Goal: Task Accomplishment & Management: Complete application form

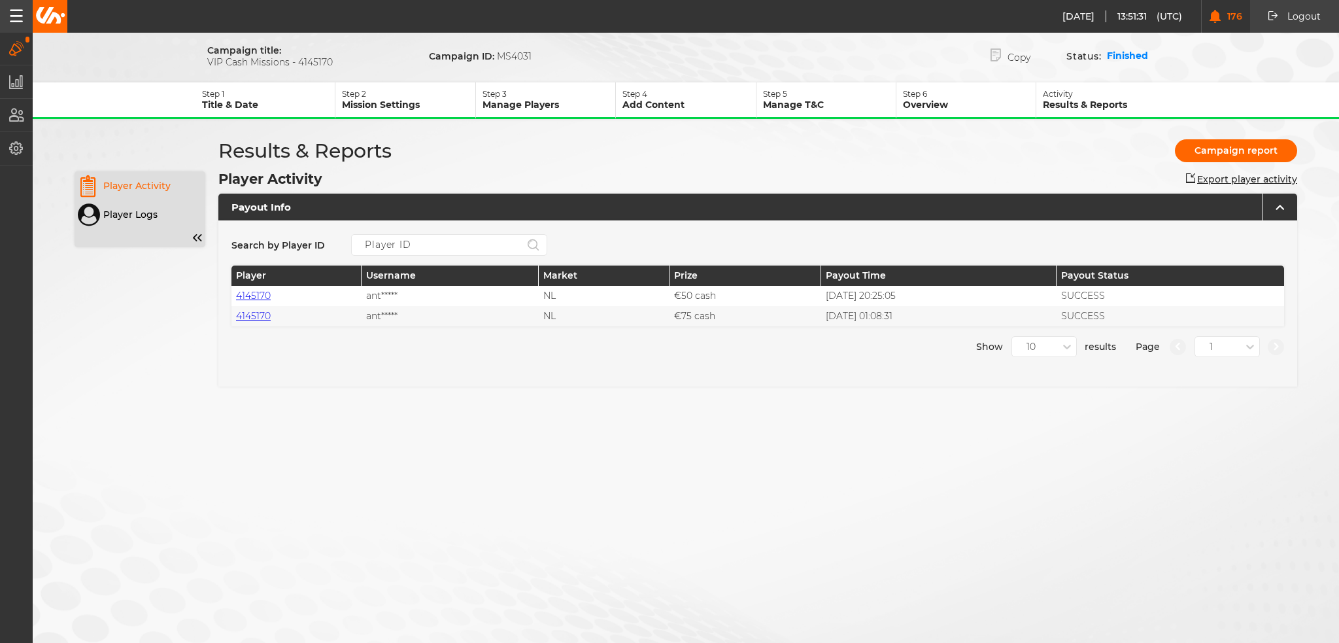
click at [2, 48] on button "Campaigns" at bounding box center [16, 49] width 33 height 32
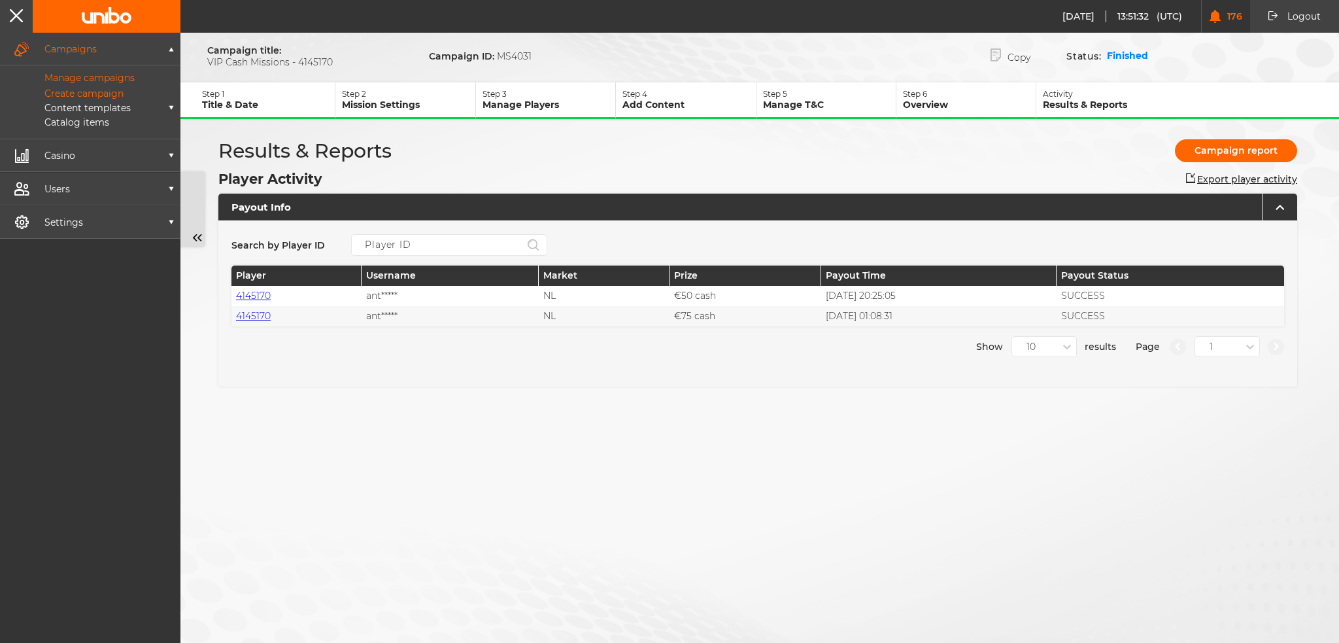
click at [76, 82] on p "Manage campaigns" at bounding box center [75, 78] width 120 height 12
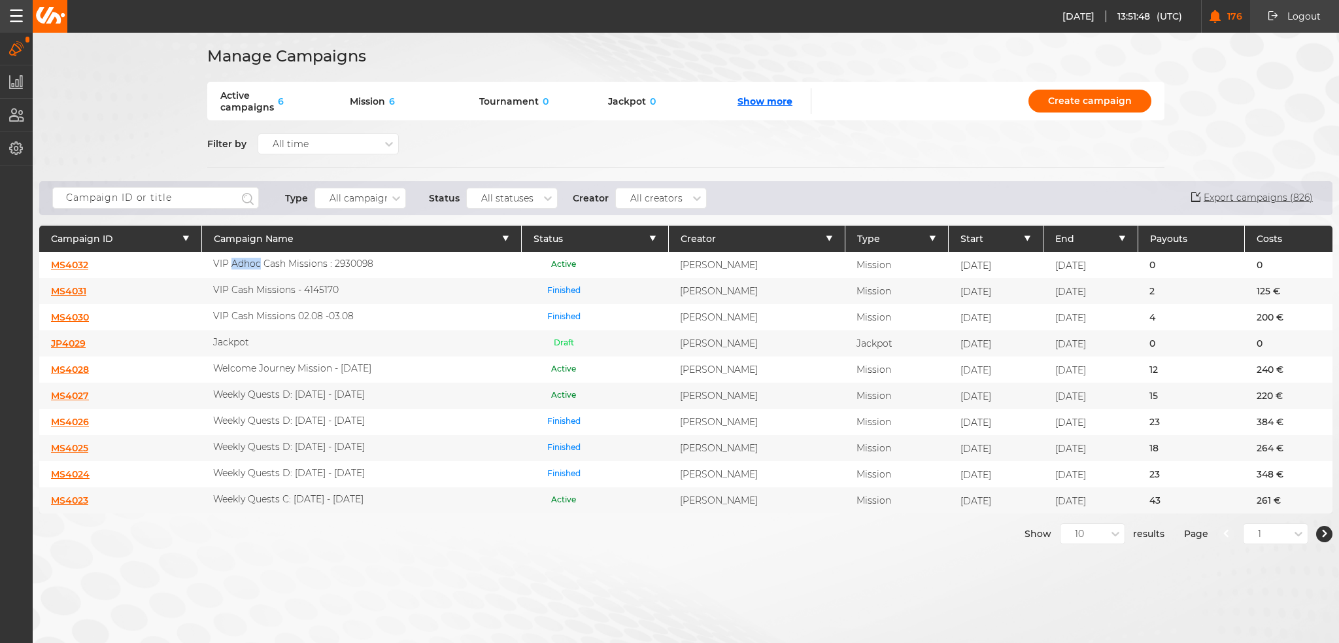
drag, startPoint x: 222, startPoint y: 261, endPoint x: 249, endPoint y: 265, distance: 27.0
click at [249, 265] on p "VIP Adhoc Cash Missions : 2930098" at bounding box center [293, 264] width 160 height 12
click at [343, 269] on div "VIP Adhoc Cash Missions : 2930098" at bounding box center [361, 265] width 320 height 26
drag, startPoint x: 366, startPoint y: 263, endPoint x: 204, endPoint y: 265, distance: 162.1
click at [204, 265] on div "VIP Adhoc Cash Missions : 2930098" at bounding box center [361, 265] width 320 height 26
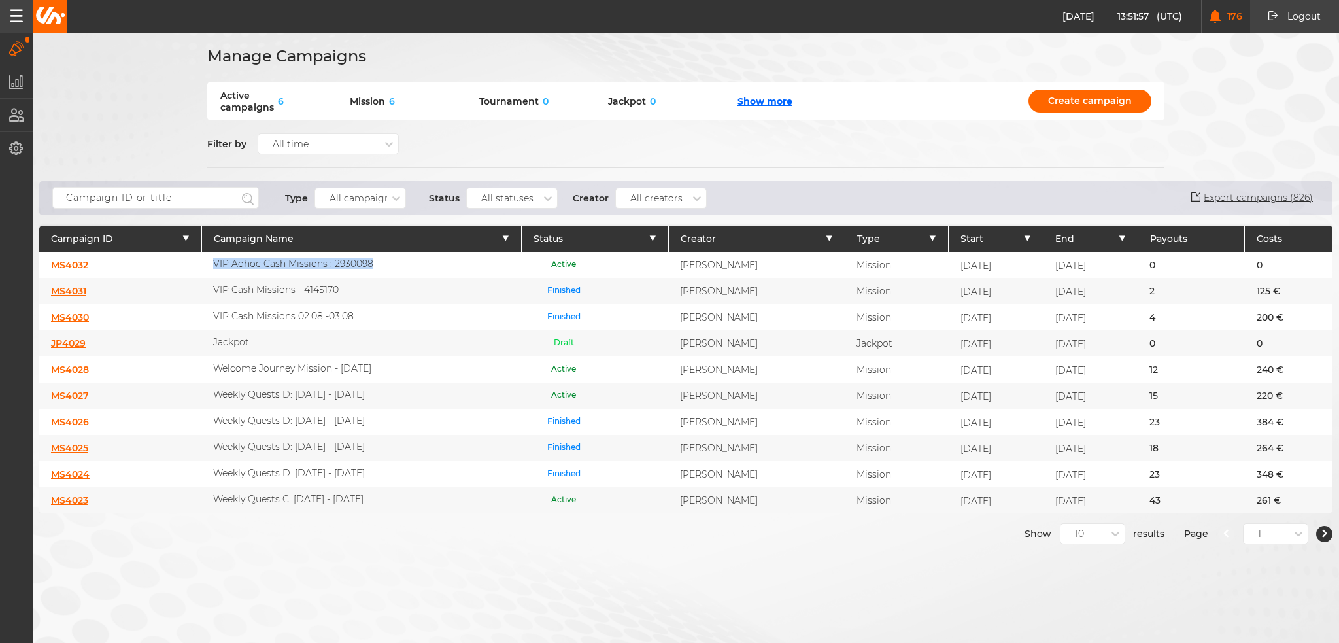
click at [227, 266] on p "VIP Adhoc Cash Missions : 2930098" at bounding box center [293, 264] width 160 height 12
click at [1109, 527] on icon at bounding box center [1115, 533] width 13 height 13
click at [1083, 599] on div "50" at bounding box center [1092, 604] width 64 height 24
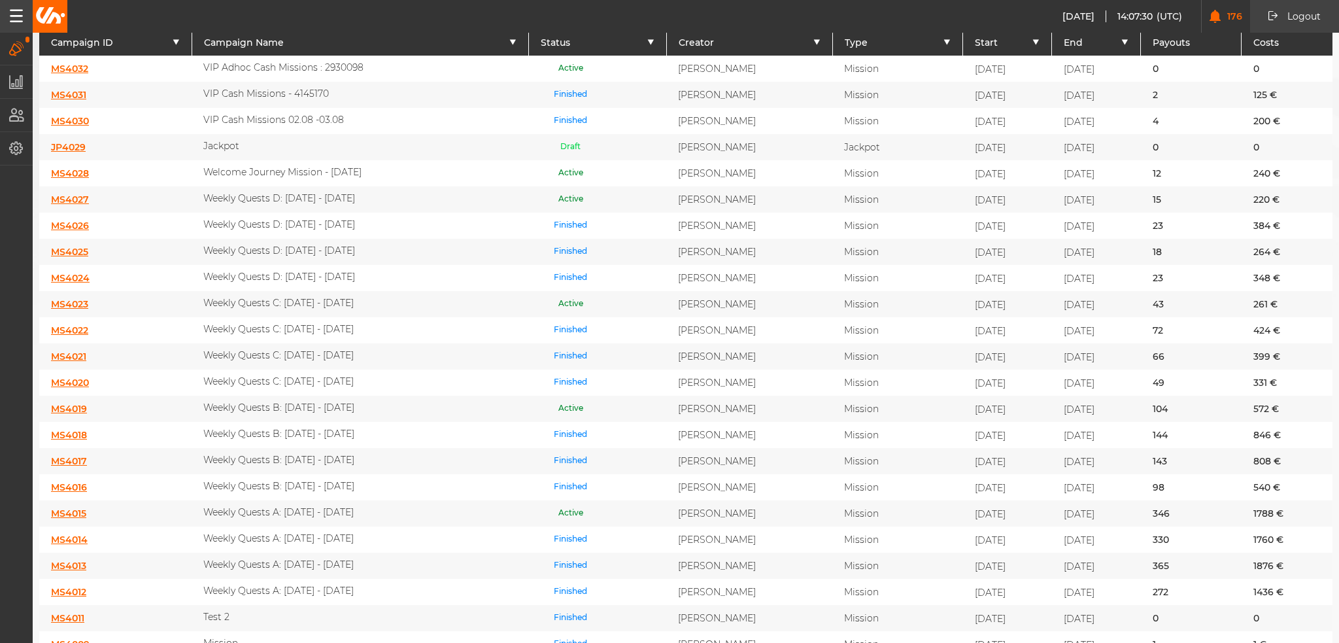
scroll to position [392, 0]
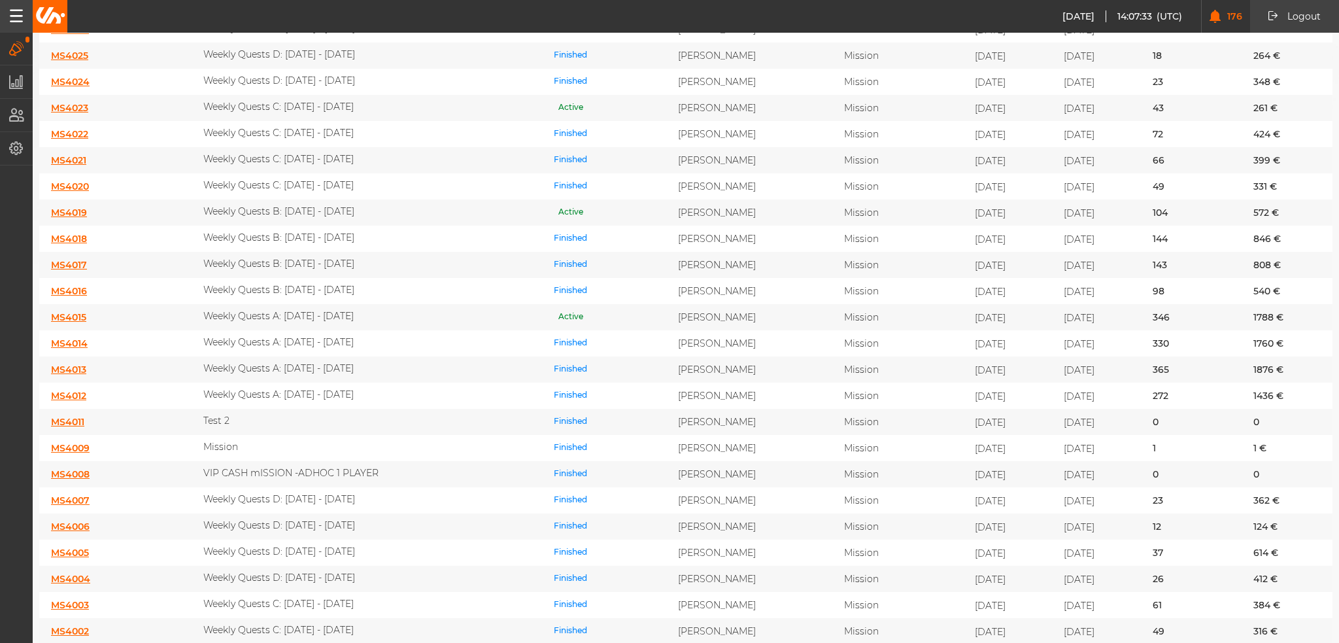
click at [58, 311] on link "MS4015" at bounding box center [68, 317] width 35 height 12
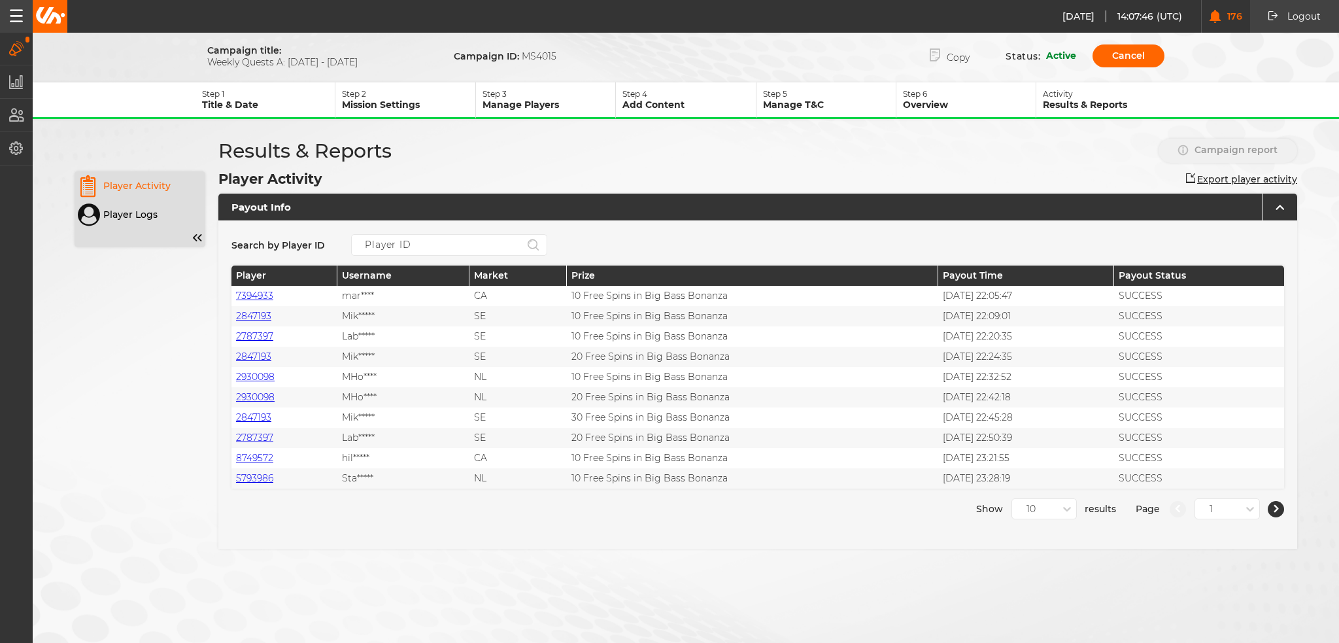
drag, startPoint x: 361, startPoint y: 62, endPoint x: 209, endPoint y: 65, distance: 152.3
click at [209, 65] on span "Weekly Quests A: [DATE] - [DATE]" at bounding box center [311, 62] width 209 height 12
click at [951, 62] on button "Copy" at bounding box center [949, 55] width 79 height 27
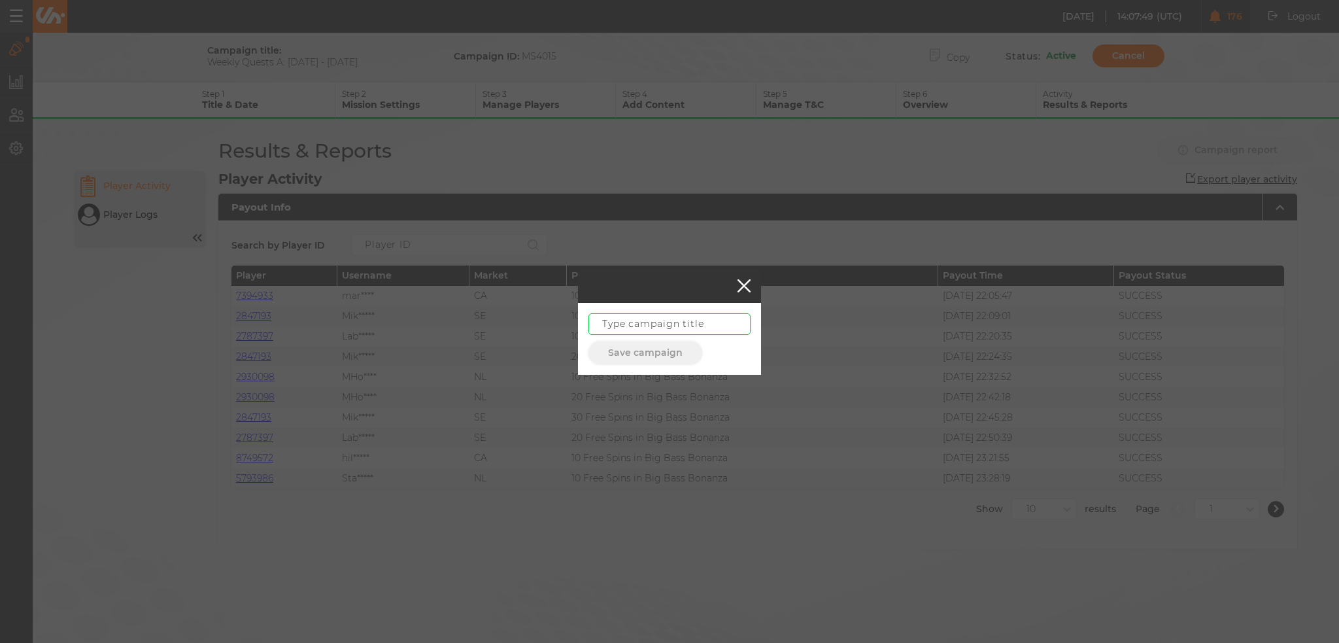
click at [699, 321] on input "text" at bounding box center [669, 324] width 162 height 22
click at [677, 323] on input "text" at bounding box center [669, 324] width 162 height 22
paste input "Weekly Quests A: [DATE] - [DATE]"
type input "Weekly Quests A: [DATE] - [DATE]"
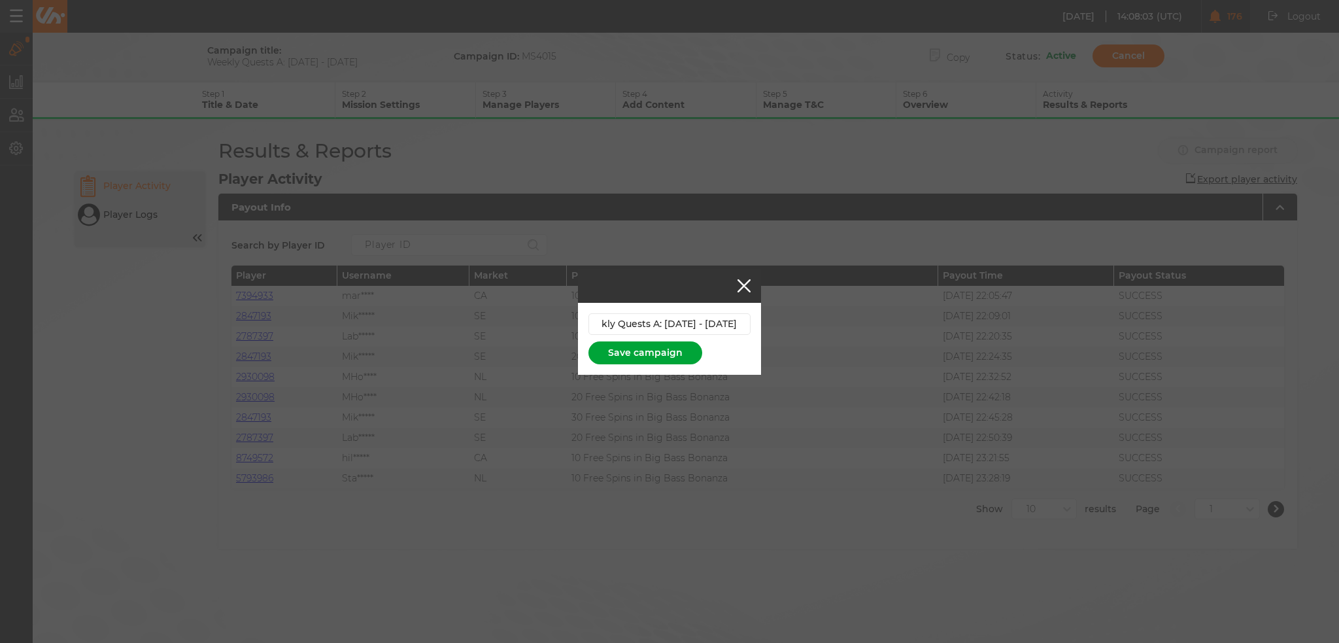
scroll to position [0, 0]
click at [692, 355] on button "Save campaign" at bounding box center [645, 352] width 114 height 23
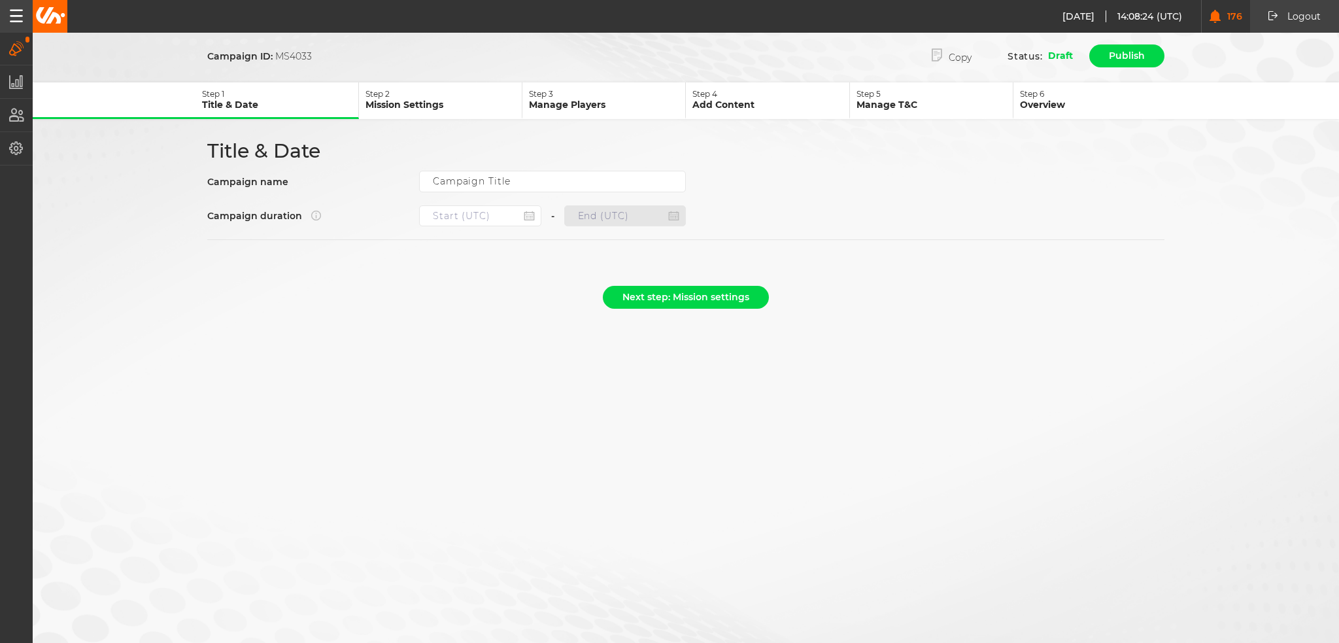
type input "Weekly Quests A: [DATE] - [DATE]"
type input "[DATE] 22:00"
type input "[DATE] 21:59"
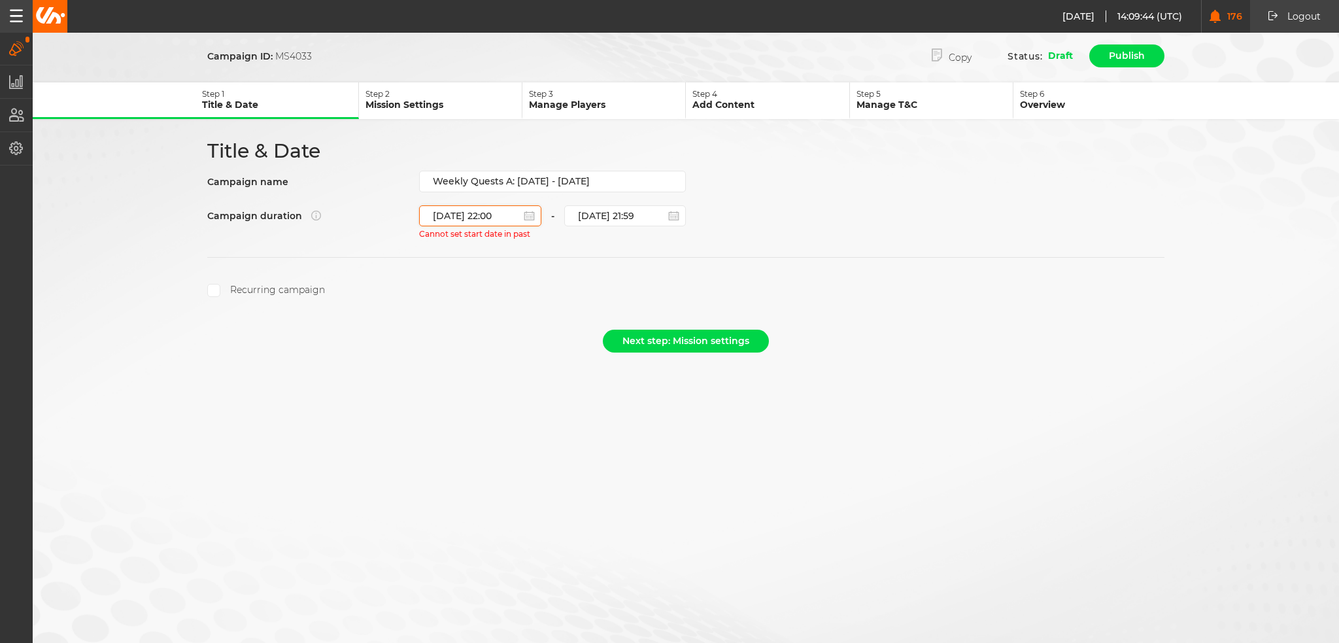
click at [505, 212] on input "[DATE] 22:00" at bounding box center [480, 215] width 122 height 21
click at [497, 323] on div "13" at bounding box center [498, 326] width 18 height 18
type input "[DATE] 22:00"
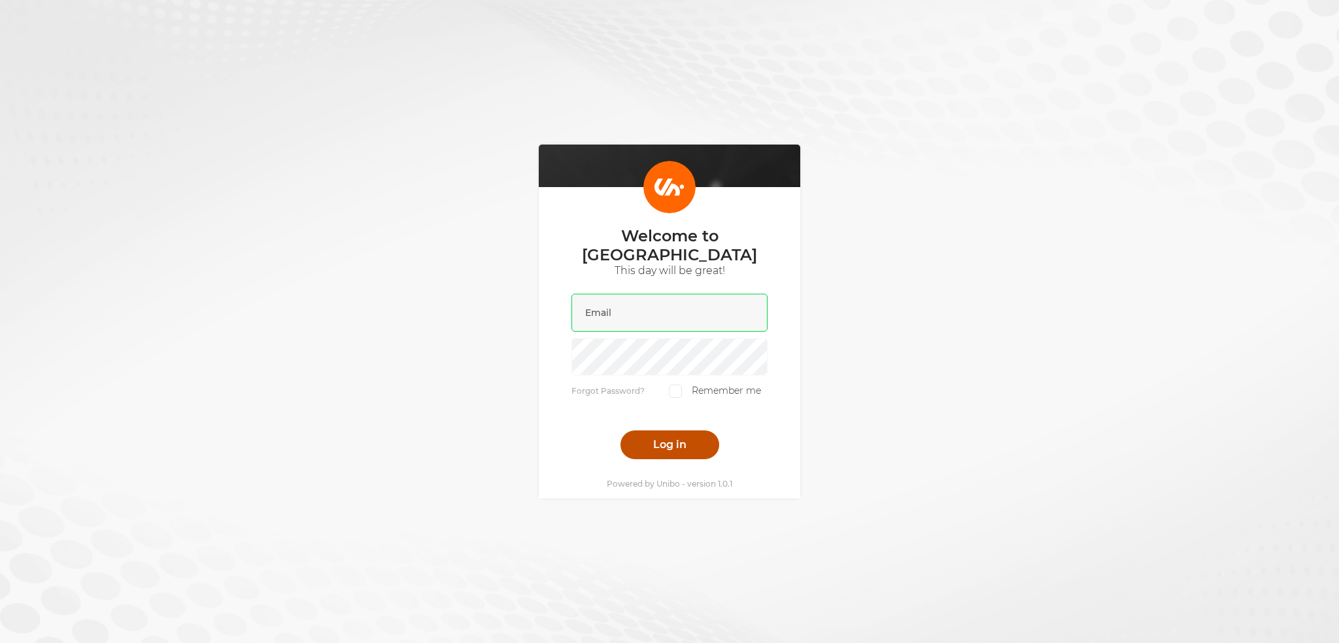
type input "[PERSON_NAME][EMAIL_ADDRESS][DOMAIN_NAME]"
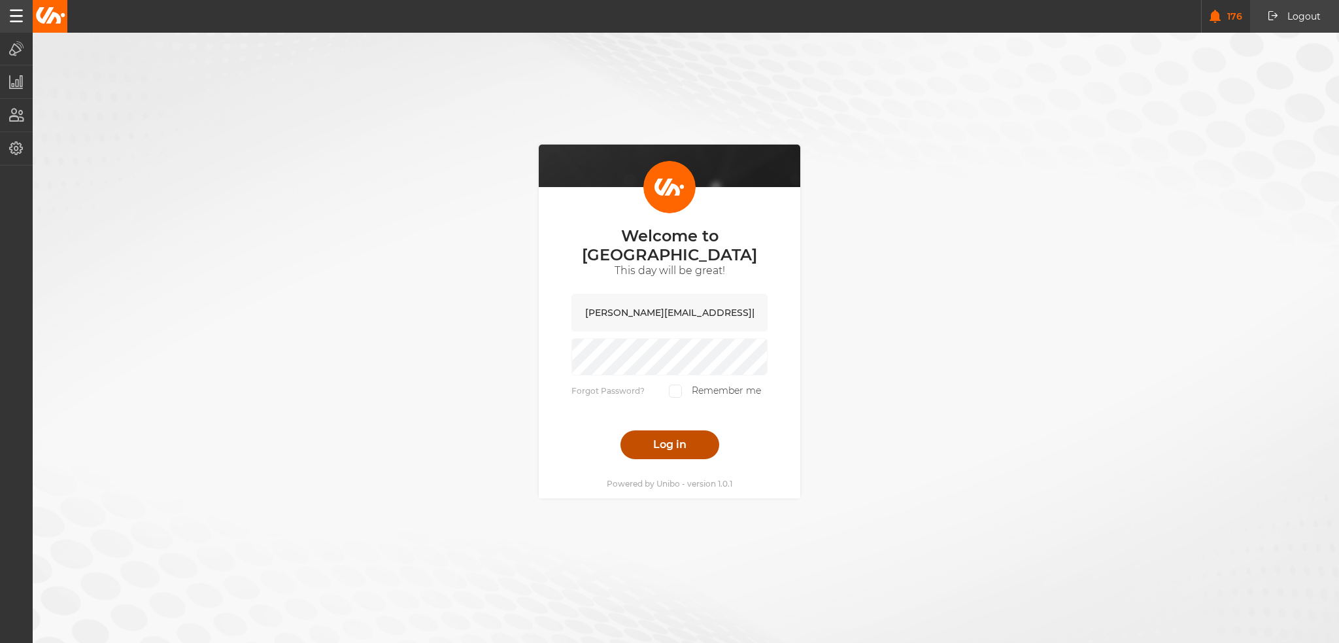
click at [672, 430] on button "Log in" at bounding box center [669, 444] width 99 height 29
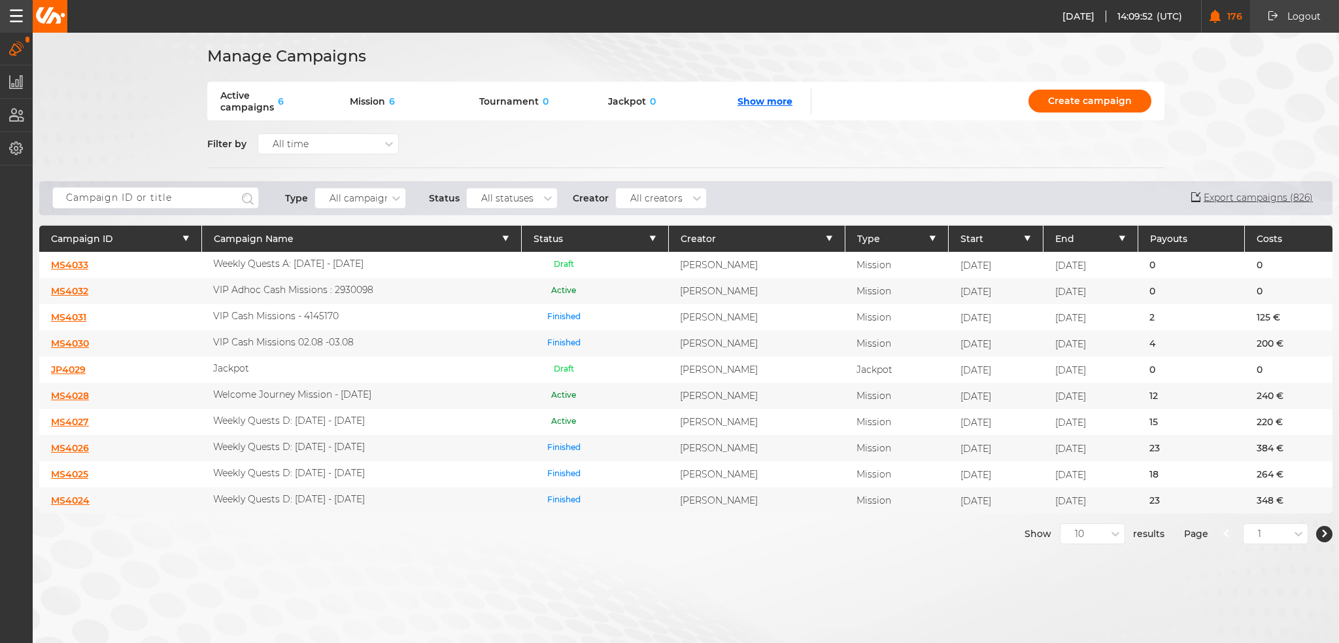
click at [74, 261] on link "MS4033" at bounding box center [69, 265] width 37 height 12
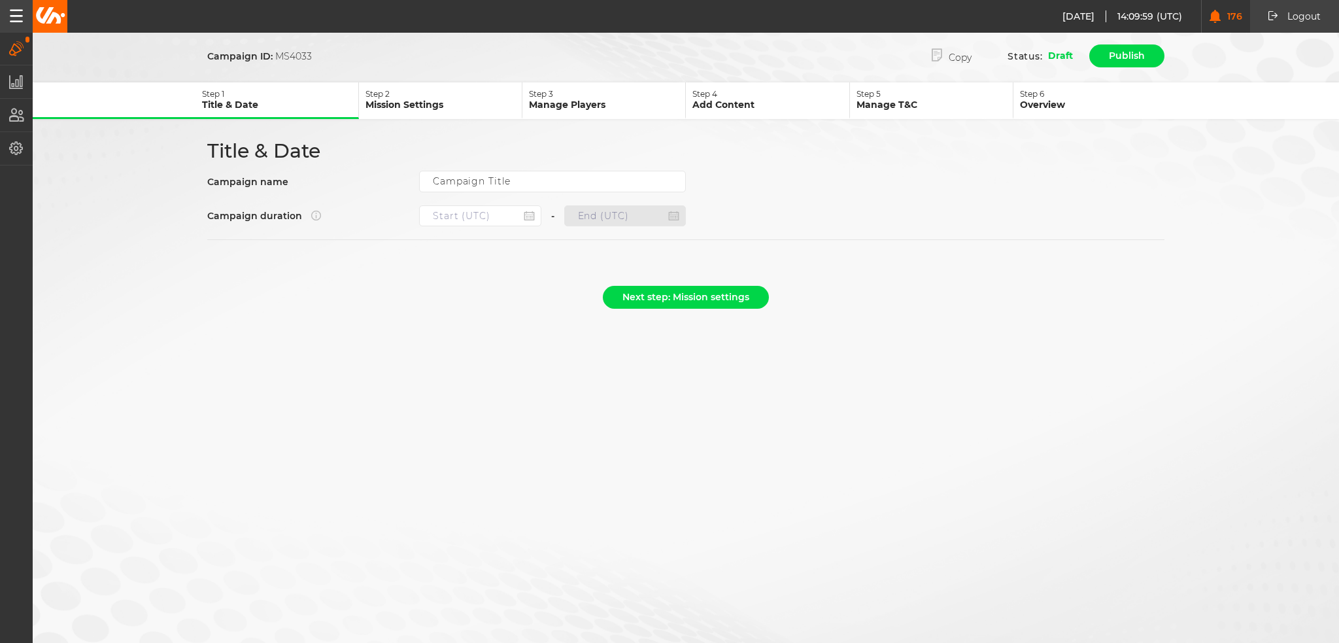
type input "Weekly Quests A: [DATE] - [DATE]"
type input "[DATE] 22:00"
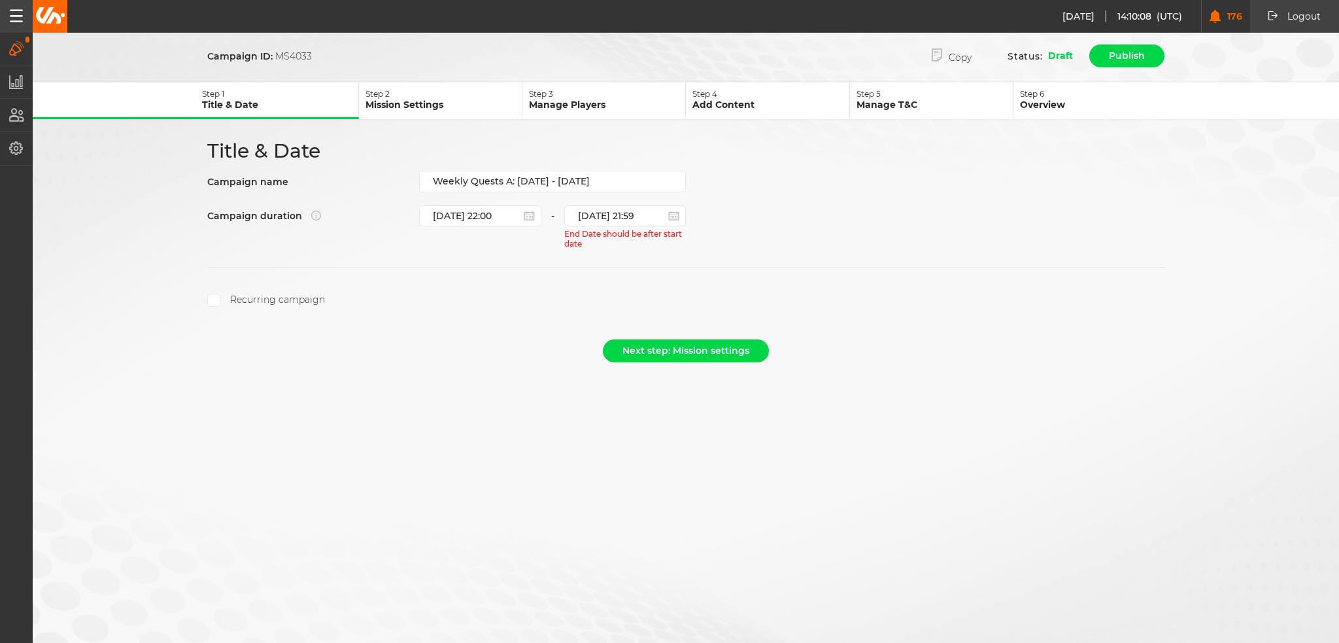
click at [618, 198] on div "Title & Date Campaign name Weekly Quests A: [DATE] - [DATE] Campaign duration […" at bounding box center [685, 223] width 980 height 168
click at [618, 212] on input "[DATE] 21:59" at bounding box center [625, 215] width 122 height 21
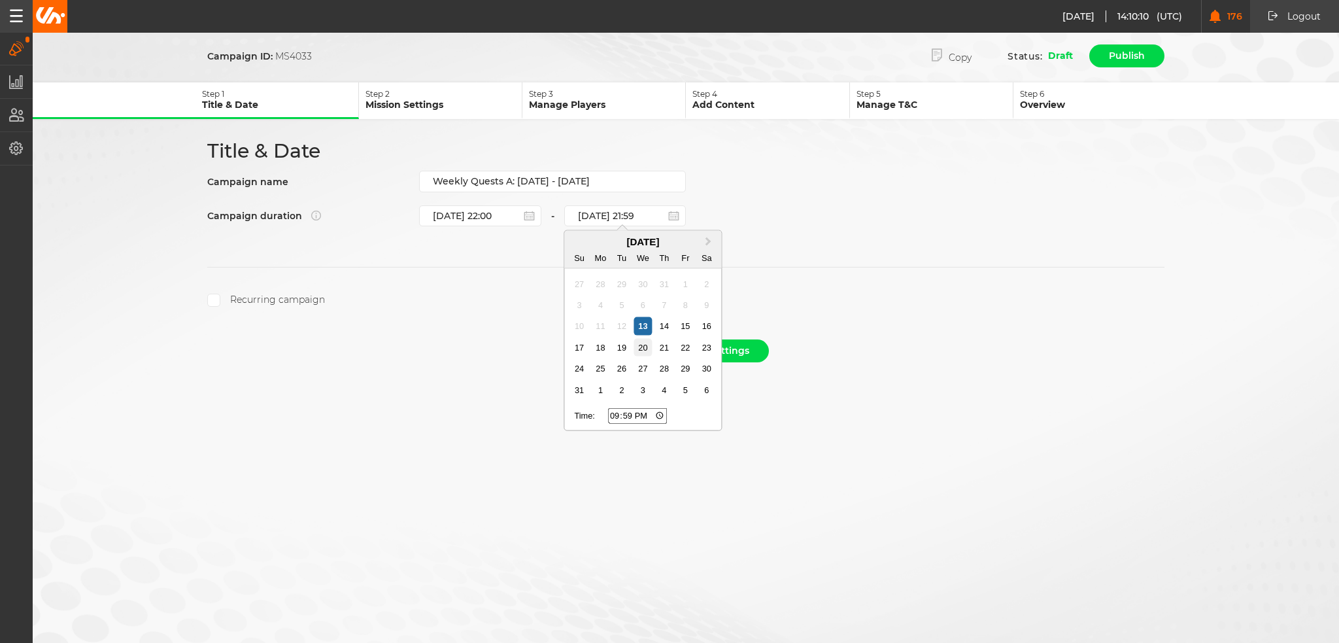
click at [639, 354] on div "20" at bounding box center [643, 348] width 18 height 18
type input "[DATE] 21:59"
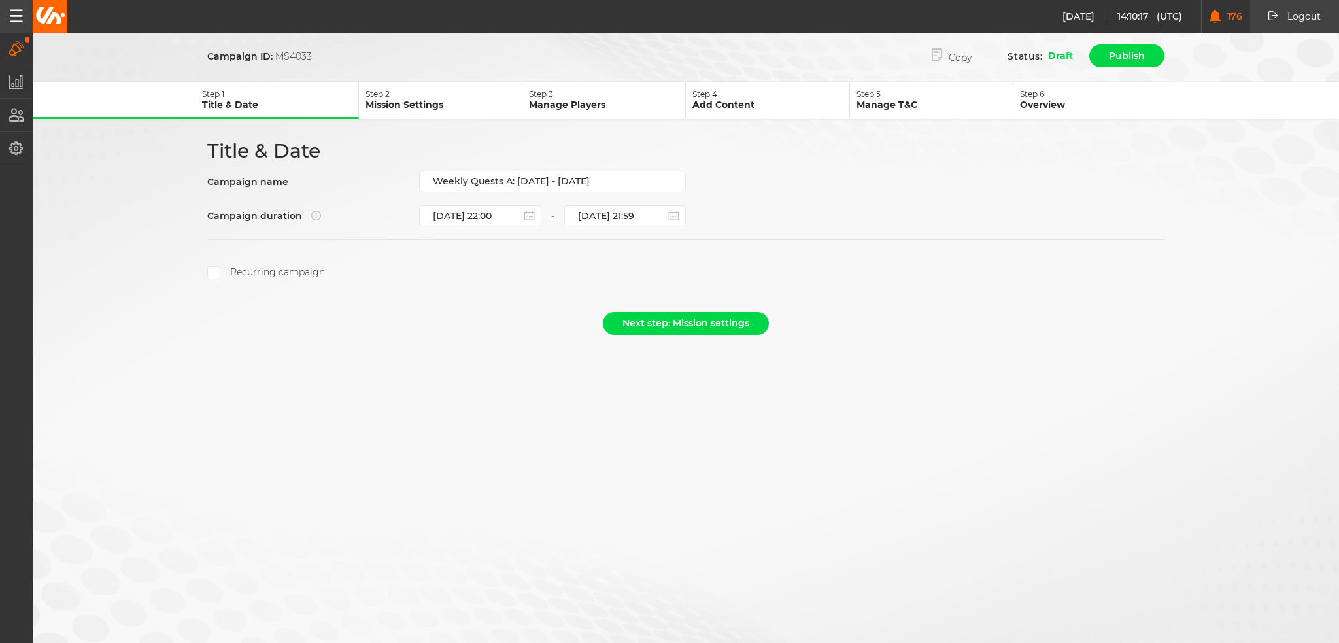
click at [314, 273] on label "Recurring campaign" at bounding box center [266, 272] width 118 height 13
click at [220, 273] on input "Recurring campaign" at bounding box center [213, 272] width 13 height 13
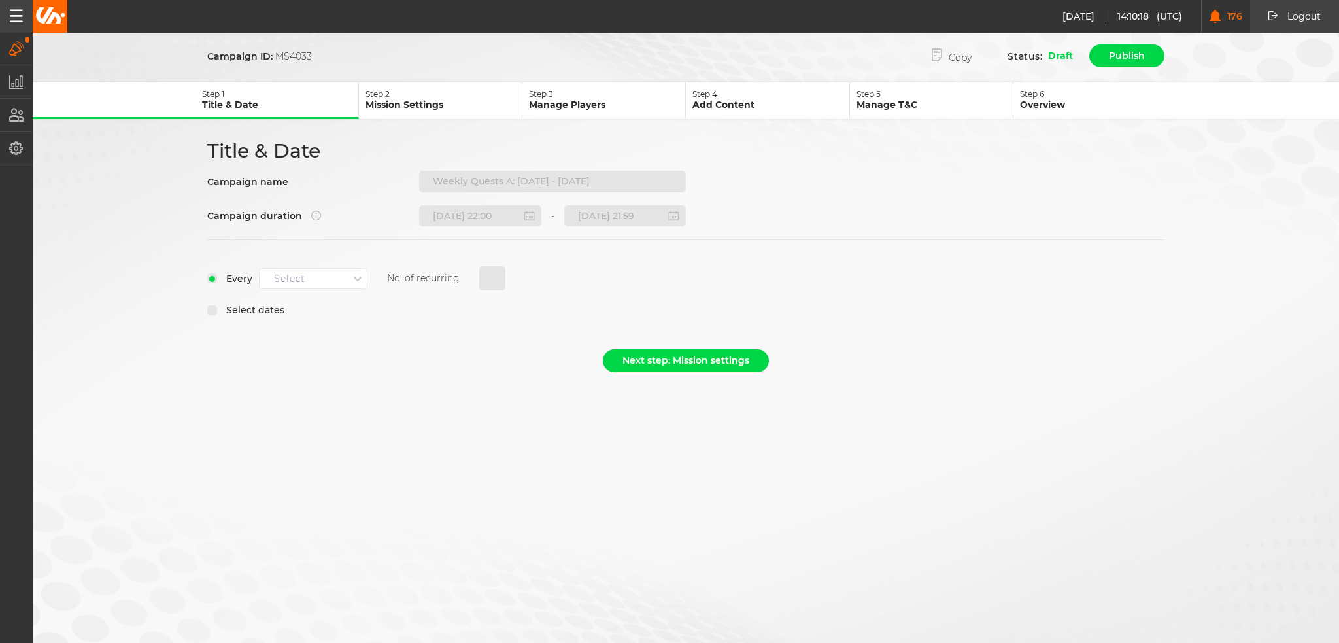
click at [298, 279] on div "Select" at bounding box center [289, 278] width 31 height 11
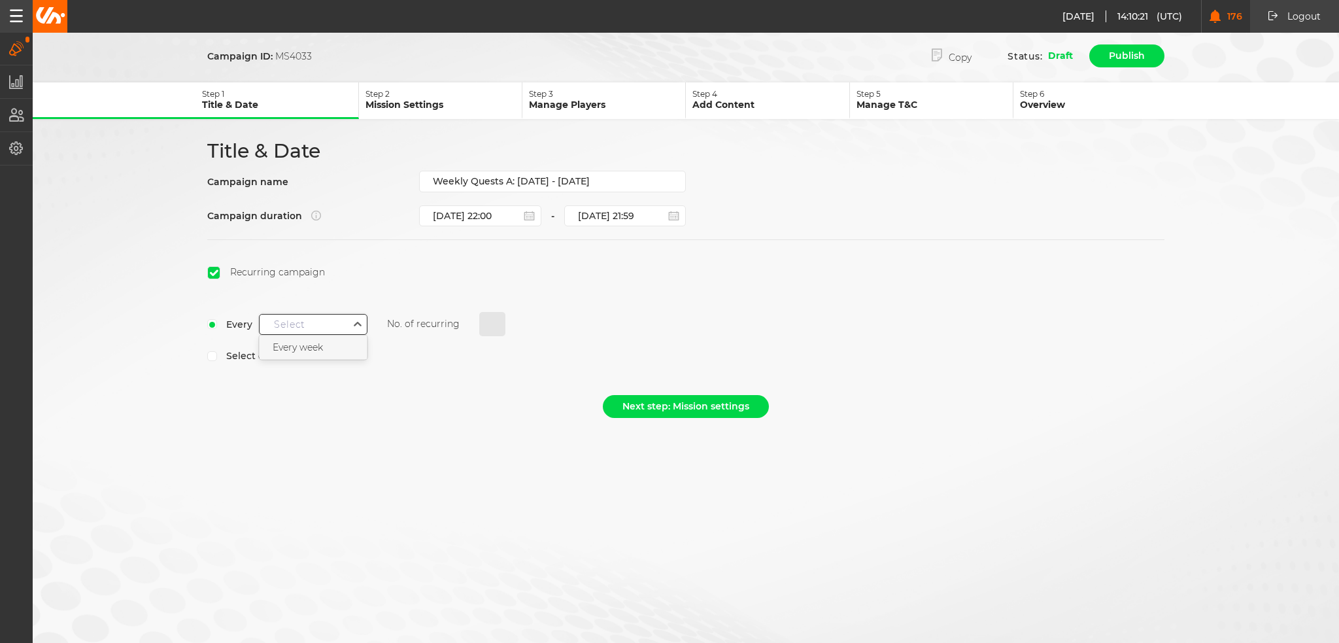
click at [307, 341] on span "Every week" at bounding box center [298, 347] width 50 height 12
type input "1"
select select "7"
select select "2025"
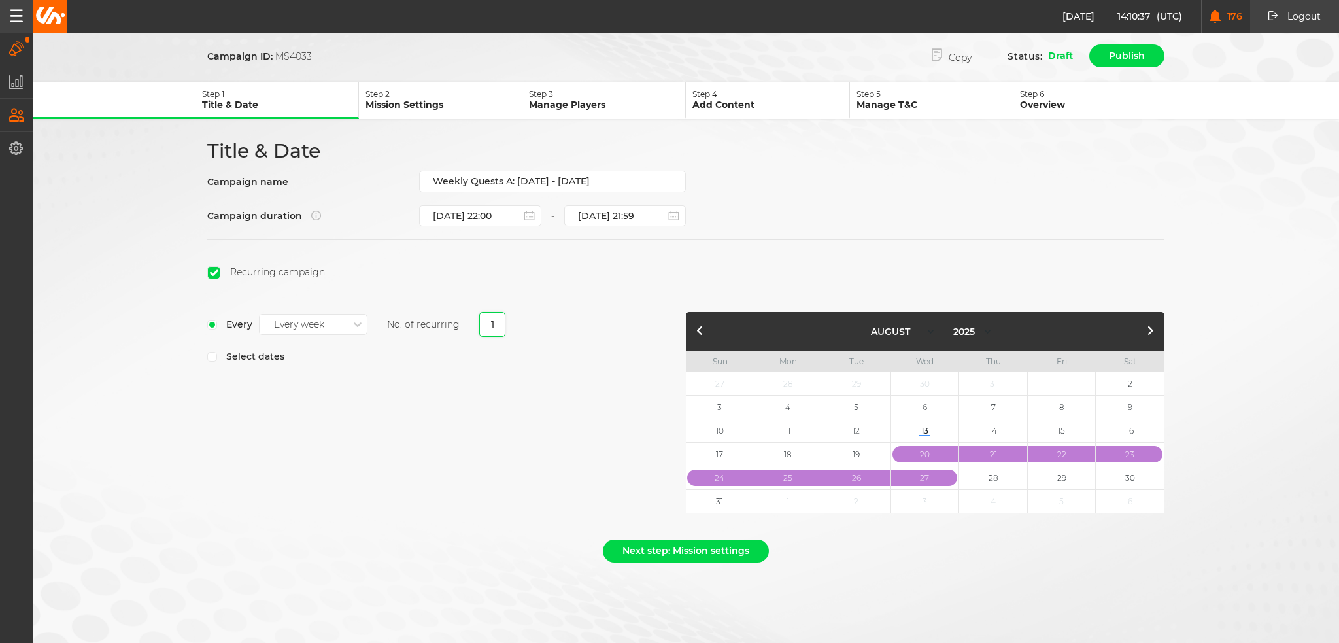
type input "1"
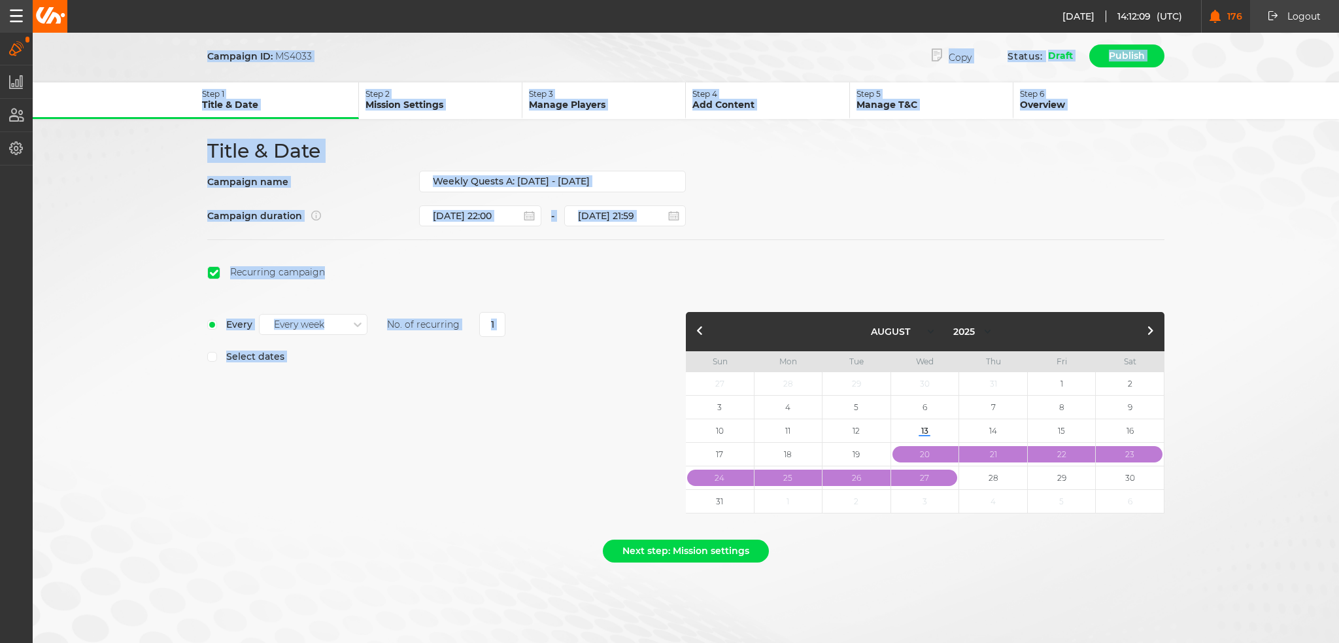
drag, startPoint x: 9, startPoint y: 307, endPoint x: -604, endPoint y: 580, distance: 671.0
click at [0, 580] on html "[DATE] 14:12:09 (UTC) 176 Logout Logout [DATE] 16:12:09 Campaigns Manage campai…" at bounding box center [669, 321] width 1339 height 643
click at [587, 429] on div "Every Every week No. of recurring 1 Select dates" at bounding box center [446, 416] width 478 height 208
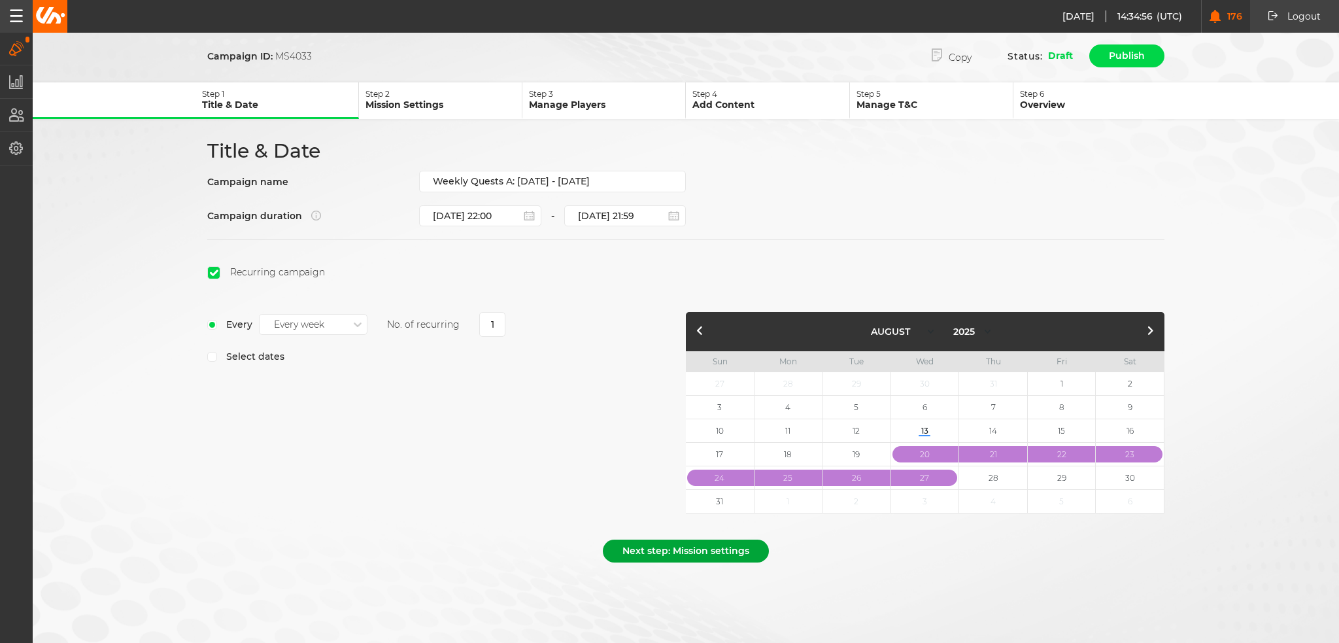
click at [667, 547] on button "Next step: Mission settings" at bounding box center [686, 550] width 166 height 23
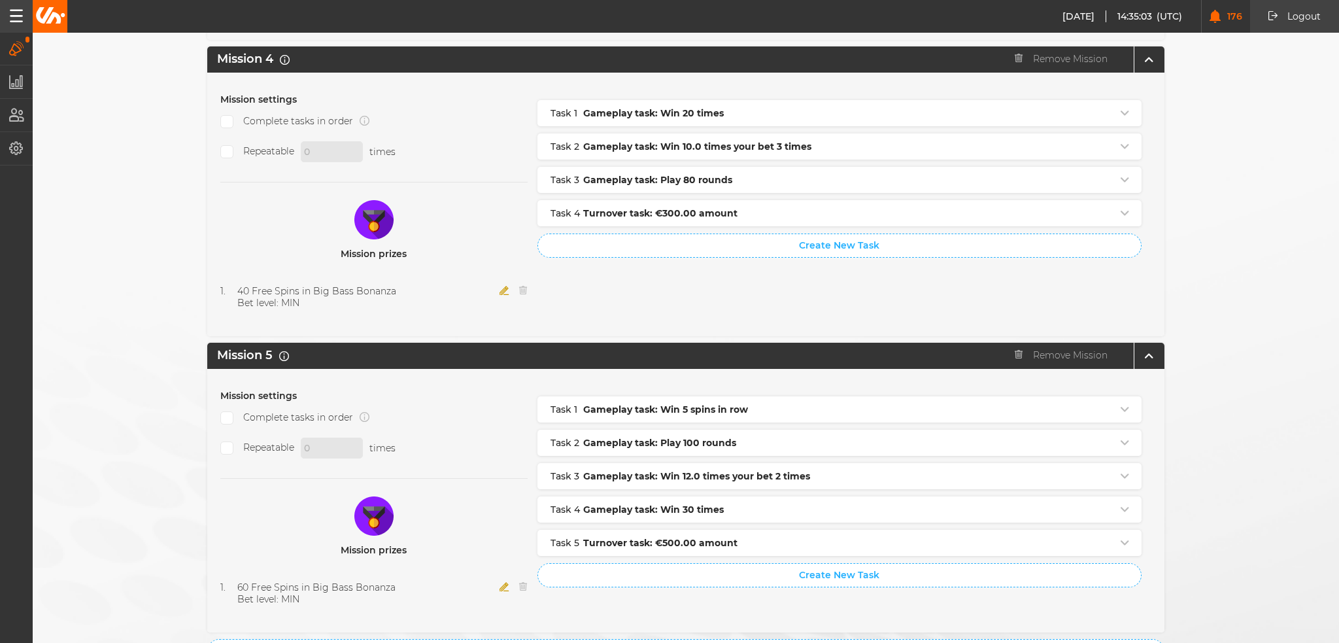
scroll to position [1299, 0]
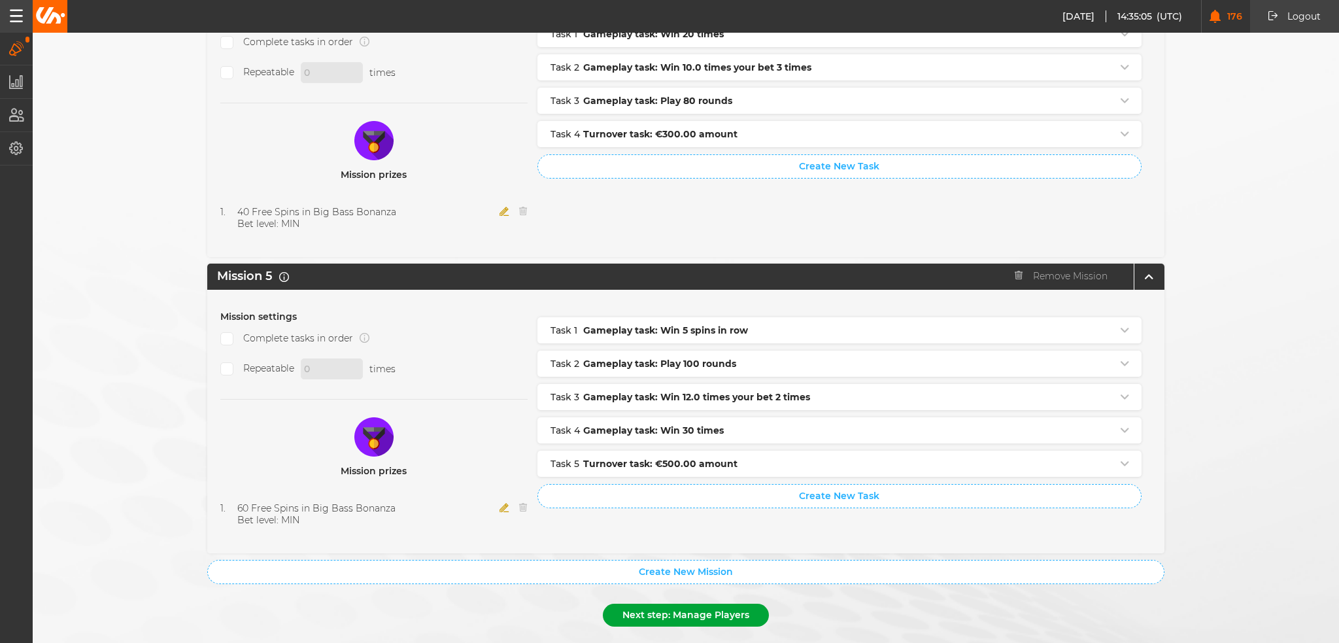
click at [694, 603] on button "Next step: Manage Players" at bounding box center [686, 614] width 166 height 23
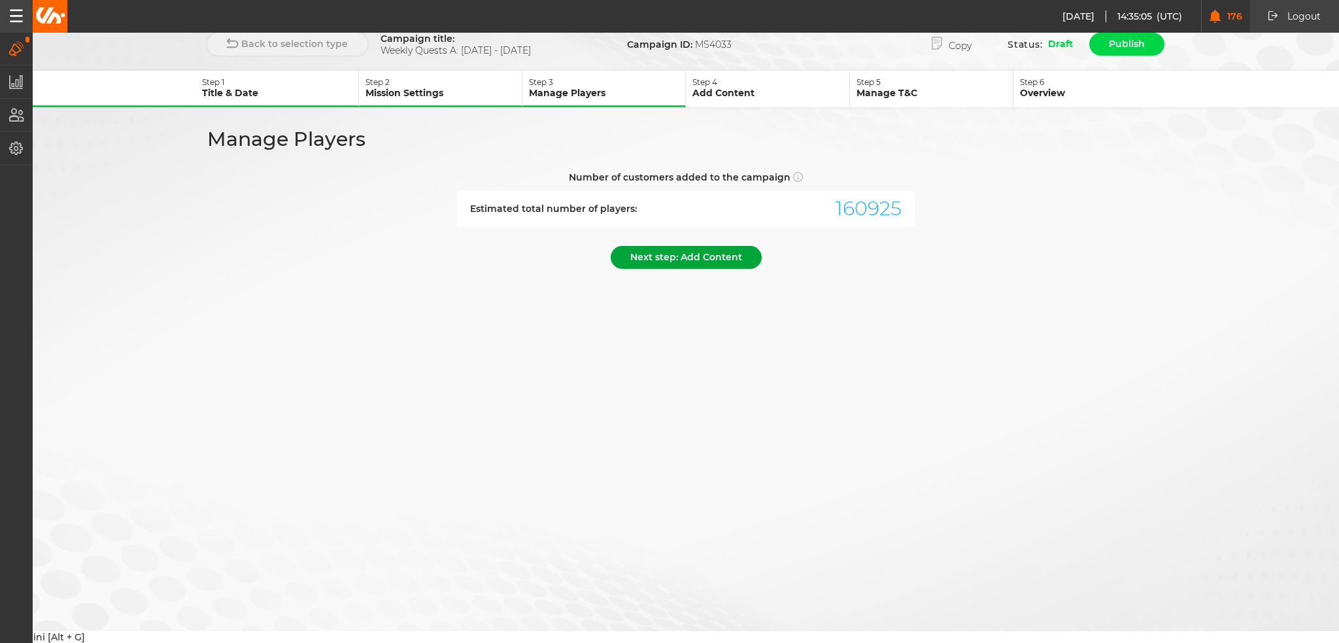
scroll to position [0, 0]
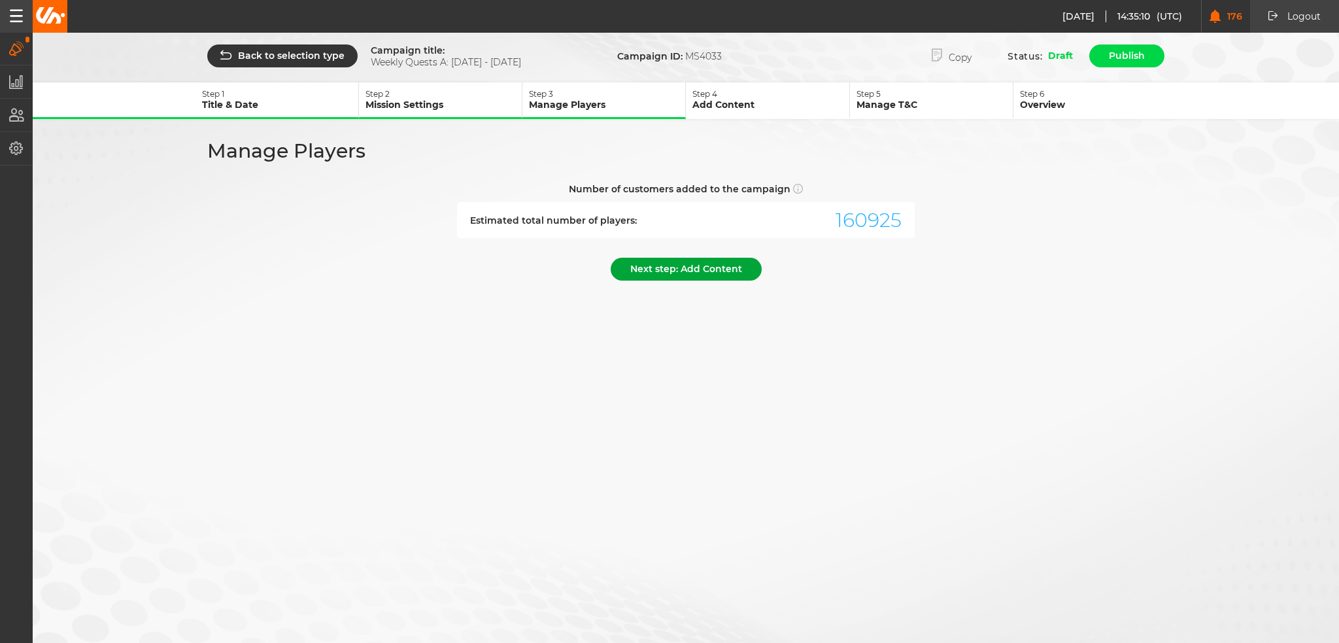
click at [669, 263] on button "Next step: Add Content" at bounding box center [686, 269] width 151 height 23
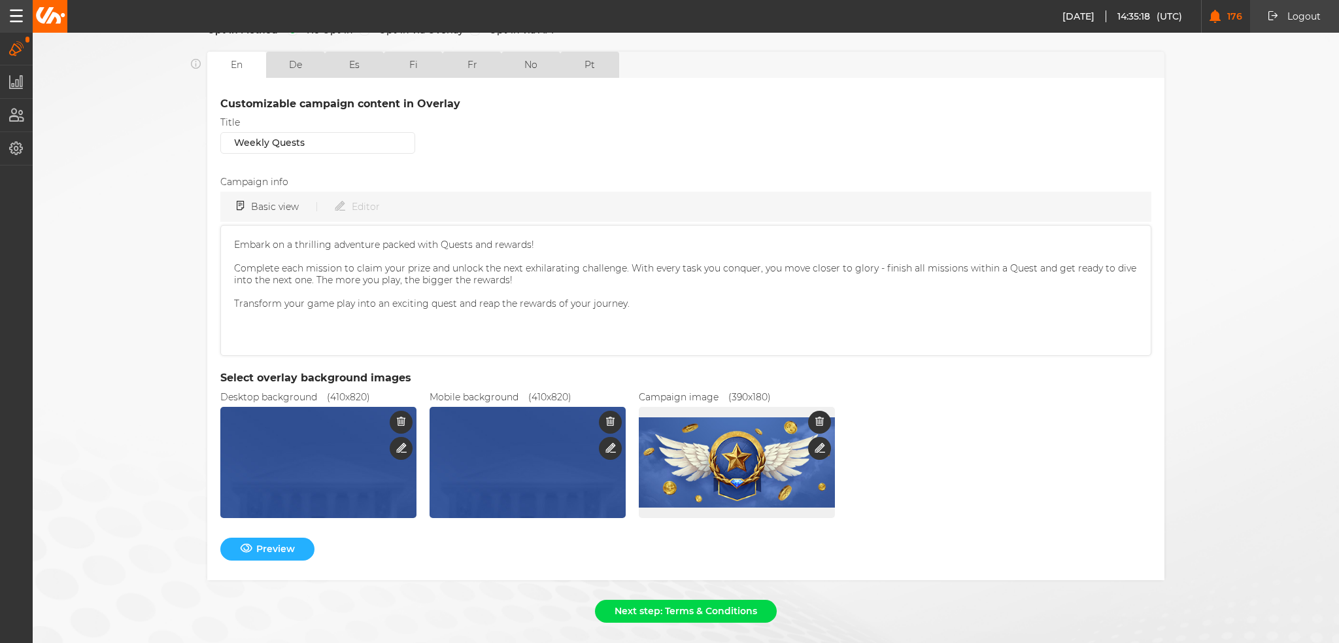
scroll to position [316, 0]
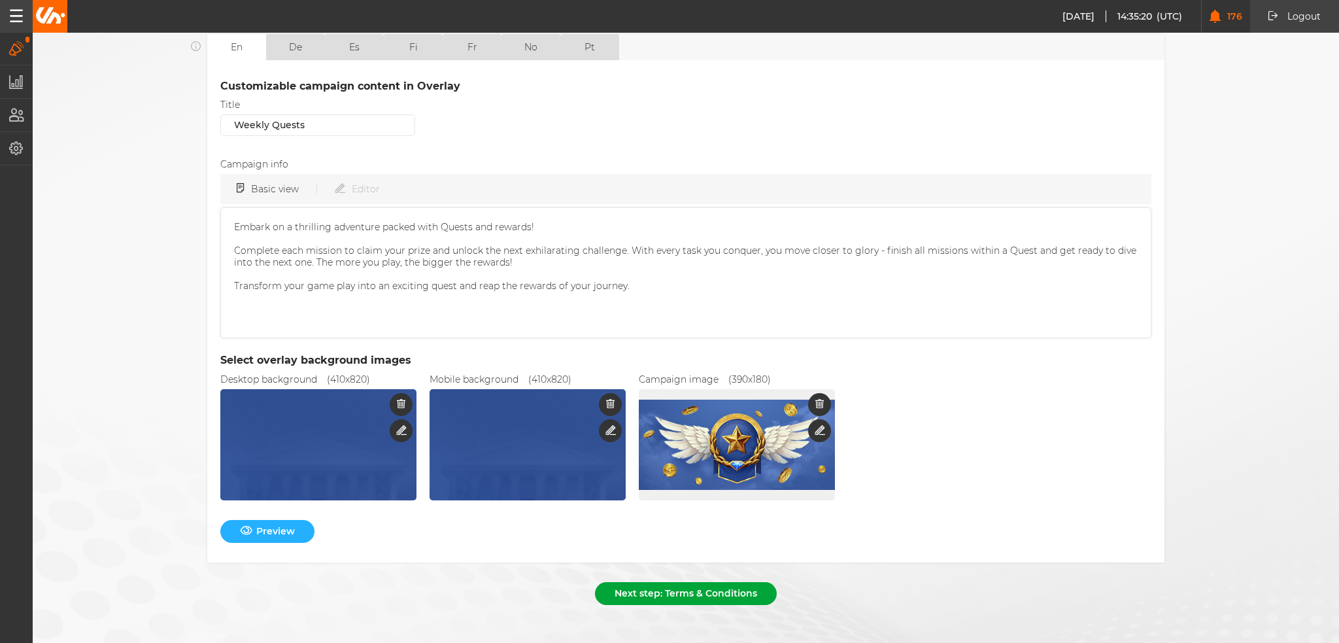
click at [672, 584] on button "Next step: Terms & Conditions" at bounding box center [686, 593] width 182 height 23
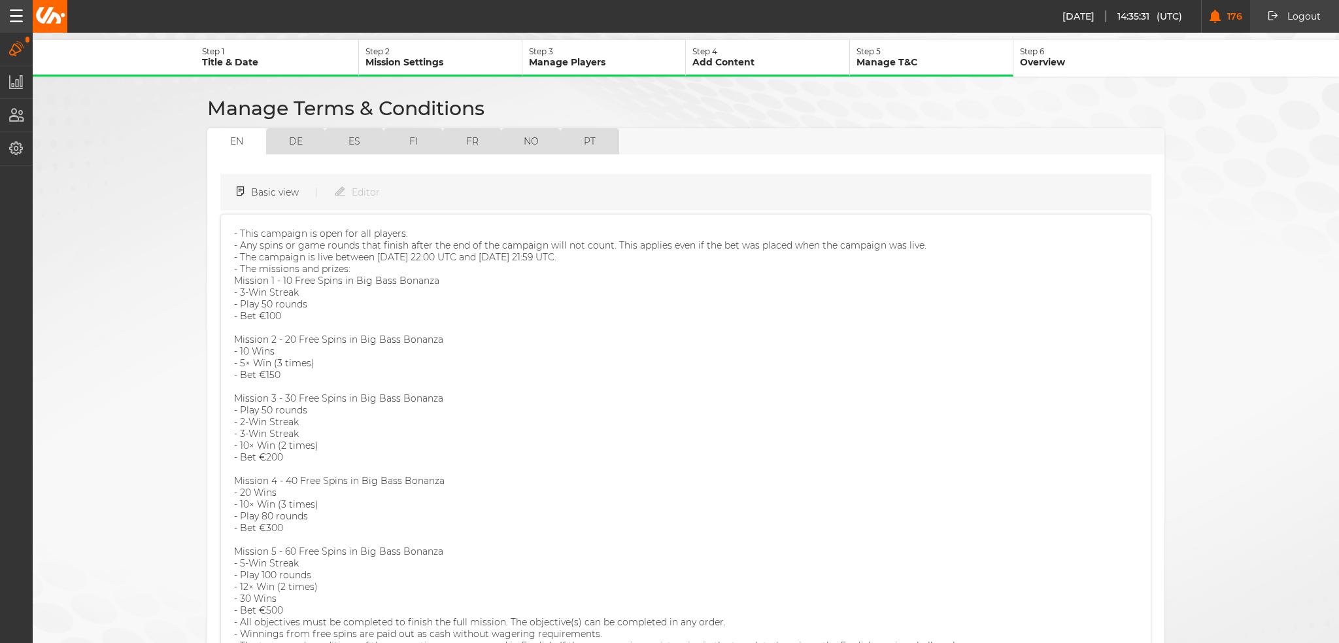
scroll to position [0, 0]
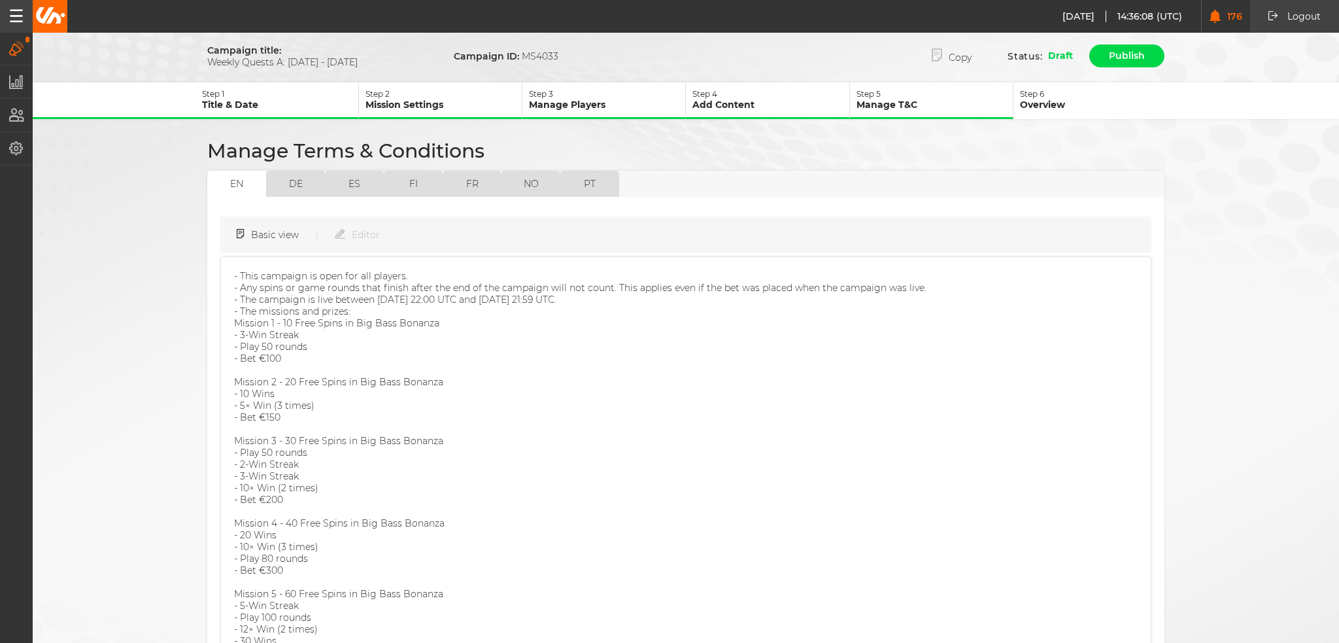
click at [789, 456] on p "Mission 1 - 10 Free Spins in Big Bass Bonanza - 3-Win Streak - Play 50 rounds -…" at bounding box center [685, 487] width 903 height 341
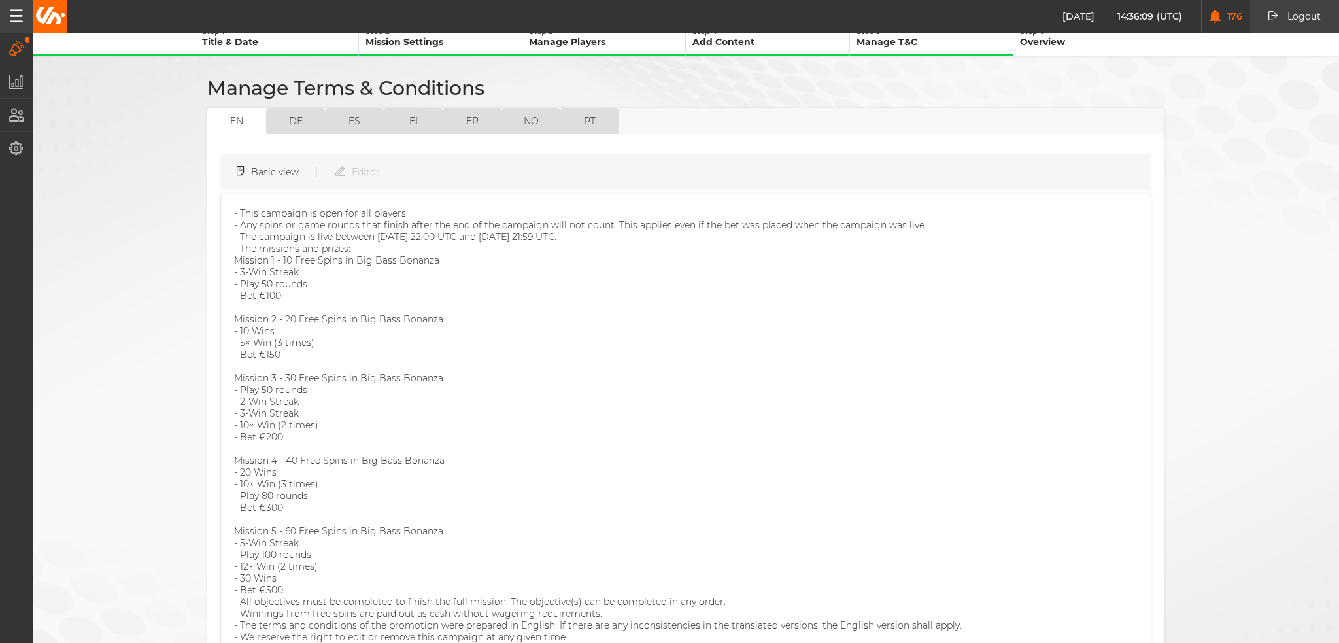
scroll to position [161, 0]
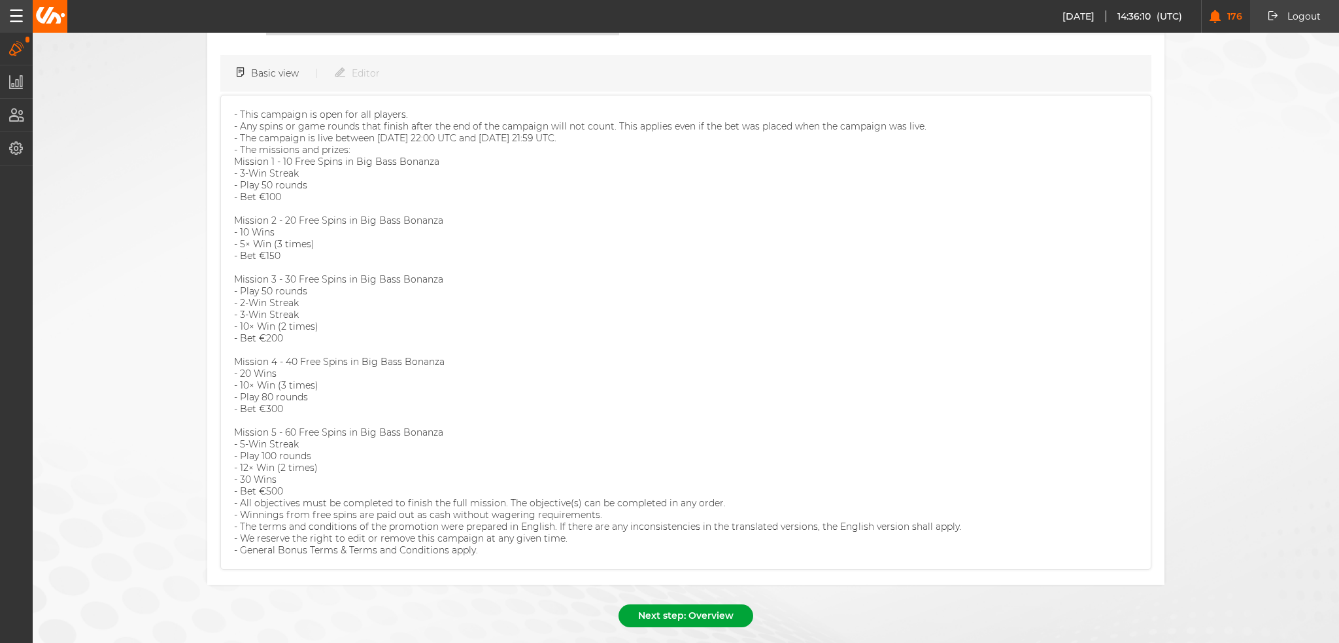
click at [643, 604] on button "Next step: Overview" at bounding box center [685, 615] width 135 height 23
select select "7"
select select "2025"
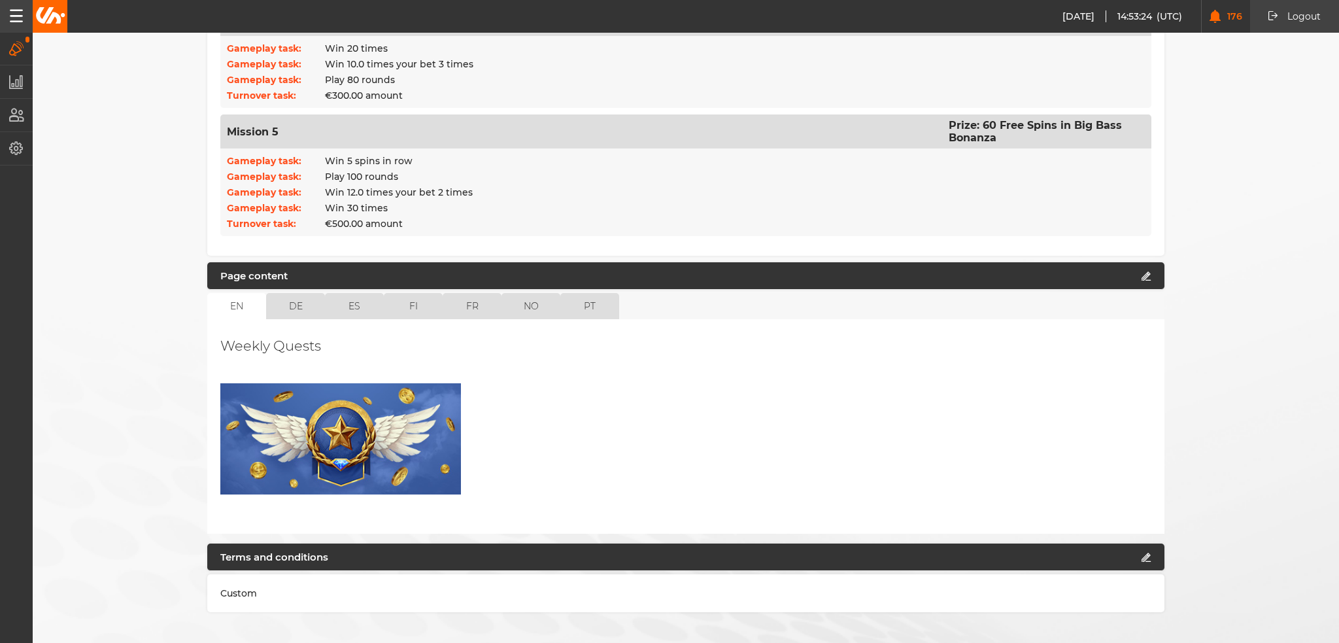
scroll to position [1062, 0]
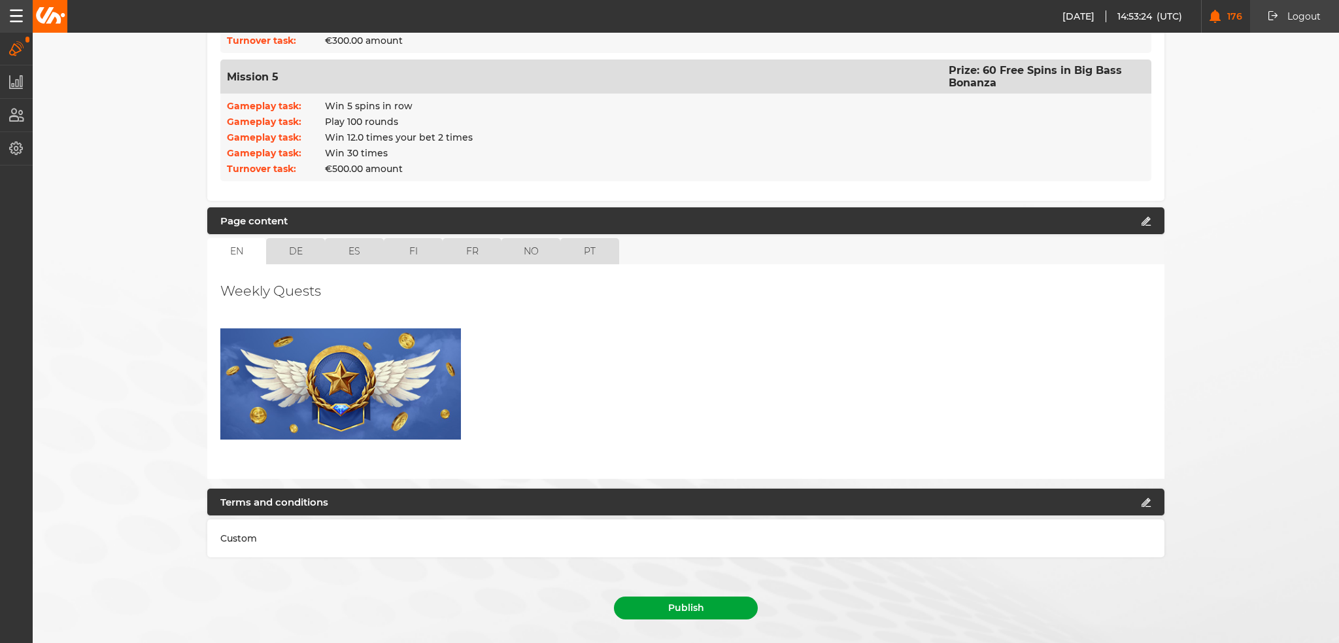
click at [684, 596] on button "Publish" at bounding box center [686, 607] width 144 height 23
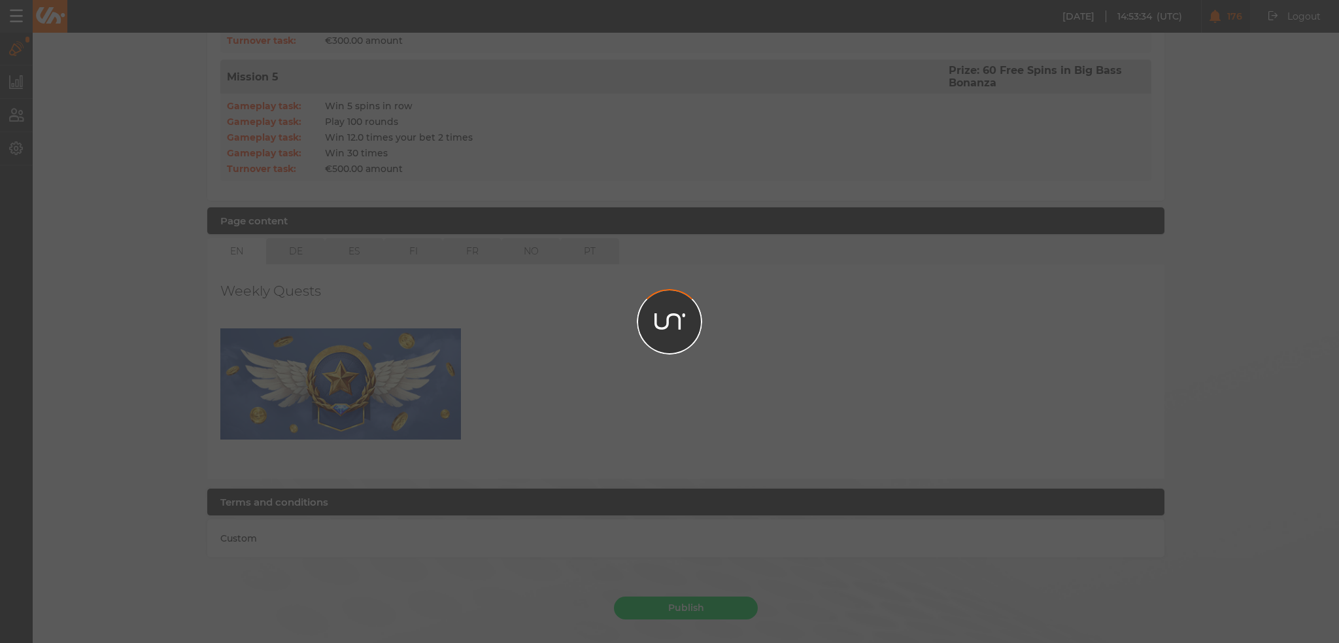
scroll to position [1032, 0]
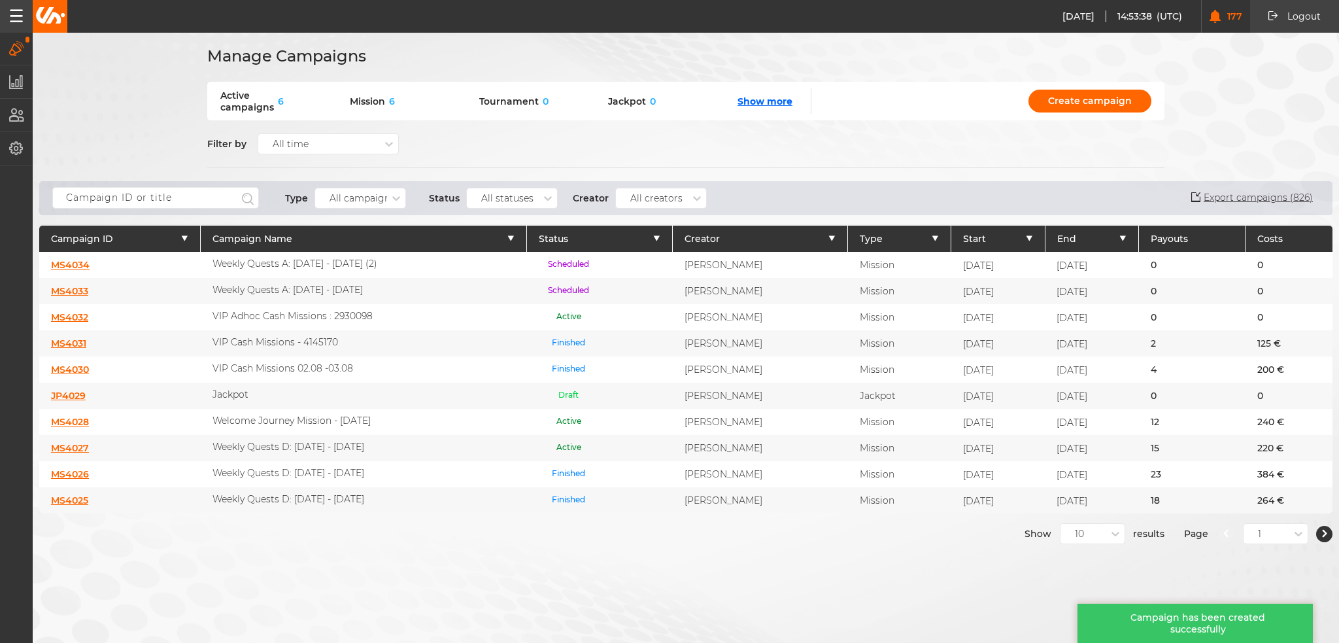
click at [73, 264] on link "MS4034" at bounding box center [70, 265] width 39 height 12
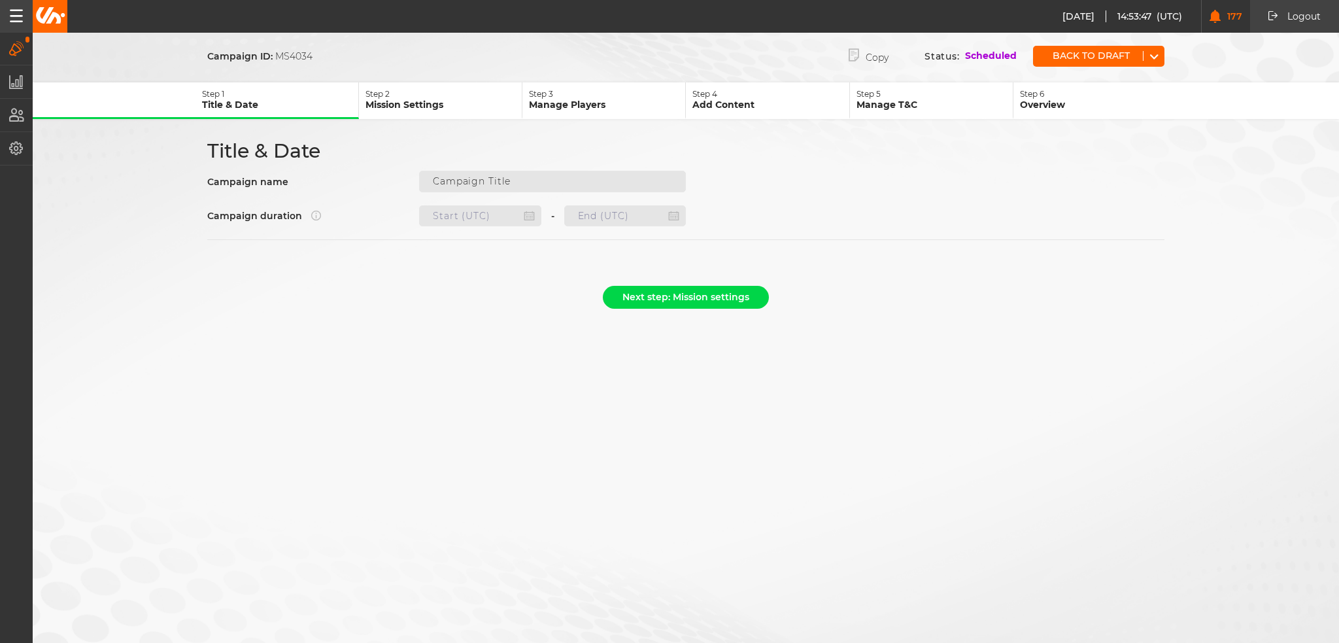
type input "Weekly Quests A: [DATE] - [DATE] (2)"
type input "[DATE] 22:00"
type input "[DATE] 21:59"
click at [1069, 46] on div "Back to draft" at bounding box center [1098, 56] width 131 height 21
click at [1073, 51] on button "Back to draft" at bounding box center [1088, 56] width 110 height 10
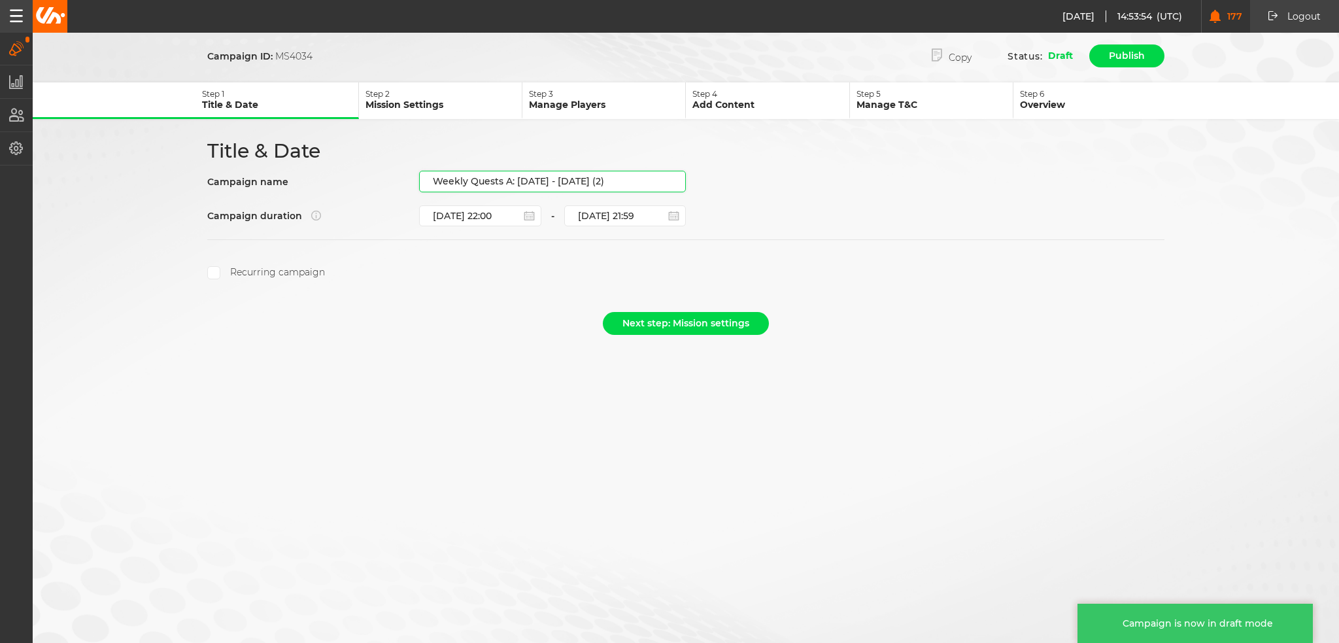
click at [578, 178] on input "Weekly Quests A: [DATE] - [DATE] (2)" at bounding box center [552, 182] width 267 height 22
drag, startPoint x: 607, startPoint y: 181, endPoint x: 514, endPoint y: 189, distance: 93.1
click at [514, 189] on div "Title & Date Campaign name Weekly Quests A: [DATE] - [DATE] (2) Campaign durati…" at bounding box center [685, 209] width 980 height 141
paste input "[DATE] - [DATE]"
click at [515, 178] on input "Weekly Quests A: [DATE] - [DATE]" at bounding box center [552, 182] width 267 height 22
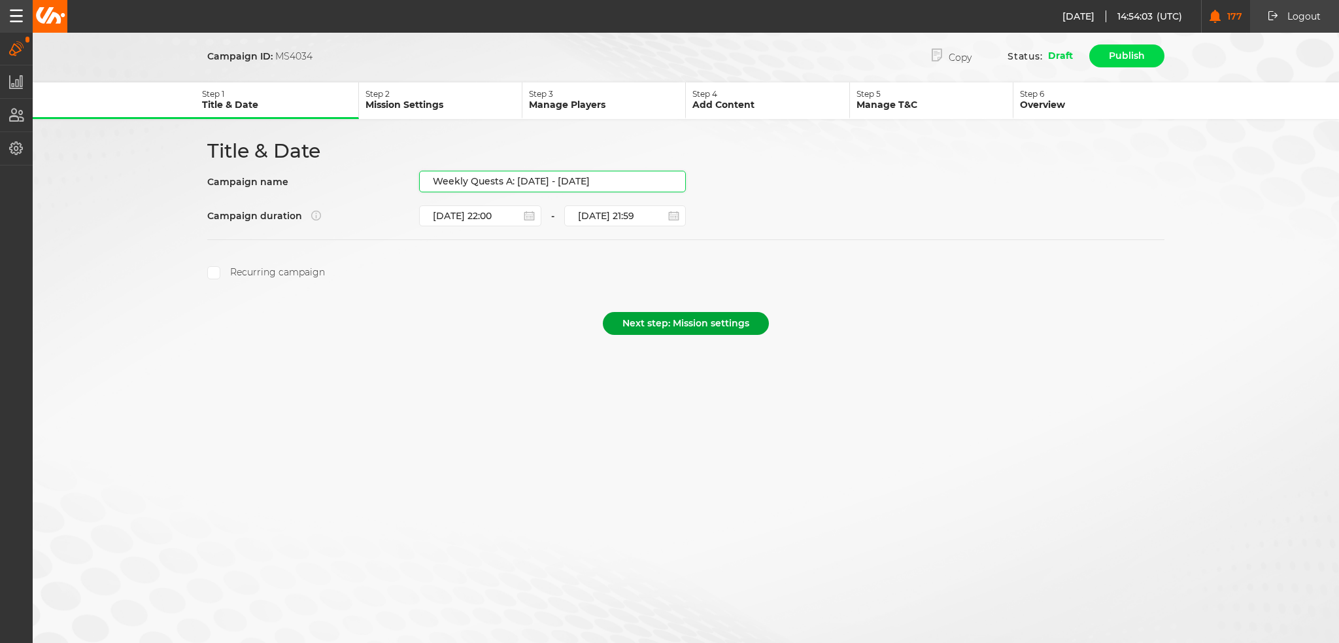
type input "Weekly Quests A: [DATE] - [DATE]"
click at [665, 320] on button "Next step: Mission settings" at bounding box center [686, 323] width 166 height 23
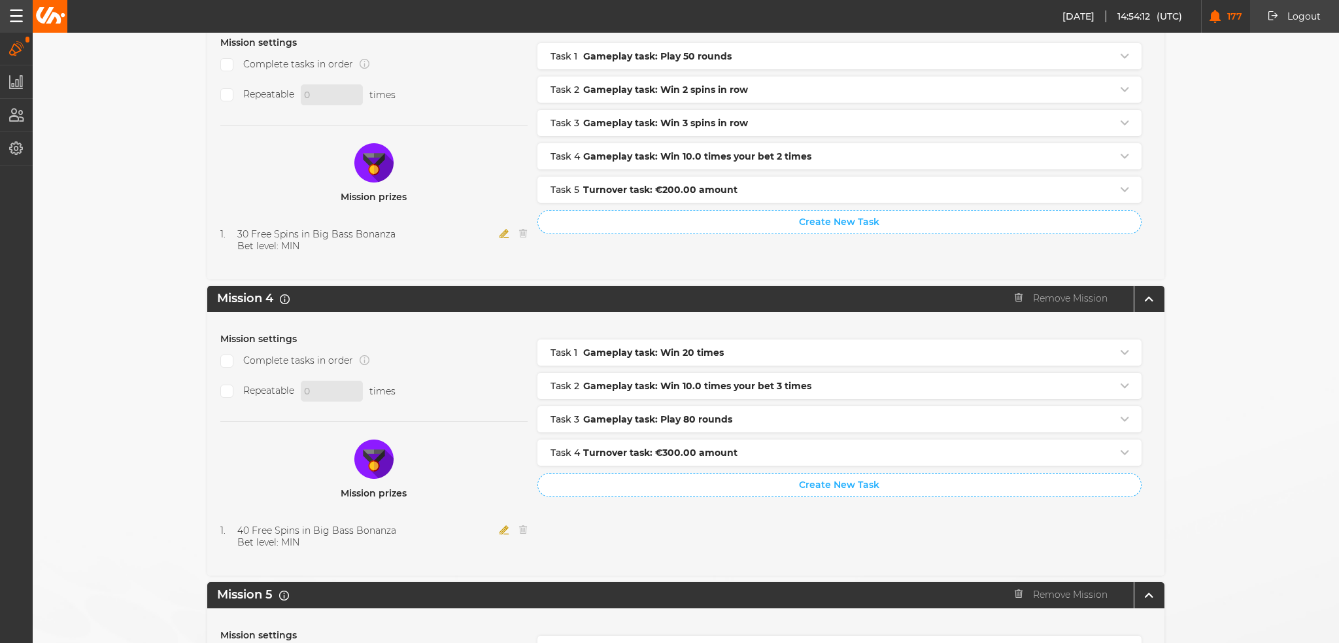
scroll to position [1299, 0]
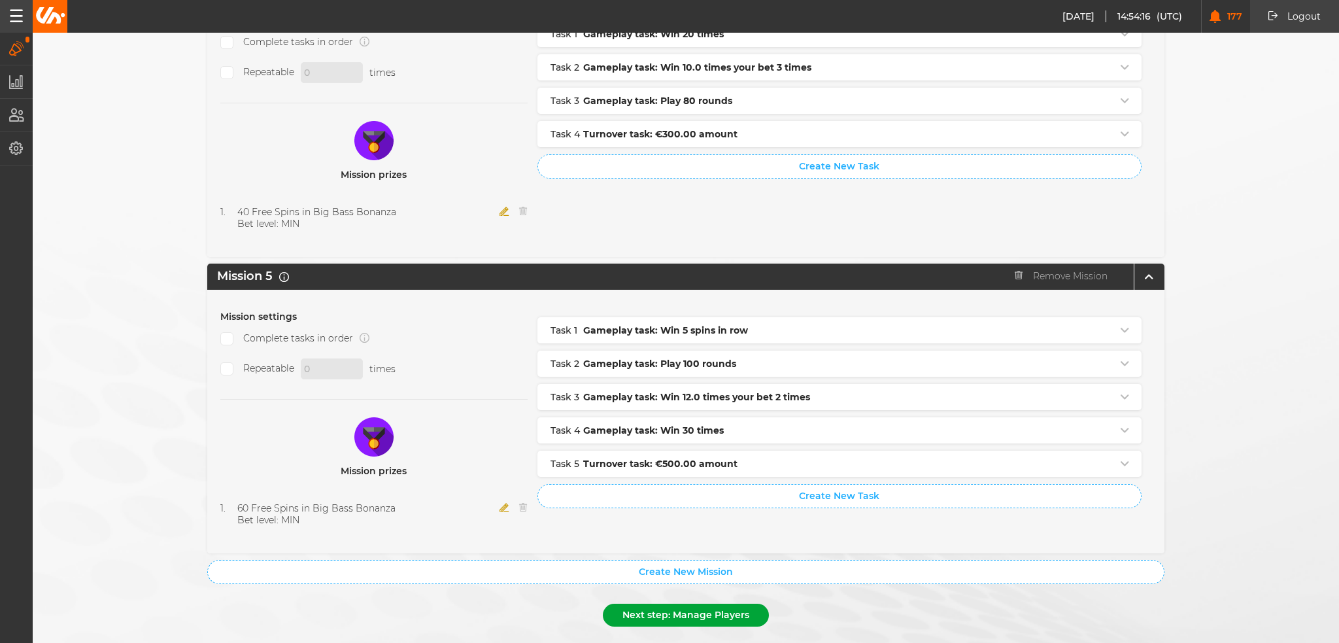
click at [728, 603] on button "Next step: Manage Players" at bounding box center [686, 614] width 166 height 23
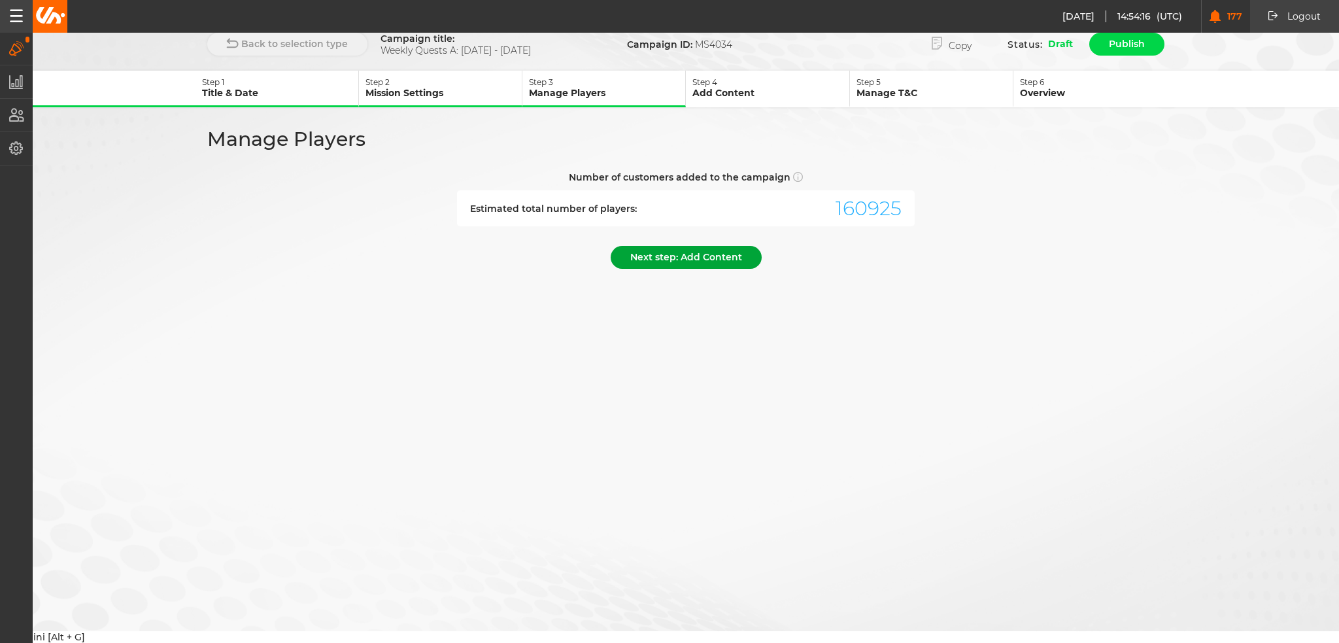
scroll to position [0, 0]
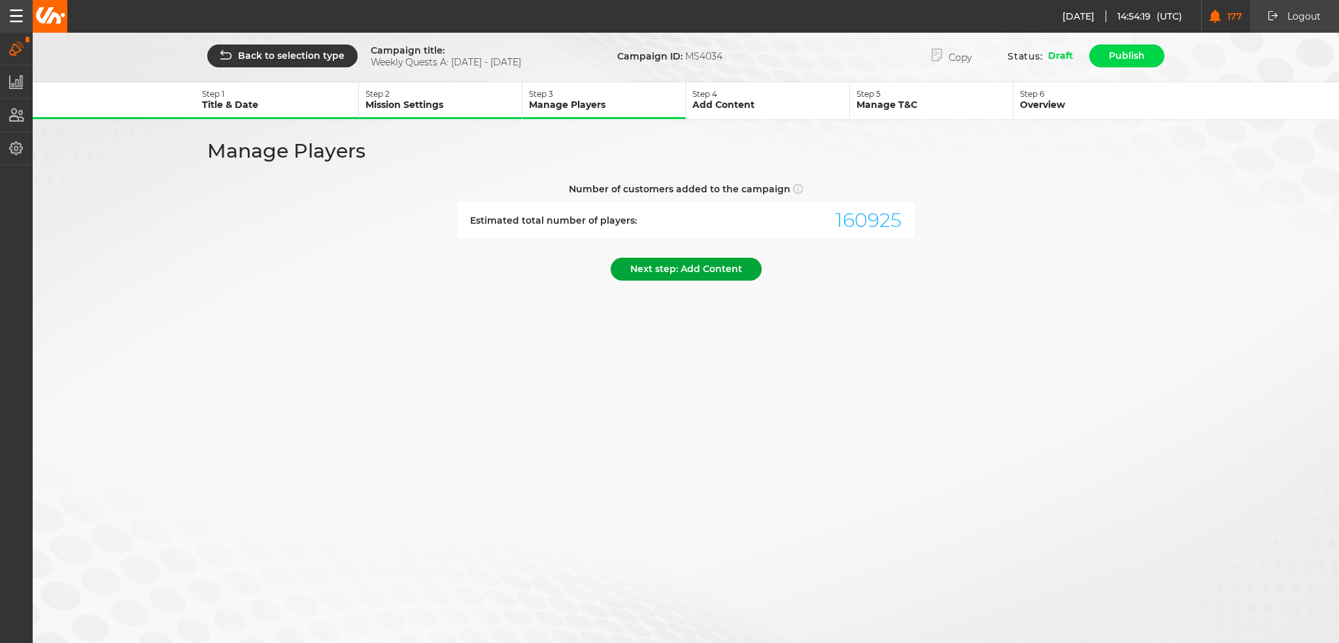
click at [697, 269] on button "Next step: Add Content" at bounding box center [686, 269] width 151 height 23
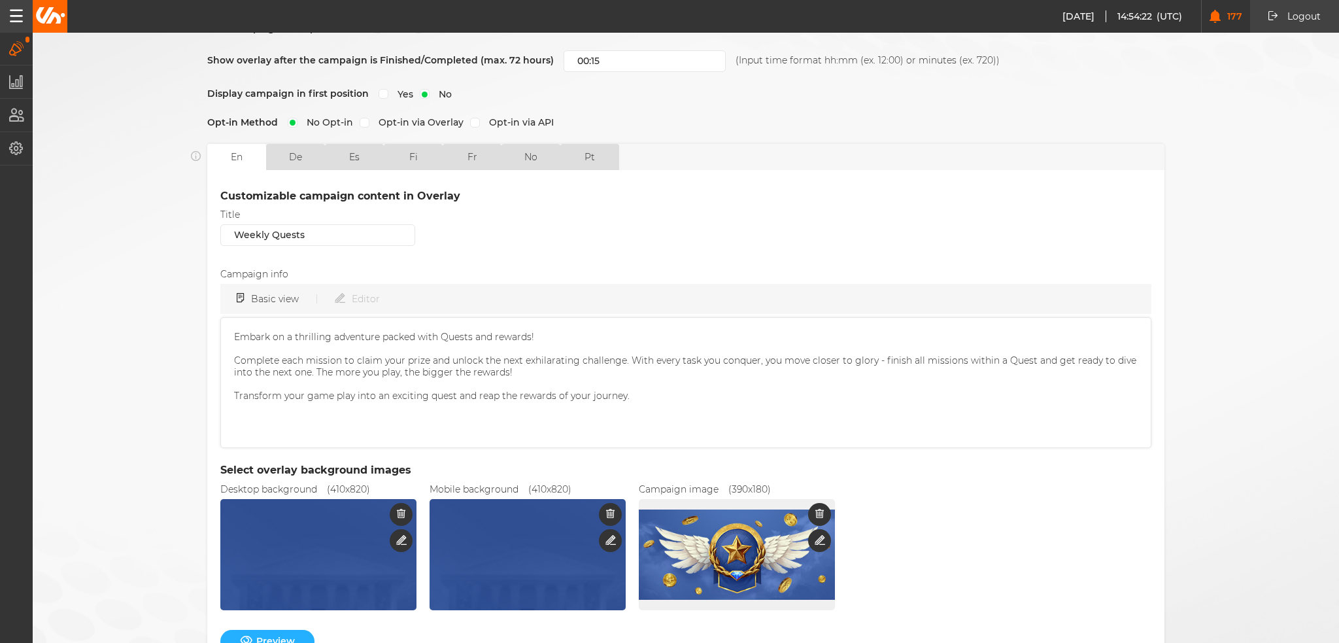
scroll to position [316, 0]
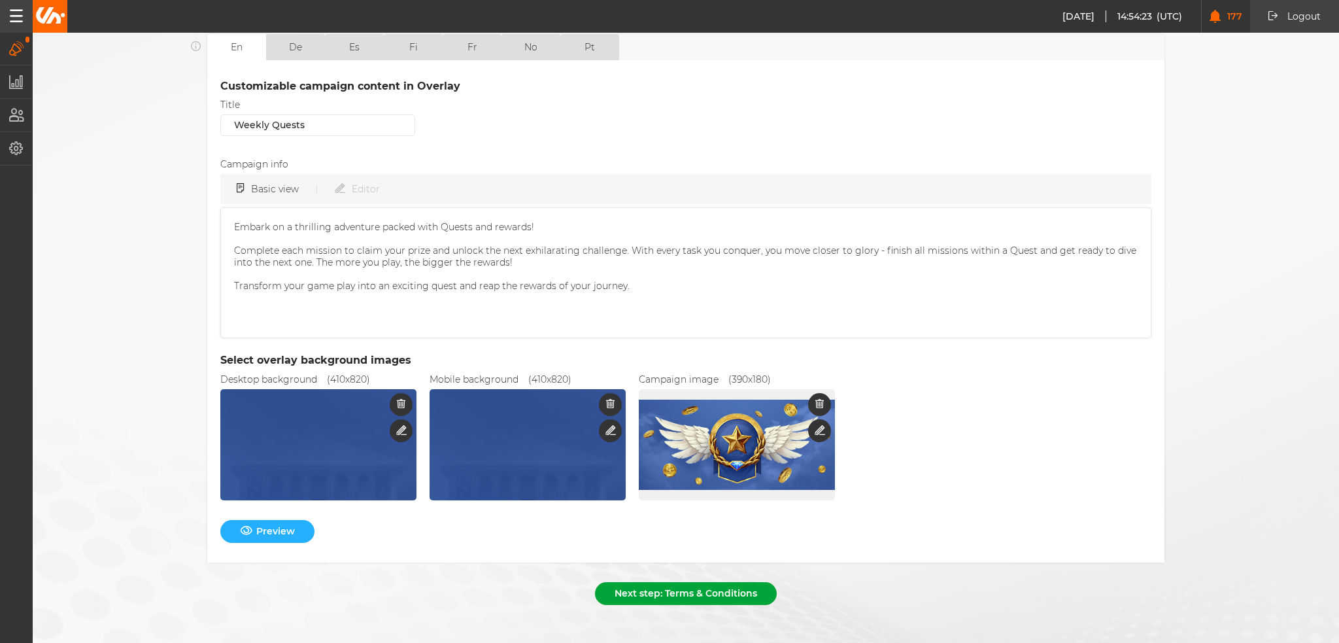
click at [677, 584] on button "Next step: Terms & Conditions" at bounding box center [686, 593] width 182 height 23
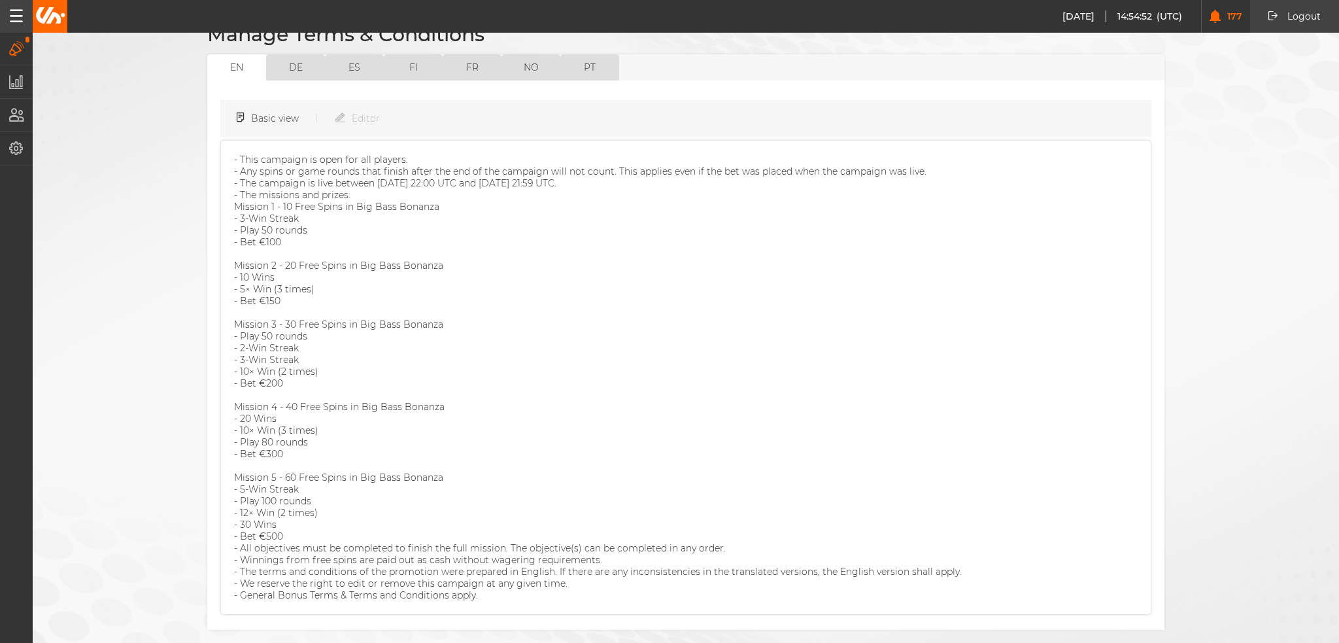
scroll to position [161, 0]
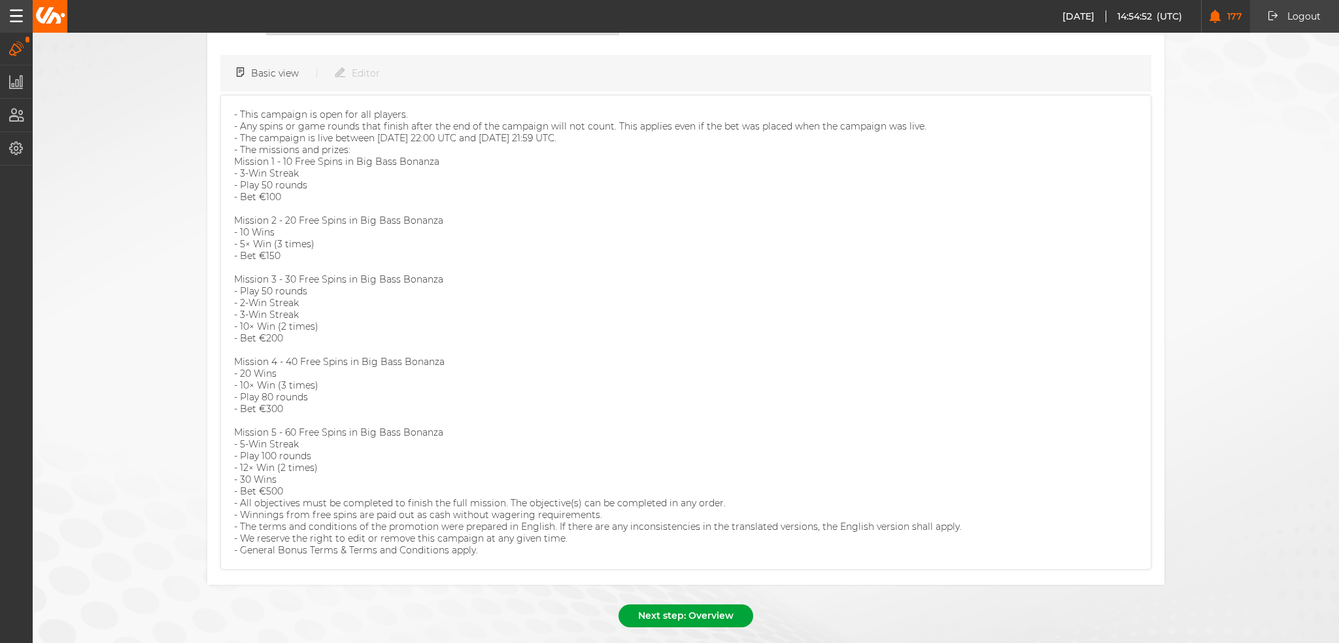
click at [672, 604] on button "Next step: Overview" at bounding box center [685, 615] width 135 height 23
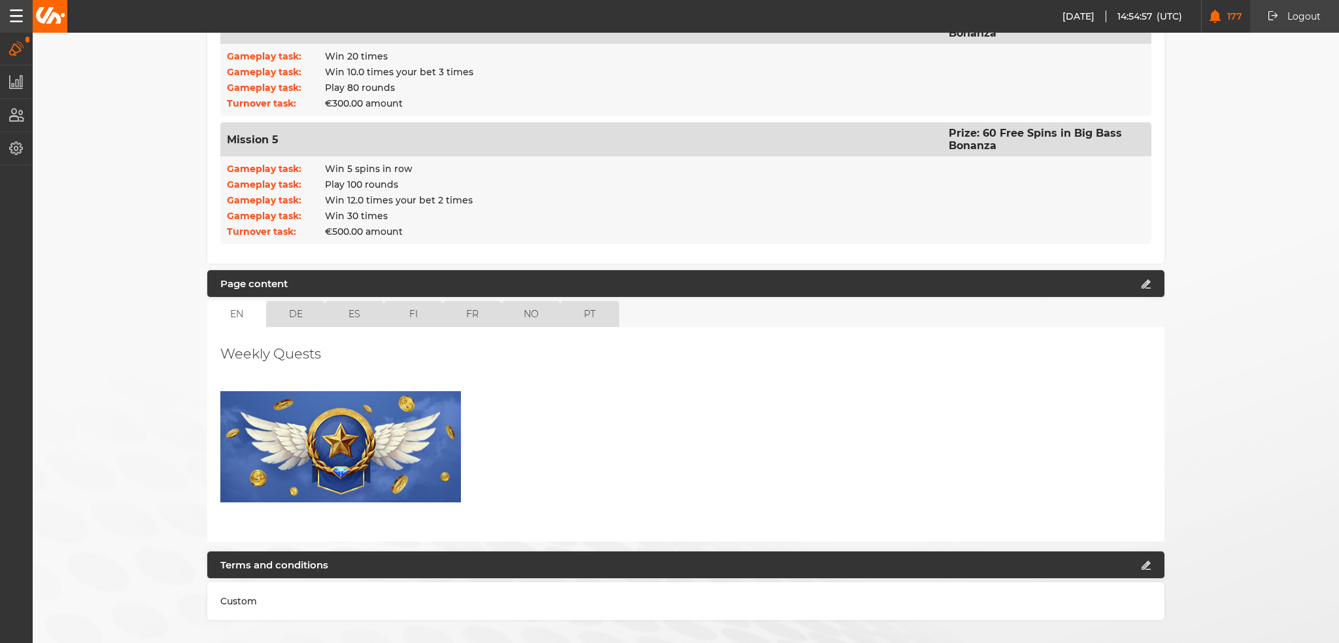
scroll to position [875, 0]
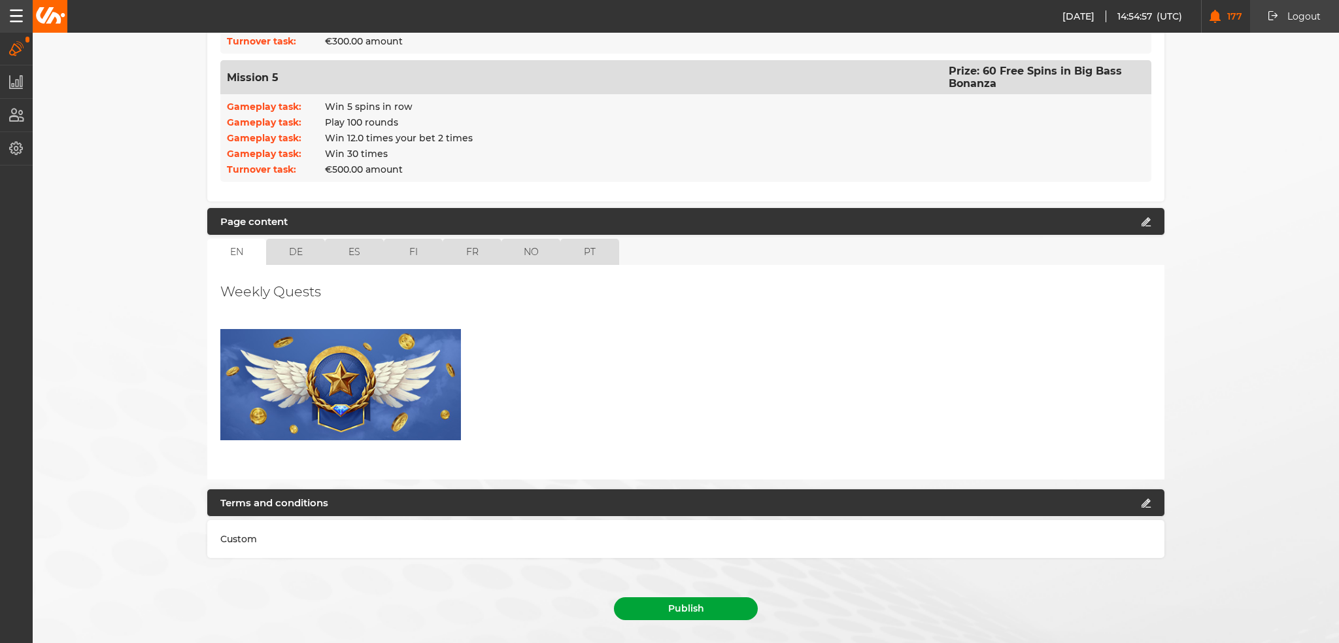
click at [723, 597] on button "Publish" at bounding box center [686, 608] width 144 height 23
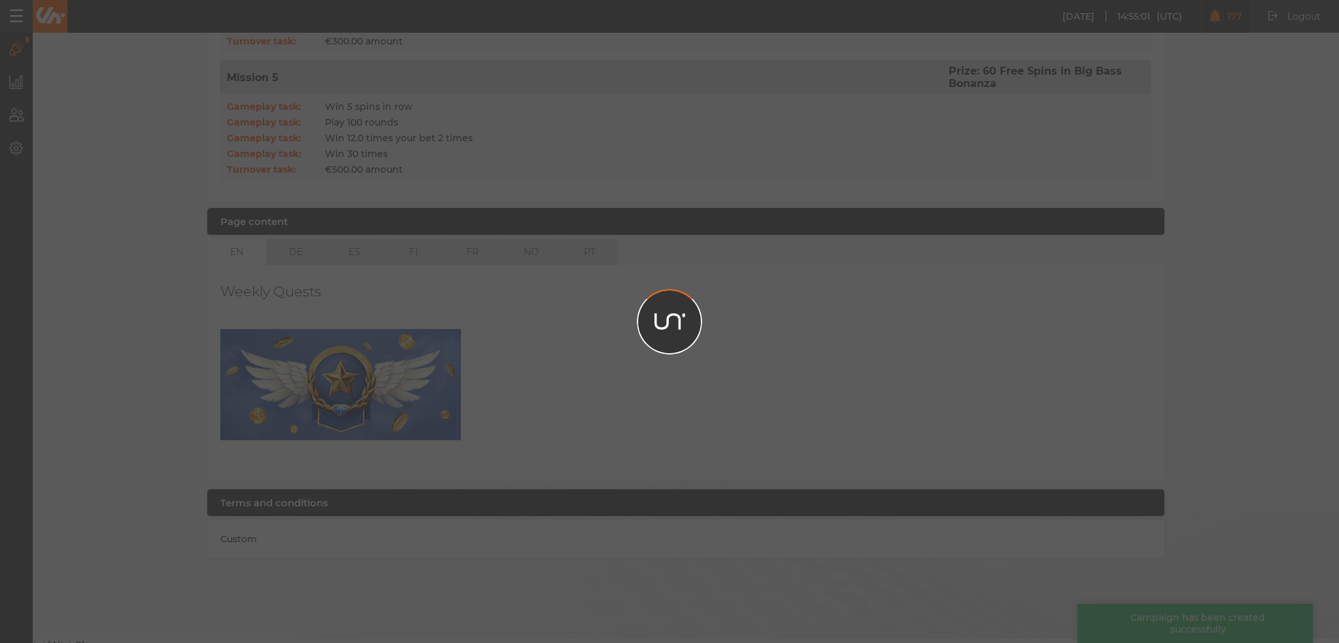
scroll to position [845, 0]
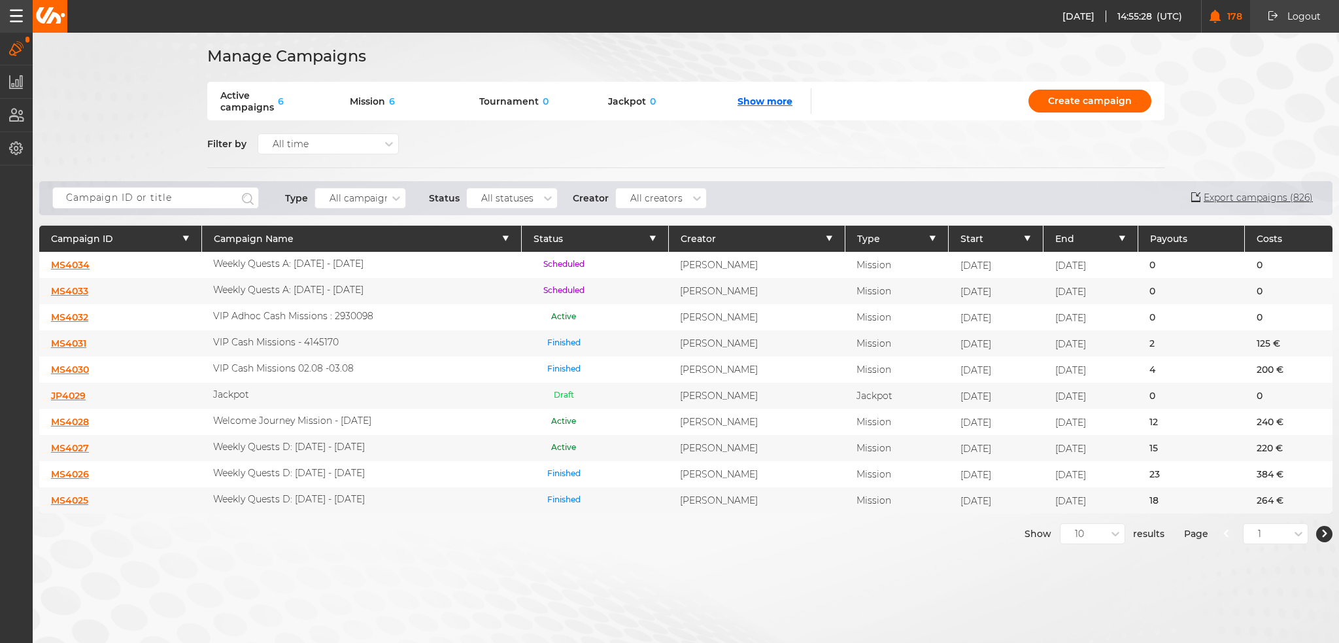
click at [1090, 541] on div "Manage Campaigns Active campaigns 6 Mission 6 Tournament 0 Jackpot 0 Show more …" at bounding box center [669, 321] width 1339 height 643
click at [1089, 535] on div "10" at bounding box center [1083, 533] width 46 height 12
click at [1088, 605] on div "50" at bounding box center [1092, 604] width 64 height 24
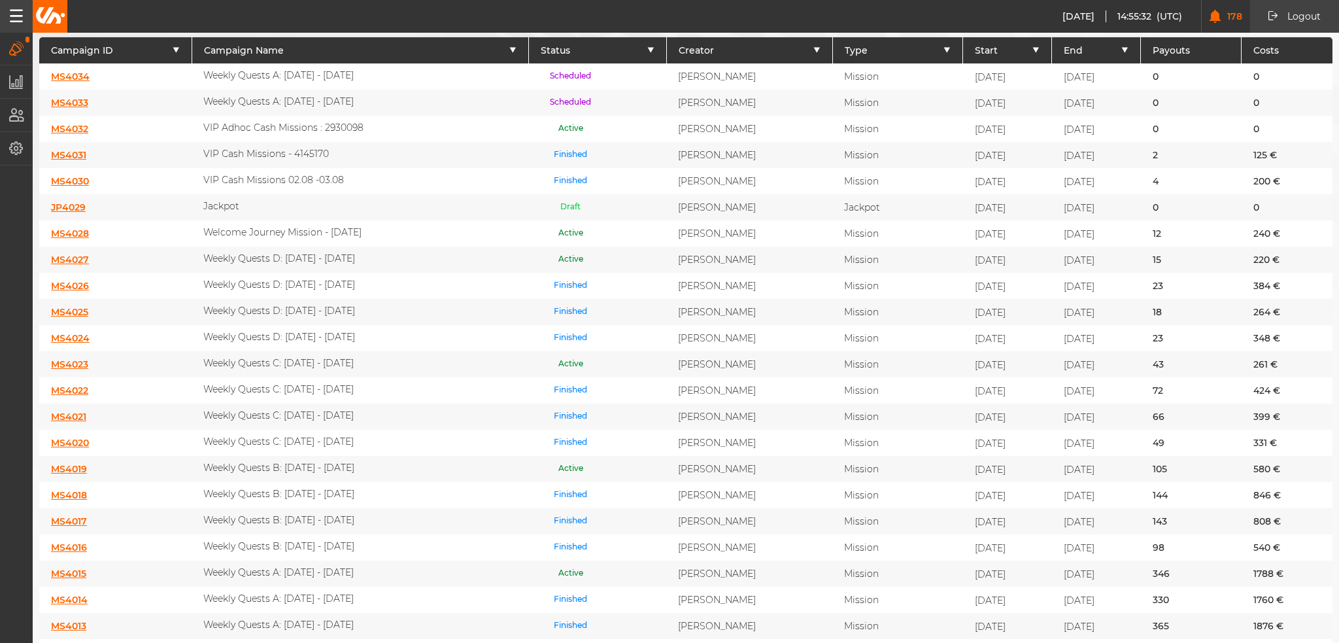
scroll to position [196, 0]
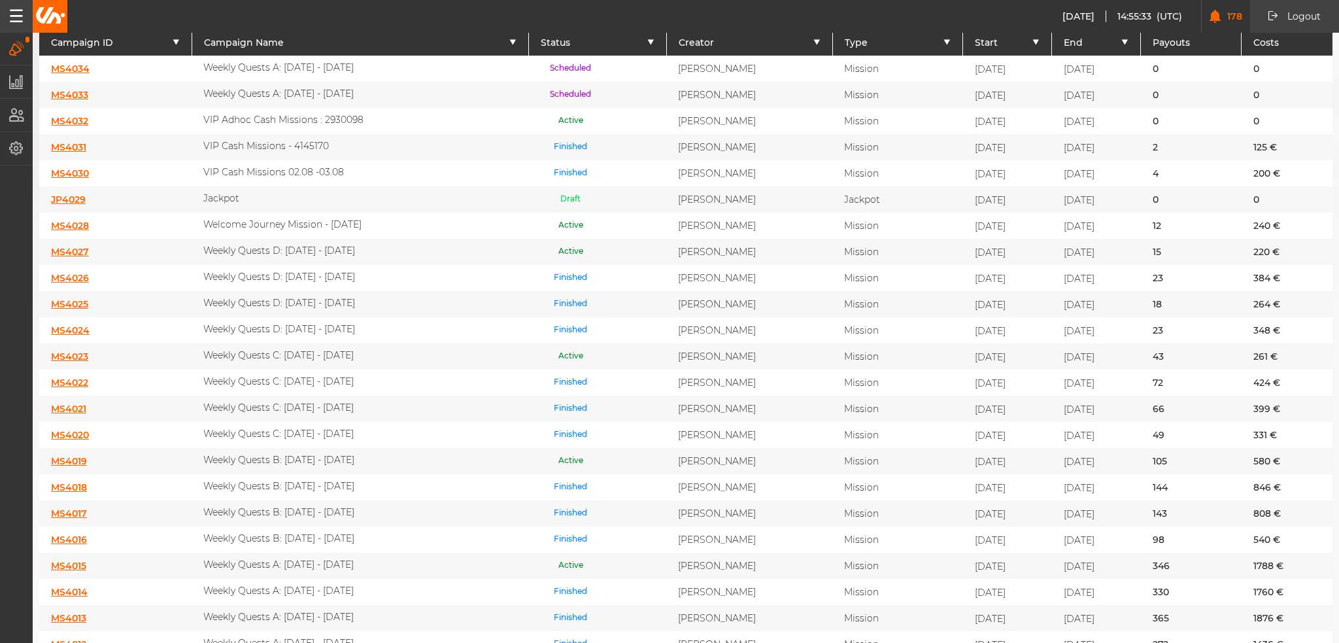
click at [57, 455] on link "MS4019" at bounding box center [69, 461] width 36 height 12
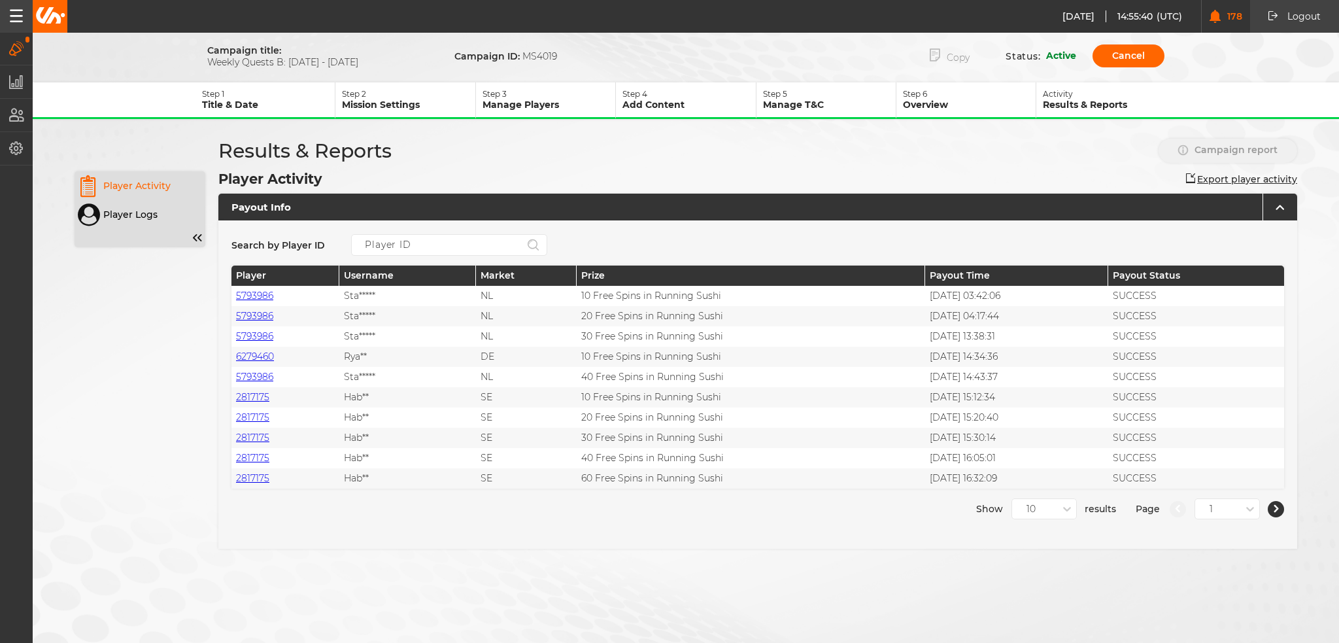
click at [951, 63] on button "Copy" at bounding box center [949, 55] width 79 height 27
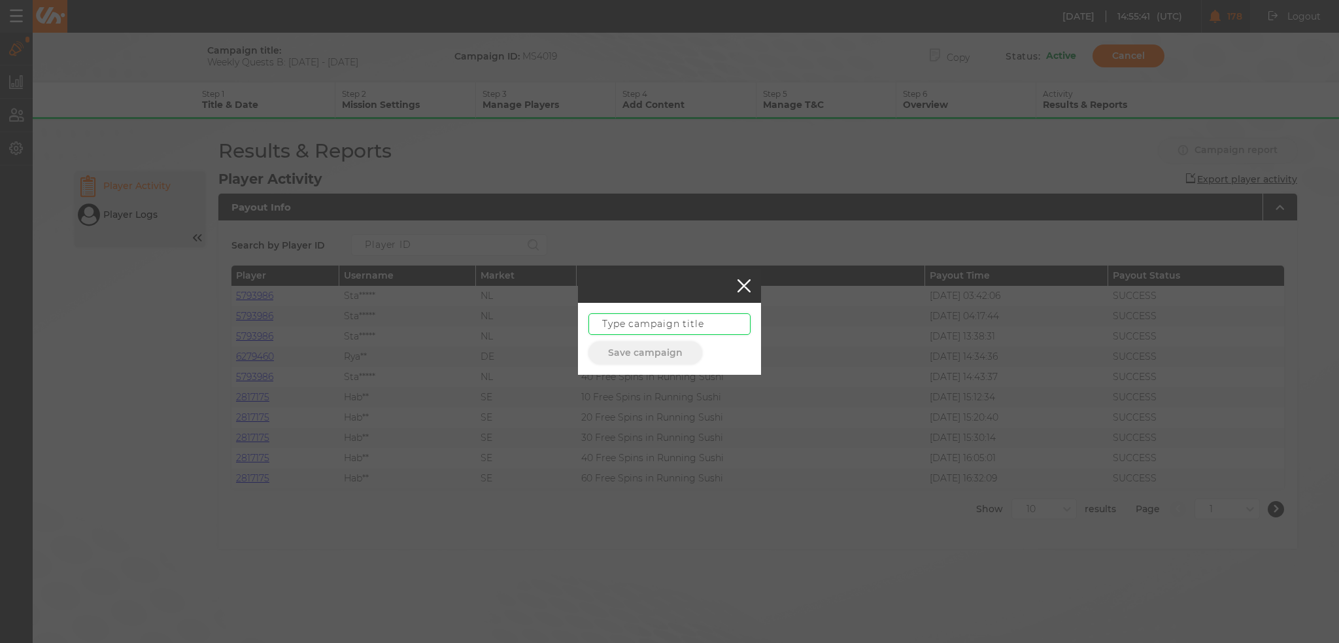
click at [648, 323] on input "text" at bounding box center [669, 324] width 162 height 22
paste input "Weekly Quests A: [DATE] - [DATE]"
click at [654, 324] on input "Weekly Quests A: [DATE] - [DATE]" at bounding box center [669, 324] width 162 height 22
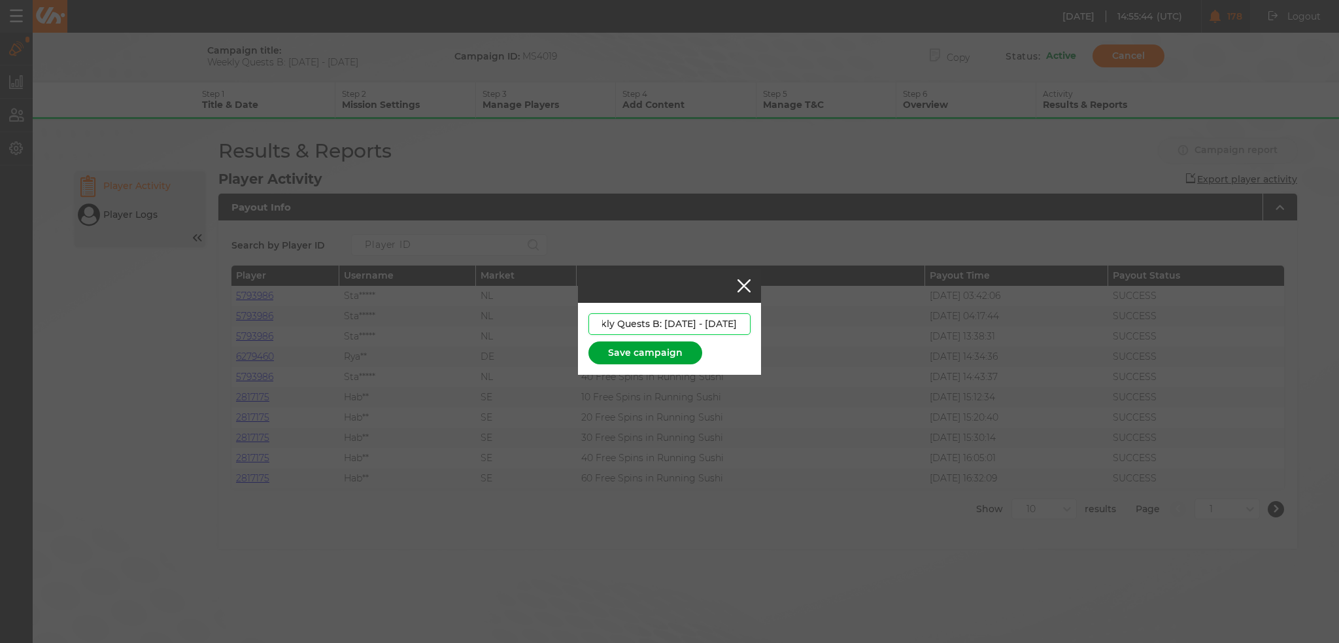
type input "Weekly Quests B: [DATE] - [DATE]"
click at [644, 355] on button "Save campaign" at bounding box center [645, 352] width 114 height 23
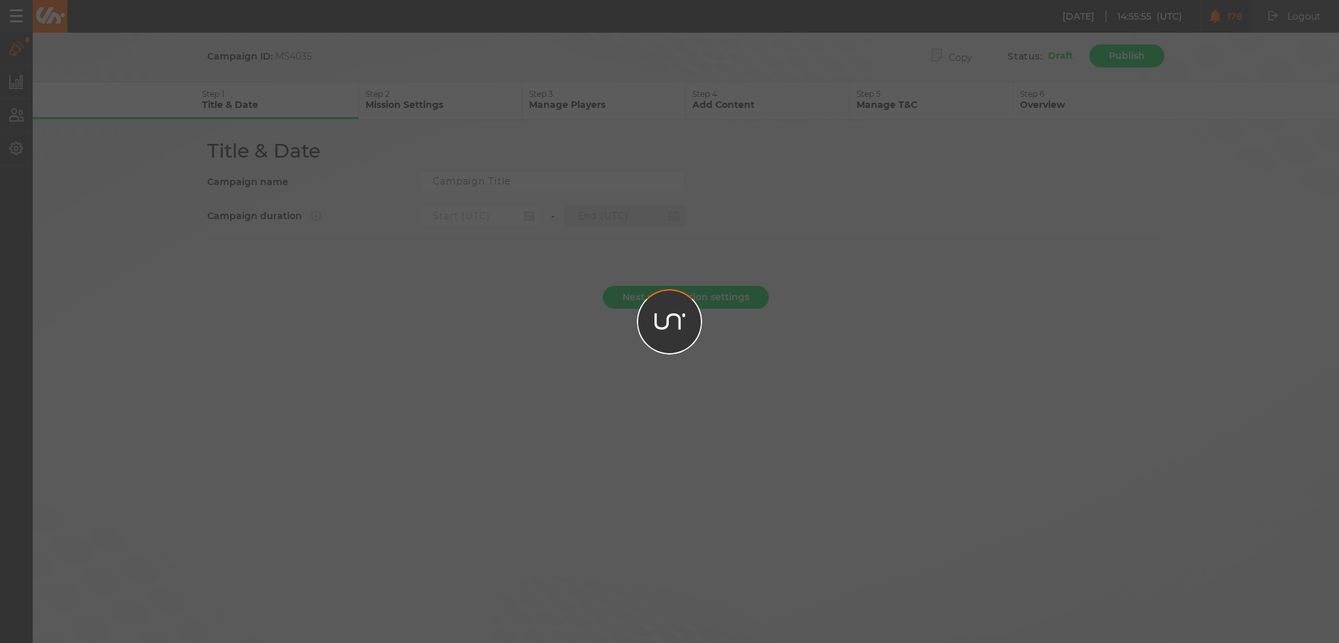
type input "Weekly Quests B: [DATE] - [DATE]"
type input "[DATE] 22:00"
type input "[DATE] 21:59"
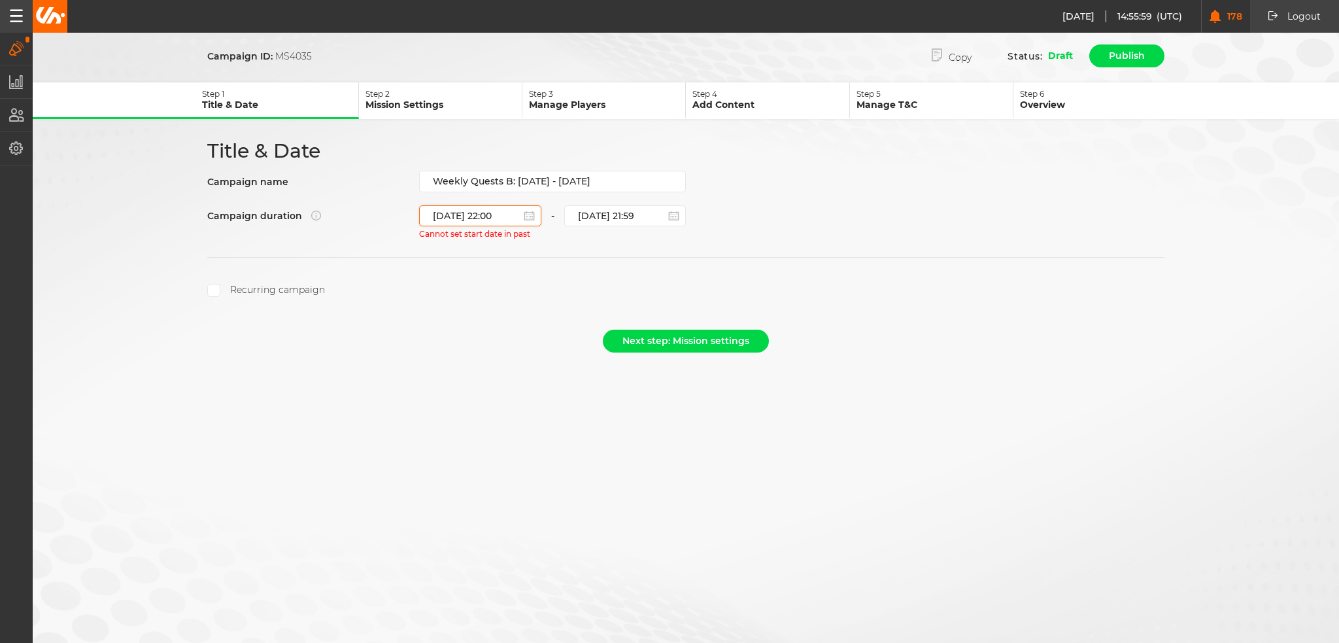
click at [459, 218] on input "[DATE] 22:00" at bounding box center [480, 215] width 122 height 21
click at [497, 326] on div "13" at bounding box center [498, 326] width 18 height 18
type input "[DATE] 22:00"
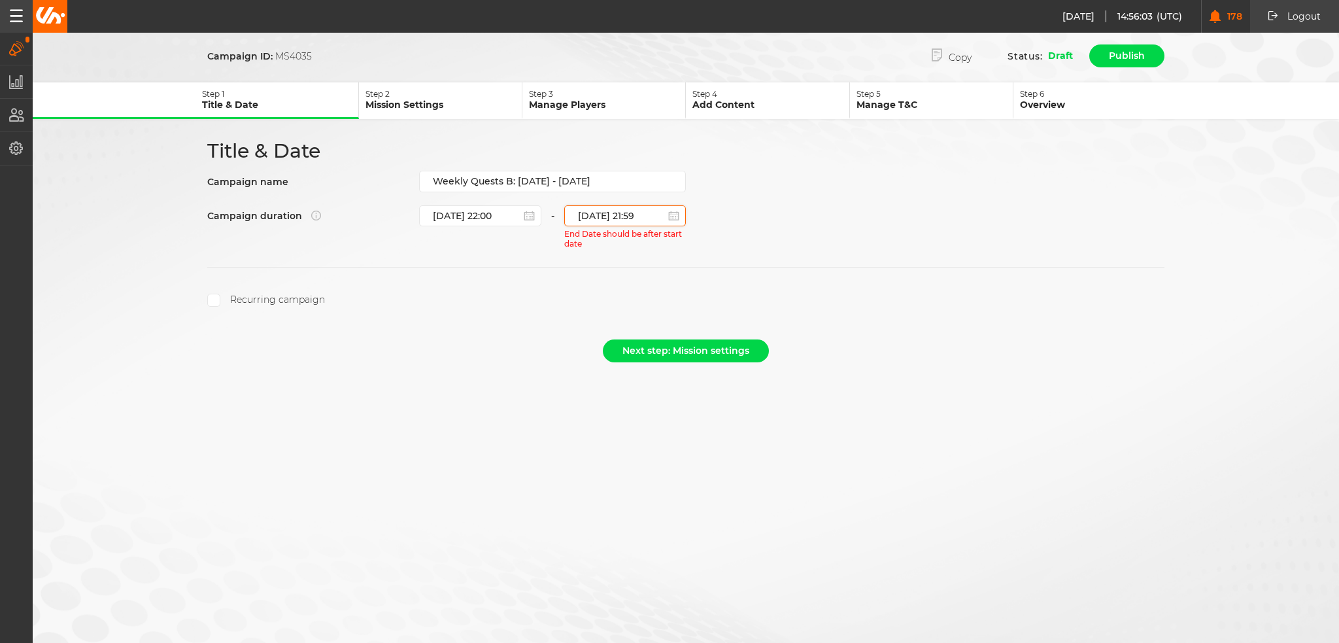
click at [607, 210] on input "[DATE] 21:59" at bounding box center [625, 215] width 122 height 21
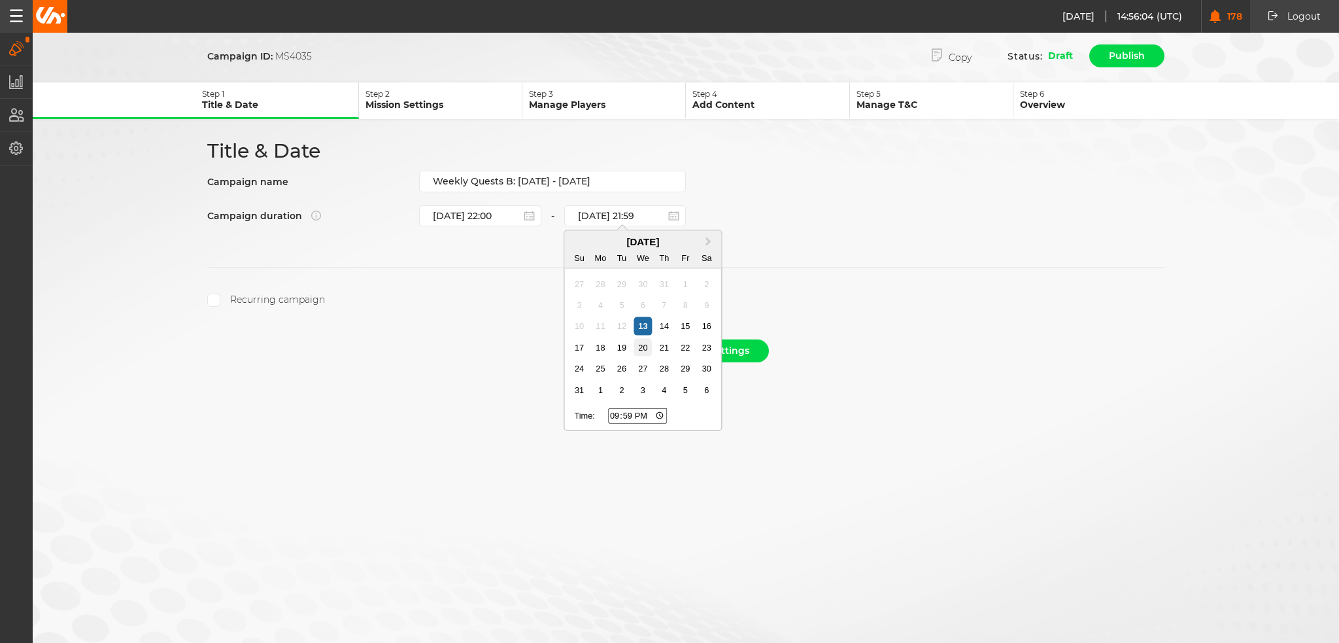
click at [641, 339] on div "20" at bounding box center [643, 348] width 18 height 18
type input "[DATE] 21:59"
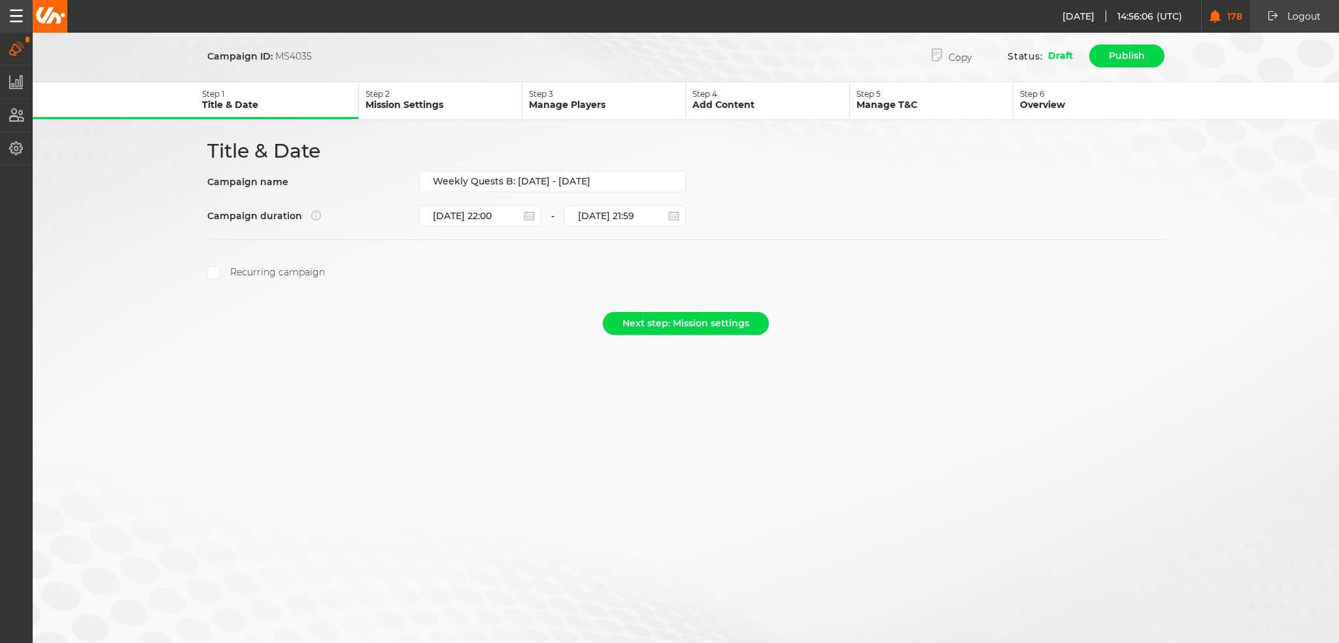
click at [256, 273] on label "Recurring campaign" at bounding box center [266, 272] width 118 height 13
click at [220, 273] on input "Recurring campaign" at bounding box center [213, 272] width 13 height 13
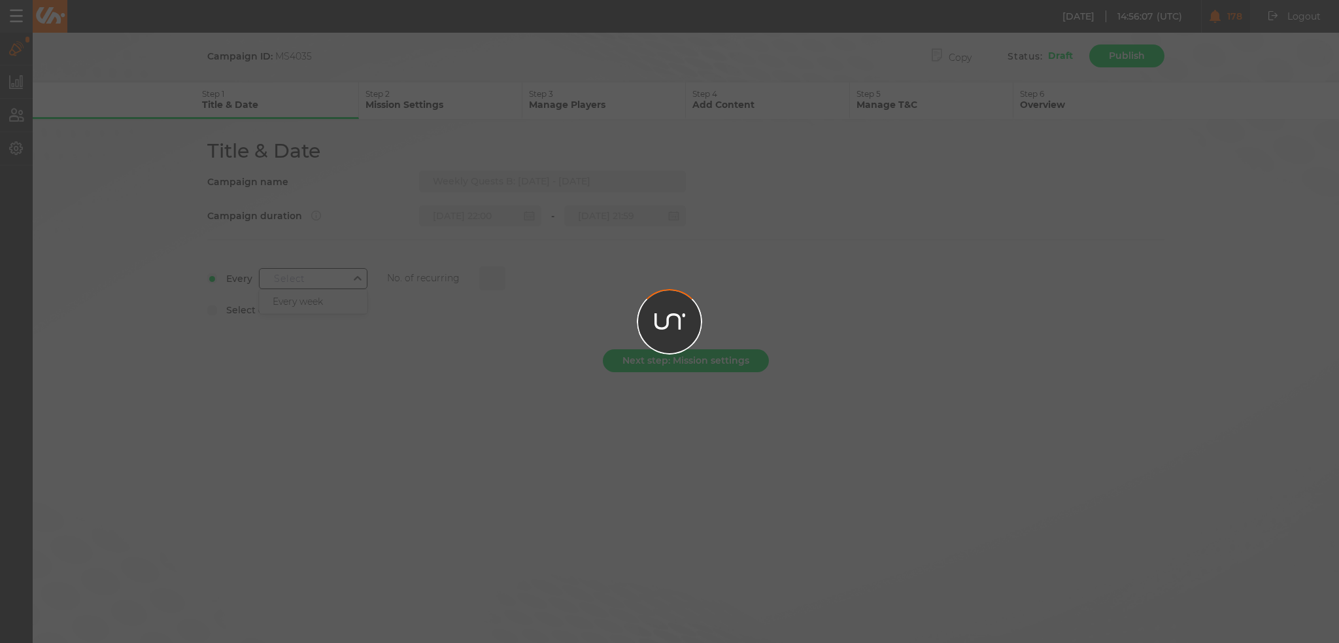
click at [327, 279] on div "[DATE] 14:56:07 (UTC) 178 Logout Logout [DATE] 16:56:07 Campaigns Manage campai…" at bounding box center [669, 321] width 1339 height 643
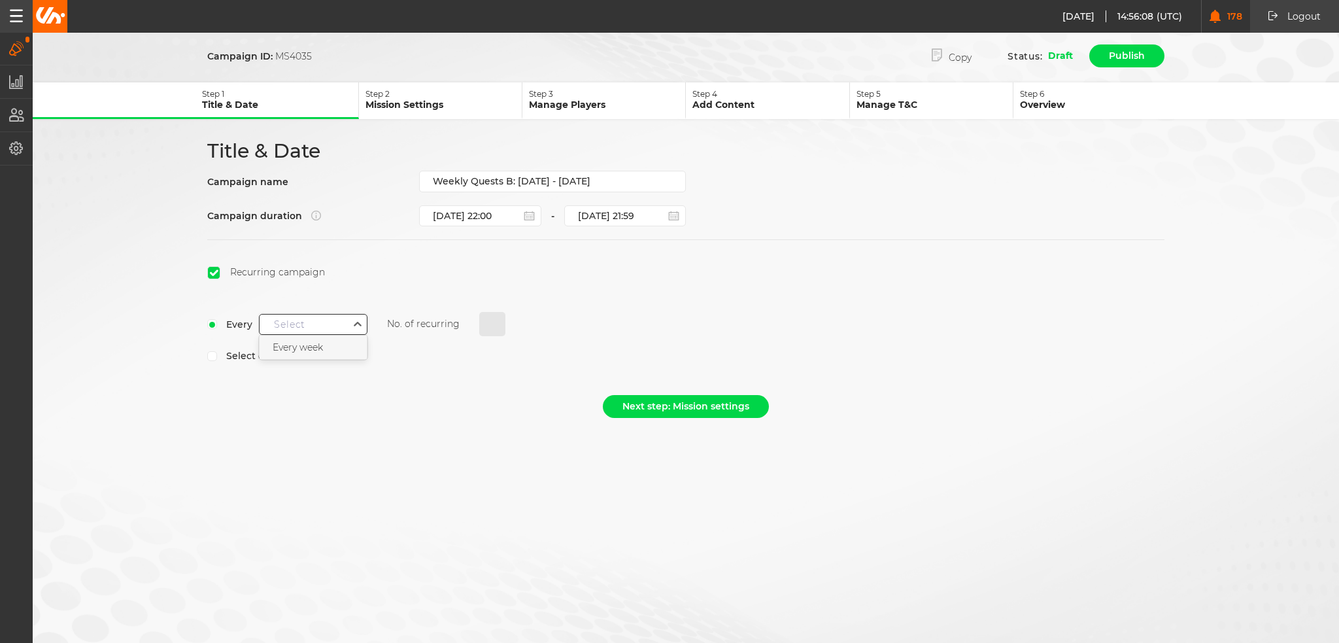
click at [336, 344] on div "Every week" at bounding box center [312, 347] width 107 height 24
click at [484, 322] on input "0" at bounding box center [492, 324] width 26 height 25
type input "1"
select select "7"
select select "2025"
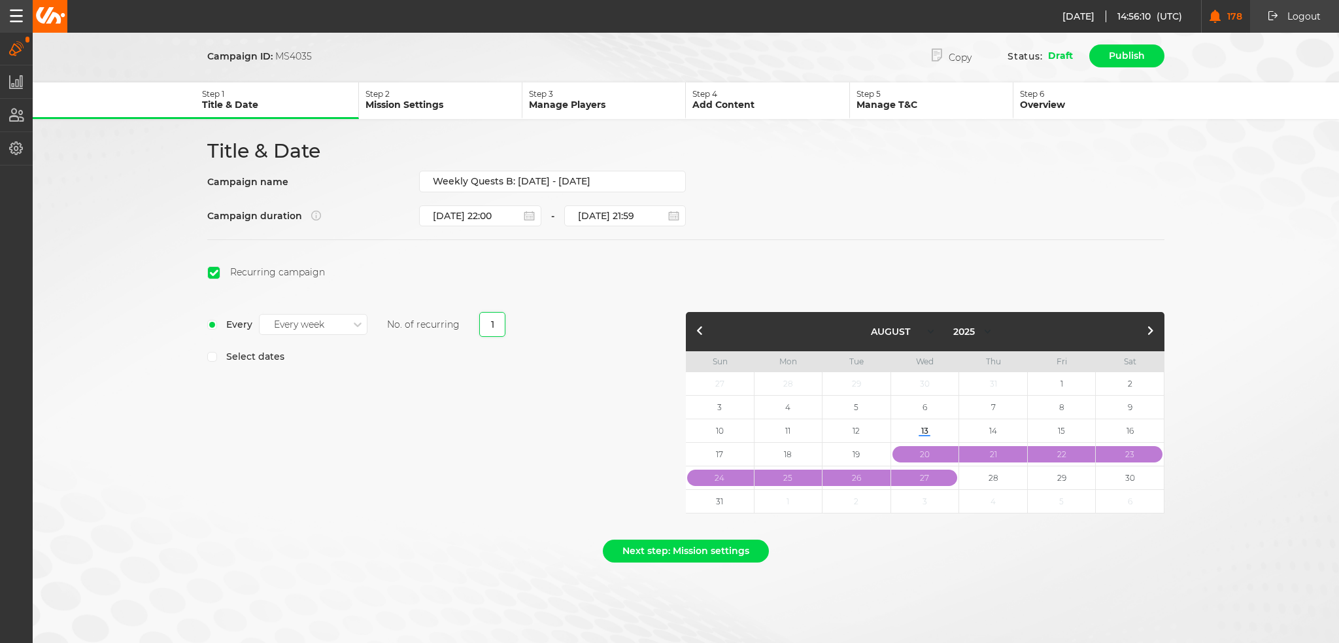
type input "1"
click at [462, 468] on div "Every Every week No. of recurring 1 Select dates" at bounding box center [446, 416] width 478 height 208
click at [686, 539] on button "Next step: Mission settings" at bounding box center [686, 550] width 166 height 23
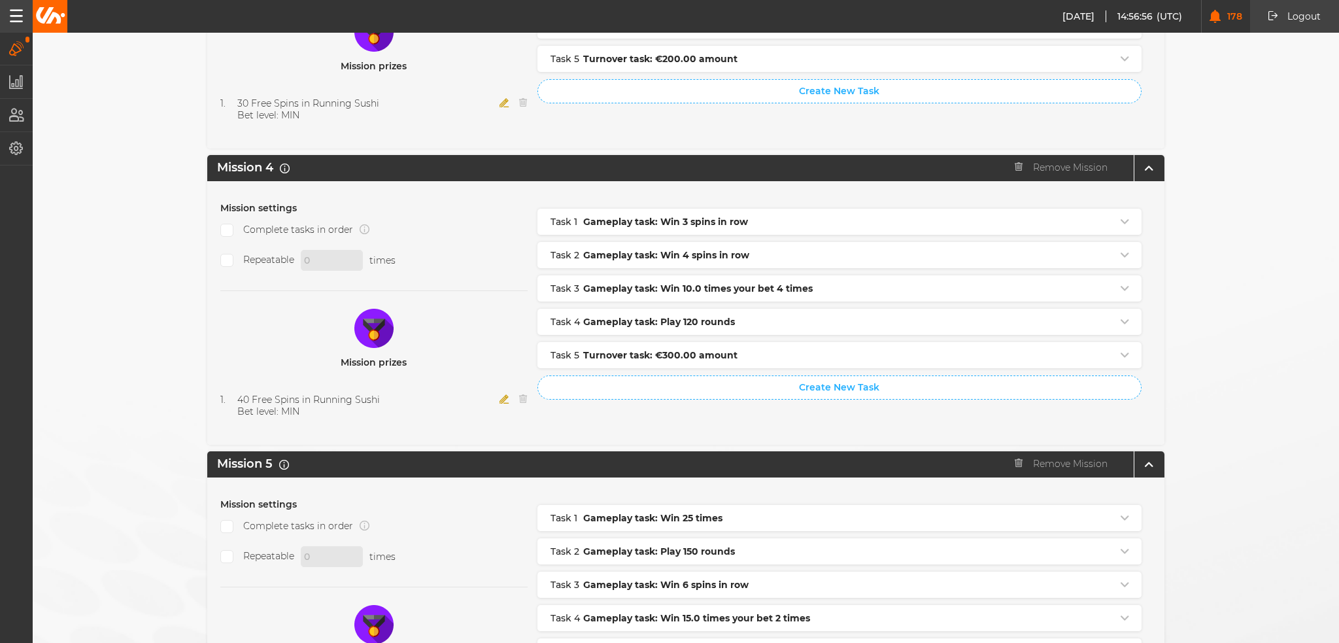
scroll to position [1299, 0]
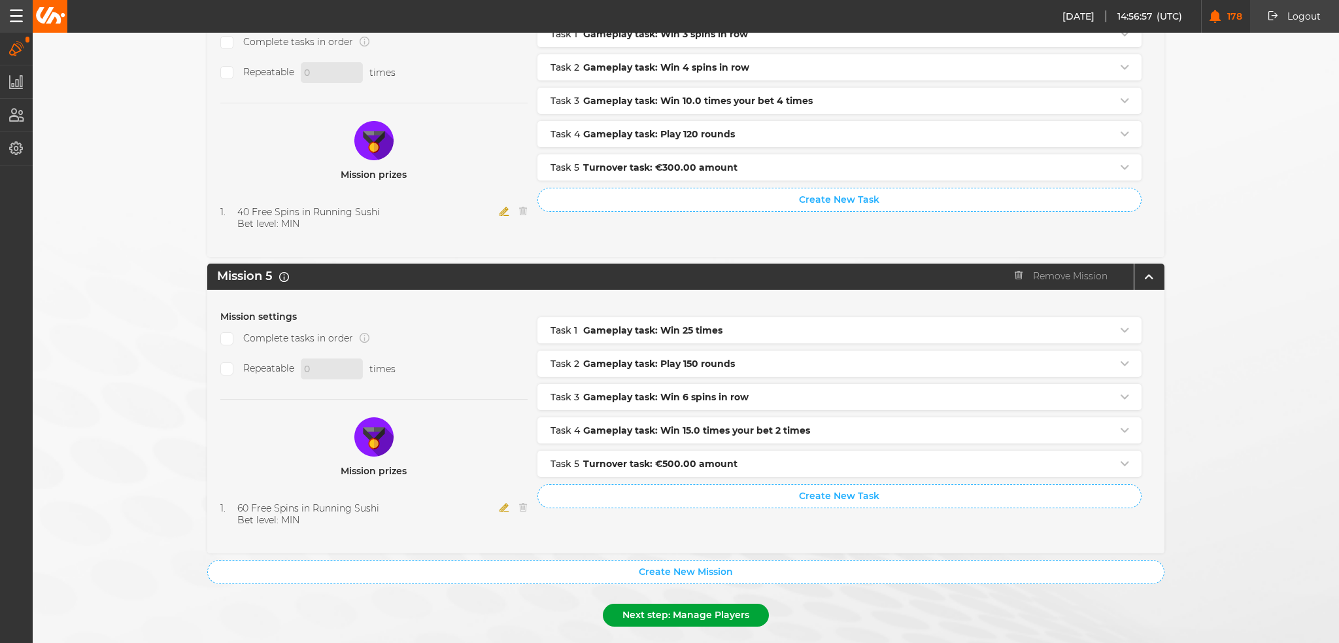
click at [667, 603] on button "Next step: Manage Players" at bounding box center [686, 614] width 166 height 23
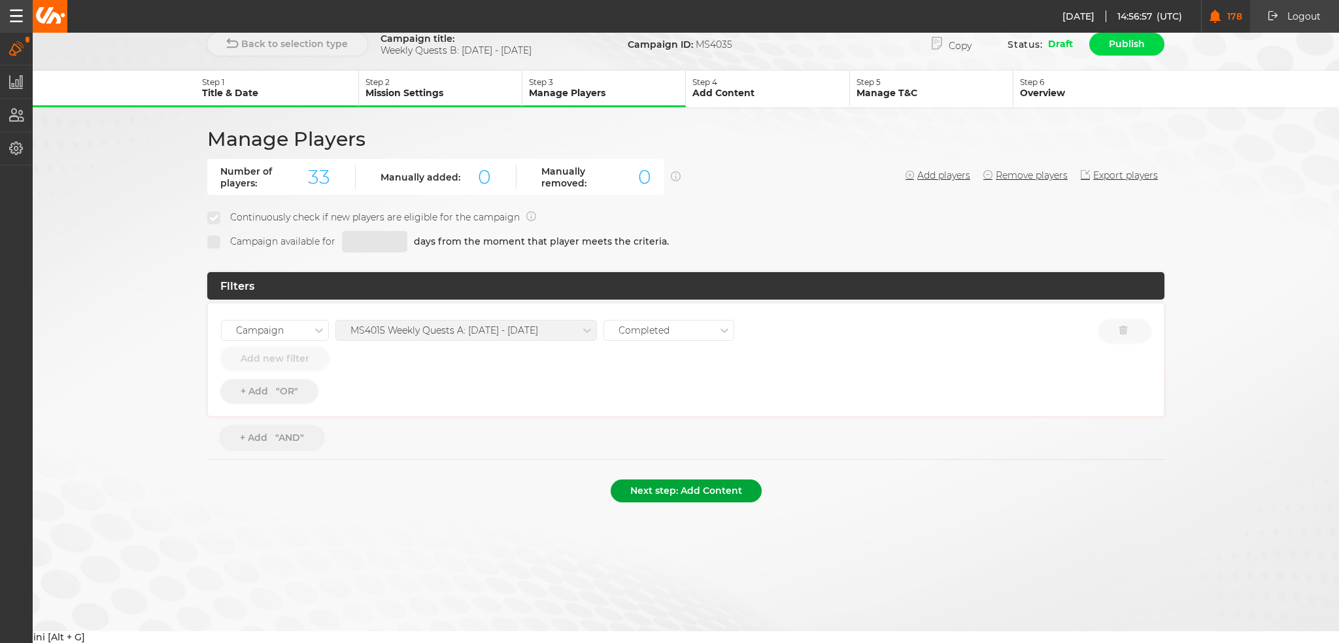
scroll to position [0, 0]
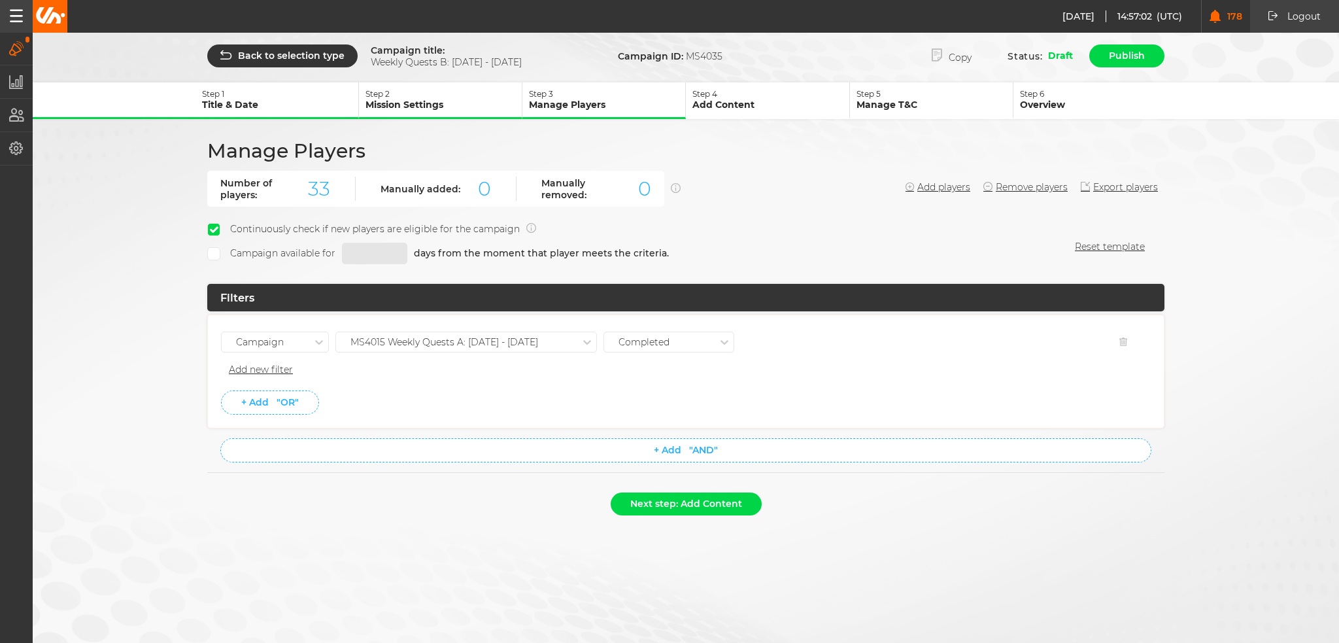
click at [515, 350] on div "MS4015 Weekly Quests A: [DATE] - [DATE]" at bounding box center [465, 341] width 261 height 21
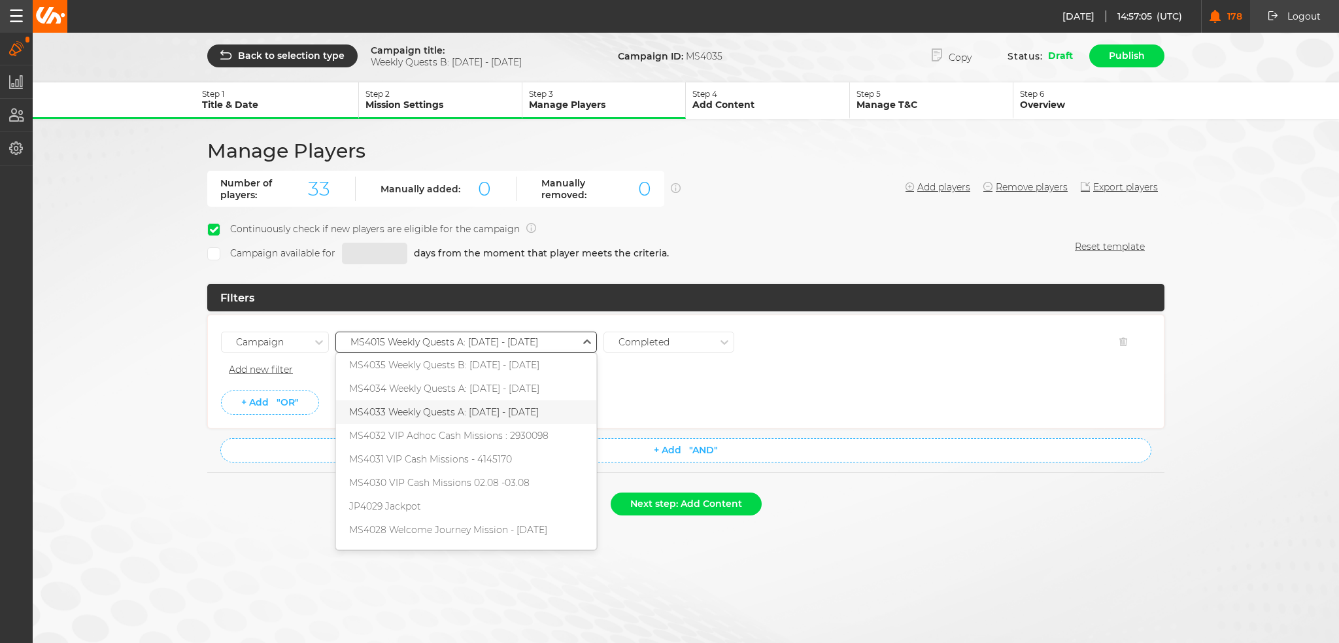
click at [515, 409] on div "MS4033 Weekly Quests A: [DATE] - [DATE]" at bounding box center [466, 412] width 260 height 24
click at [803, 405] on li "+ Add "OR"" at bounding box center [685, 402] width 929 height 24
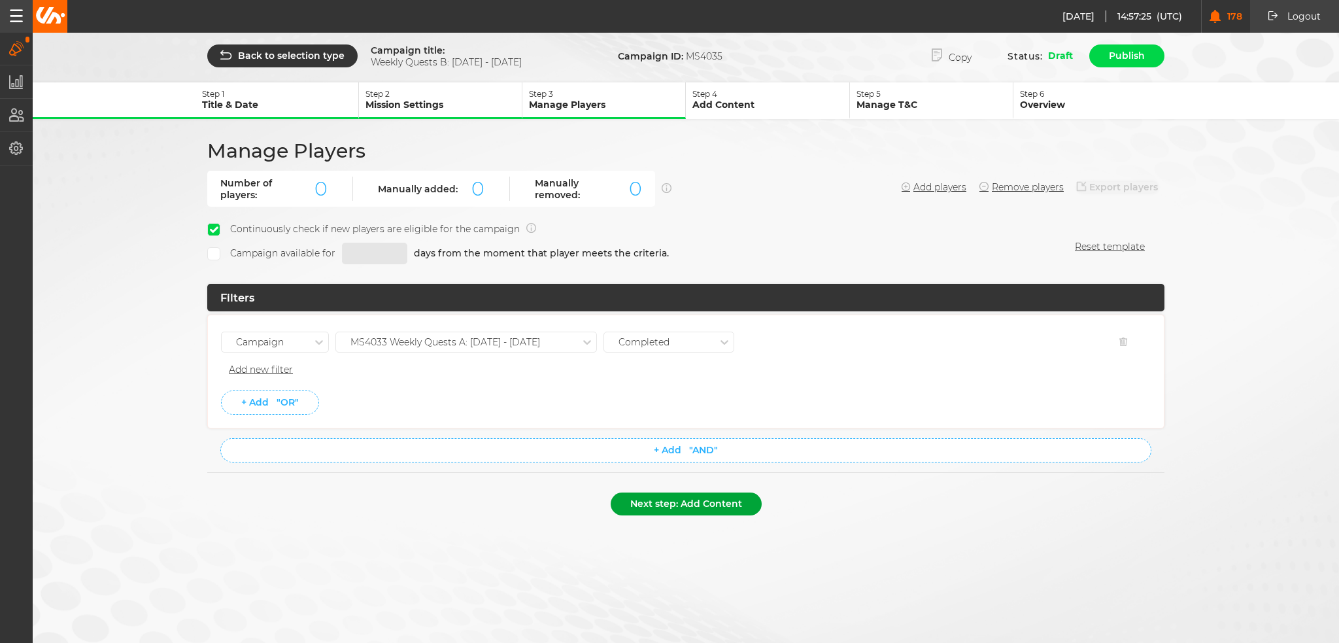
click at [680, 501] on button "Next step: Add Content" at bounding box center [686, 503] width 151 height 23
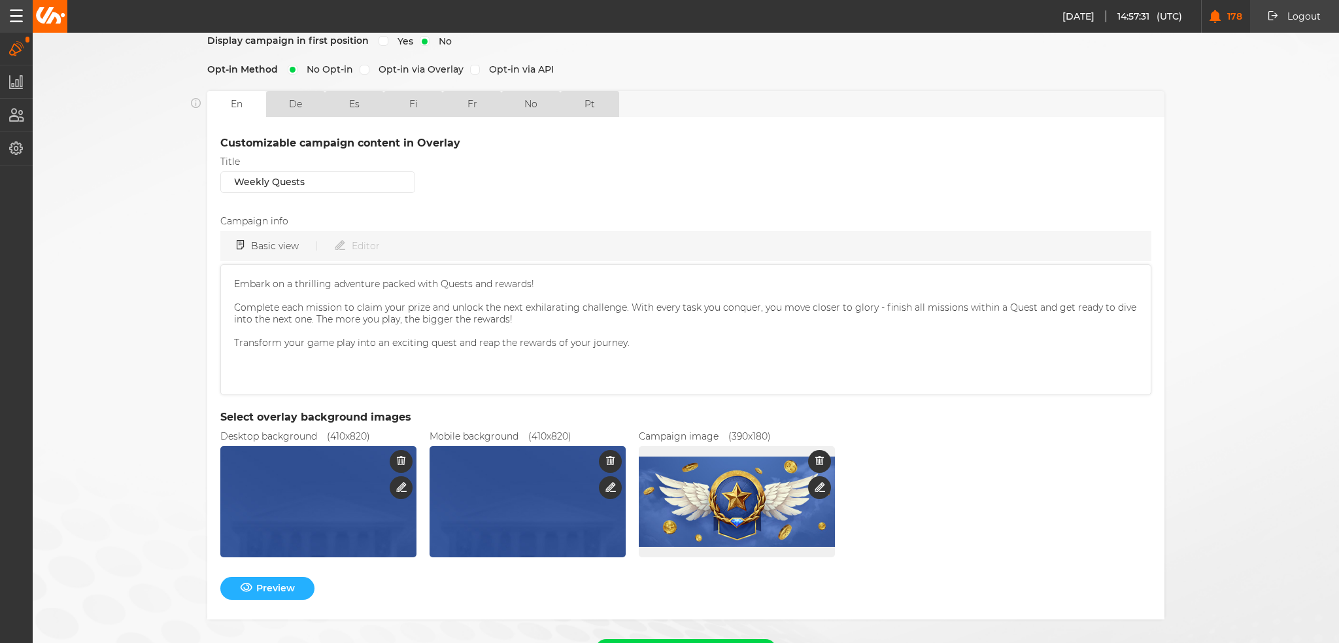
scroll to position [316, 0]
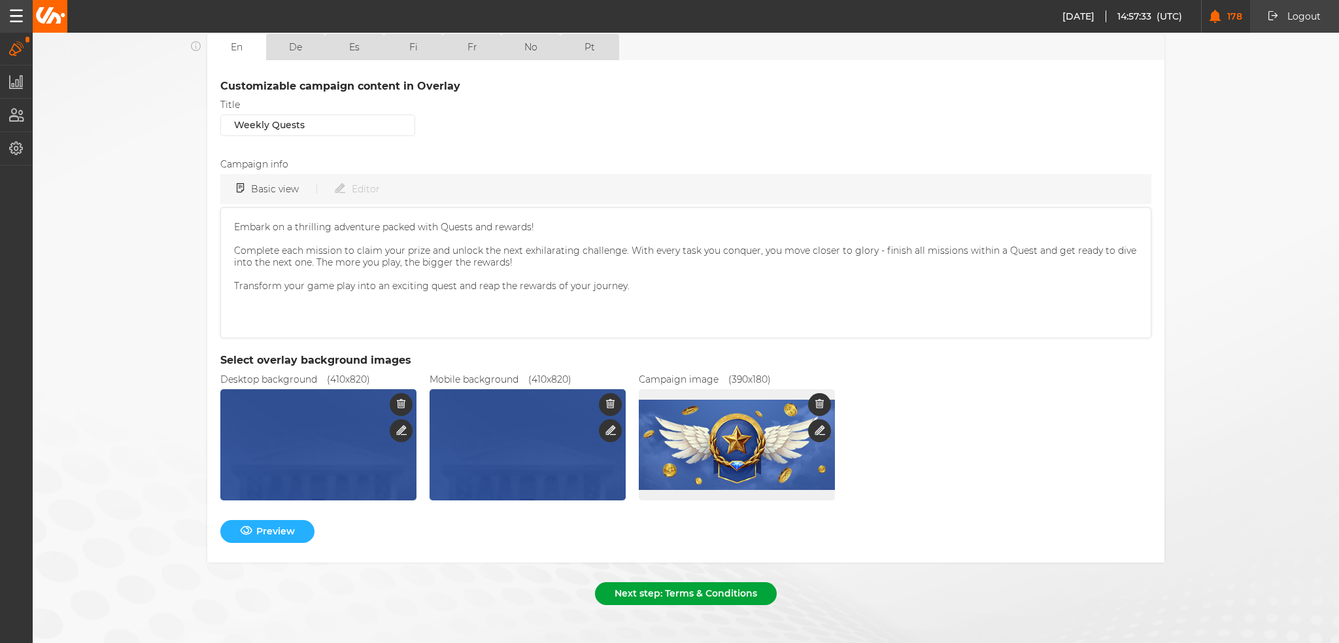
click at [674, 583] on button "Next step: Terms & Conditions" at bounding box center [686, 593] width 182 height 23
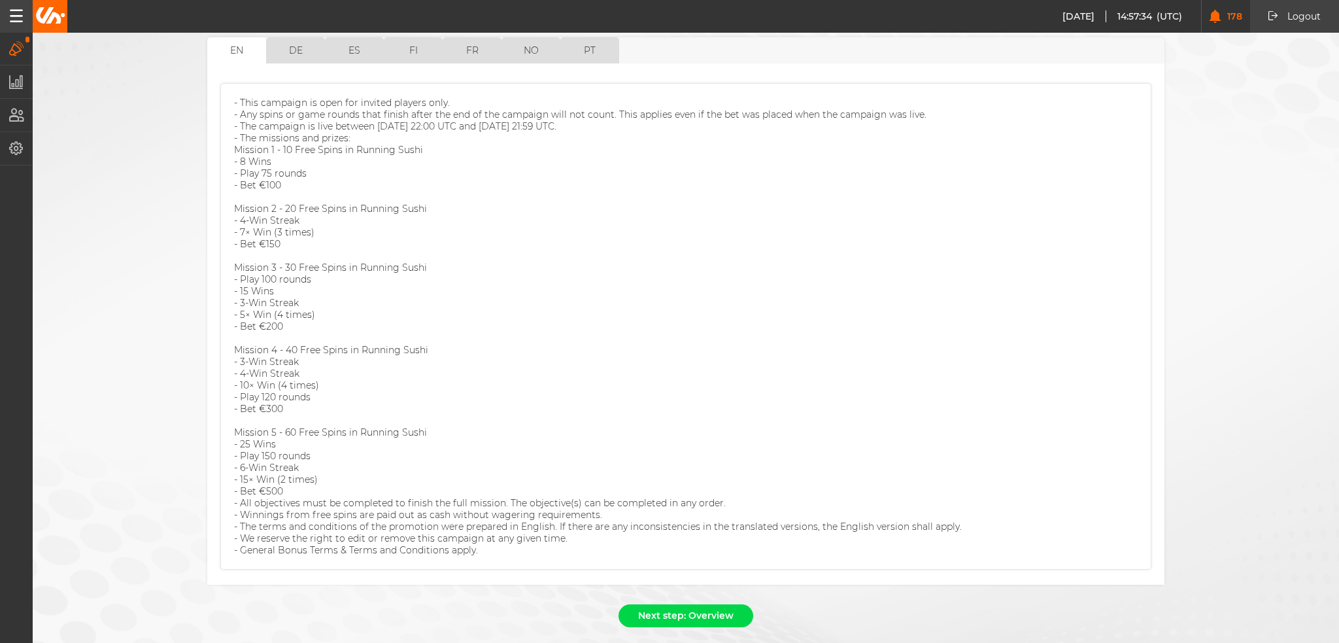
scroll to position [173, 0]
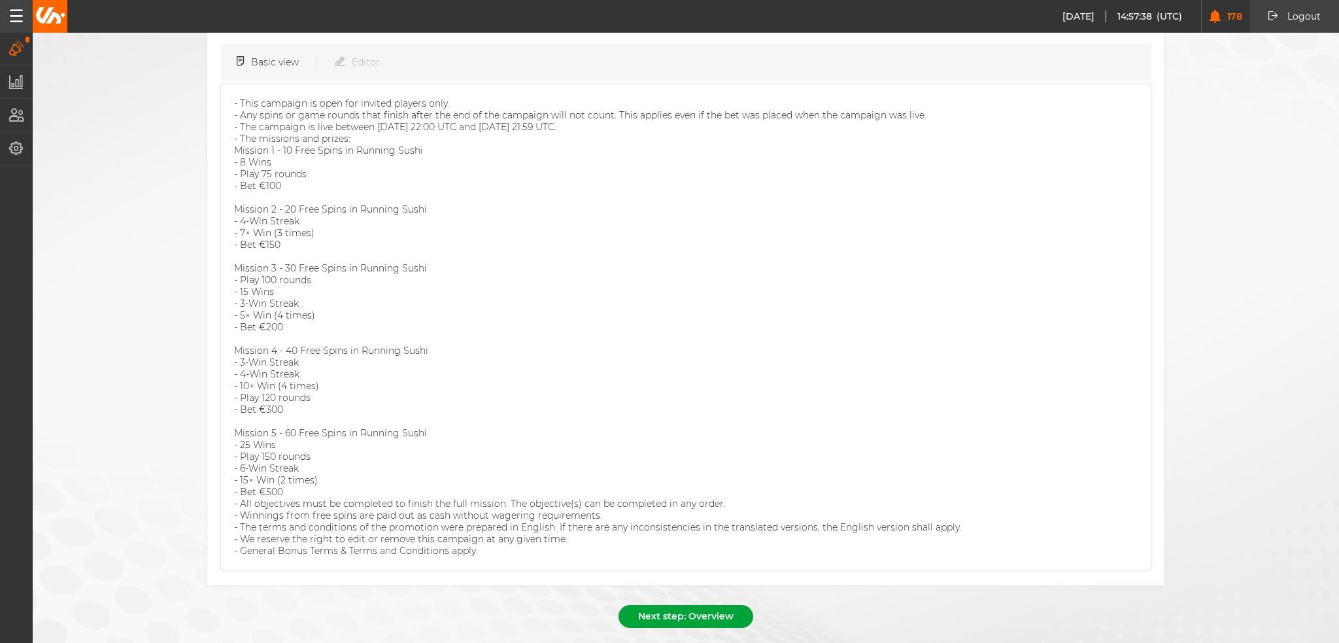
click at [682, 605] on button "Next step: Overview" at bounding box center [685, 616] width 135 height 23
select select "7"
select select "2025"
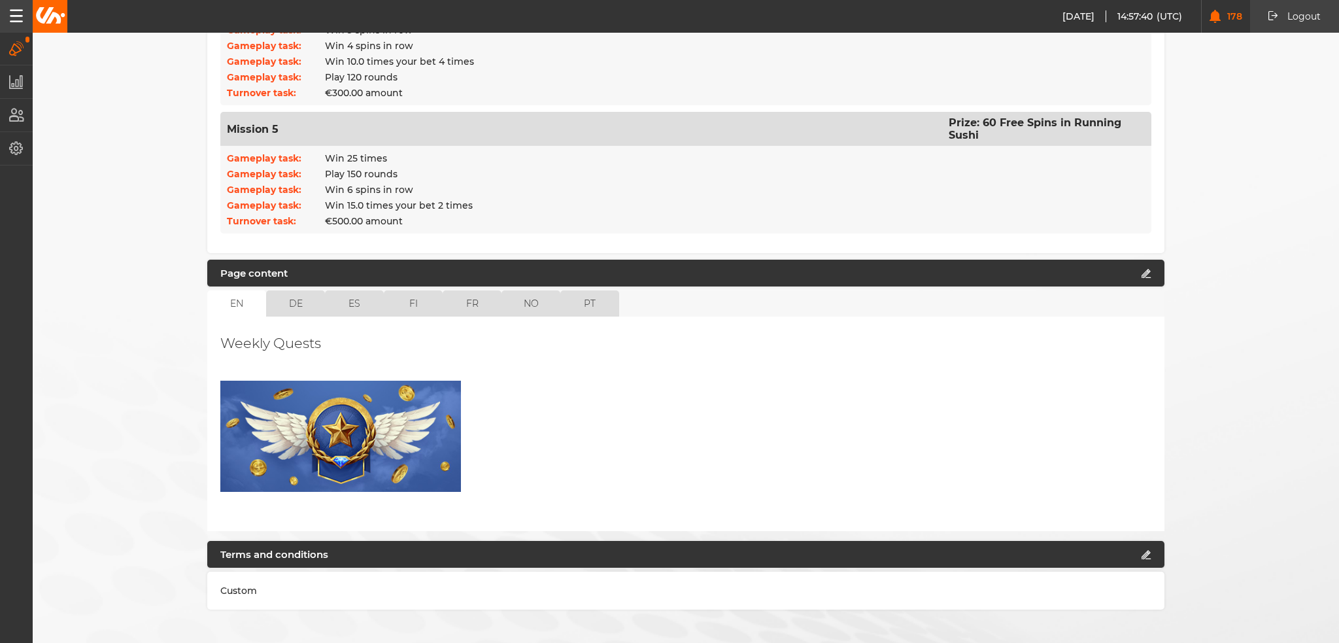
scroll to position [1077, 0]
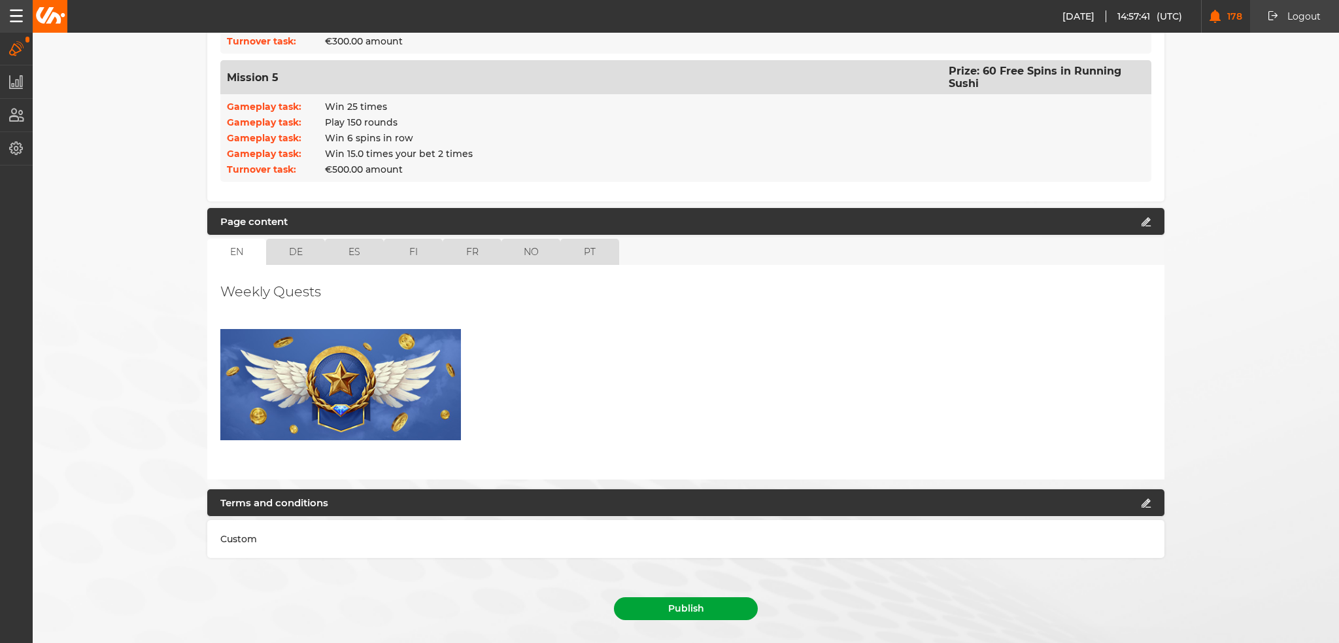
click at [679, 597] on button "Publish" at bounding box center [686, 608] width 144 height 23
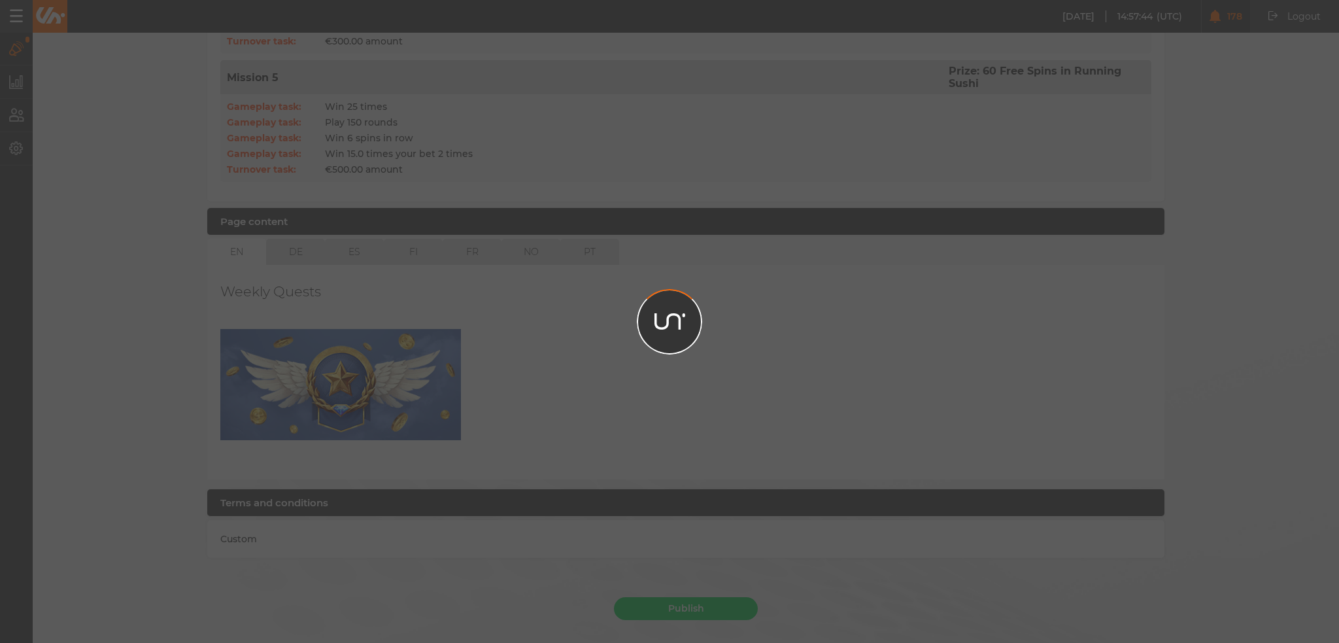
scroll to position [1047, 0]
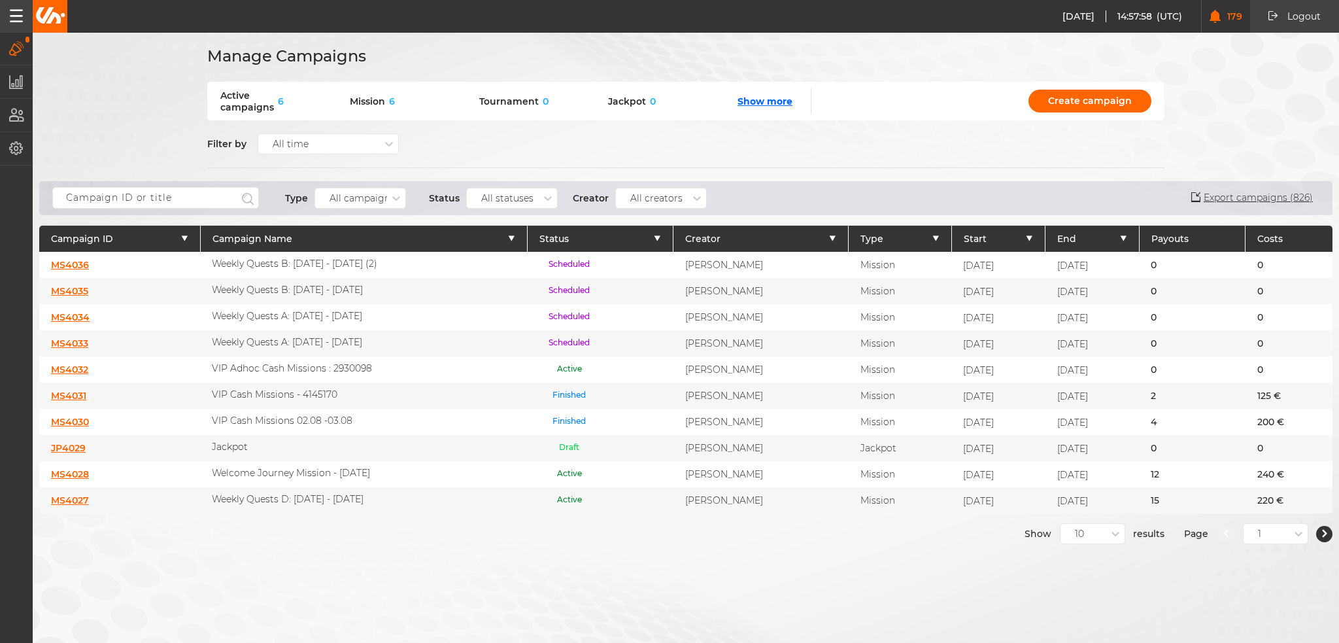
click at [83, 261] on link "MS4036" at bounding box center [70, 265] width 38 height 12
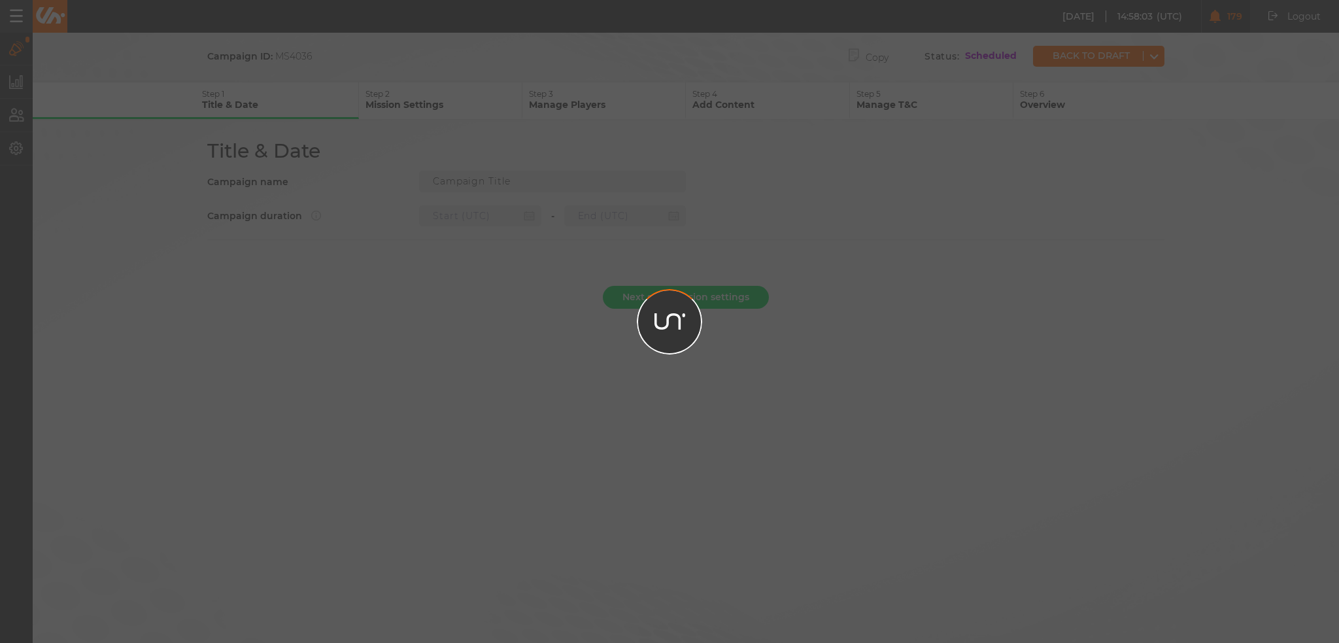
type input "Weekly Quests B: [DATE] - [DATE] (2)"
type input "[DATE] 22:00"
type input "[DATE] 21:59"
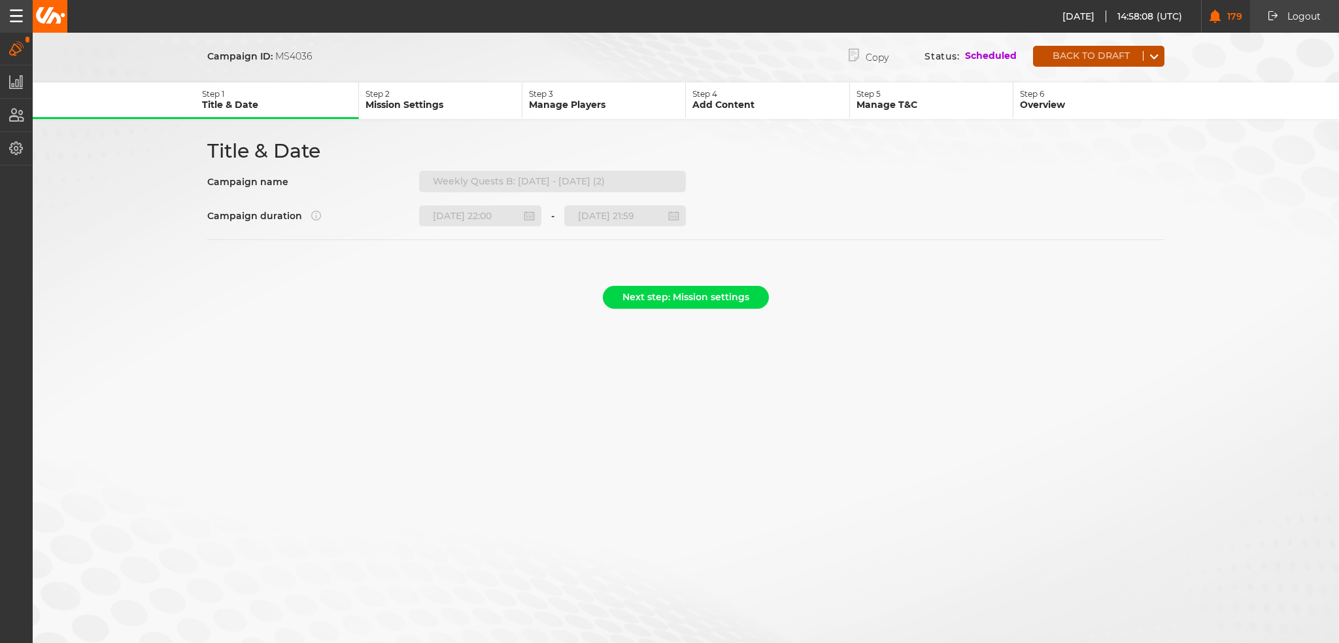
click at [1088, 53] on button "Back to draft" at bounding box center [1088, 56] width 110 height 10
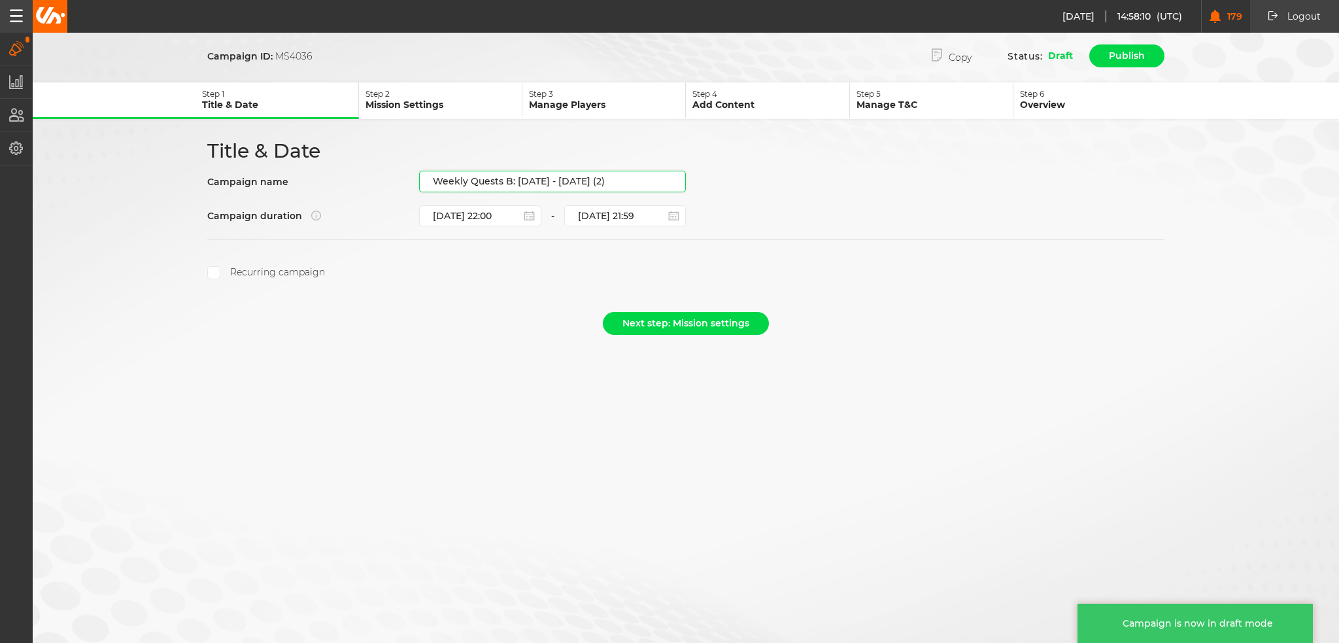
click at [606, 180] on input "Weekly Quests B: [DATE] - [DATE] (2)" at bounding box center [552, 182] width 267 height 22
click at [614, 180] on input "Weekly Quests B: [DATE] - [DATE] (2)" at bounding box center [552, 182] width 267 height 22
drag, startPoint x: 624, startPoint y: 179, endPoint x: 515, endPoint y: 190, distance: 109.7
click at [515, 190] on div "Title & Date Campaign name Weekly Quests B: [DATE] - [DATE] (2) Campaign durati…" at bounding box center [685, 209] width 980 height 141
paste input "[DATE] - [DATE]"
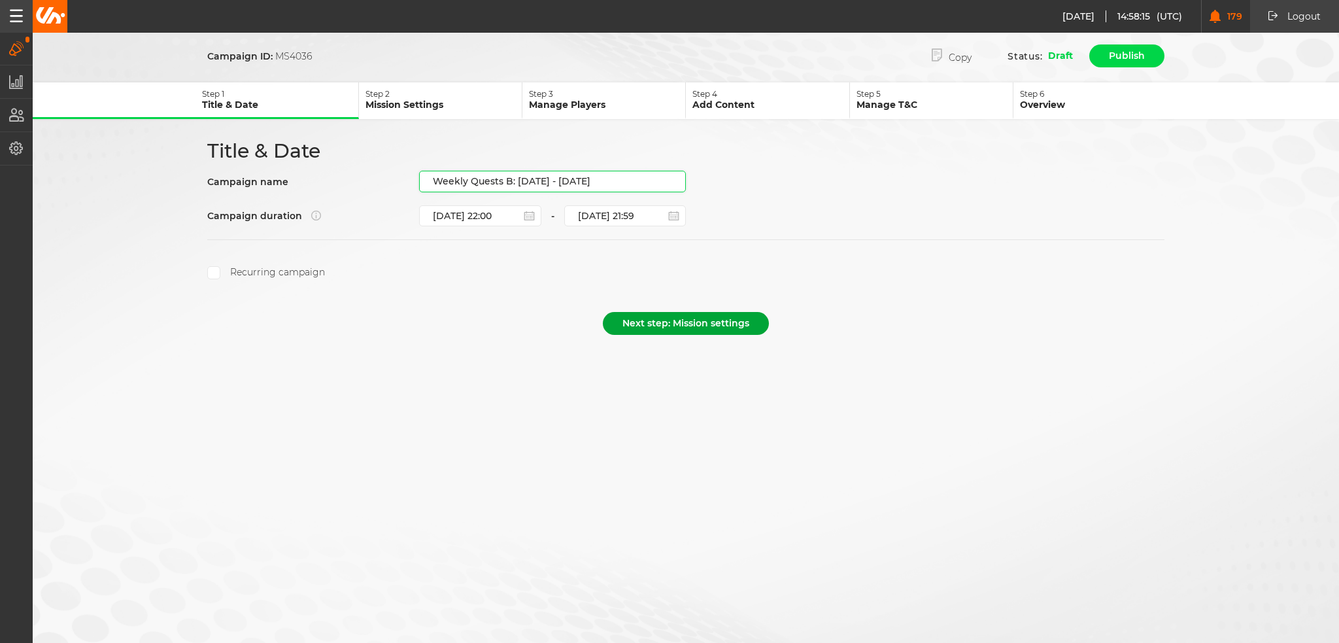
type input "Weekly Quests B: [DATE] - [DATE]"
click at [734, 322] on button "Next step: Mission settings" at bounding box center [686, 323] width 166 height 23
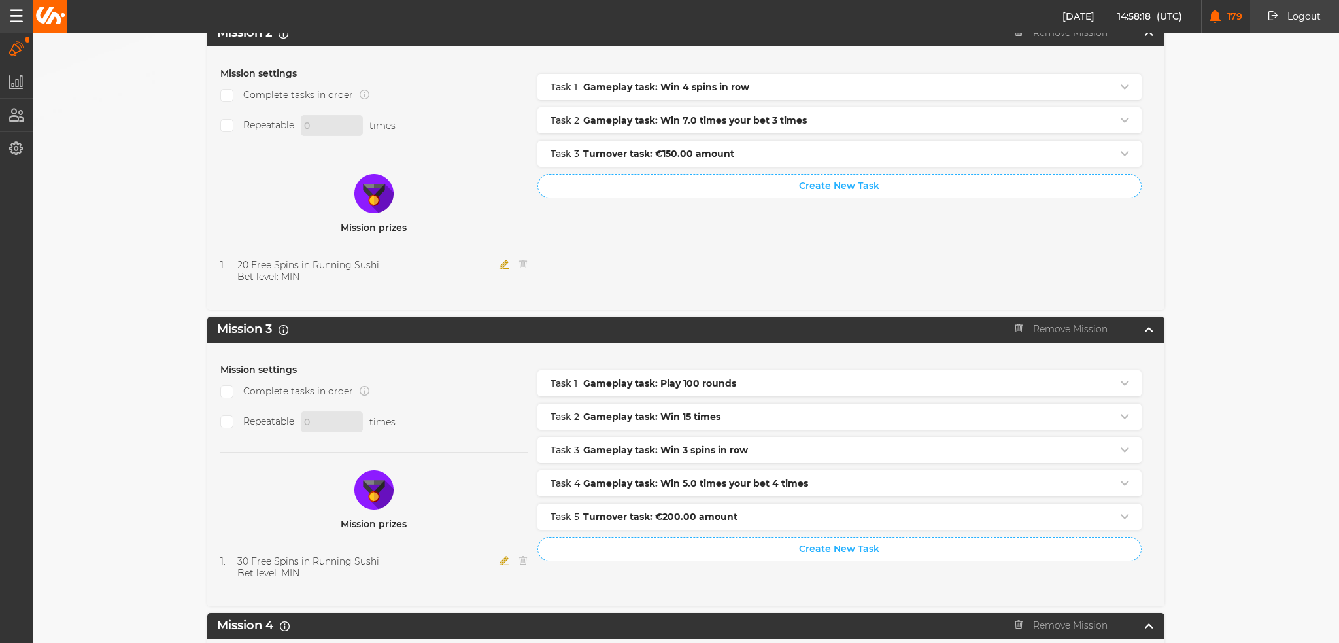
scroll to position [1299, 0]
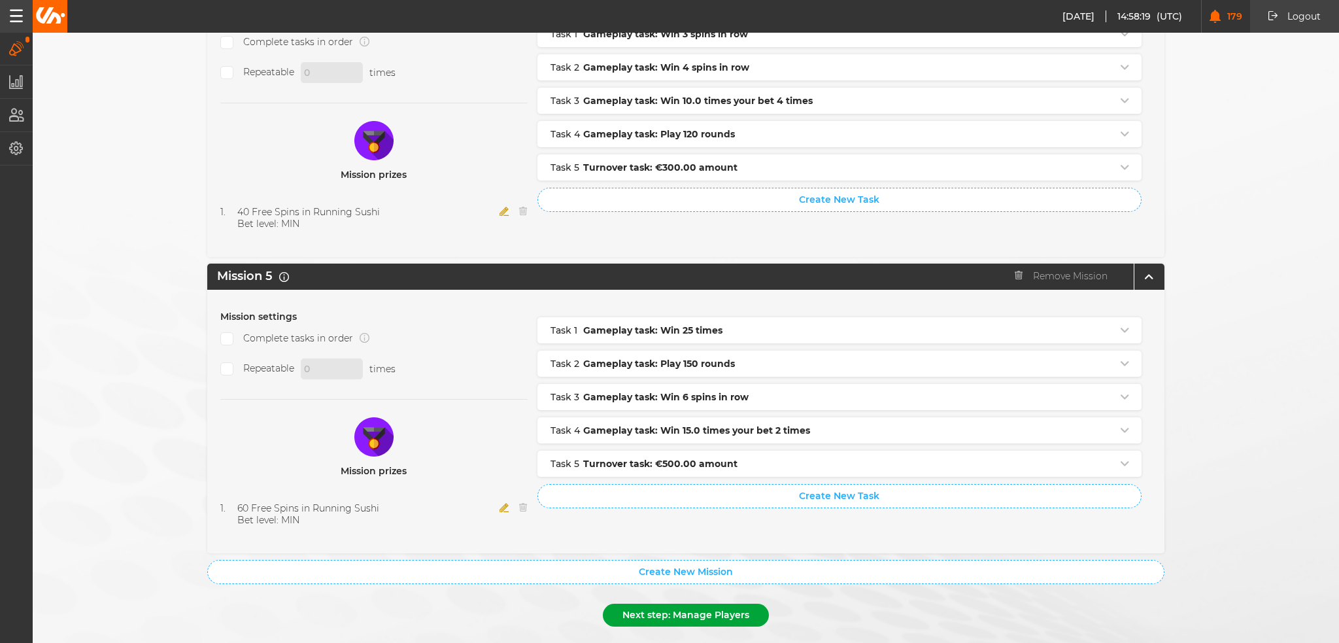
click at [644, 603] on button "Next step: Manage Players" at bounding box center [686, 614] width 166 height 23
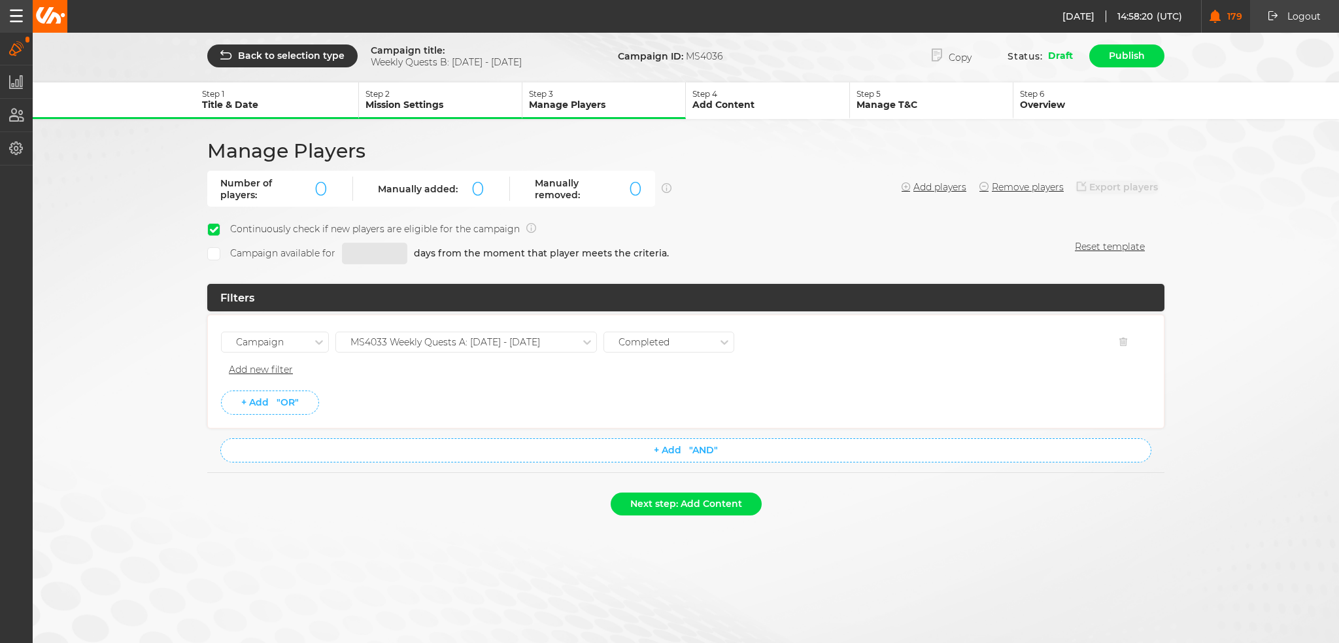
click at [533, 337] on div "MS4033 Weekly Quests A: [DATE] - [DATE]" at bounding box center [445, 342] width 190 height 11
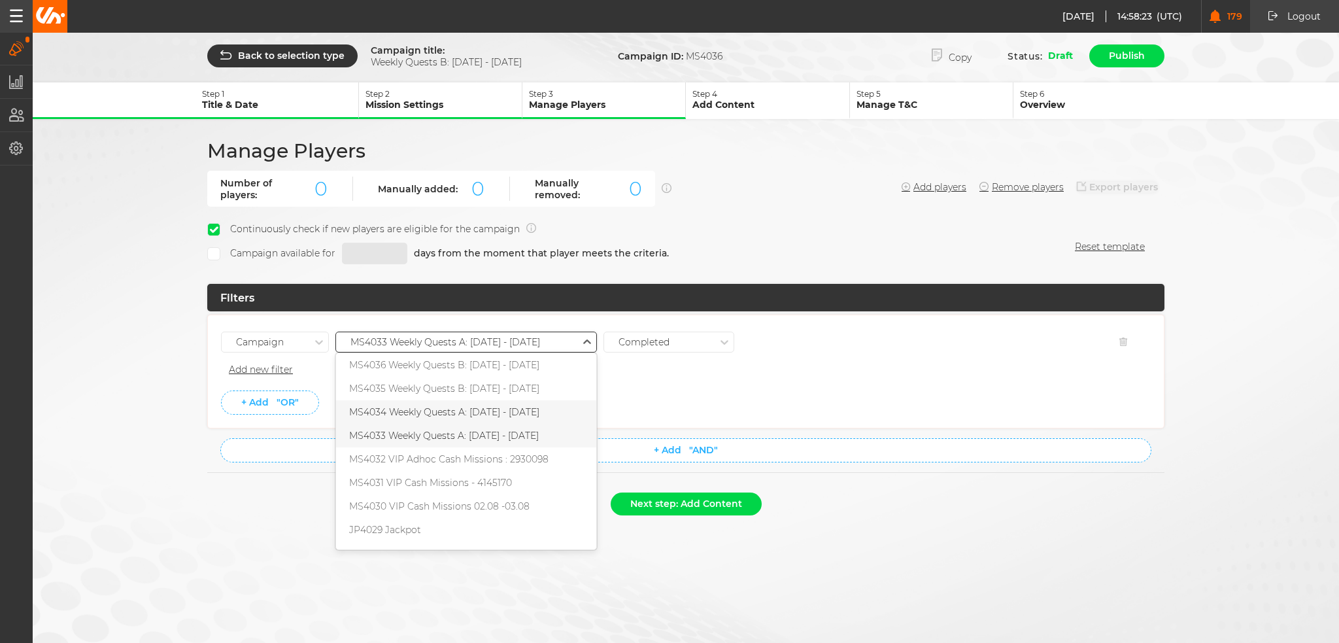
click at [522, 405] on div "MS4034 Weekly Quests A: [DATE] - [DATE]" at bounding box center [466, 412] width 260 height 24
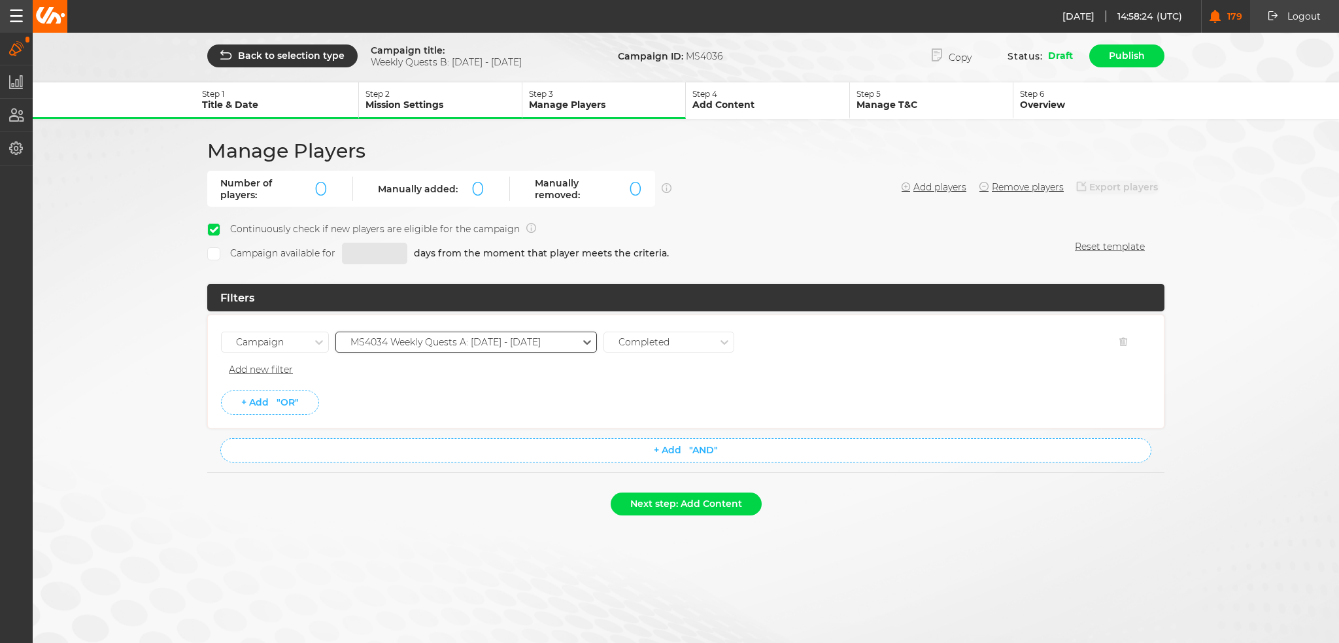
click at [522, 404] on li "+ Add "OR"" at bounding box center [685, 402] width 929 height 24
click at [656, 501] on button "Next step: Add Content" at bounding box center [686, 503] width 151 height 23
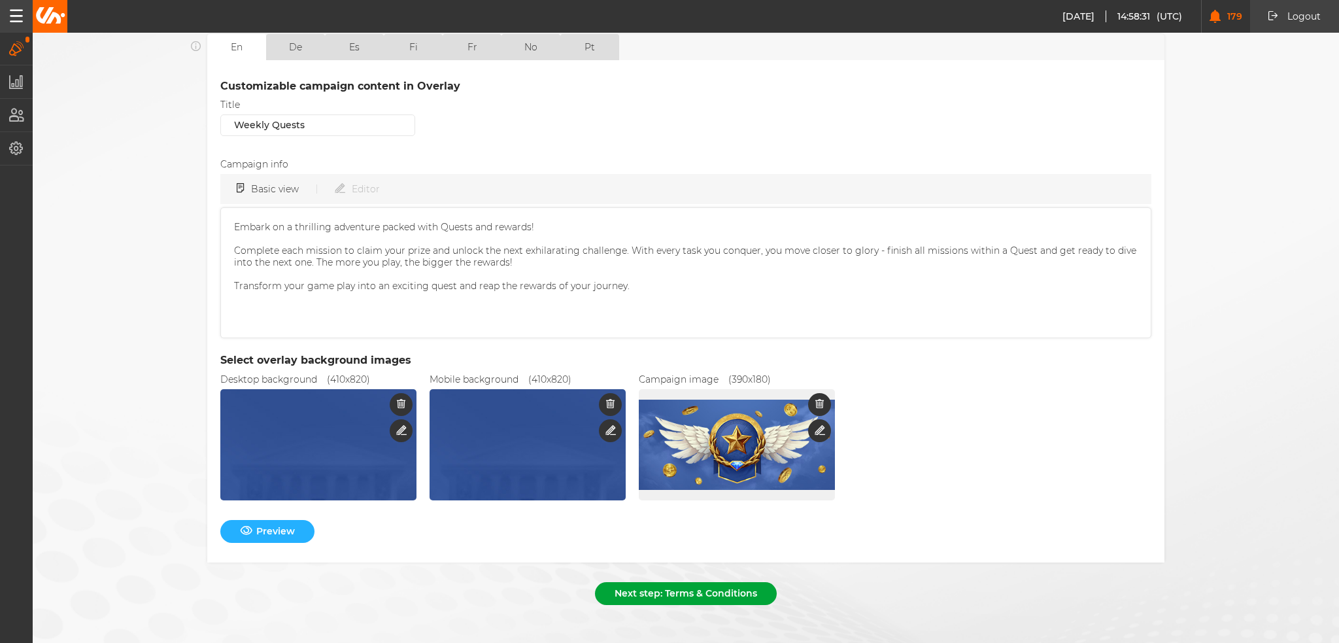
click at [648, 582] on button "Next step: Terms & Conditions" at bounding box center [686, 593] width 182 height 23
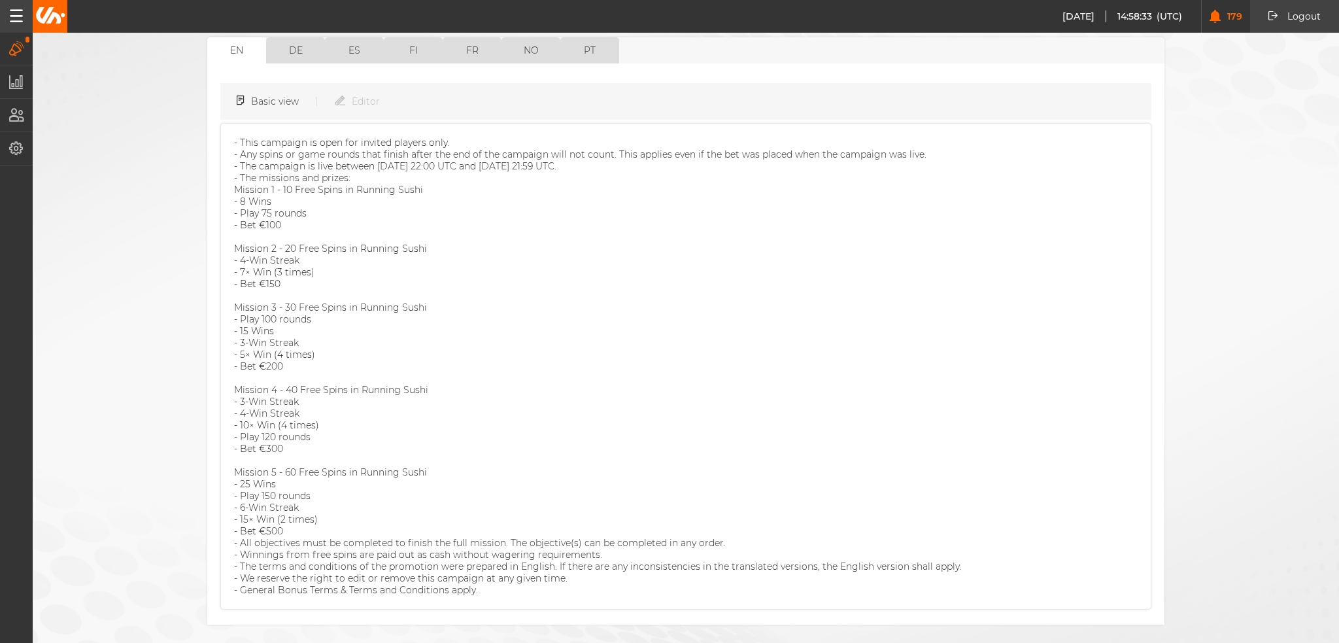
scroll to position [173, 0]
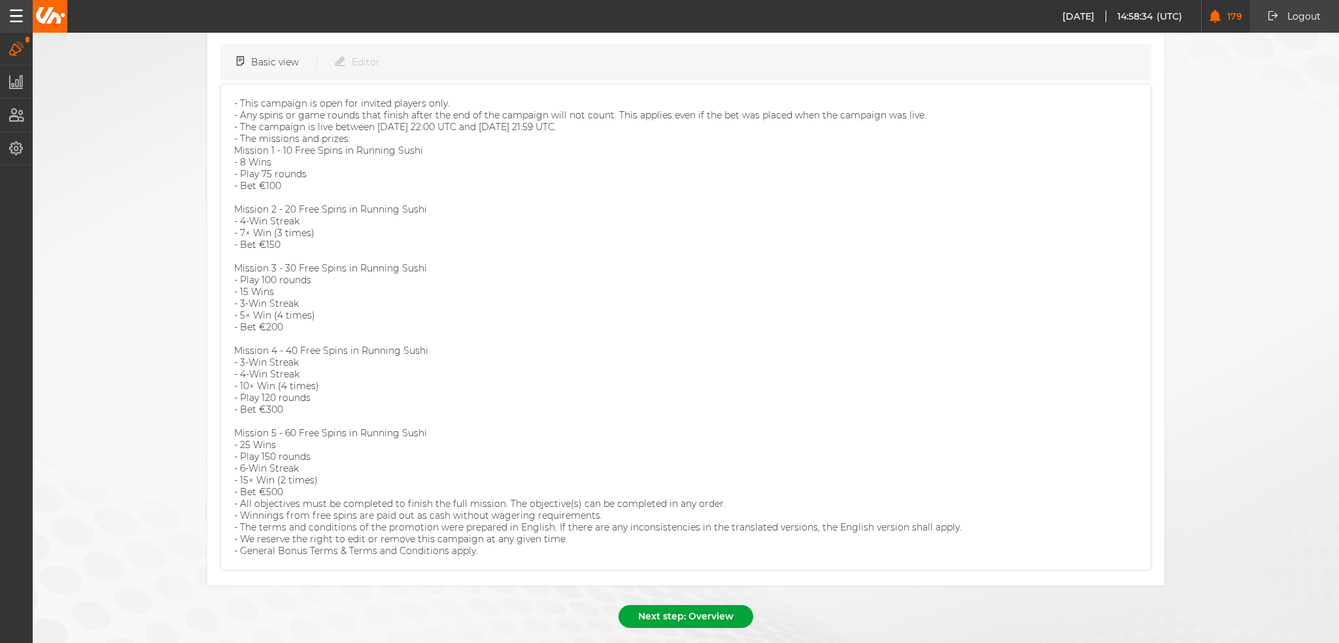
click at [682, 605] on button "Next step: Overview" at bounding box center [685, 616] width 135 height 23
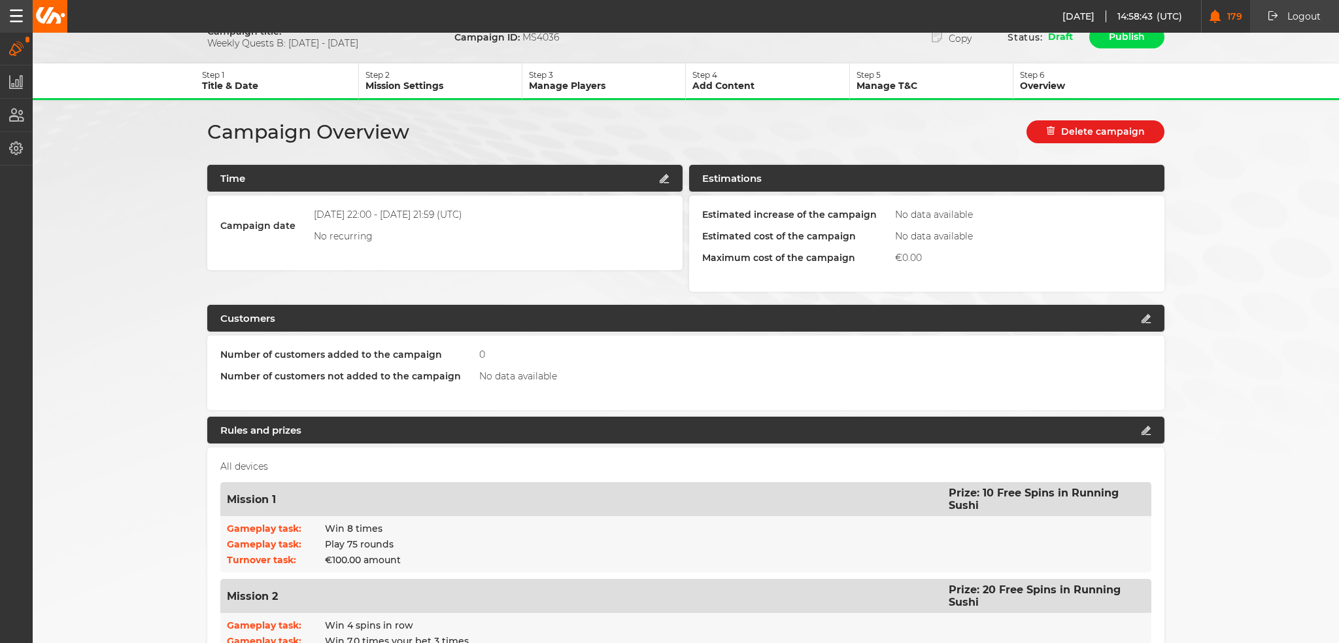
scroll to position [0, 0]
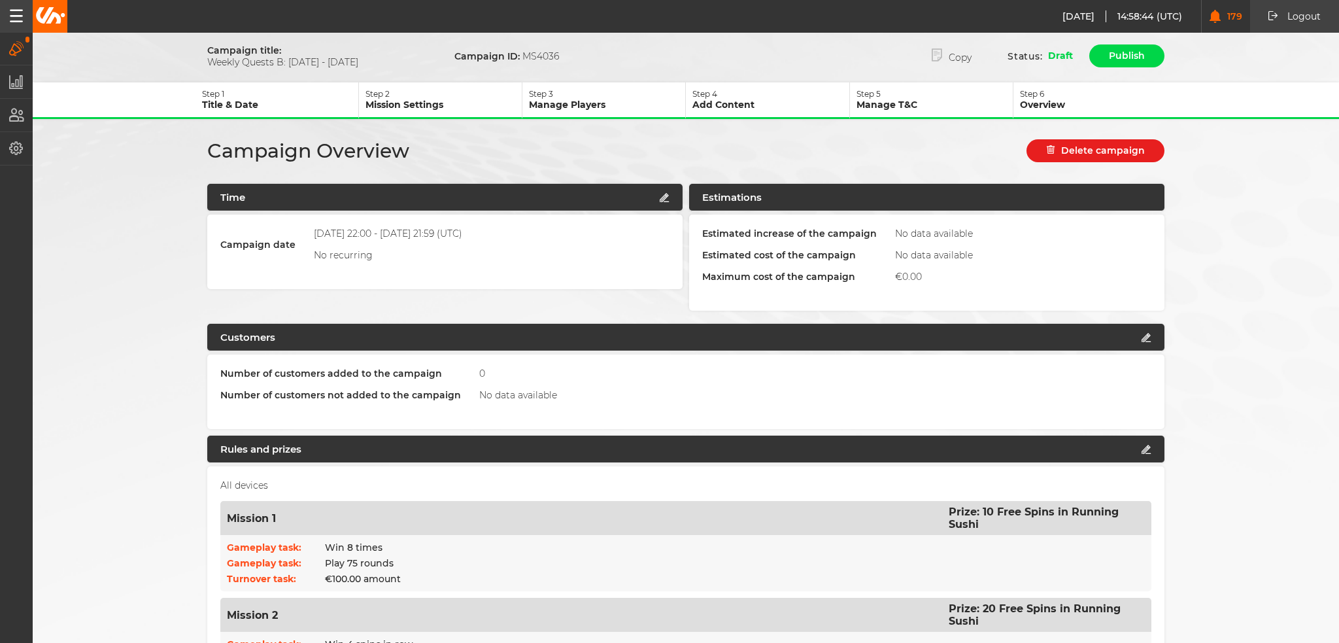
click at [290, 107] on p "Title & Date" at bounding box center [280, 105] width 156 height 12
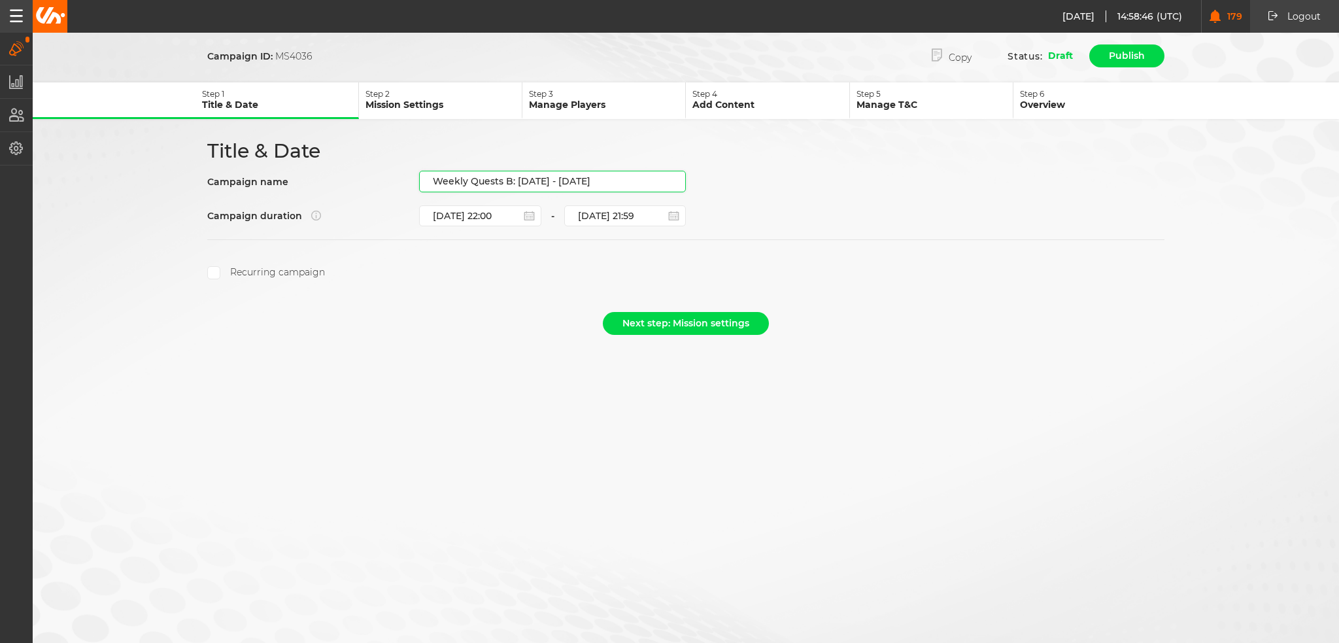
click at [537, 180] on input "Weekly Quests B: [DATE] - [DATE]" at bounding box center [552, 182] width 267 height 22
click at [535, 178] on input "Weekly Quests B: [DATE] - [DATE]" at bounding box center [552, 182] width 267 height 22
type input "Weekly Quests B: [DATE] - [DATE]"
click at [673, 316] on button "Next step: Mission settings" at bounding box center [686, 323] width 166 height 23
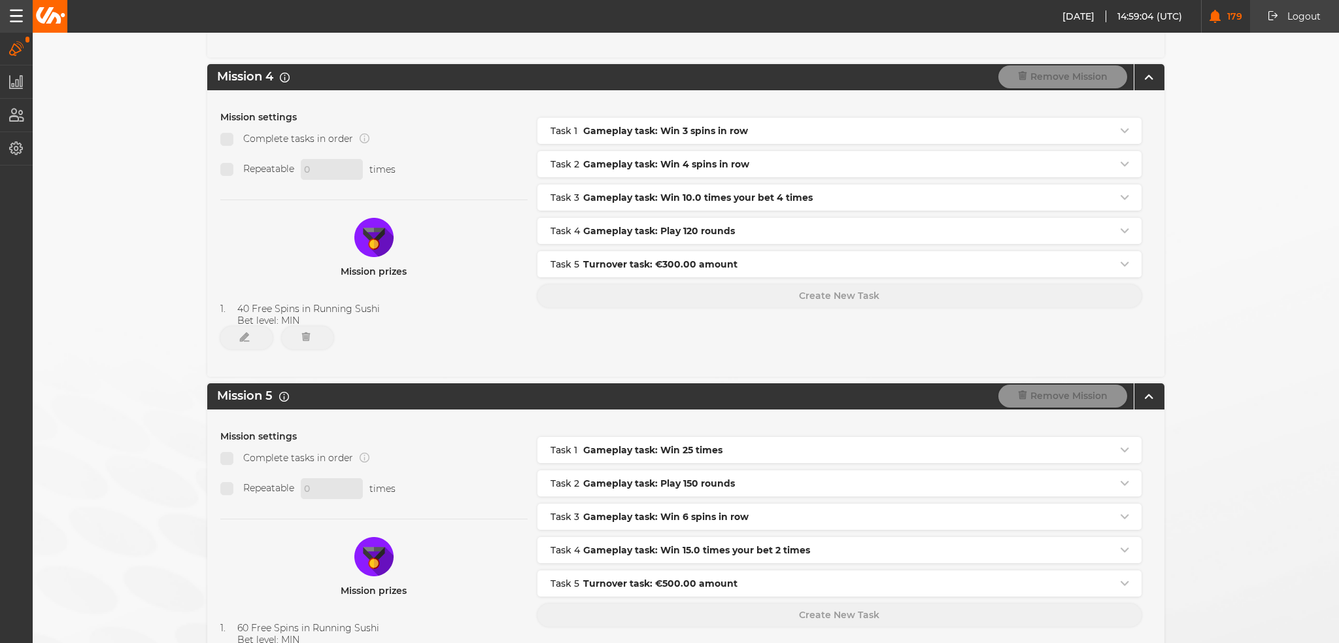
scroll to position [1299, 0]
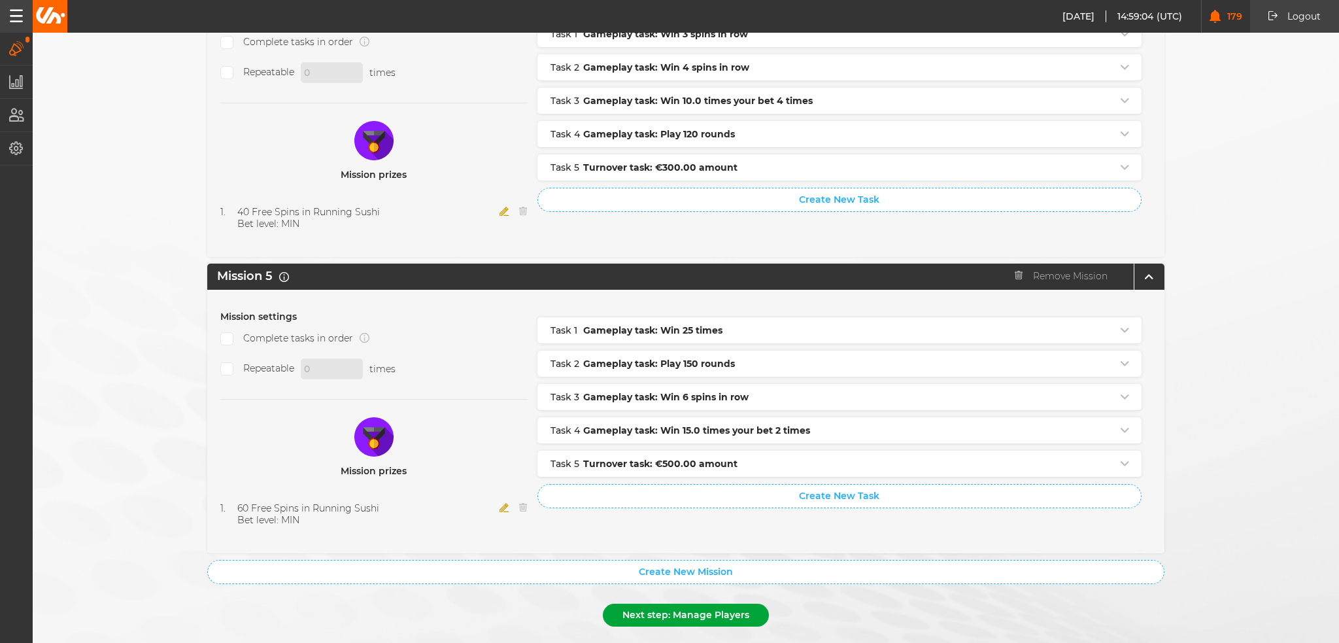
click at [685, 603] on button "Next step: Manage Players" at bounding box center [686, 614] width 166 height 23
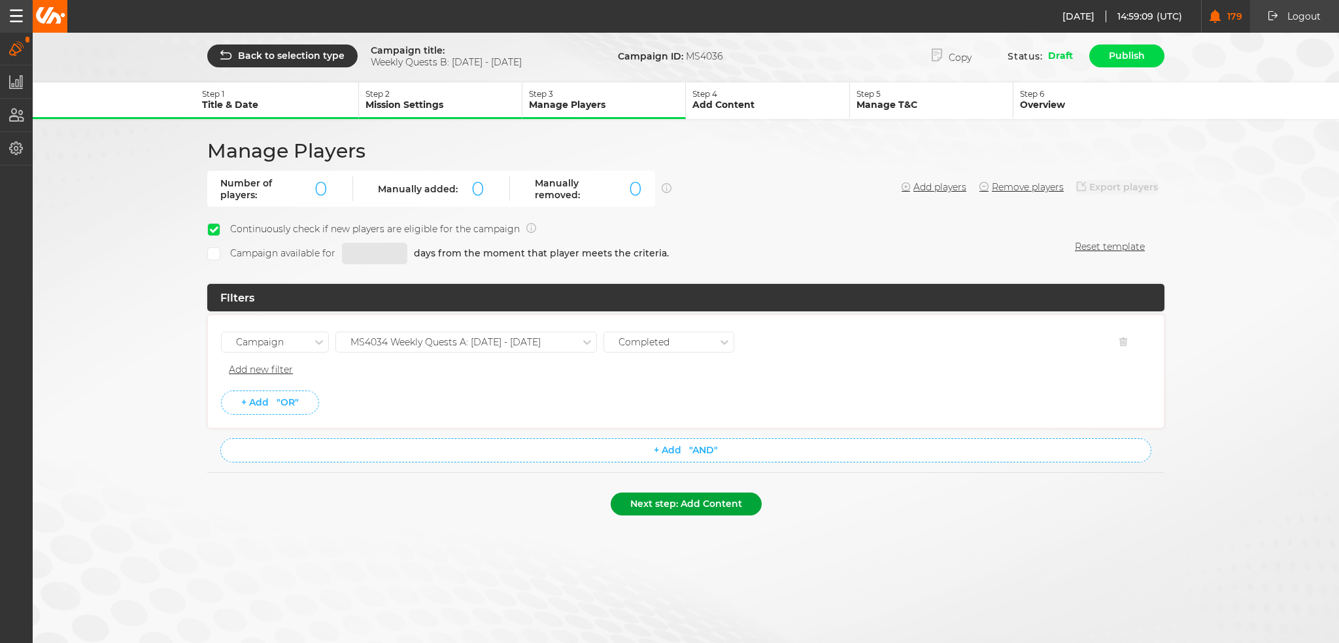
click at [727, 501] on button "Next step: Add Content" at bounding box center [686, 503] width 151 height 23
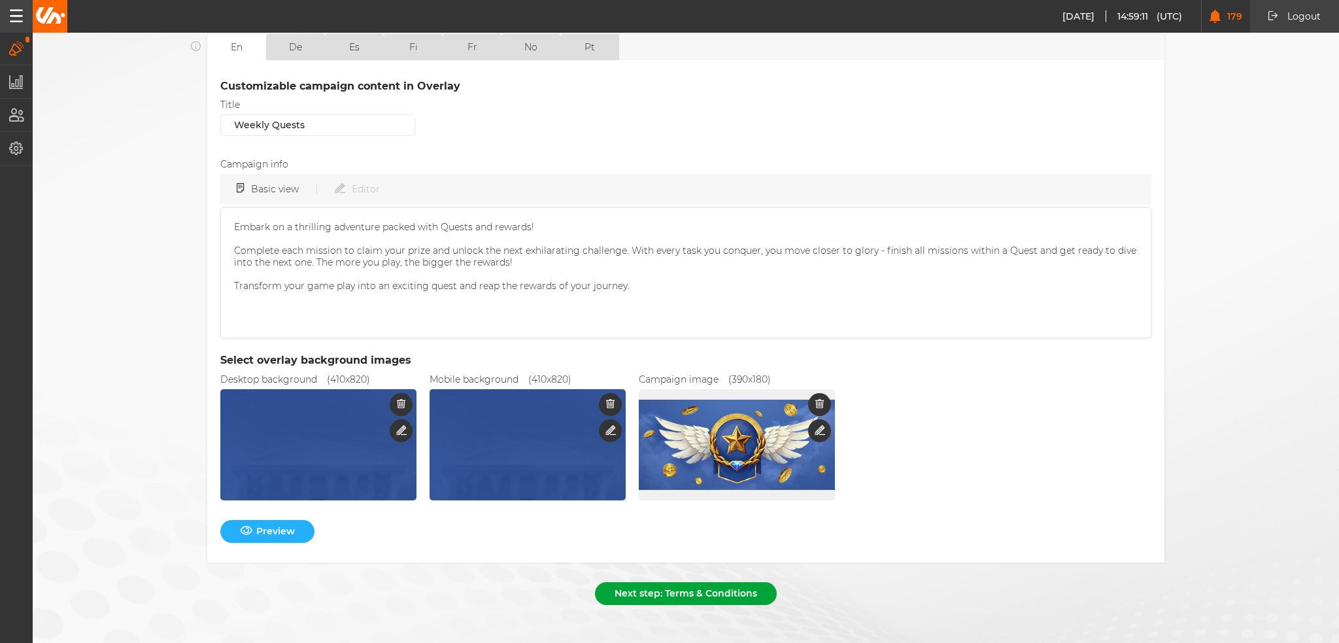
click at [723, 582] on button "Next step: Terms & Conditions" at bounding box center [686, 593] width 182 height 23
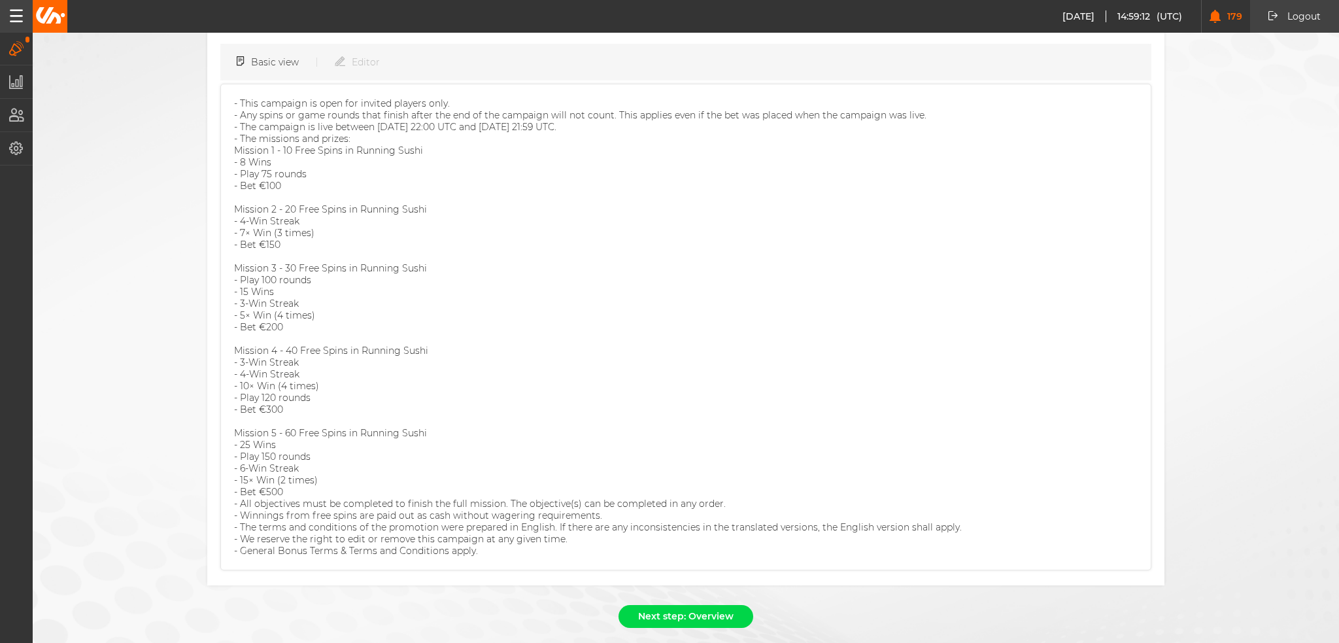
click at [715, 605] on div "Next step: Overview" at bounding box center [685, 619] width 957 height 29
click at [713, 605] on button "Next step: Overview" at bounding box center [685, 616] width 135 height 23
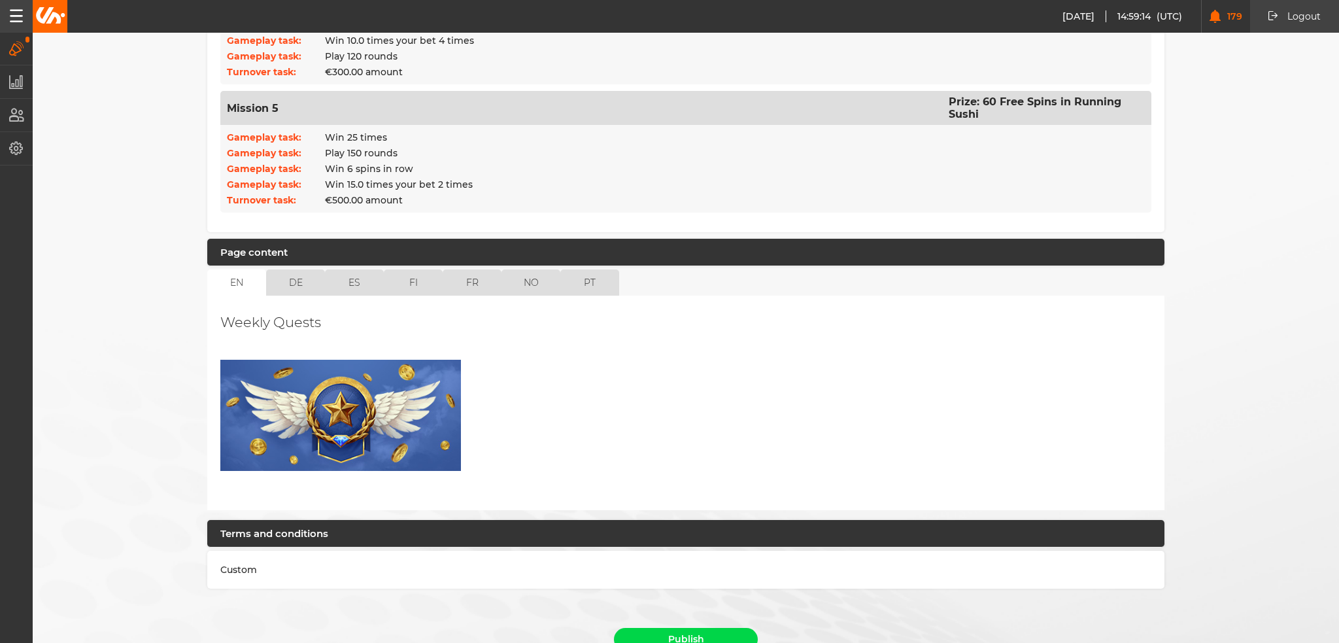
scroll to position [889, 0]
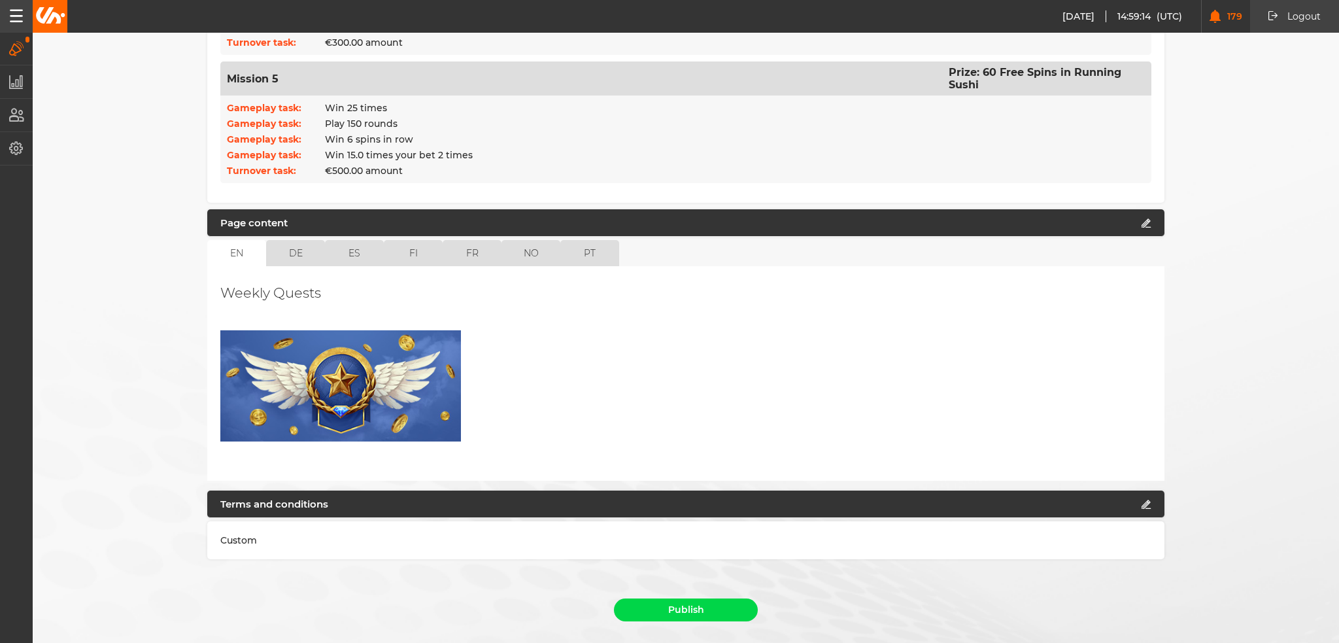
click at [699, 598] on button "Publish" at bounding box center [686, 609] width 144 height 23
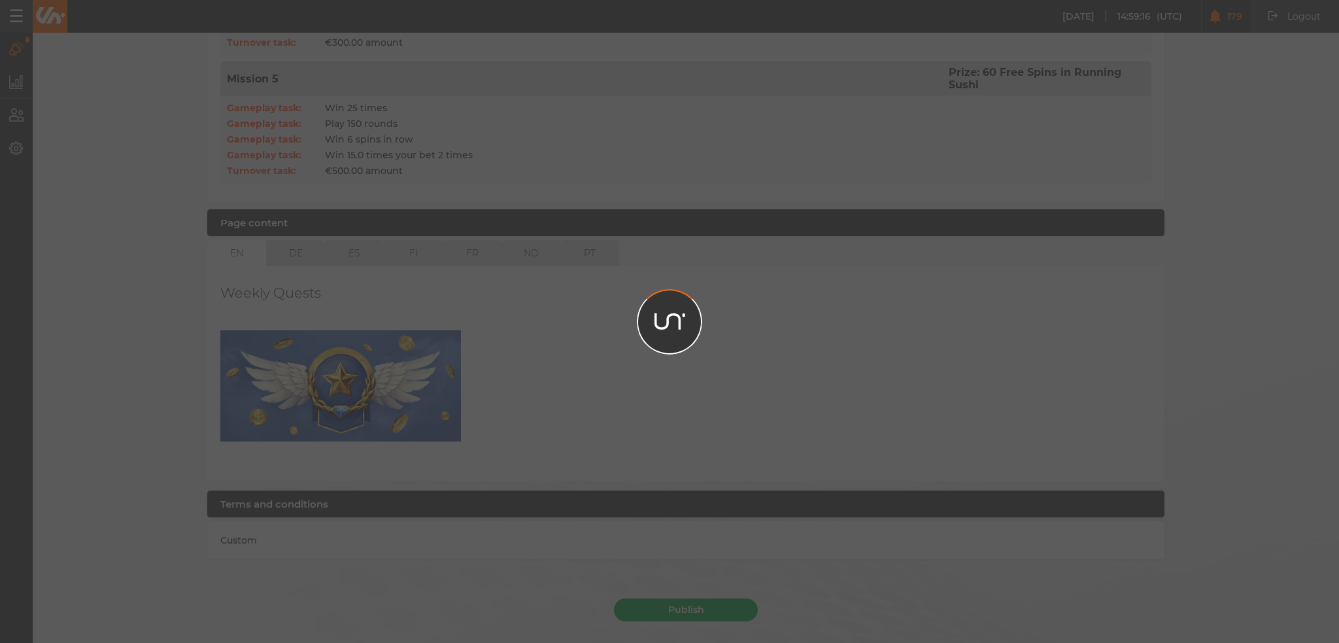
scroll to position [860, 0]
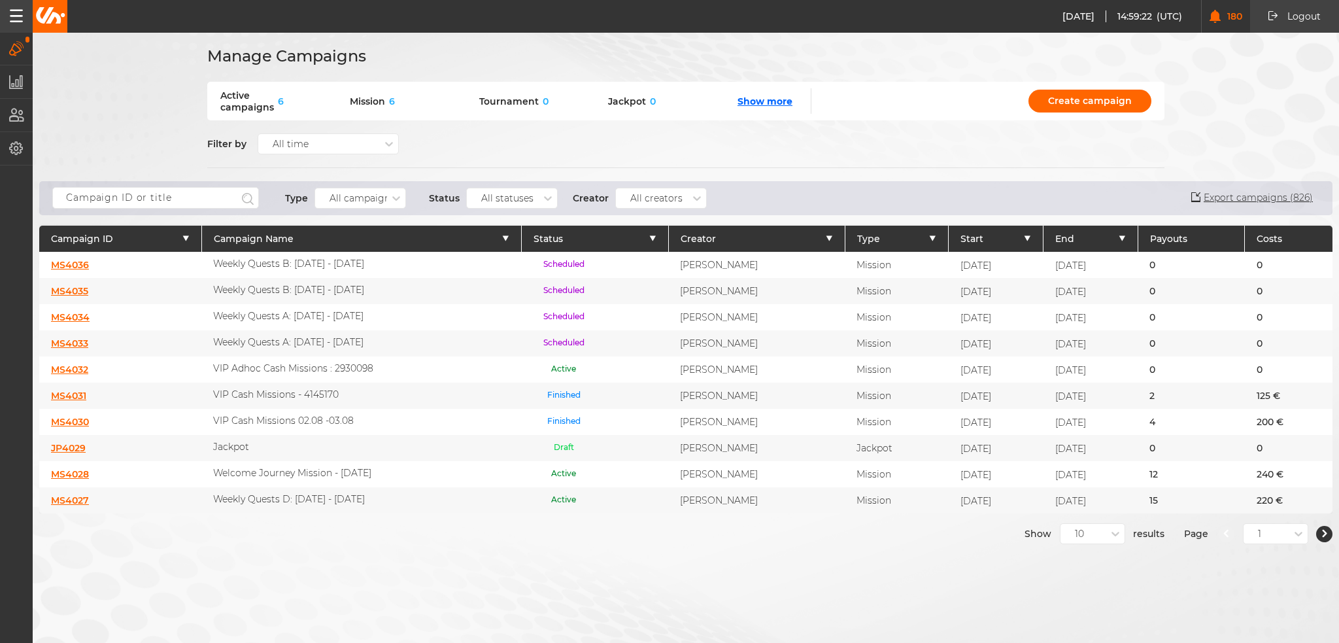
click at [72, 314] on link "MS4034" at bounding box center [70, 317] width 39 height 12
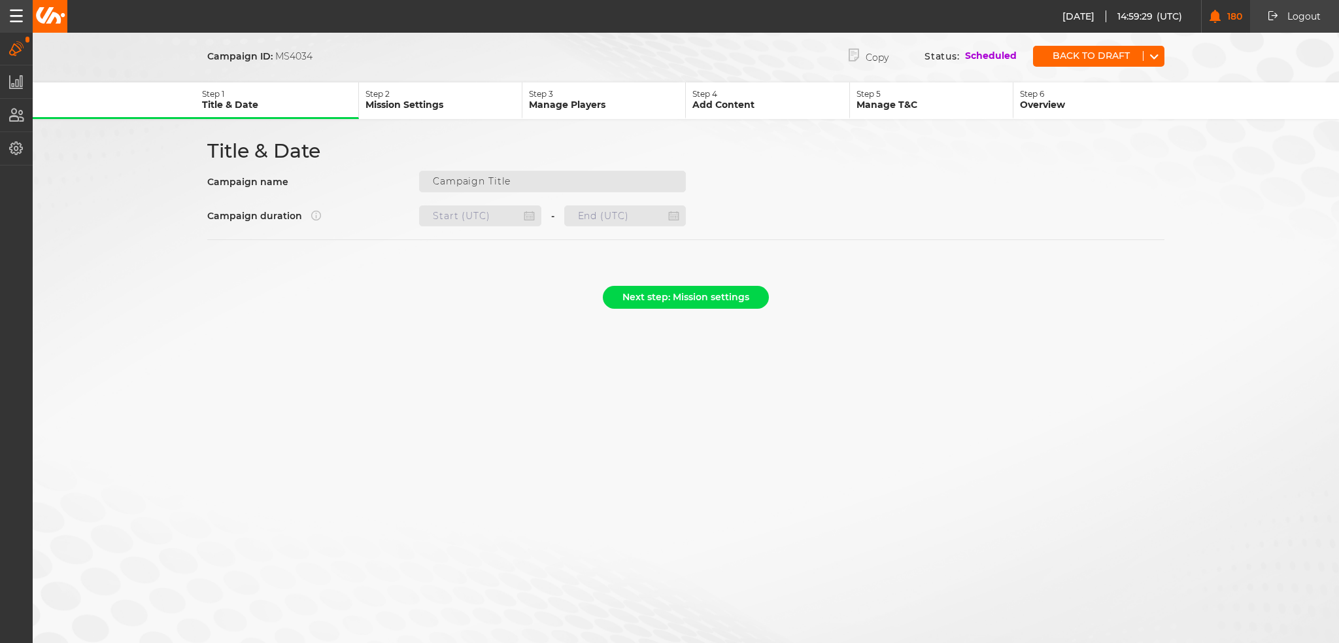
type input "Weekly Quests A: [DATE] - [DATE]"
type input "[DATE] 22:00"
type input "[DATE] 21:59"
click at [1061, 59] on button "Back to draft" at bounding box center [1088, 56] width 110 height 10
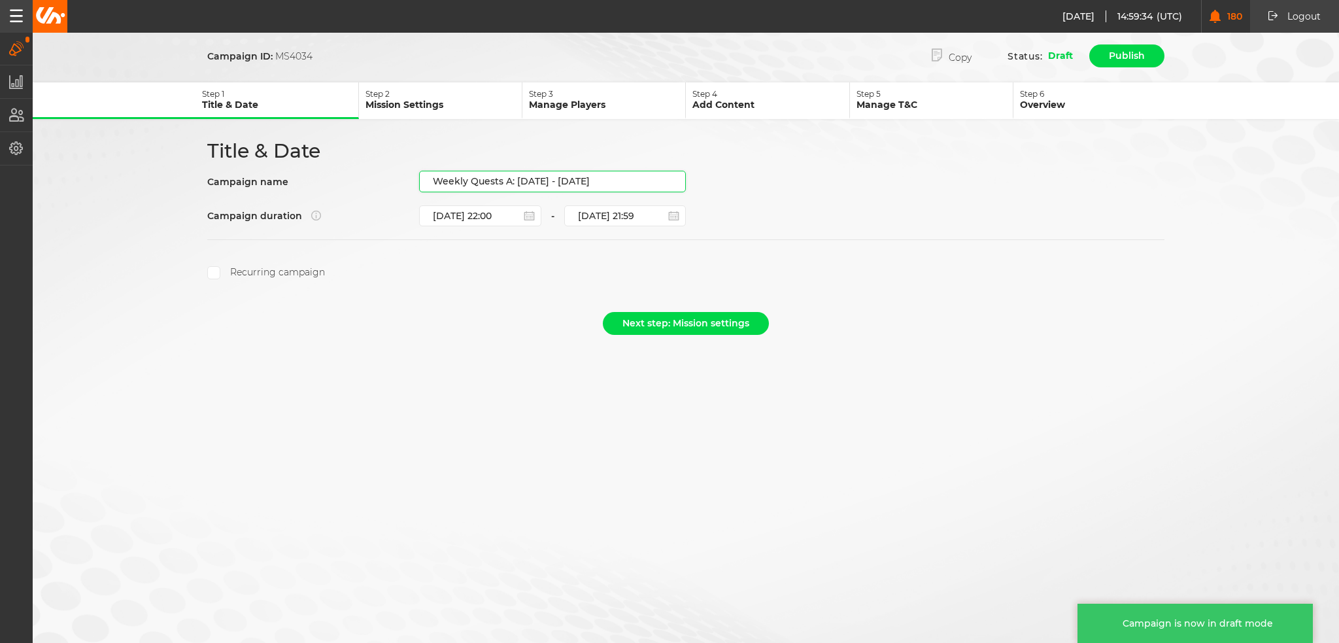
click at [537, 180] on input "Weekly Quests A: [DATE] - [DATE]" at bounding box center [552, 182] width 267 height 22
click at [532, 180] on input "Weekly Quests A: [DATE] - [DATE]" at bounding box center [552, 182] width 267 height 22
type input "Weekly Quests A: [DATE] - [DATE]"
click at [552, 331] on div "Next step: Mission settings" at bounding box center [685, 326] width 957 height 29
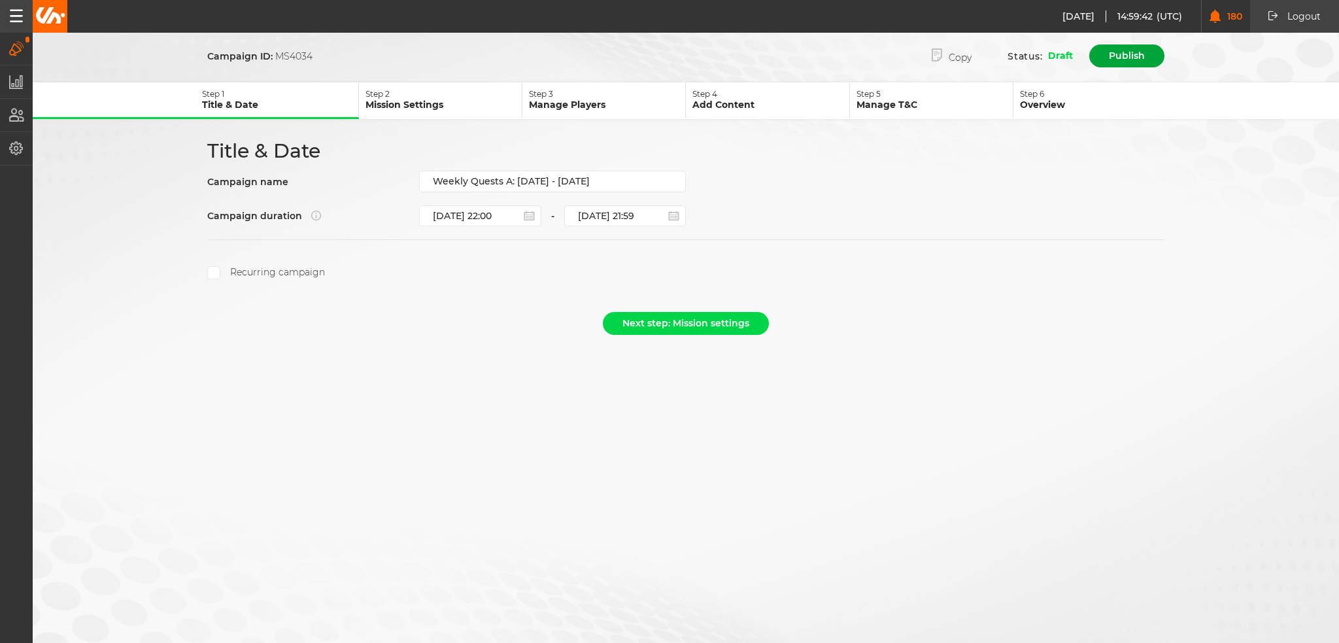
click at [1126, 56] on button "Publish" at bounding box center [1126, 55] width 75 height 23
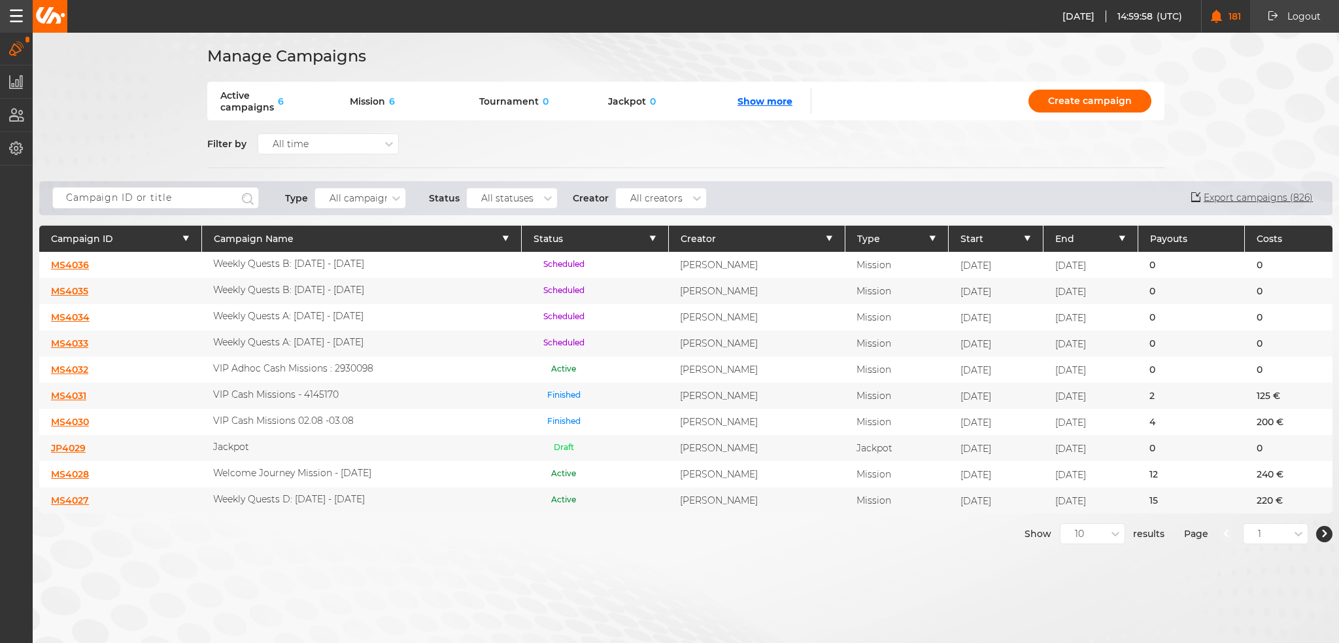
click at [74, 261] on link "MS4036" at bounding box center [70, 265] width 38 height 12
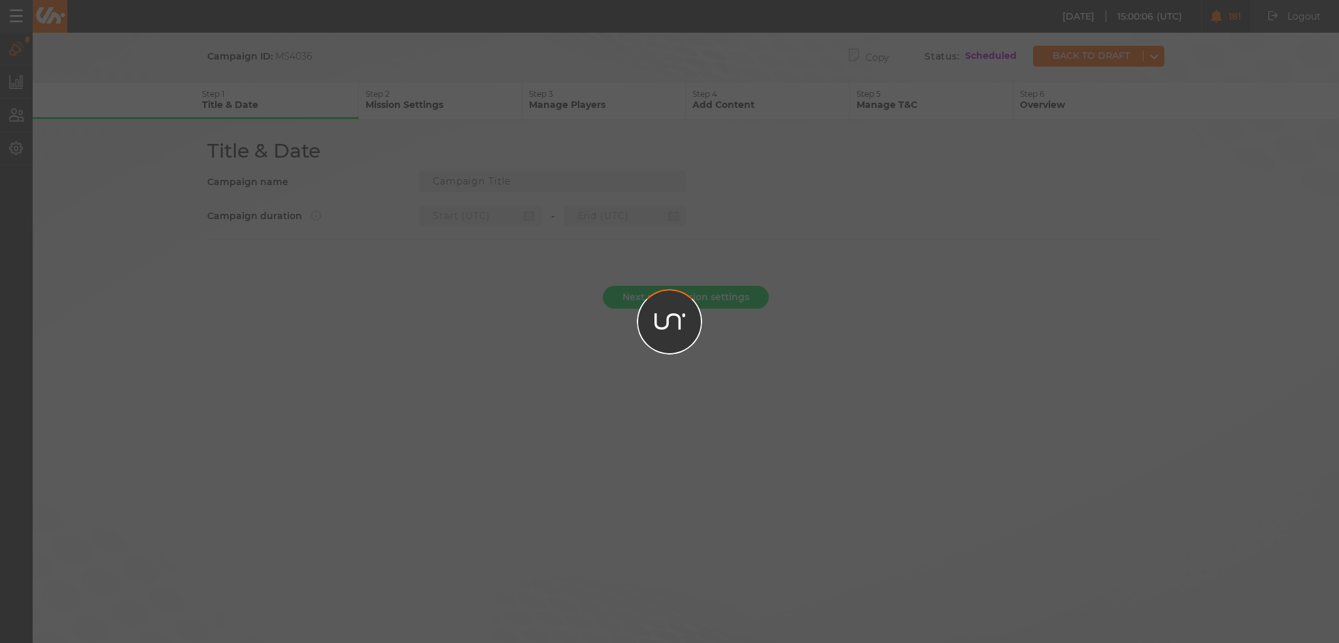
type input "Weekly Quests B: [DATE] - [DATE]"
type input "[DATE] 22:00"
type input "[DATE] 21:59"
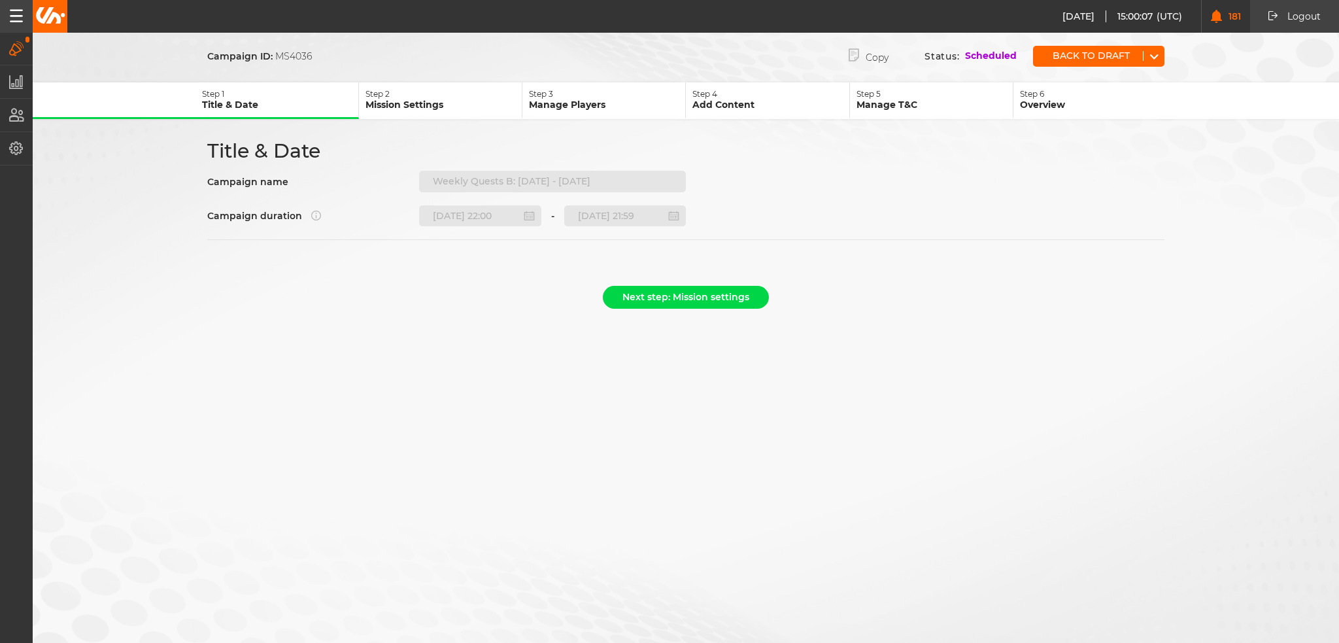
click at [548, 101] on p "Manage Players" at bounding box center [607, 105] width 156 height 12
type input "Weekly Quests B: [DATE] - [DATE]"
type input "[DATE] 22:00"
type input "[DATE] 21:59"
click at [595, 99] on p "Manage Players" at bounding box center [607, 105] width 156 height 12
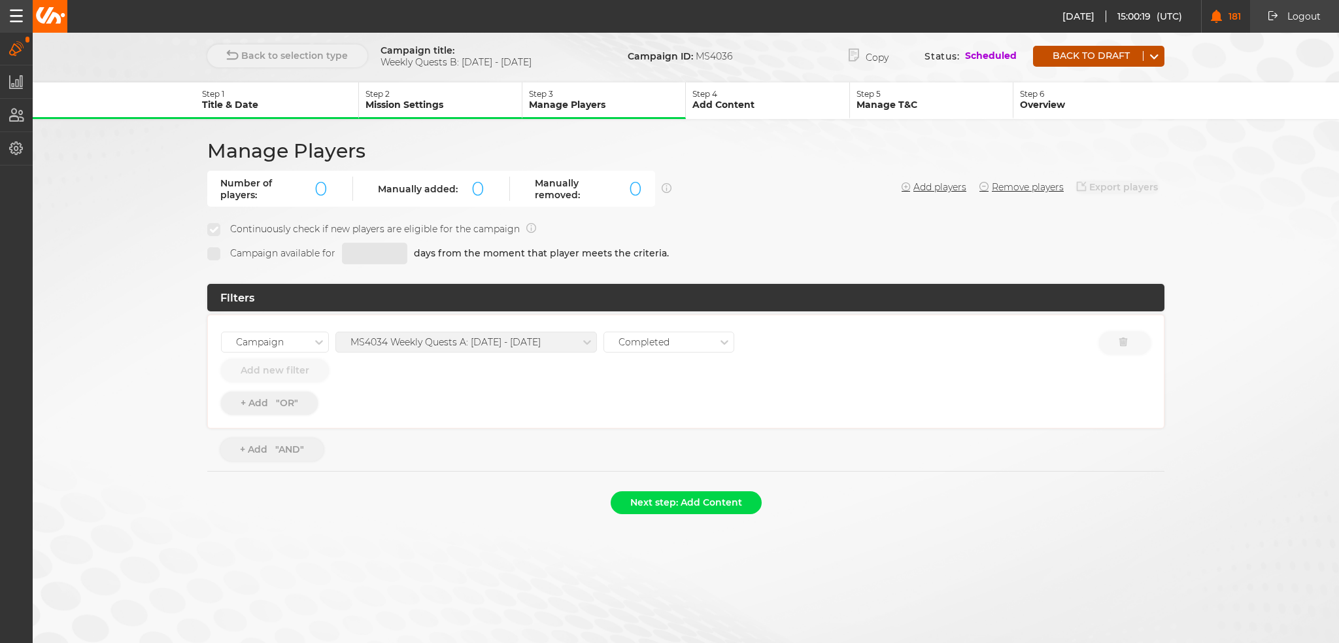
click at [1077, 61] on div "Back to draft" at bounding box center [1098, 56] width 131 height 21
click at [1090, 56] on button "Back to draft" at bounding box center [1088, 56] width 110 height 10
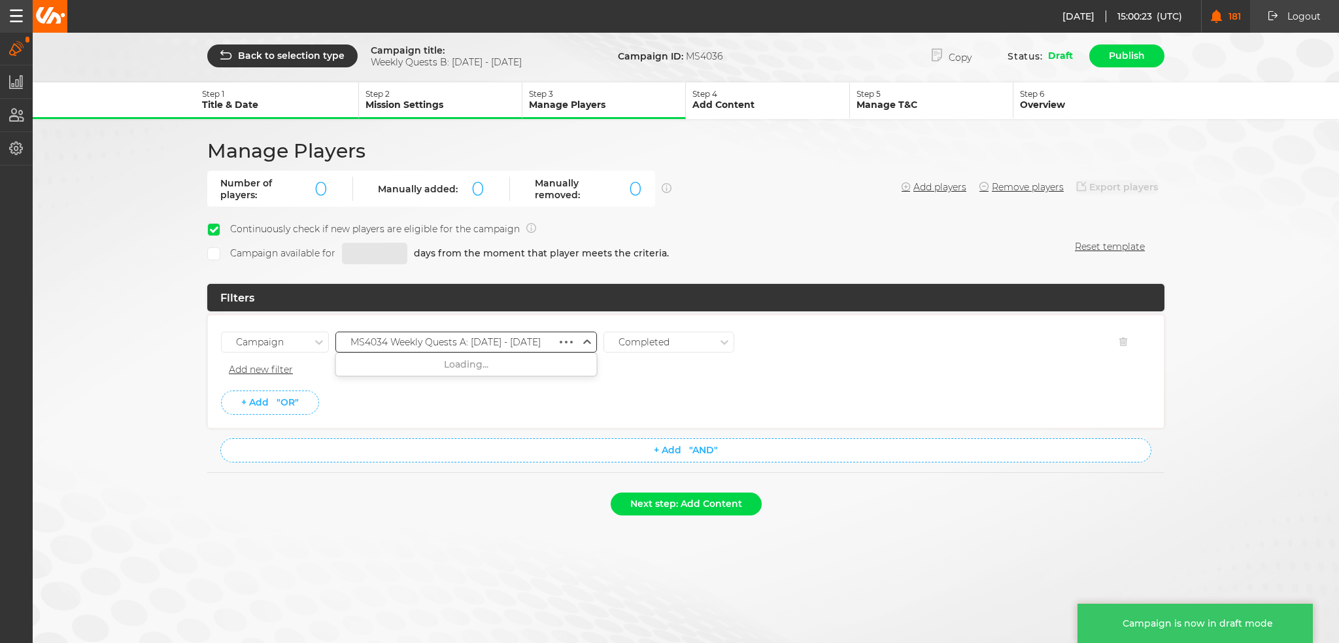
click at [536, 340] on div "MS4034 Weekly Quests A: [DATE] - [DATE]" at bounding box center [446, 341] width 221 height 17
click at [527, 406] on div "MS4034 Weekly Quests A: 21.08 - 27.08.25" at bounding box center [466, 412] width 260 height 24
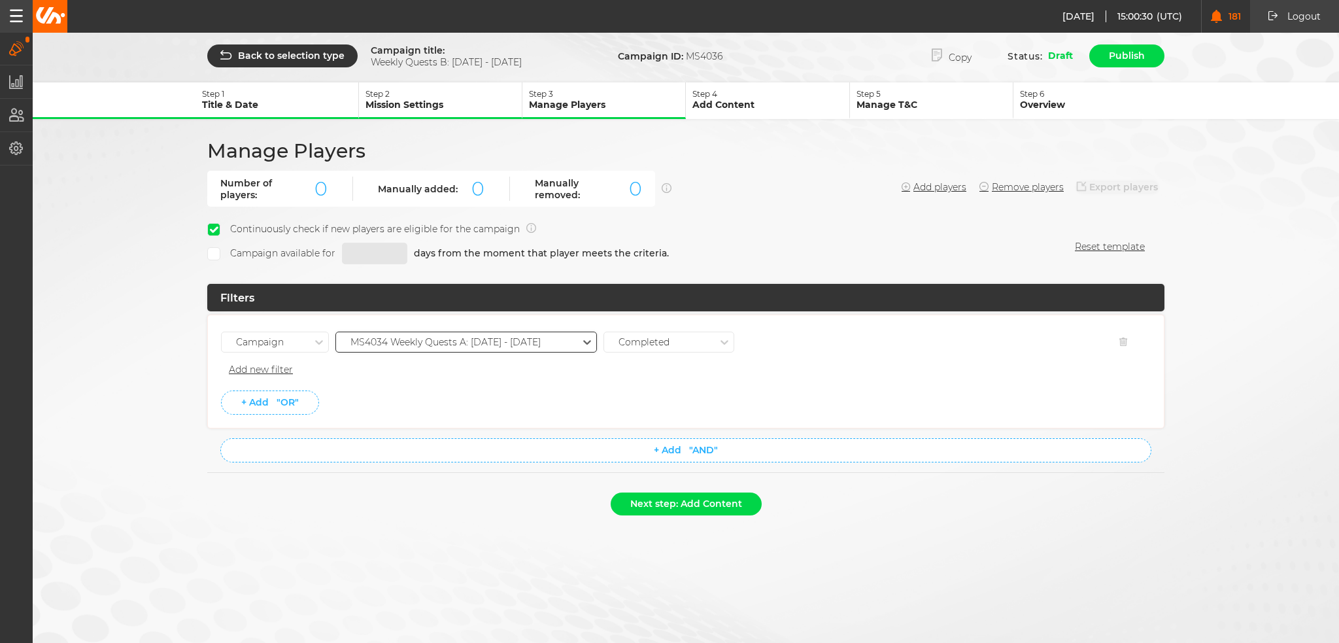
click at [675, 514] on div "Next step: Add Content" at bounding box center [685, 506] width 957 height 29
click at [680, 493] on button "Next step: Add Content" at bounding box center [686, 503] width 151 height 23
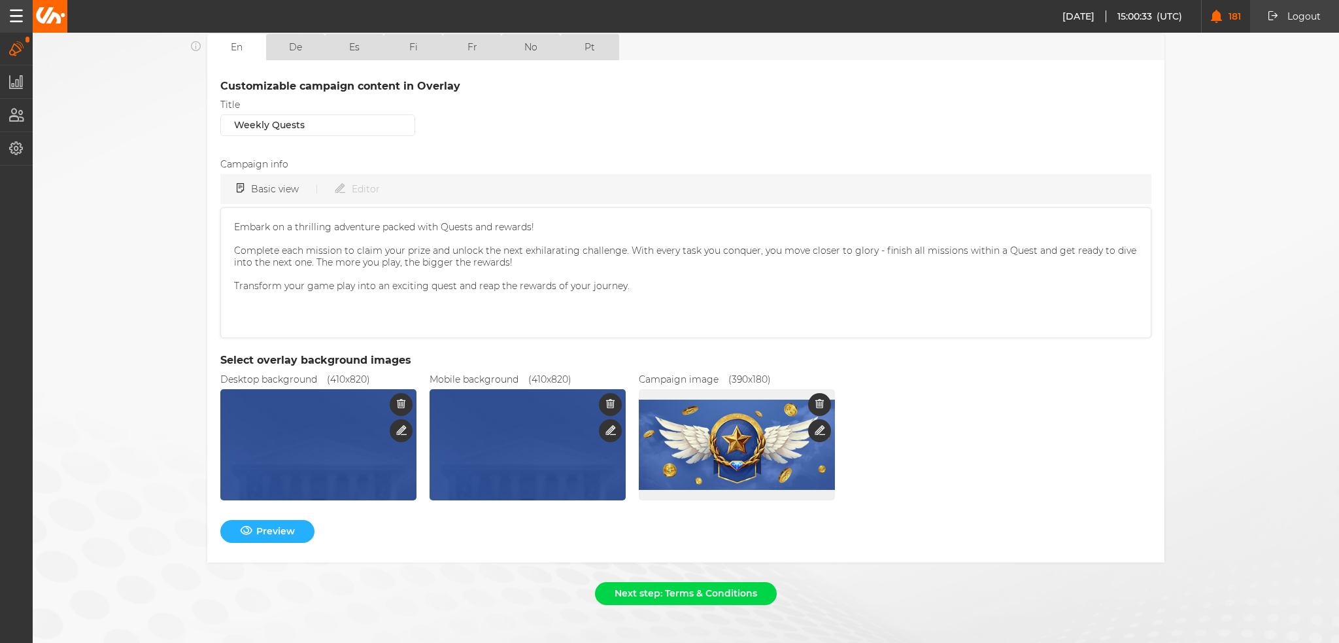
click at [676, 595] on div "Next step: Terms & Conditions" at bounding box center [685, 596] width 957 height 29
click at [678, 588] on button "Next step: Terms & Conditions" at bounding box center [686, 593] width 182 height 23
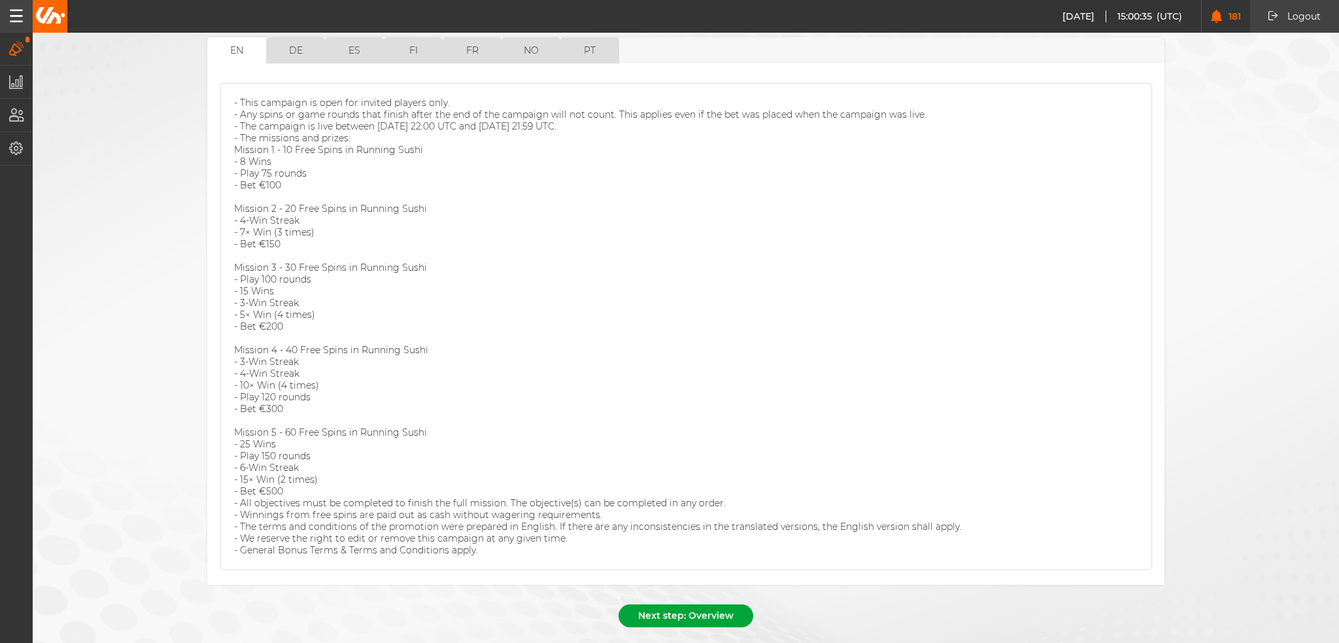
click at [690, 604] on button "Next step: Overview" at bounding box center [685, 615] width 135 height 23
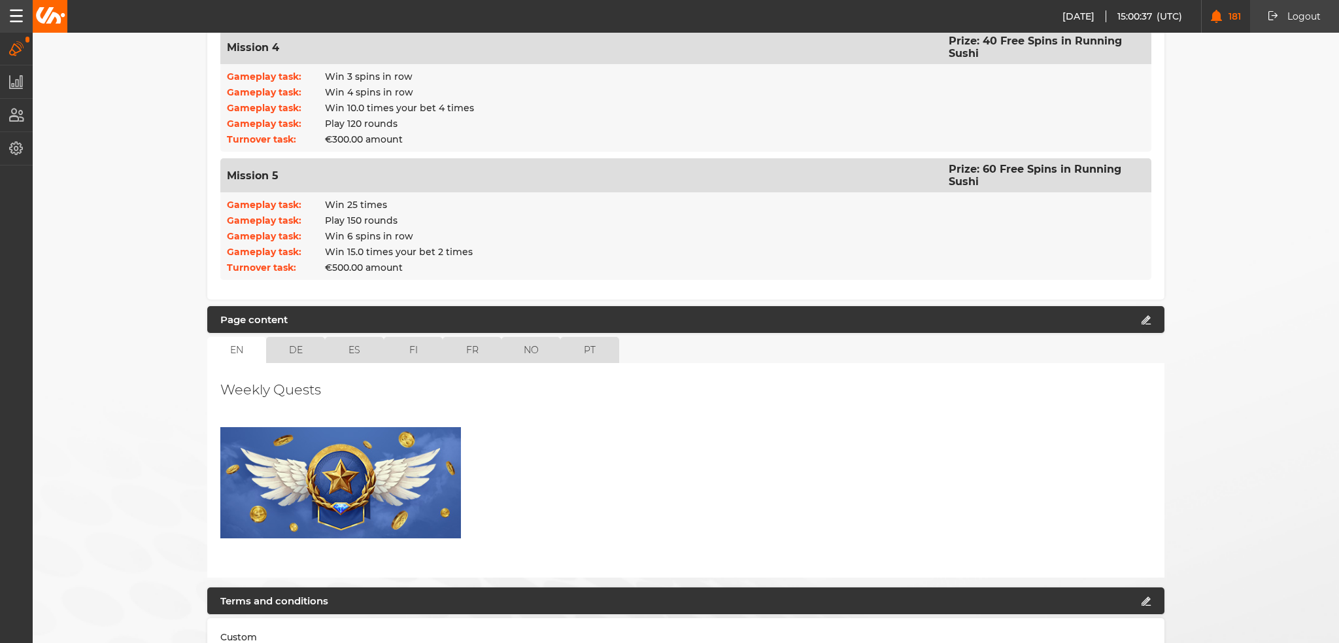
scroll to position [889, 0]
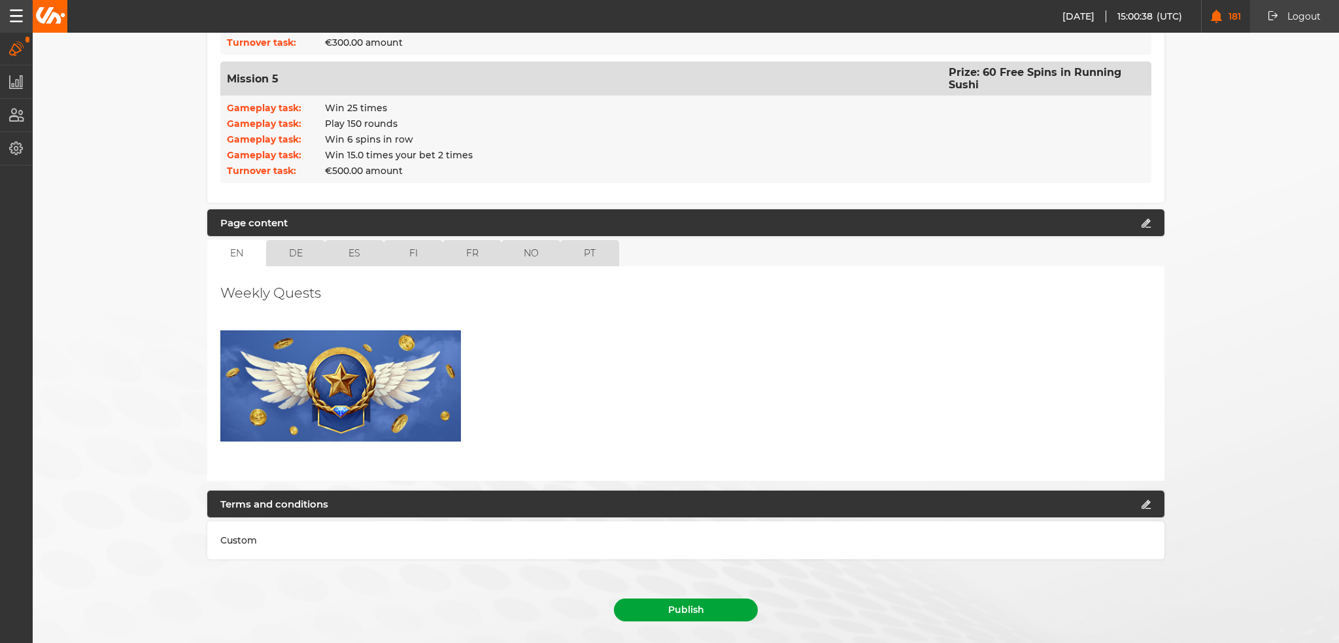
click at [701, 598] on button "Publish" at bounding box center [686, 609] width 144 height 23
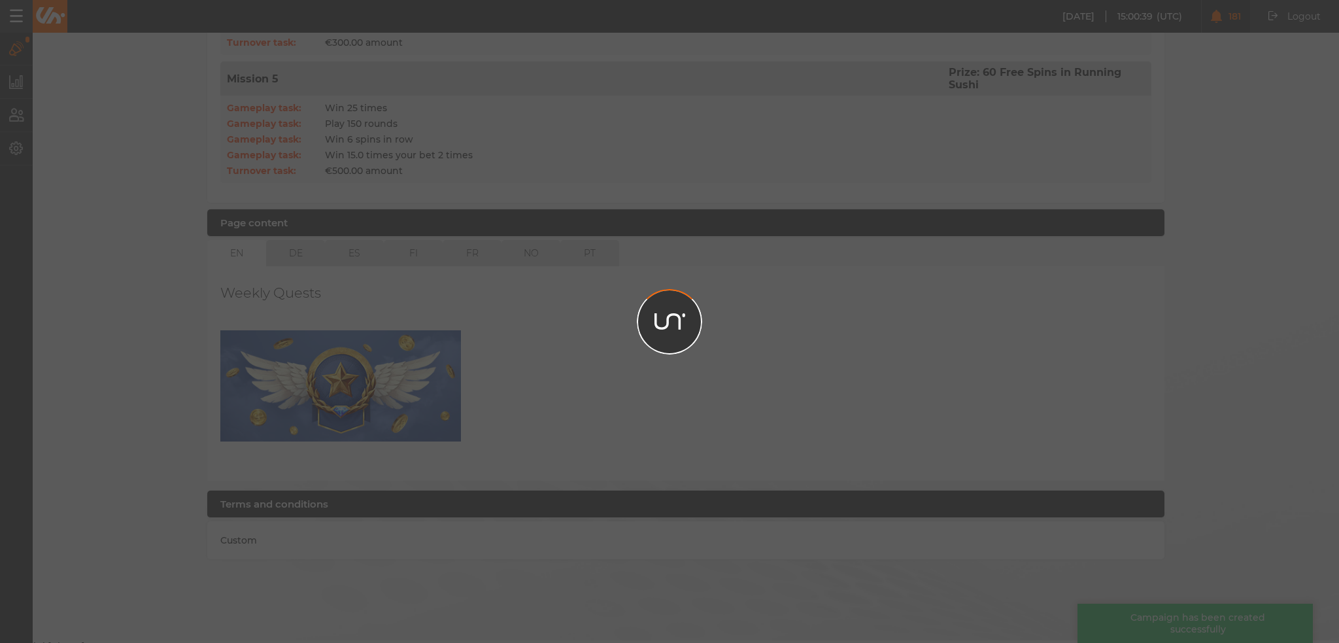
scroll to position [860, 0]
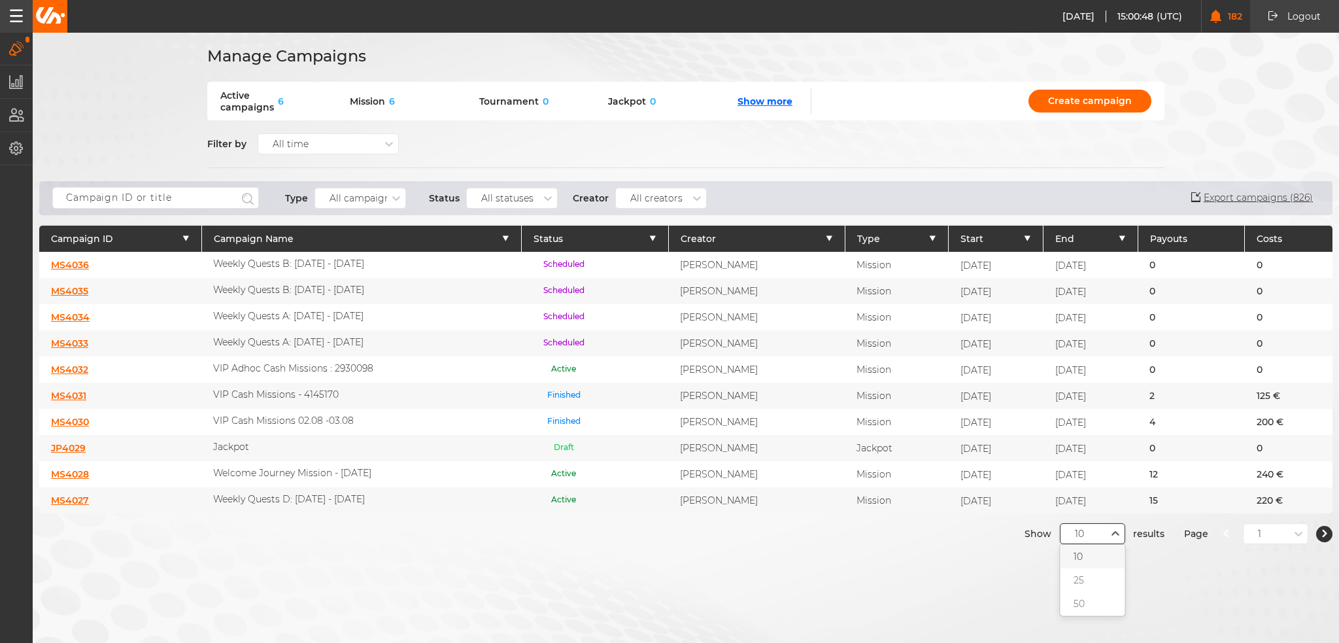
click at [1096, 535] on div "10" at bounding box center [1083, 533] width 46 height 12
click at [1093, 608] on div "50" at bounding box center [1092, 604] width 64 height 24
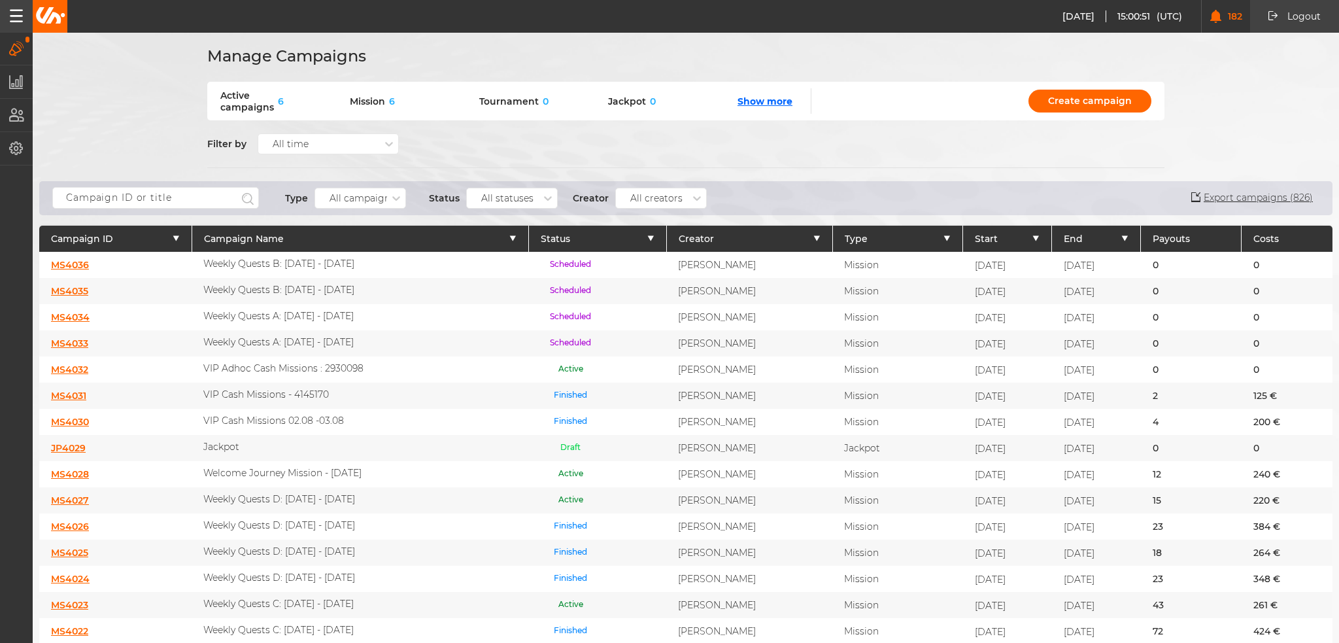
scroll to position [131, 0]
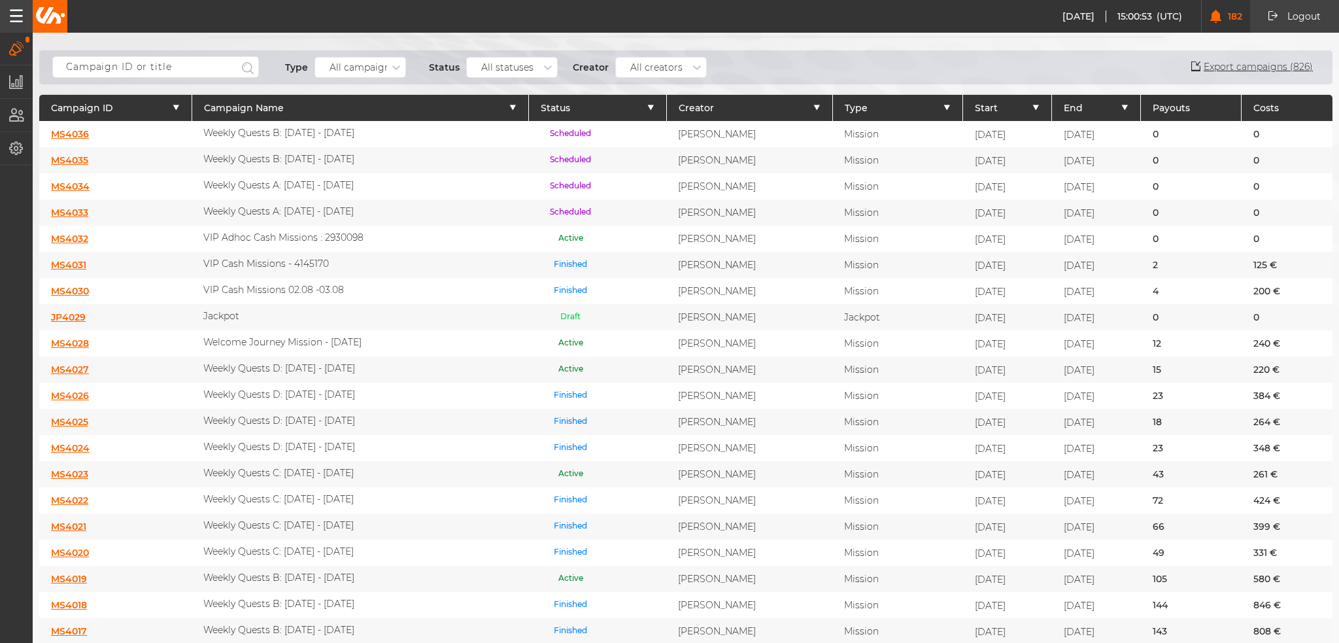
click at [80, 468] on link "MS4023" at bounding box center [69, 474] width 37 height 12
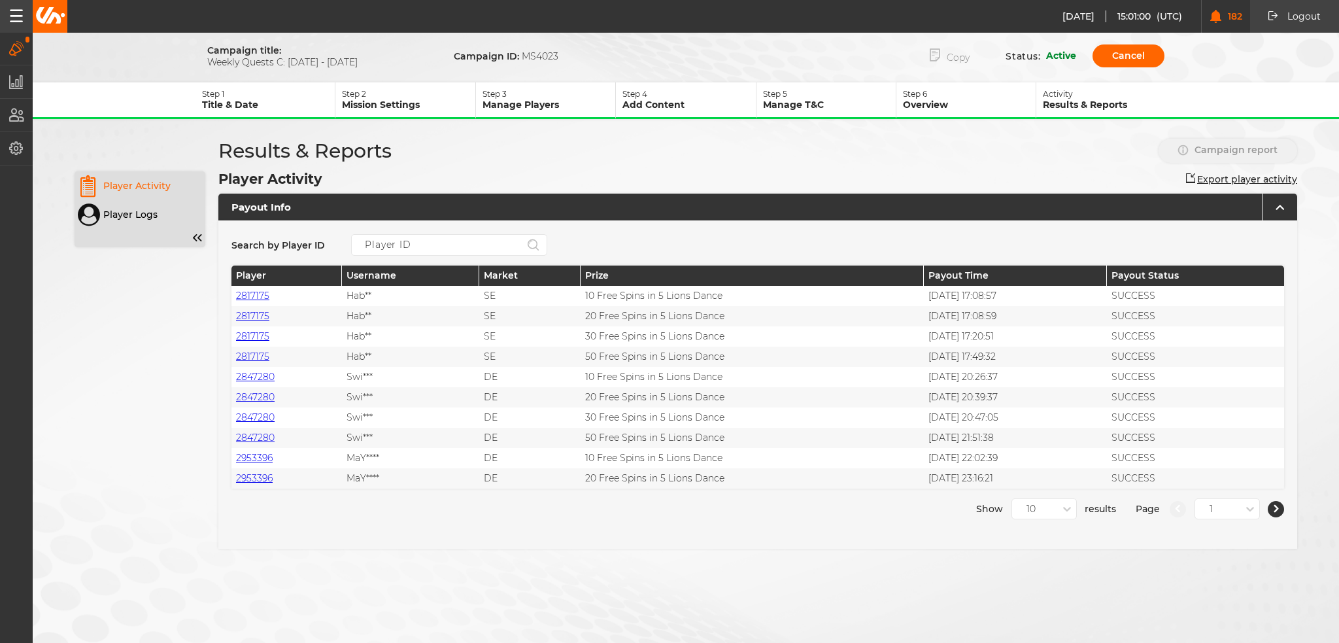
click at [967, 57] on button "Copy" at bounding box center [949, 55] width 79 height 27
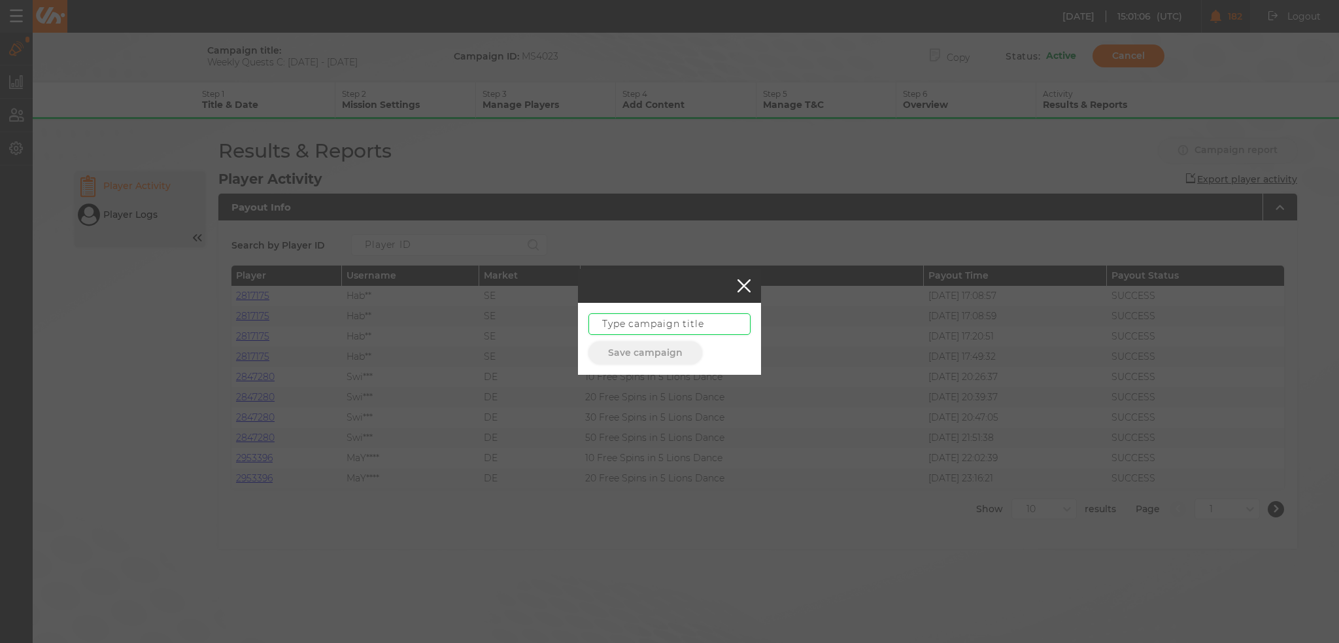
click at [690, 326] on input "text" at bounding box center [669, 324] width 162 height 22
paste input "Weekly Quests C: 14.08 - 20.08.25"
type input "Weekly Quests C: 14.08 - 20.08.25"
click at [674, 356] on button "Save campaign" at bounding box center [645, 352] width 114 height 23
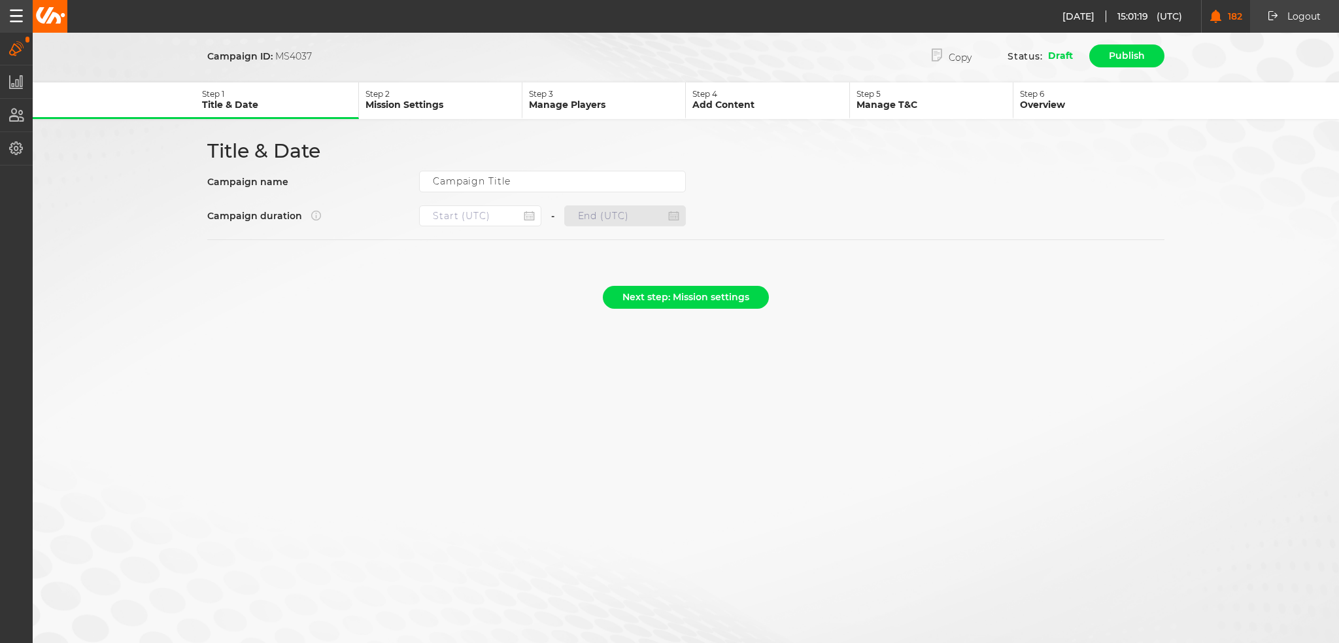
type input "Weekly Quests C: 14.08 - 20.08.25"
type input "[DATE] 22:00"
type input "[DATE] 21:59"
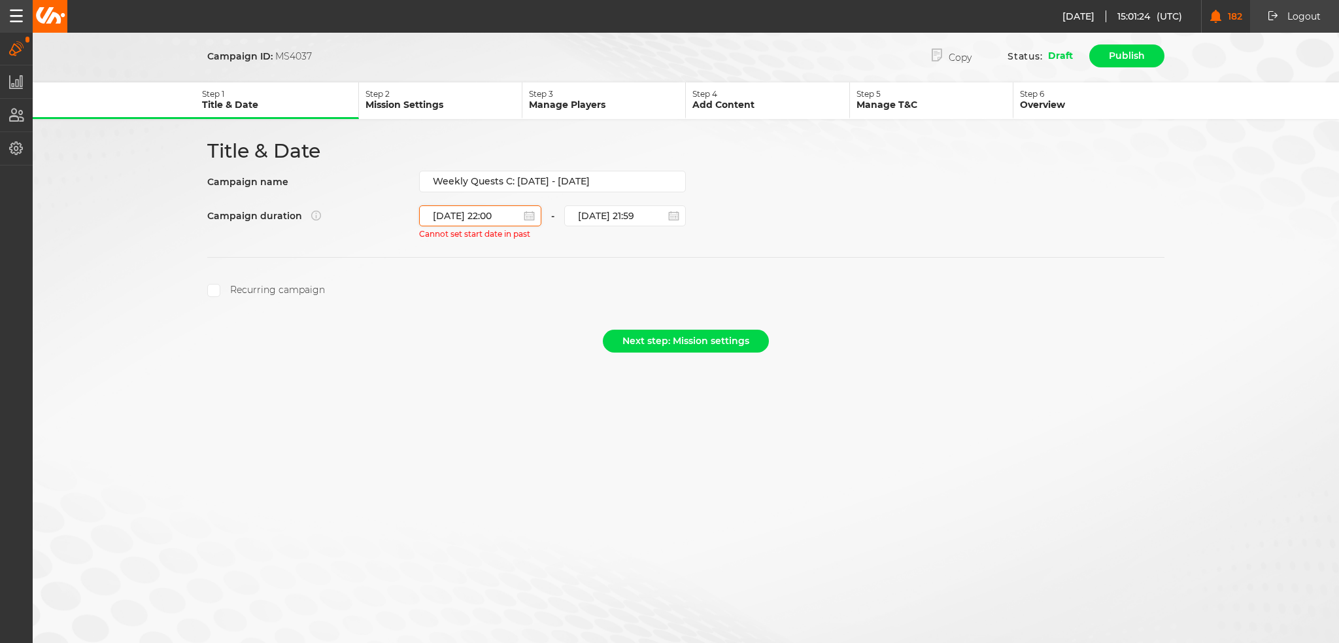
click at [473, 218] on input "[DATE] 22:00" at bounding box center [480, 215] width 122 height 21
click at [494, 326] on div "13" at bounding box center [498, 326] width 18 height 18
type input "[DATE] 22:00"
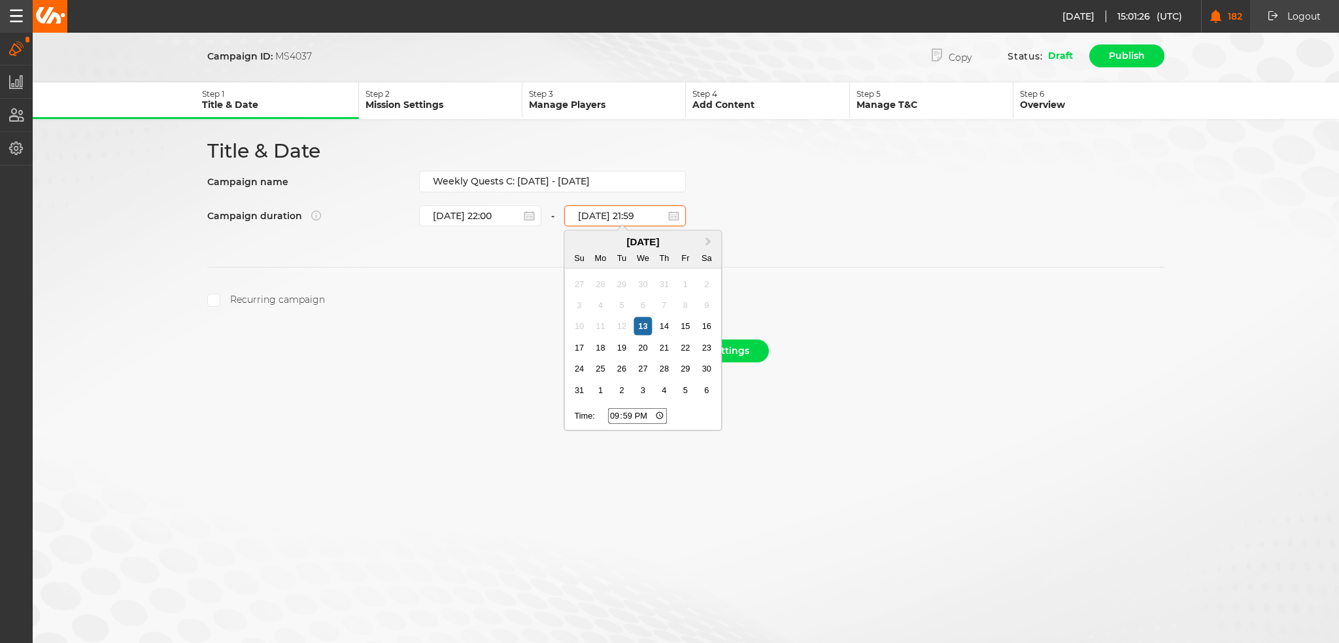
click at [604, 211] on input "[DATE] 21:59" at bounding box center [625, 215] width 122 height 21
click at [643, 347] on div "20" at bounding box center [643, 348] width 18 height 18
type input "[DATE] 21:59"
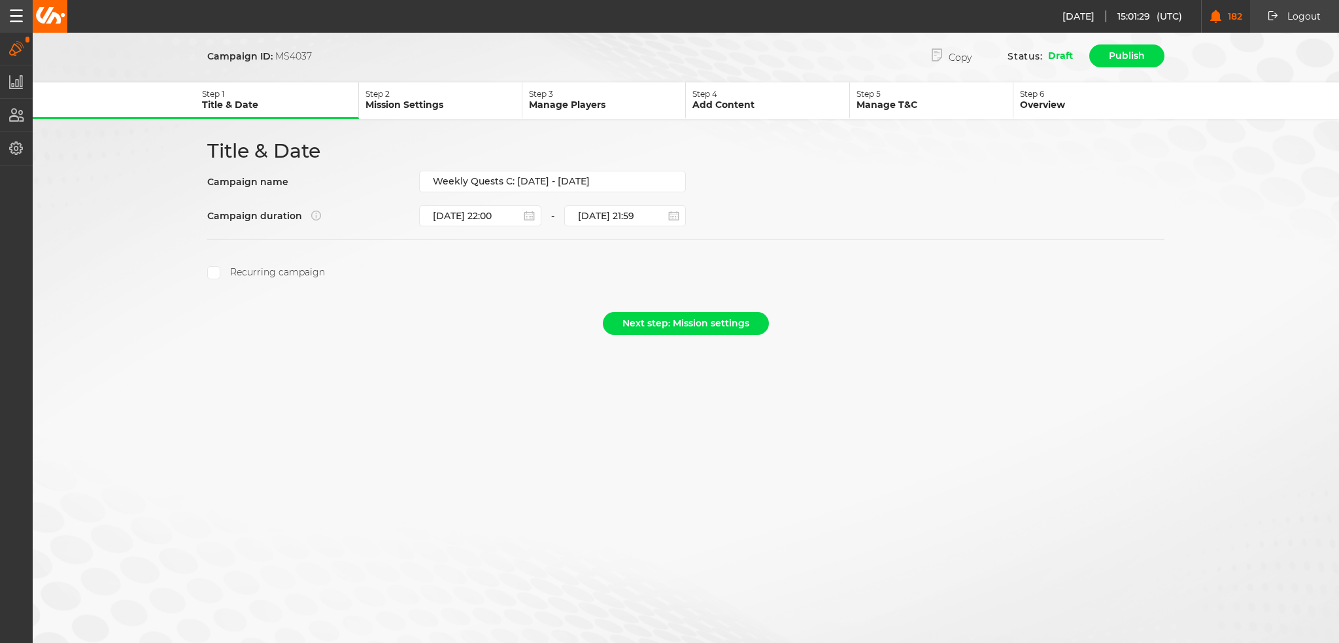
click at [250, 261] on section "Recurring campaign" at bounding box center [685, 259] width 957 height 40
click at [253, 266] on label "Recurring campaign" at bounding box center [266, 272] width 118 height 13
click at [220, 266] on input "Recurring campaign" at bounding box center [213, 272] width 13 height 13
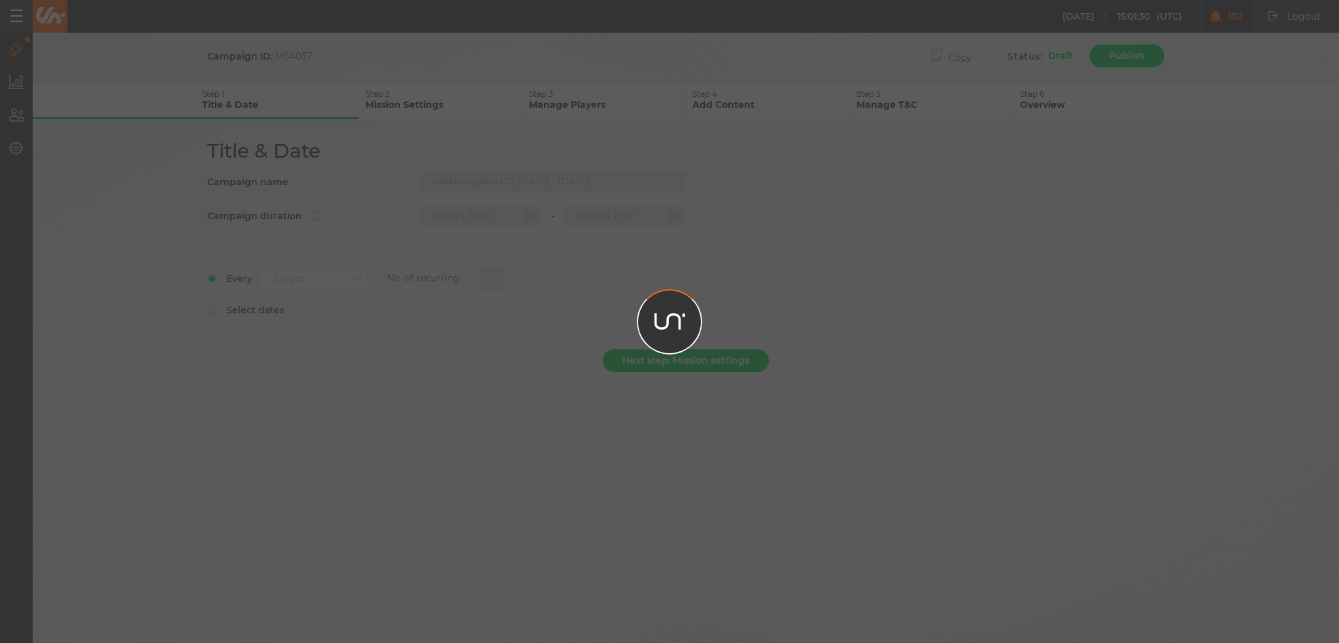
click at [284, 278] on div at bounding box center [669, 321] width 1339 height 643
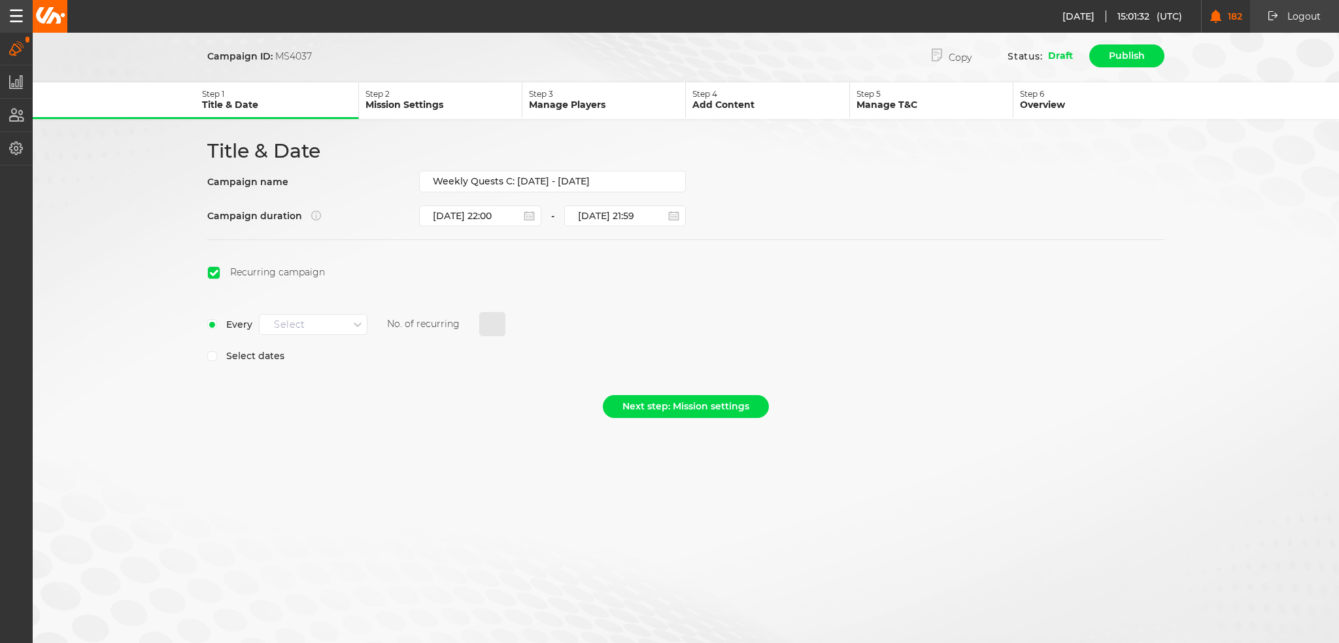
click at [297, 321] on div "Select" at bounding box center [289, 323] width 31 height 11
click at [319, 347] on span "Every week" at bounding box center [298, 347] width 50 height 12
type input "1"
select select "7"
select select "2025"
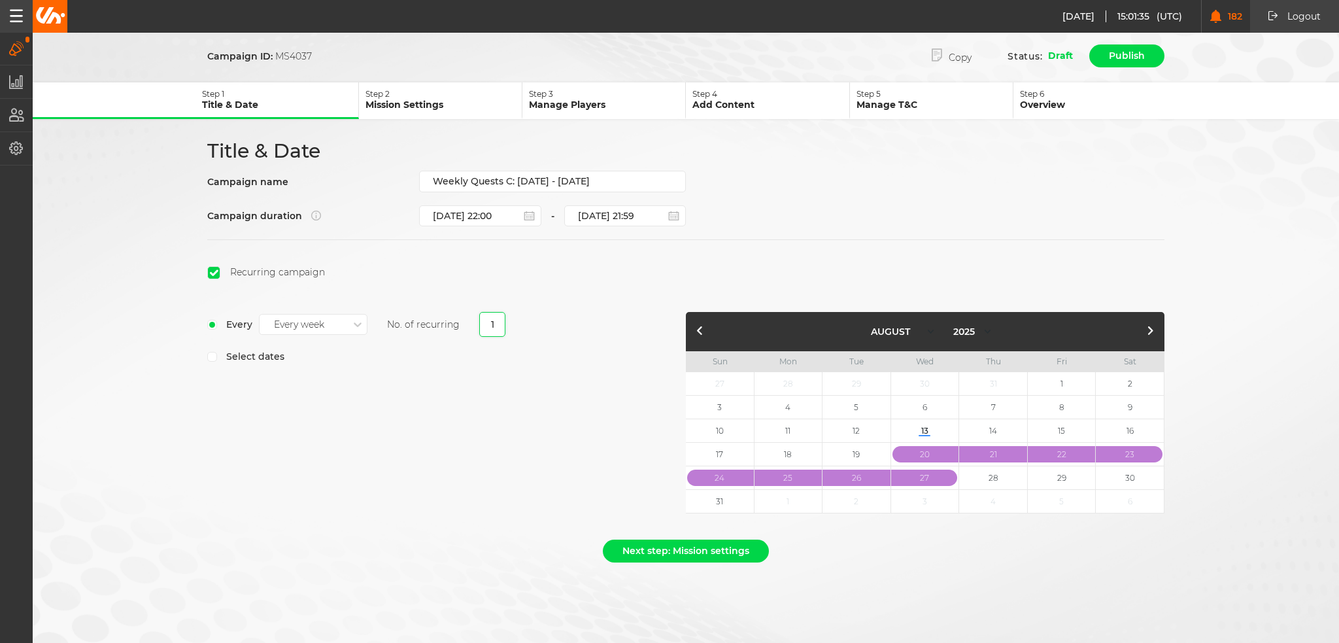
type input "1"
click at [593, 410] on div "Every Every week No. of recurring 1 Select dates" at bounding box center [446, 416] width 478 height 208
click at [711, 546] on button "Next step: Mission settings" at bounding box center [686, 550] width 166 height 23
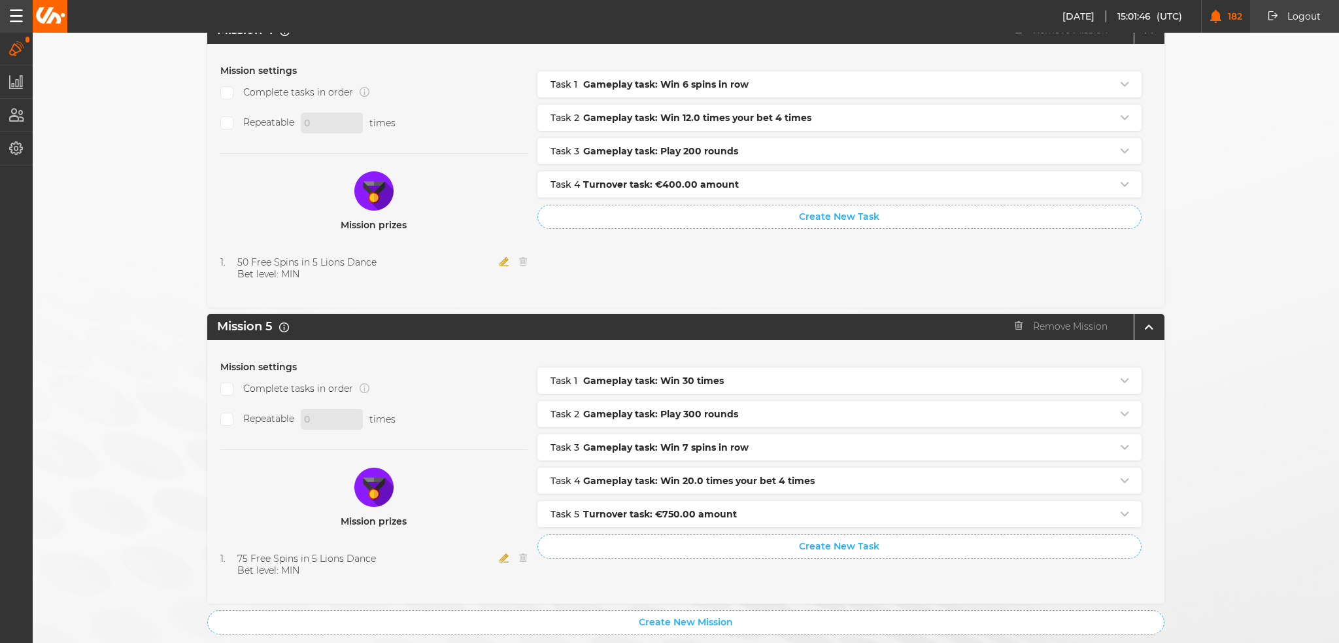
scroll to position [1299, 0]
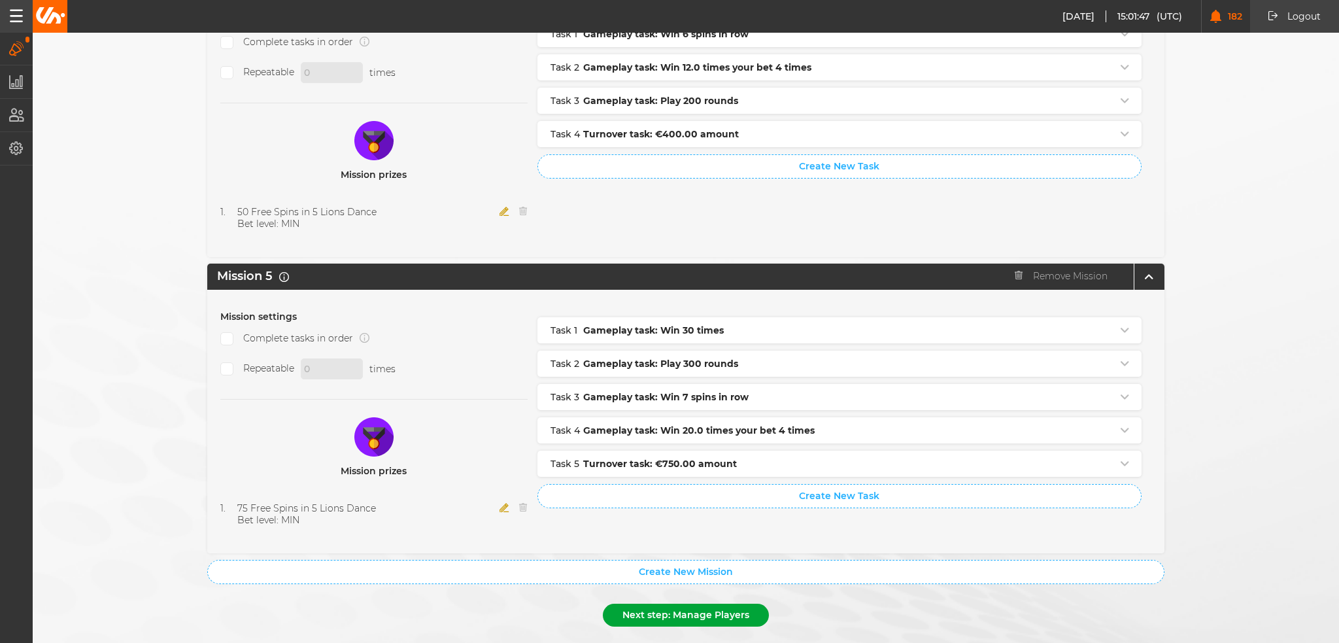
click at [640, 603] on button "Next step: Manage Players" at bounding box center [686, 614] width 166 height 23
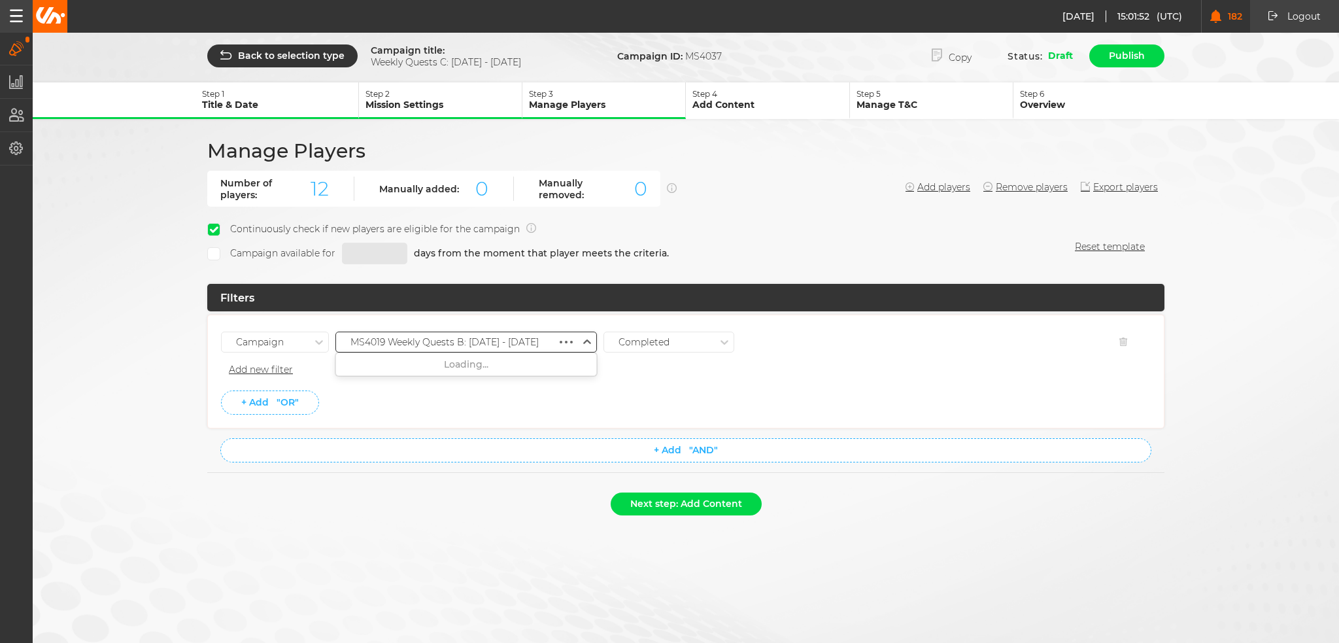
click at [437, 339] on div "MS4019 Weekly Quests B: 07.08 - 13.08.25" at bounding box center [444, 342] width 188 height 11
click at [471, 405] on div "MS4035 Weekly Quests B: [DATE] - [DATE]" at bounding box center [466, 412] width 260 height 24
click at [652, 394] on li "+ Add "OR"" at bounding box center [685, 402] width 929 height 24
click at [691, 503] on button "Next step: Add Content" at bounding box center [686, 503] width 151 height 23
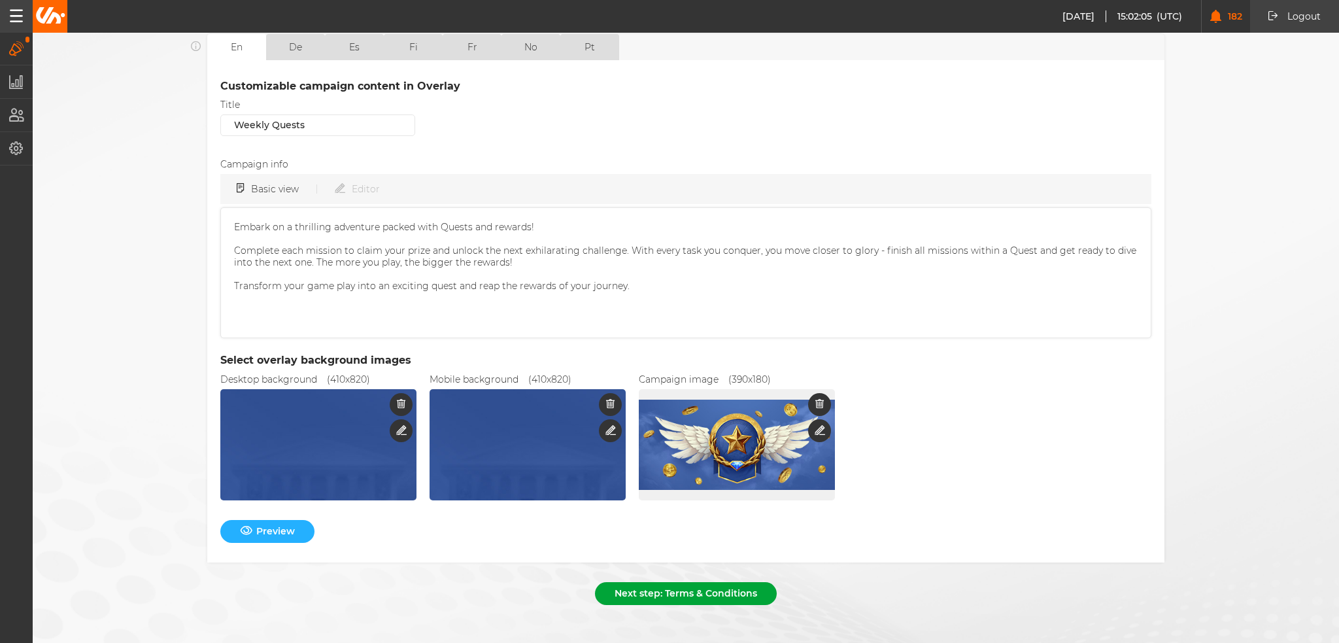
click at [698, 582] on button "Next step: Terms & Conditions" at bounding box center [686, 593] width 182 height 23
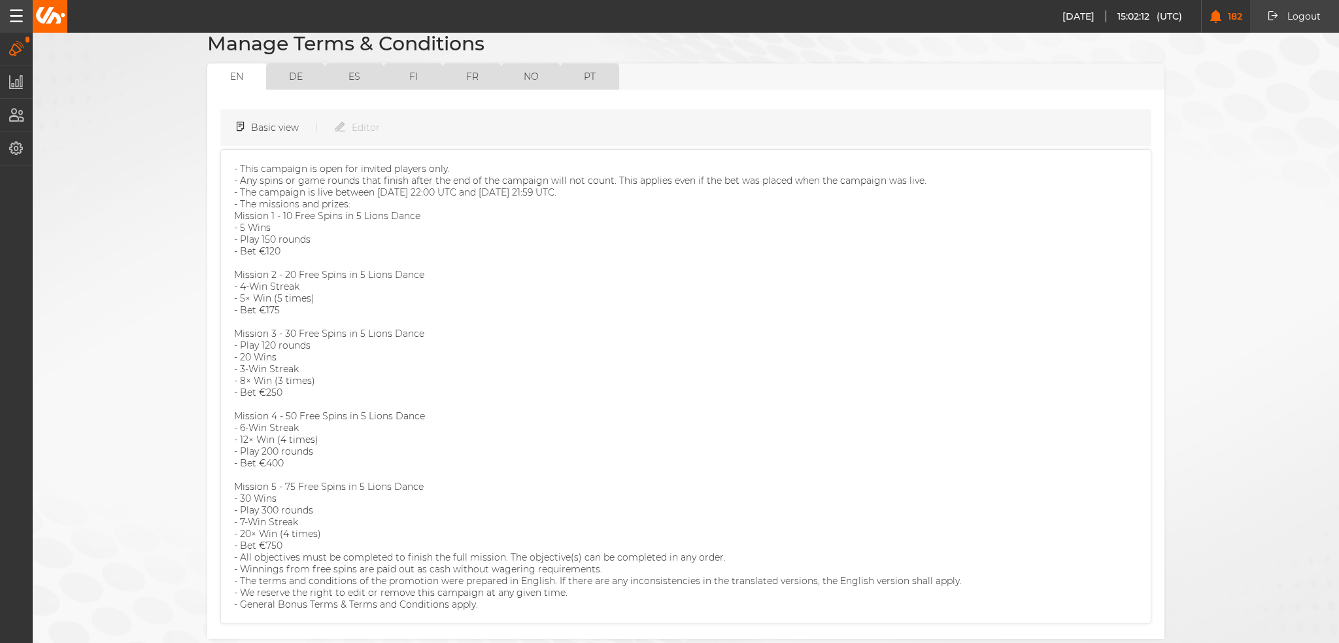
scroll to position [161, 0]
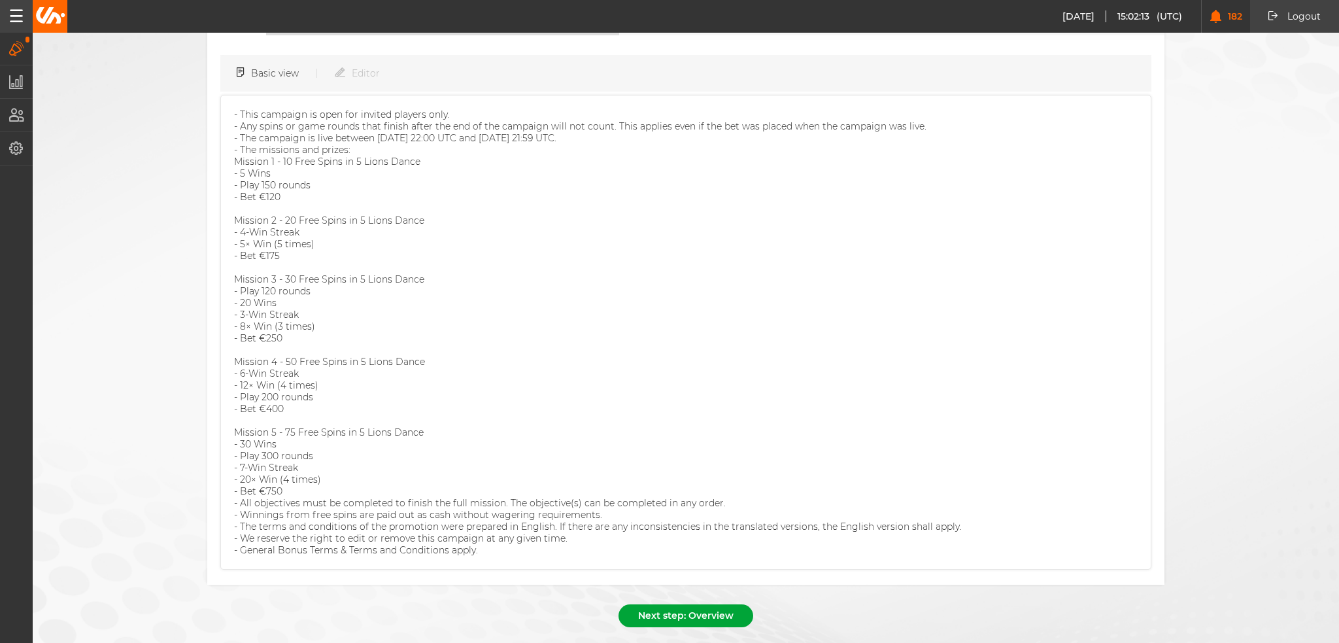
click at [690, 604] on button "Next step: Overview" at bounding box center [685, 615] width 135 height 23
select select "7"
select select "2025"
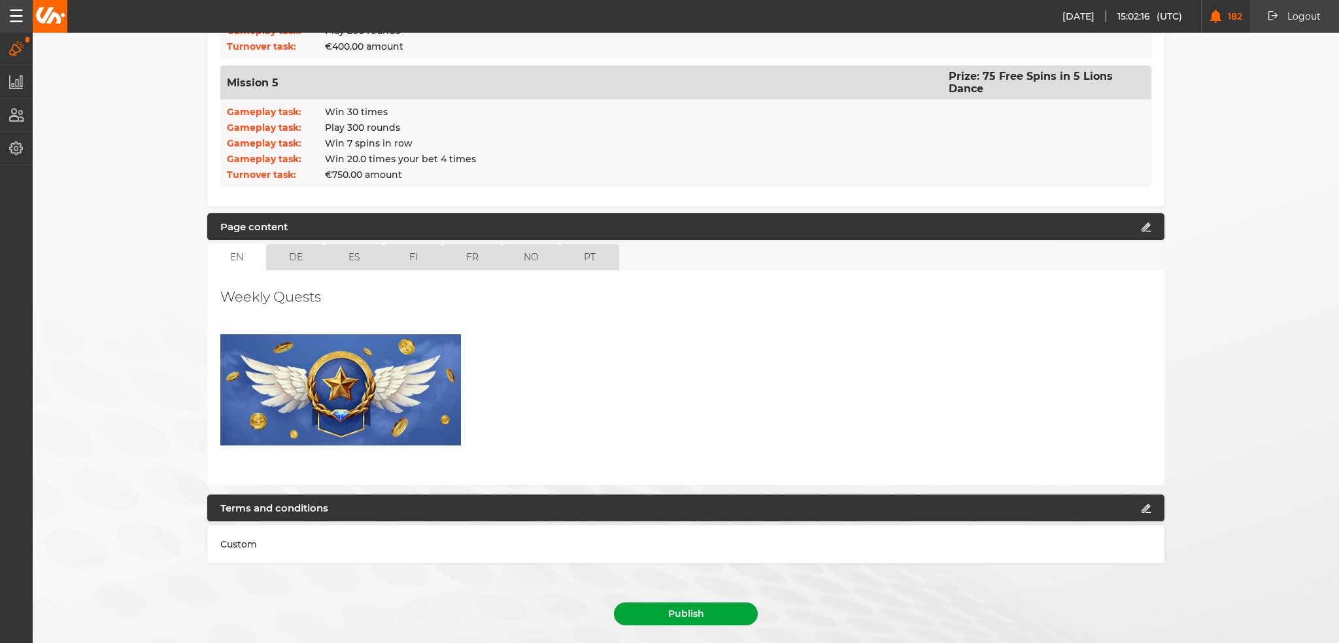
scroll to position [1062, 0]
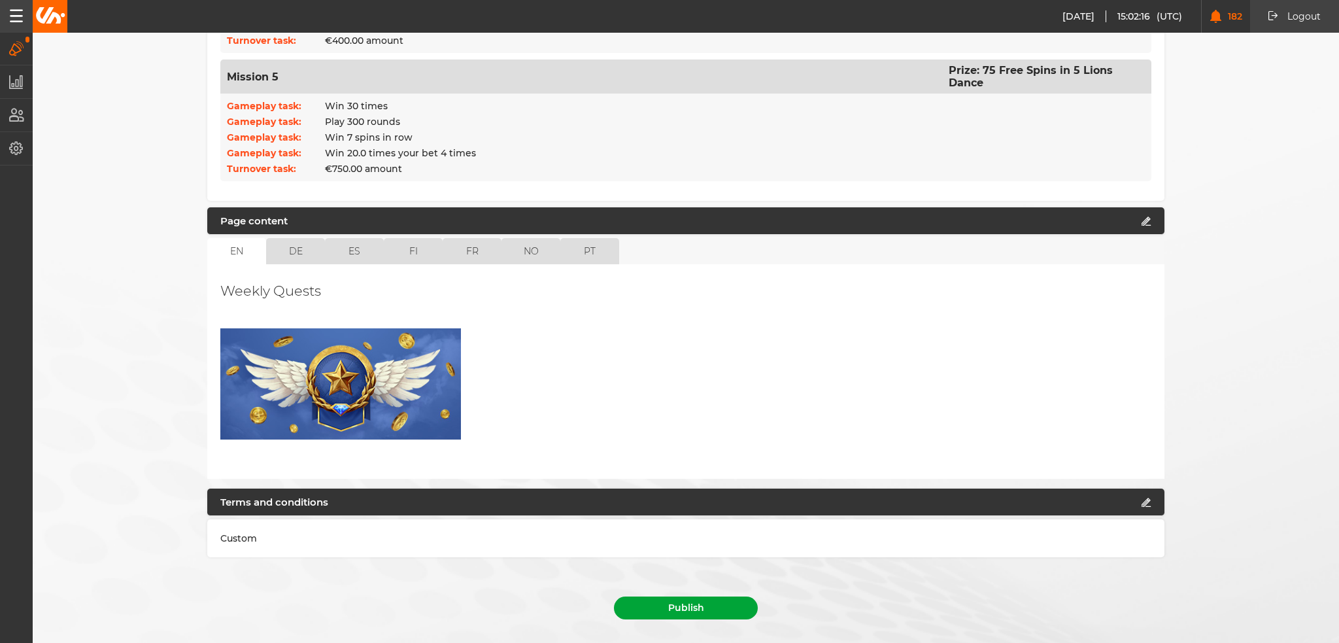
click at [696, 596] on button "Publish" at bounding box center [686, 607] width 144 height 23
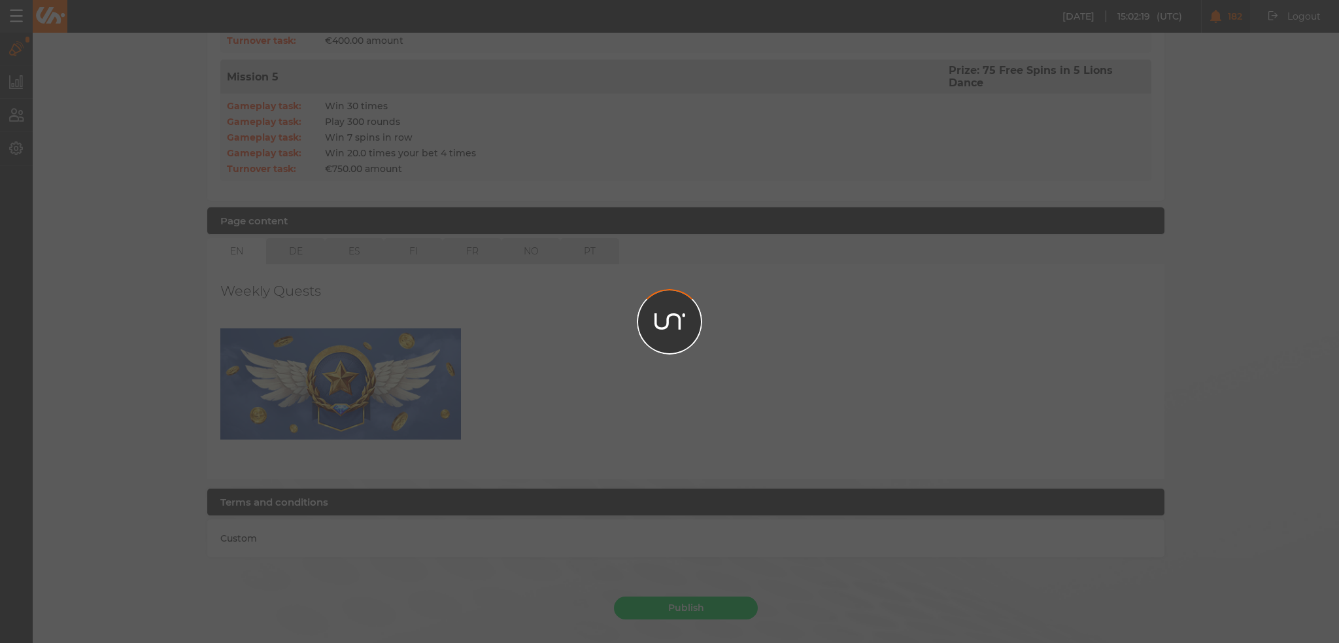
scroll to position [1032, 0]
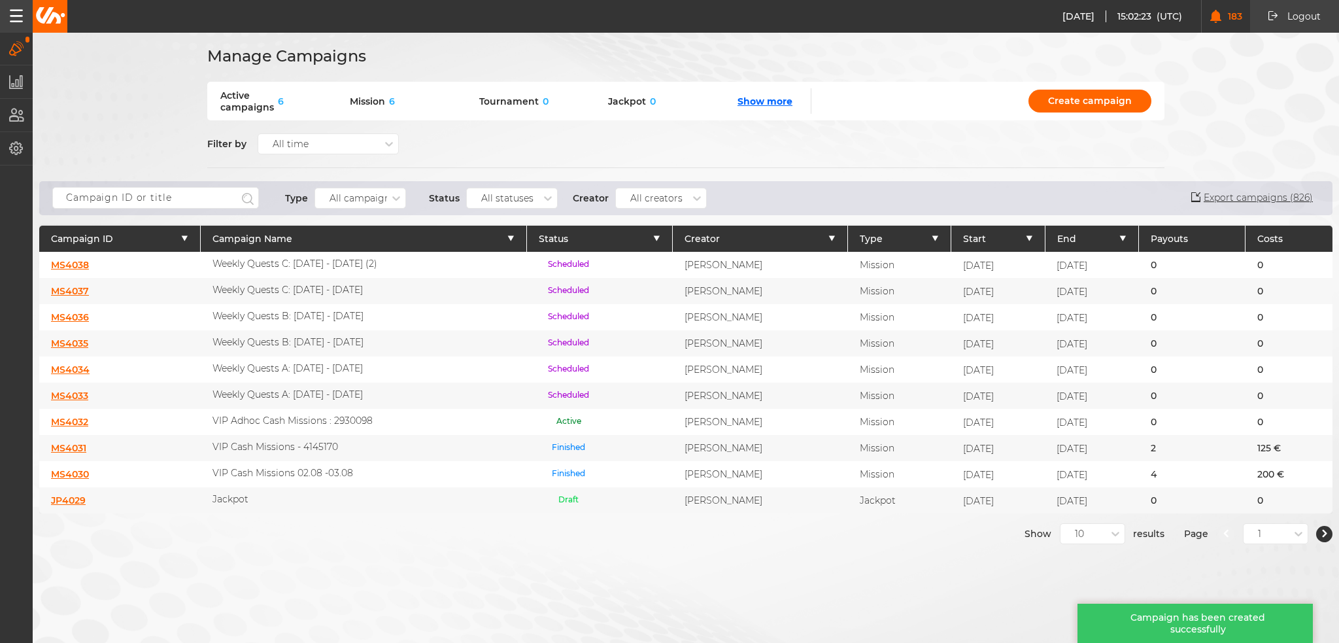
click at [68, 265] on link "MS4038" at bounding box center [70, 265] width 38 height 12
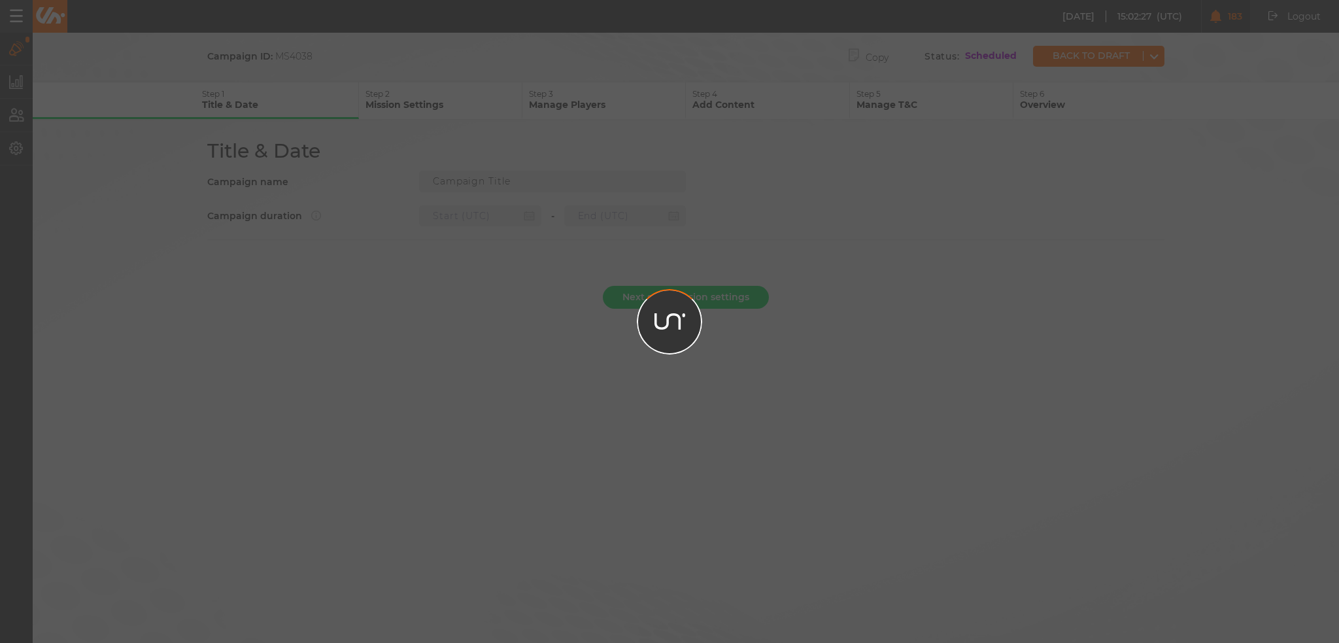
type input "Weekly Quests C: 14.08 - 20.08.25 (2)"
type input "[DATE] 22:00"
type input "[DATE] 21:59"
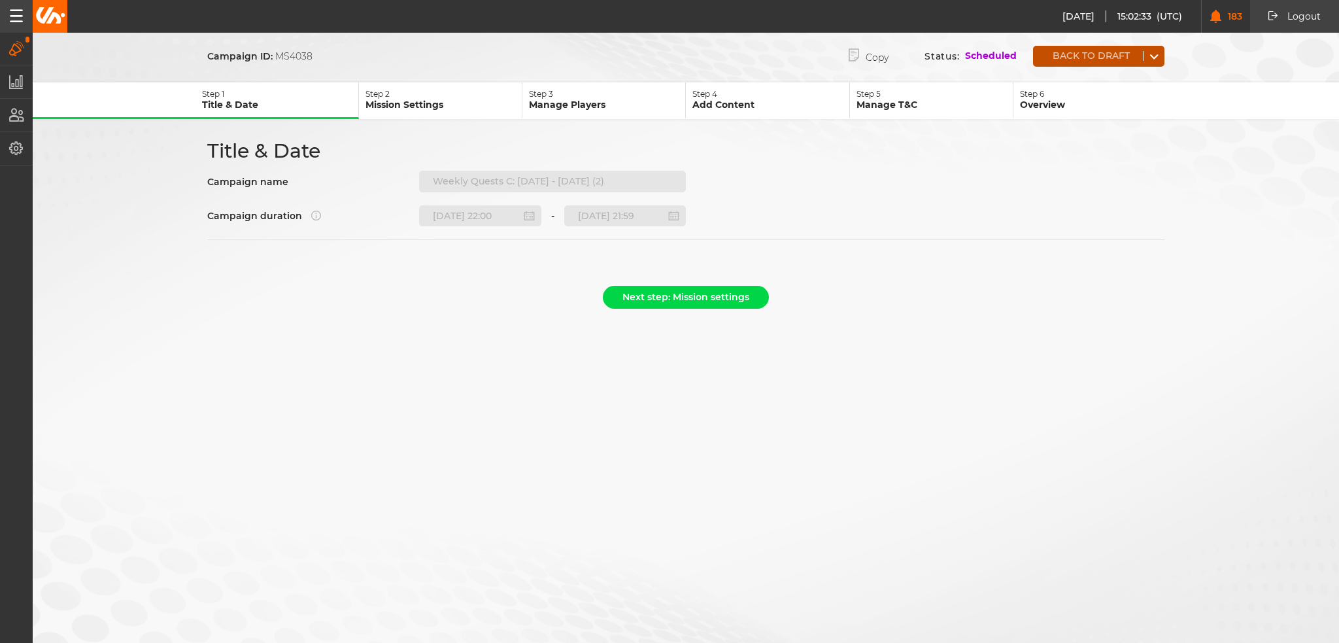
click at [1122, 59] on button "Back to draft" at bounding box center [1088, 56] width 110 height 10
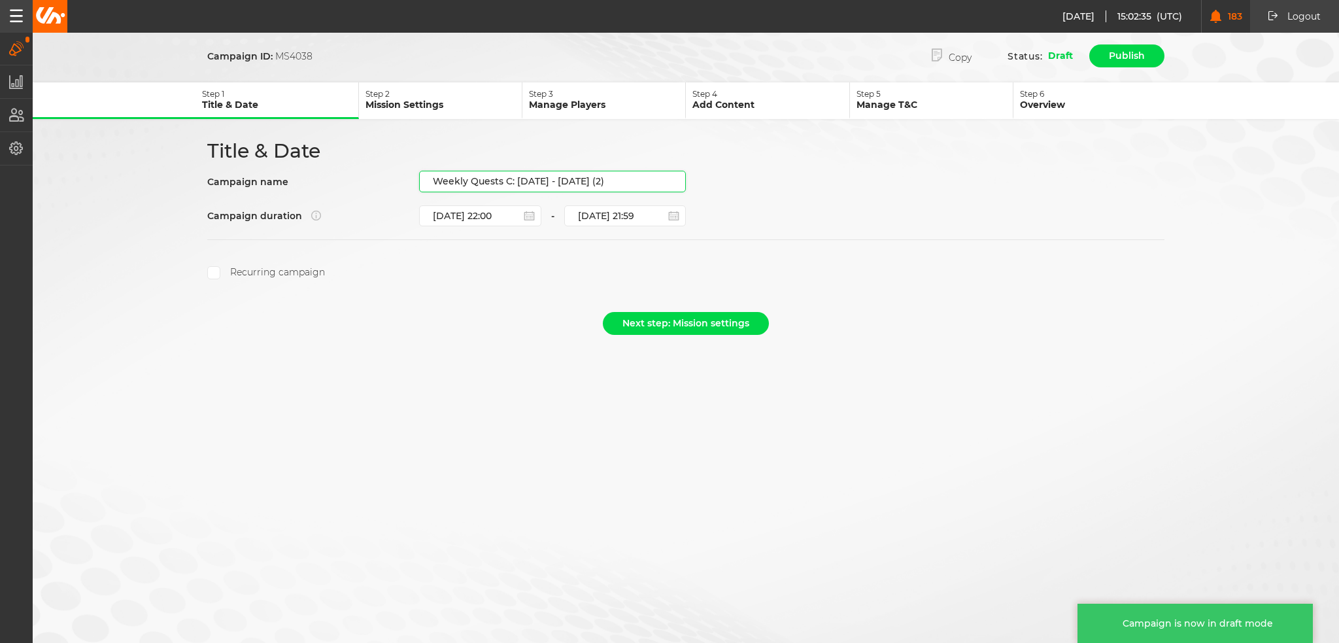
click at [537, 171] on input "Weekly Quests C: 14.08 - 20.08.25 (2)" at bounding box center [552, 182] width 267 height 22
click at [517, 182] on input "Weekly Quests C: 14.08 - 20.08.25 (2)" at bounding box center [552, 182] width 267 height 22
drag, startPoint x: 515, startPoint y: 180, endPoint x: 745, endPoint y: 176, distance: 230.1
click at [745, 176] on div "Title & Date Campaign name Weekly Quests C: 14.08 - 20.08.25 (2) Campaign durat…" at bounding box center [685, 209] width 980 height 141
paste input "21.08 - 27.08.25"
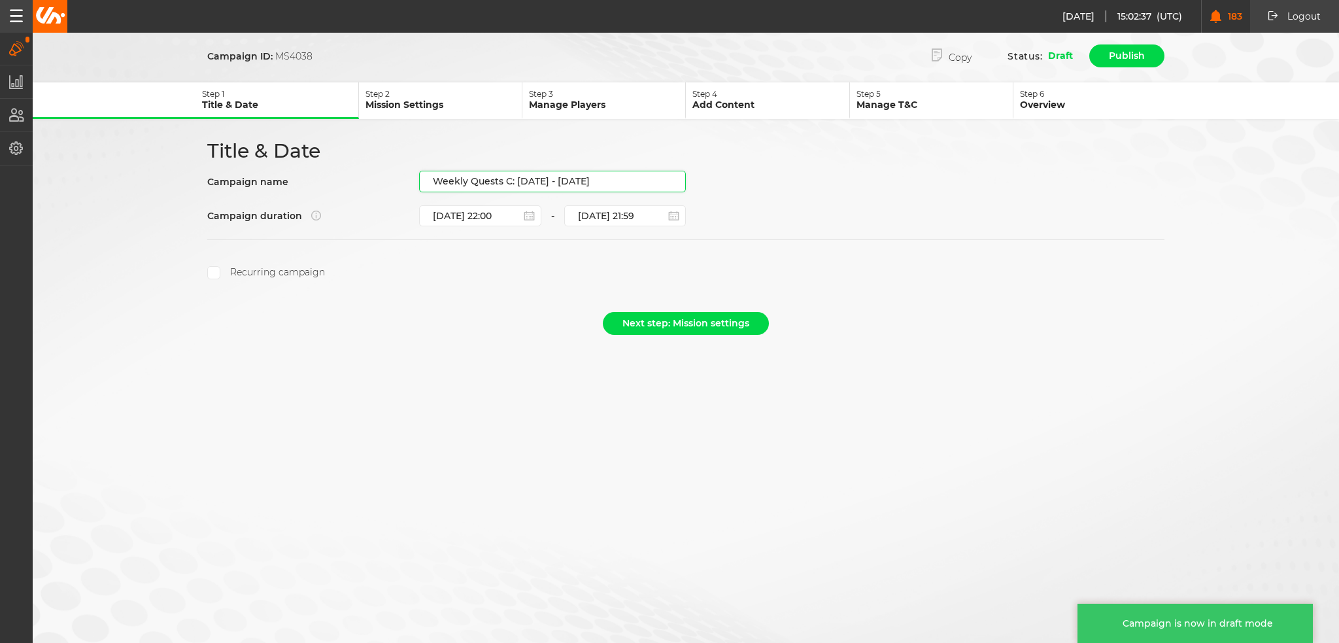
type input "Weekly Quests C: 21.08 - 27.08.25"
click at [509, 273] on div "Recurring campaign" at bounding box center [685, 272] width 957 height 13
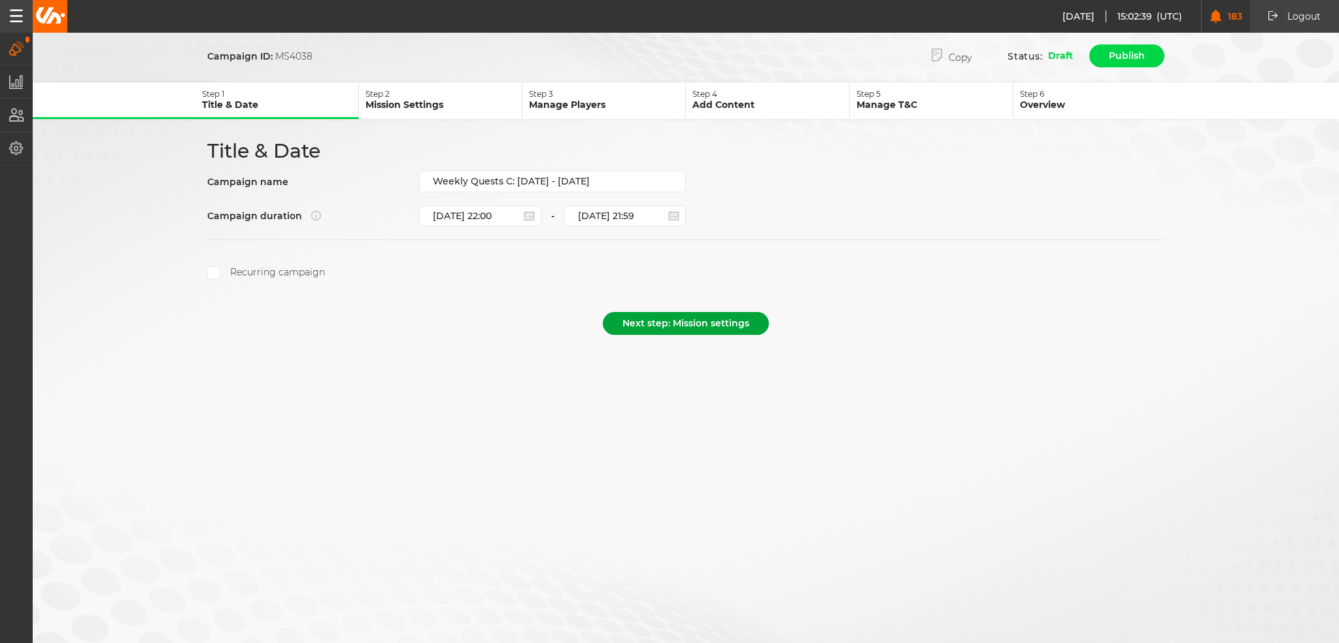
click at [675, 312] on button "Next step: Mission settings" at bounding box center [686, 323] width 166 height 23
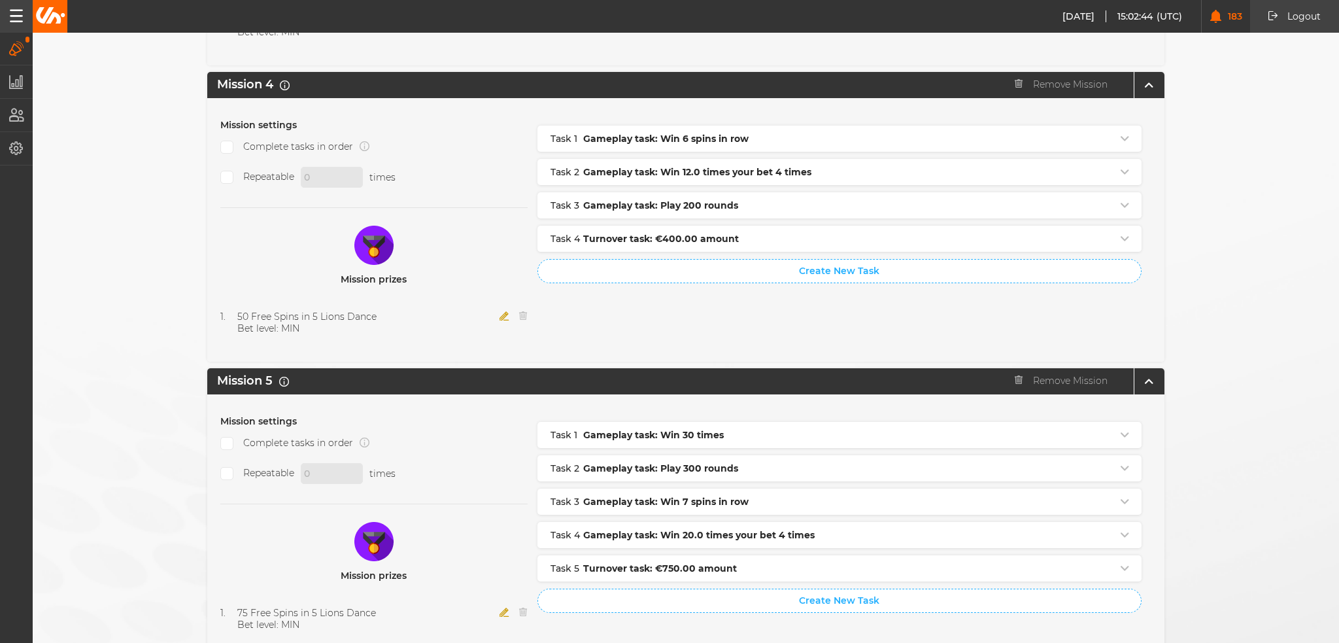
scroll to position [1299, 0]
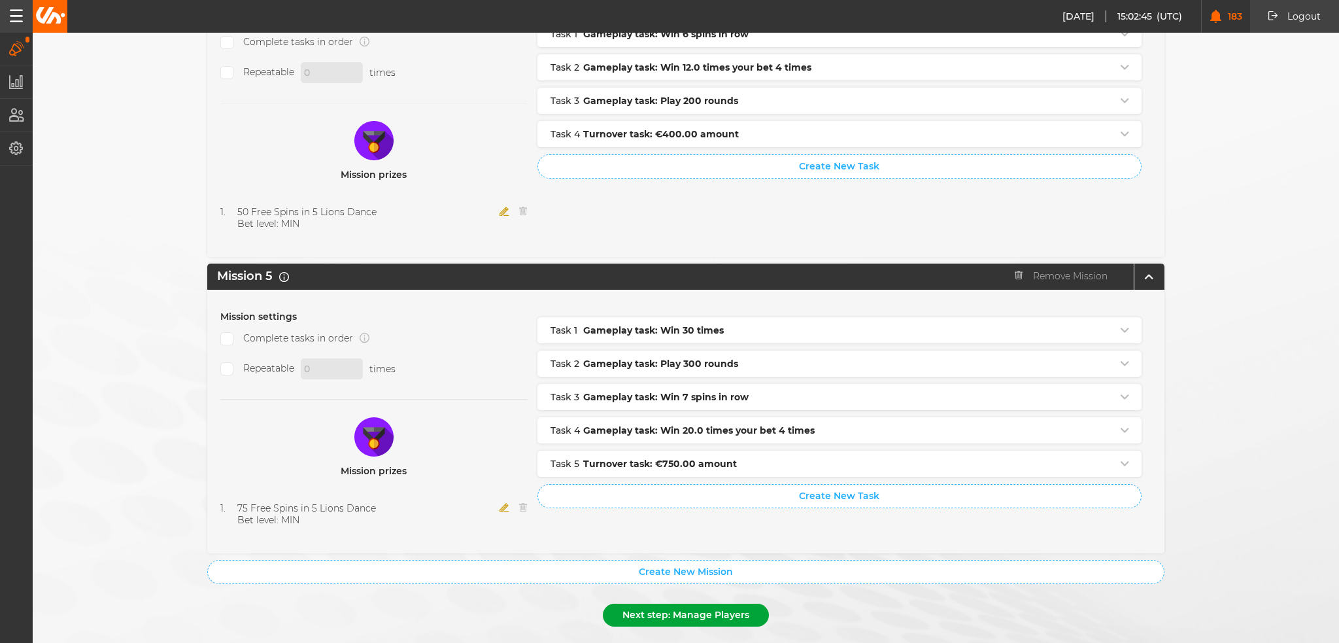
click at [682, 603] on button "Next step: Manage Players" at bounding box center [686, 614] width 166 height 23
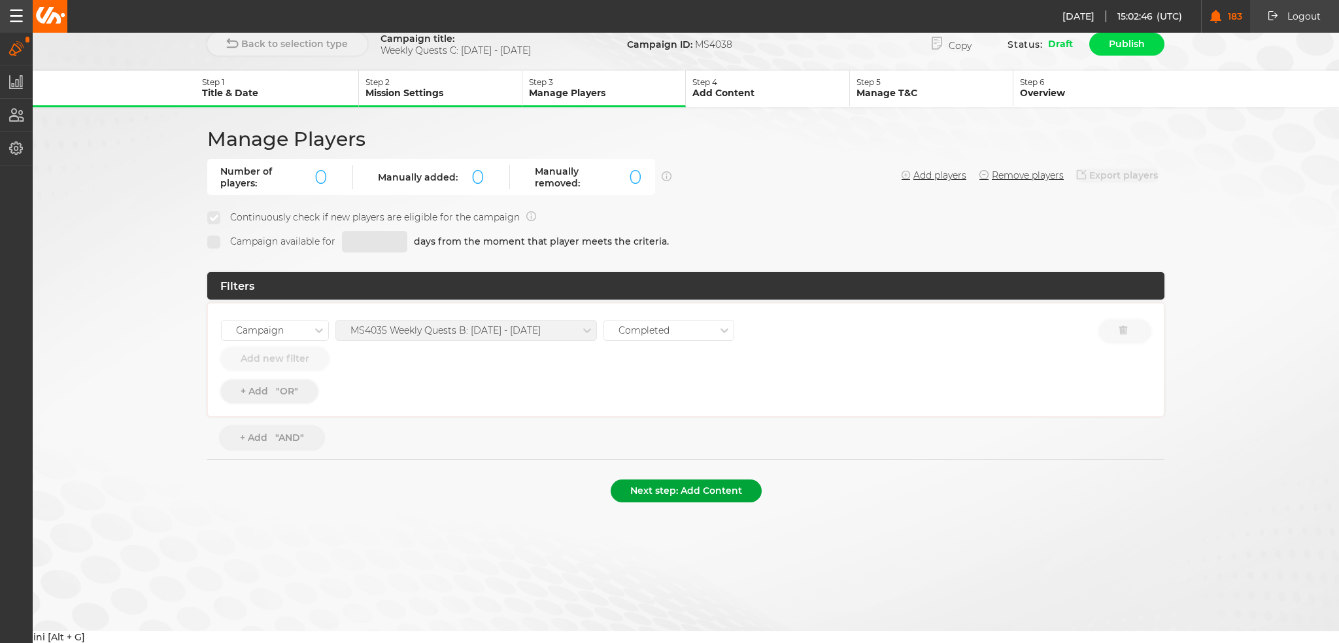
scroll to position [0, 0]
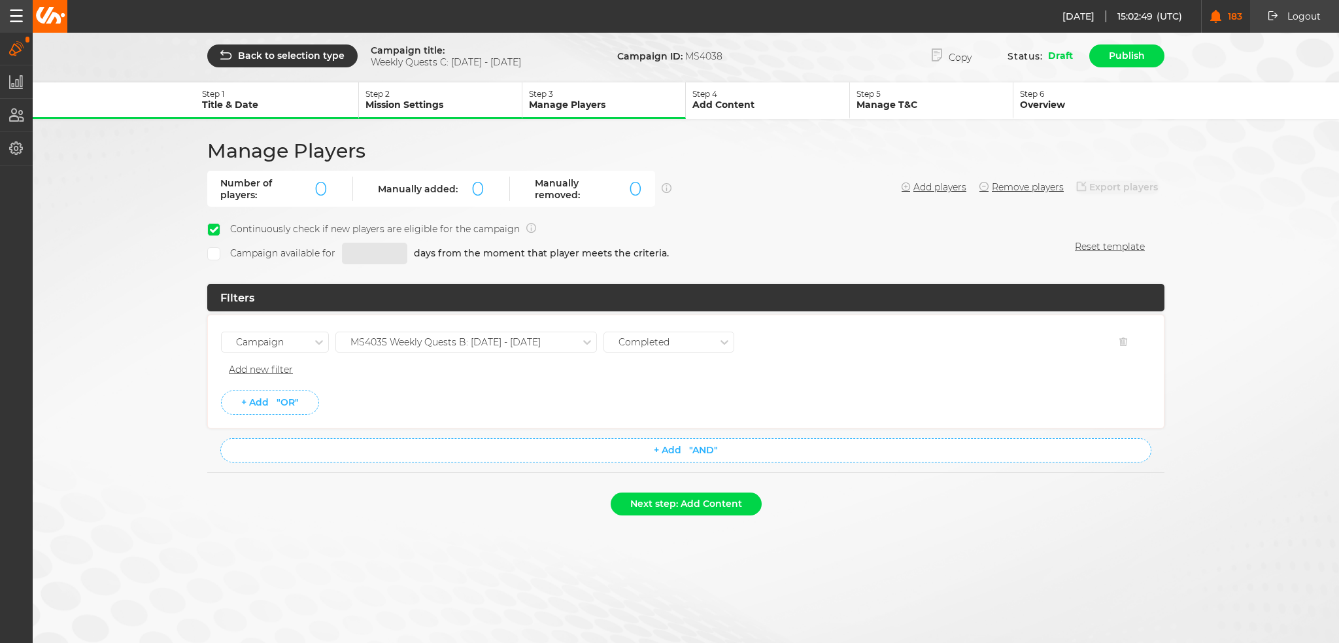
click at [497, 344] on div "MS4035 Weekly Quests B: [DATE] - [DATE]" at bounding box center [445, 342] width 190 height 11
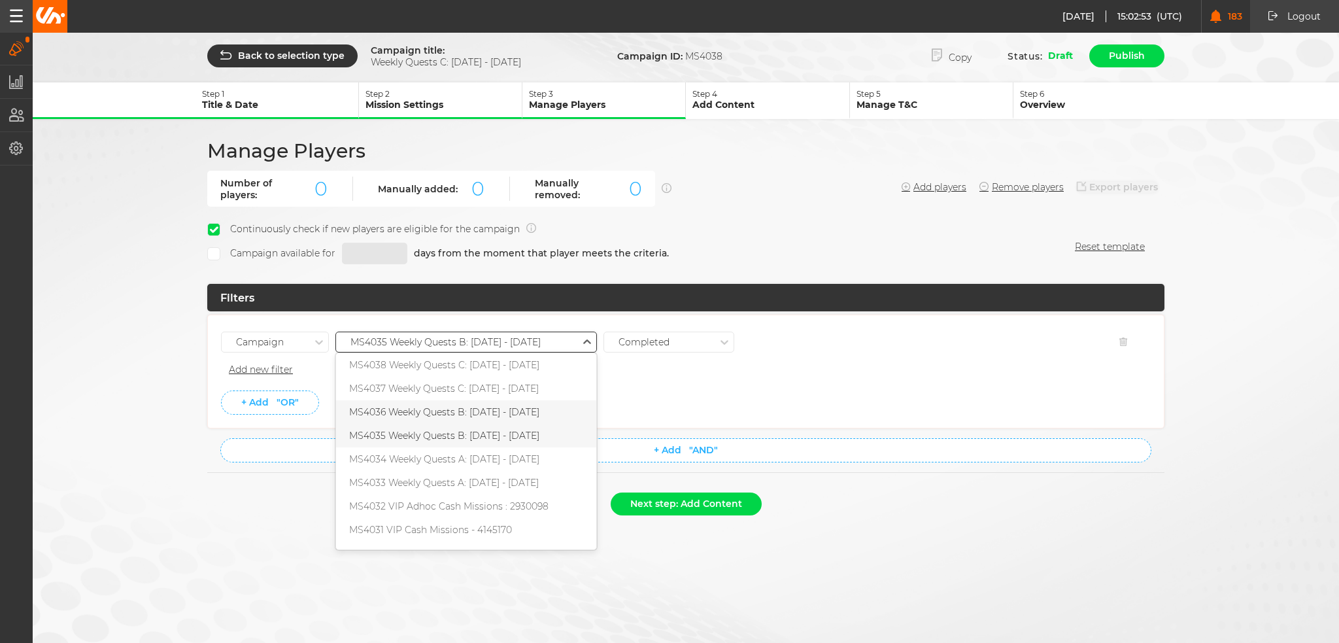
click at [504, 406] on div "MS4036 Weekly Quests B: 21.08 - 27.08.25" at bounding box center [466, 412] width 260 height 24
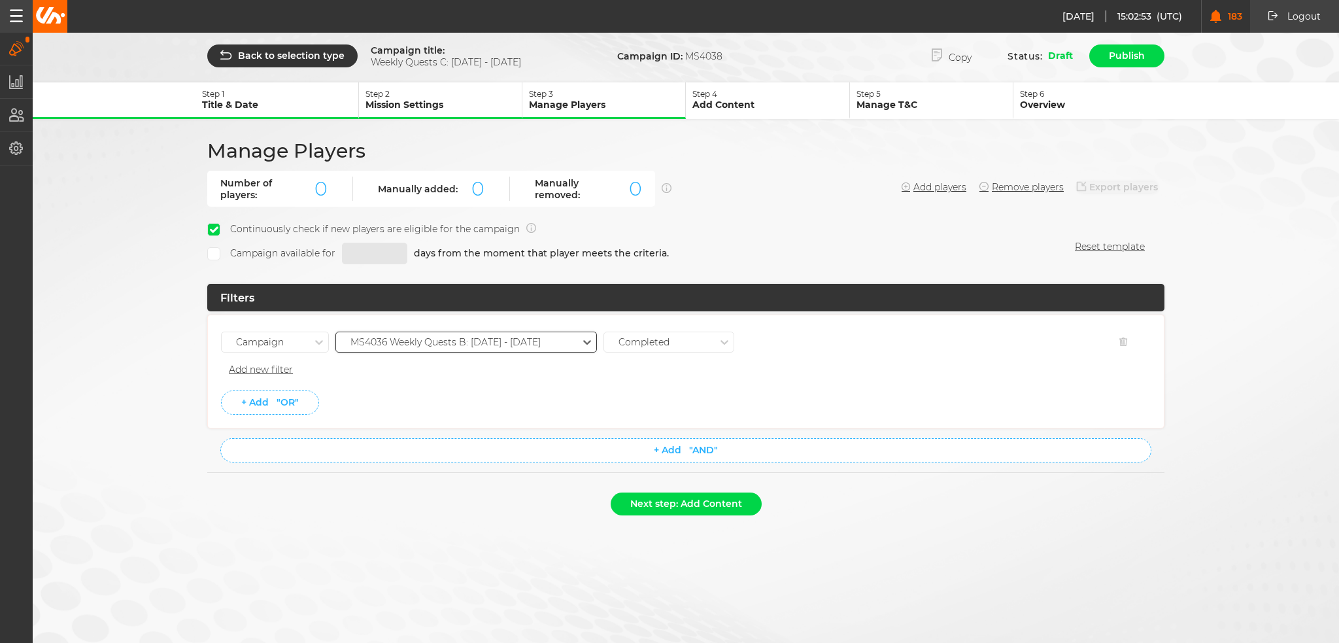
click at [667, 390] on li "+ Add "OR"" at bounding box center [685, 402] width 929 height 24
click at [659, 507] on button "Next step: Add Content" at bounding box center [686, 503] width 151 height 23
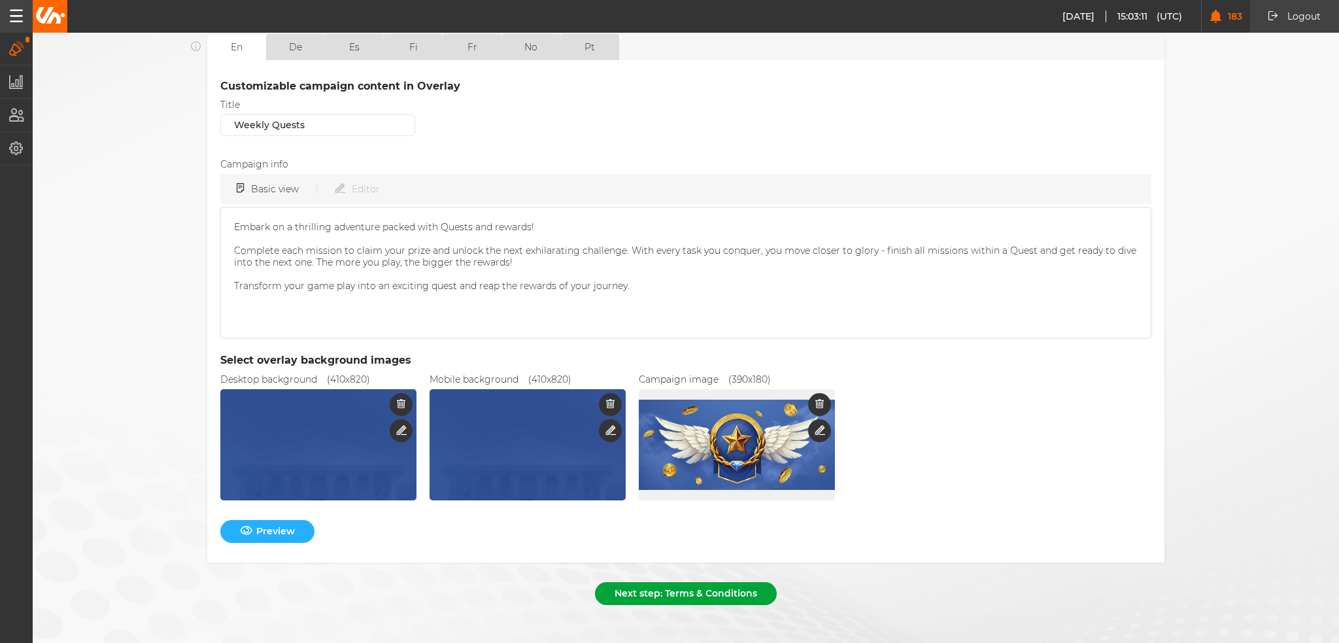
click at [689, 583] on button "Next step: Terms & Conditions" at bounding box center [686, 593] width 182 height 23
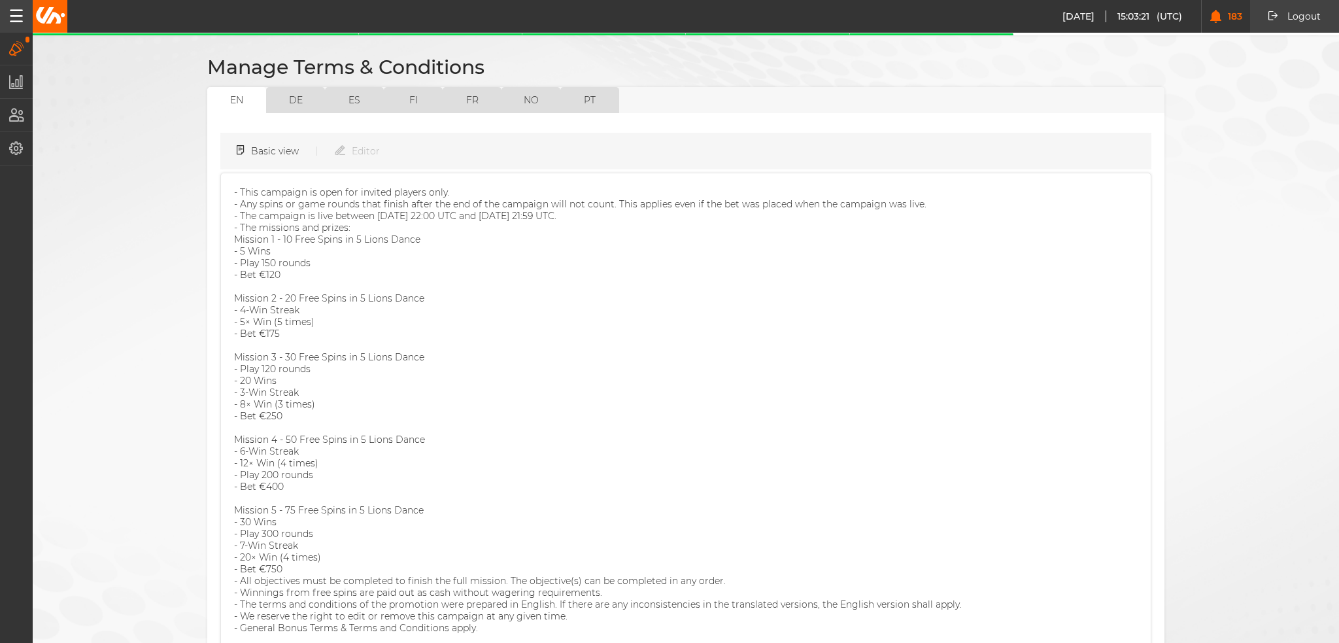
scroll to position [161, 0]
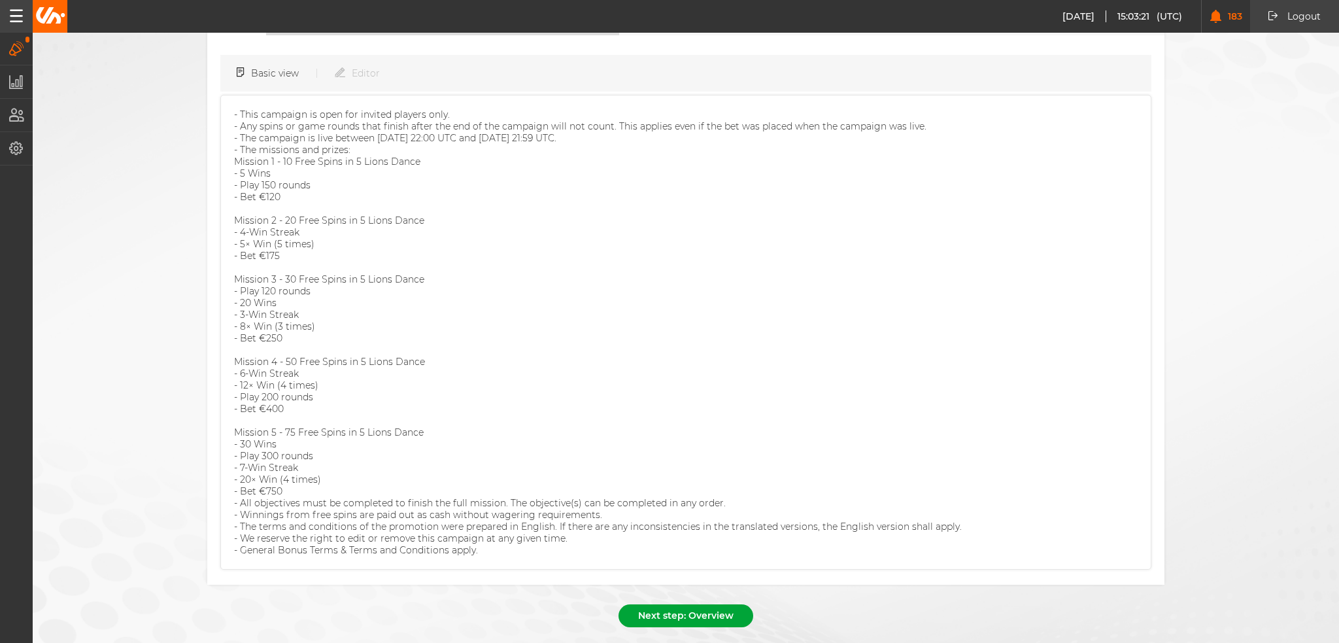
click at [678, 604] on button "Next step: Overview" at bounding box center [685, 615] width 135 height 23
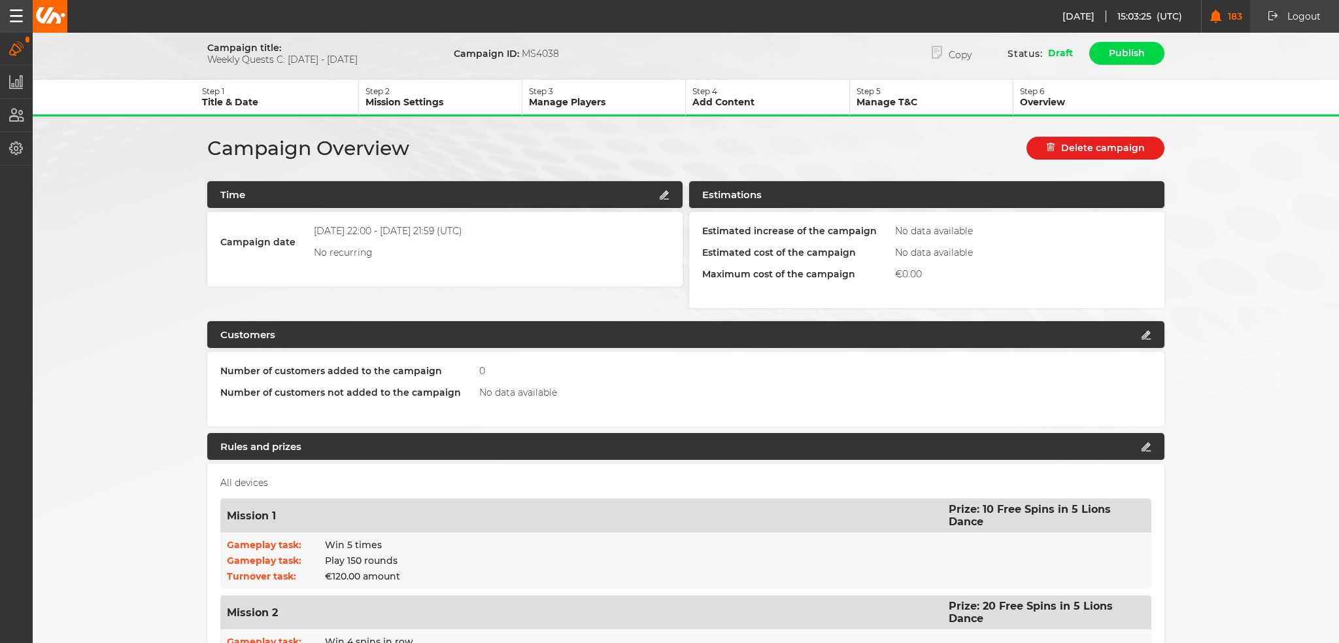
scroll to position [0, 0]
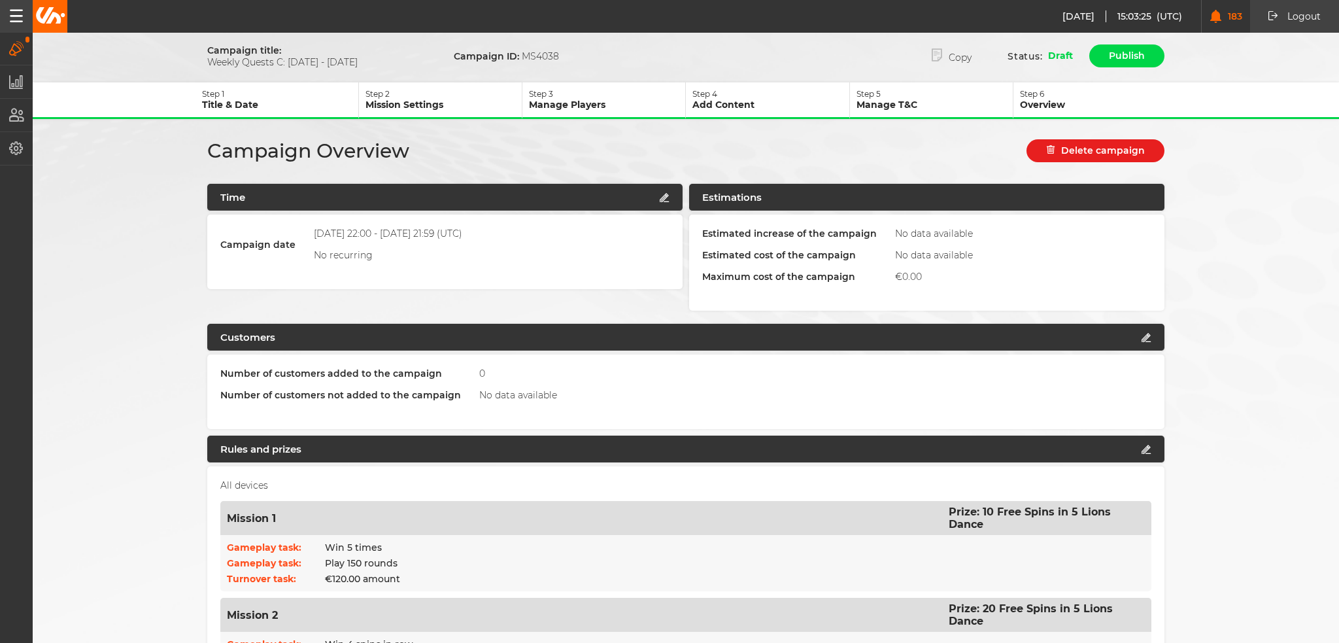
click at [572, 106] on p "Manage Players" at bounding box center [607, 105] width 156 height 12
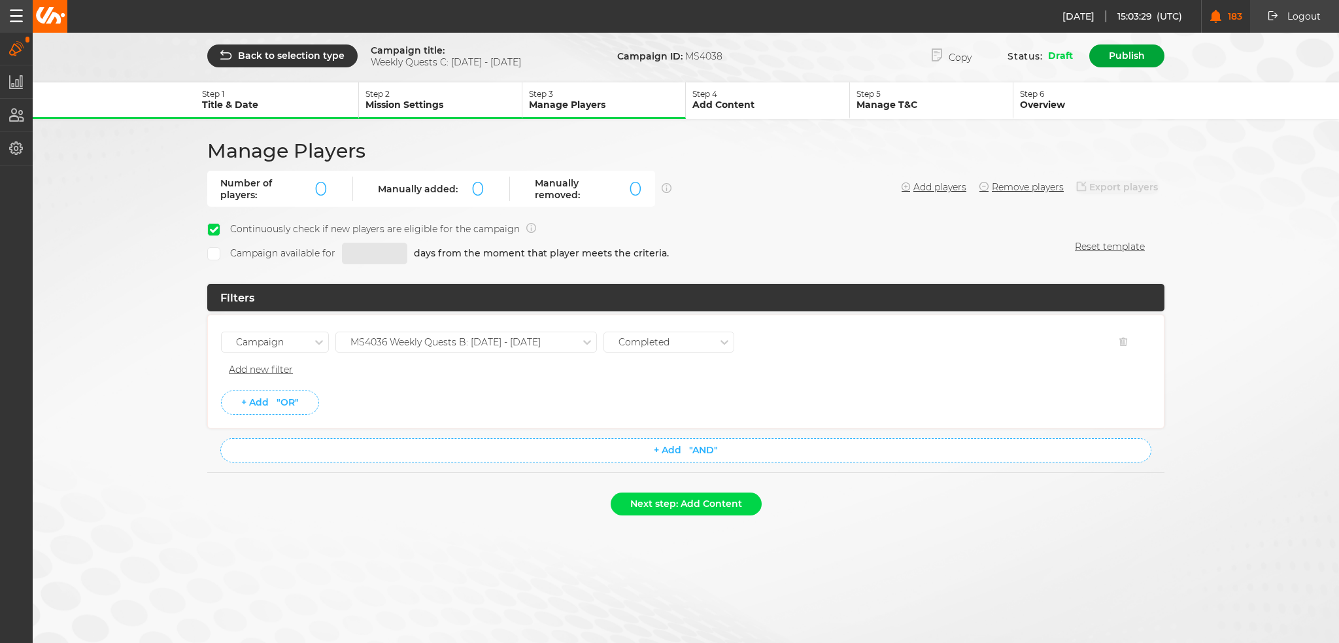
click at [1136, 57] on button "Publish" at bounding box center [1126, 55] width 75 height 23
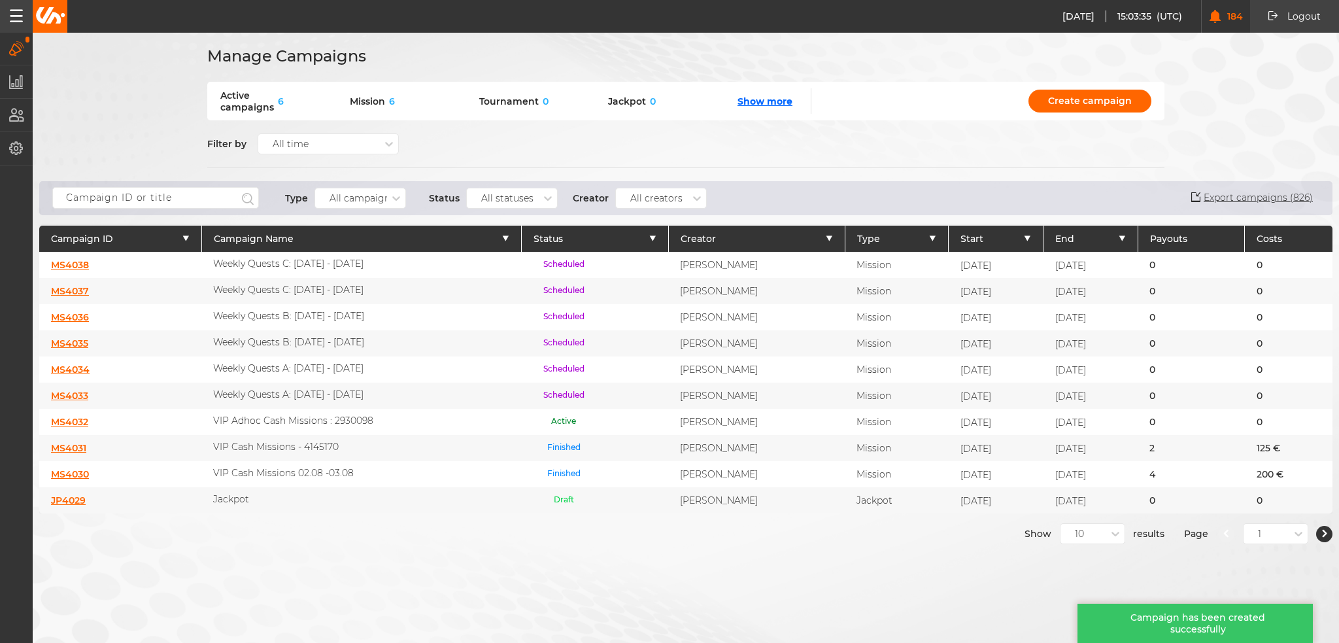
click at [1108, 540] on div "10" at bounding box center [1092, 533] width 65 height 21
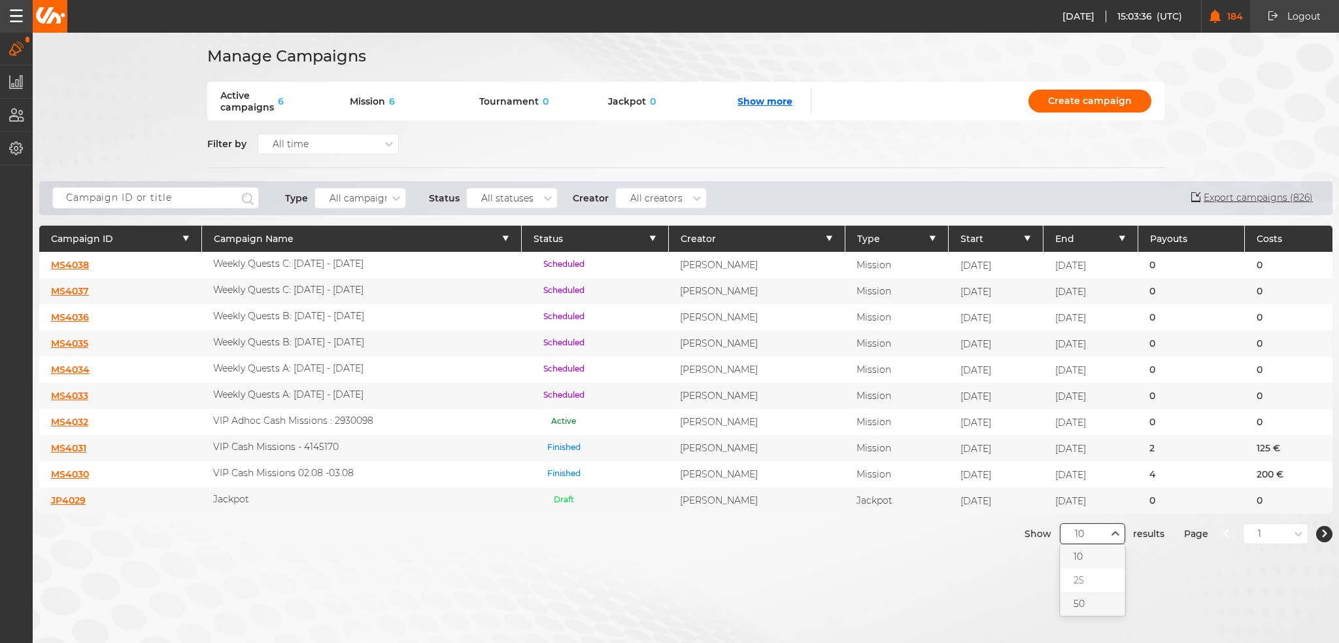
click at [1078, 609] on div "50" at bounding box center [1092, 604] width 64 height 24
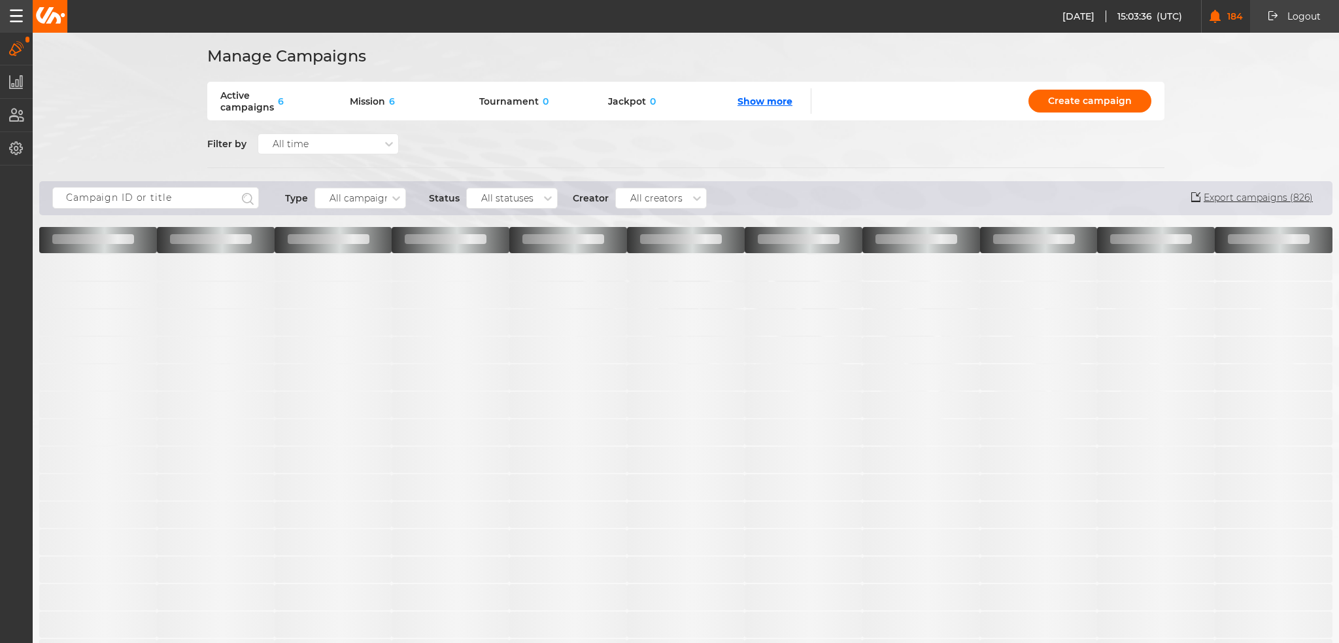
click at [1079, 598] on span "‌" at bounding box center [1039, 597] width 118 height 26
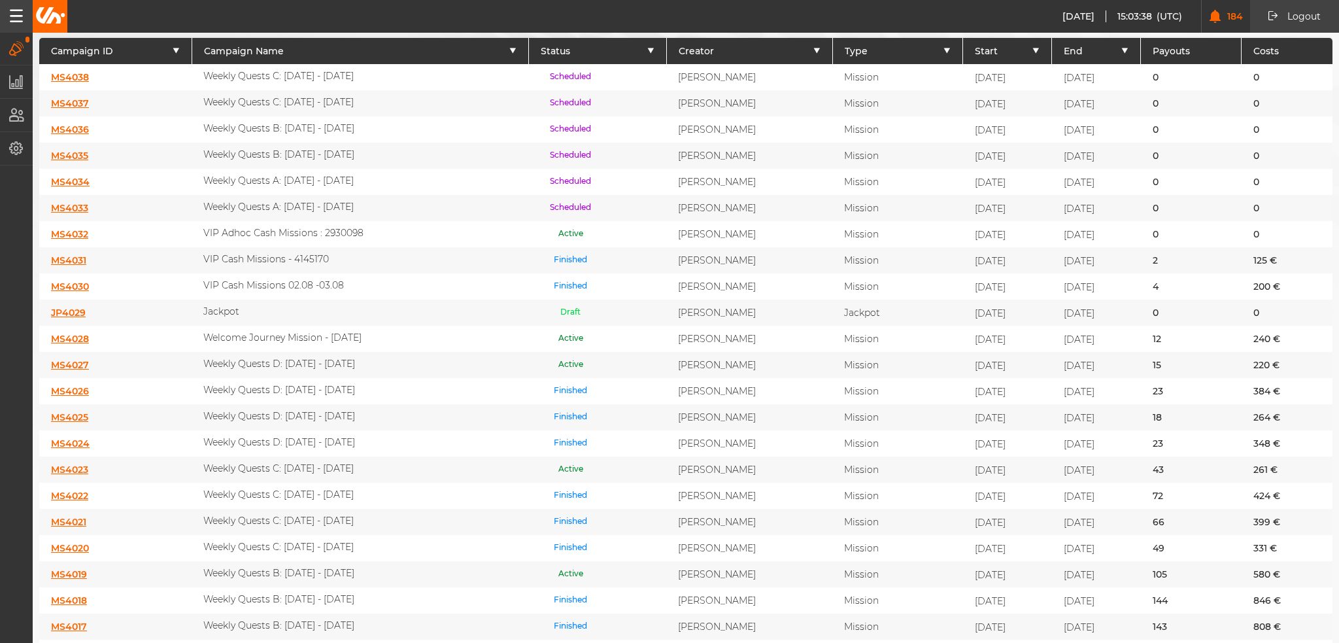
scroll to position [196, 0]
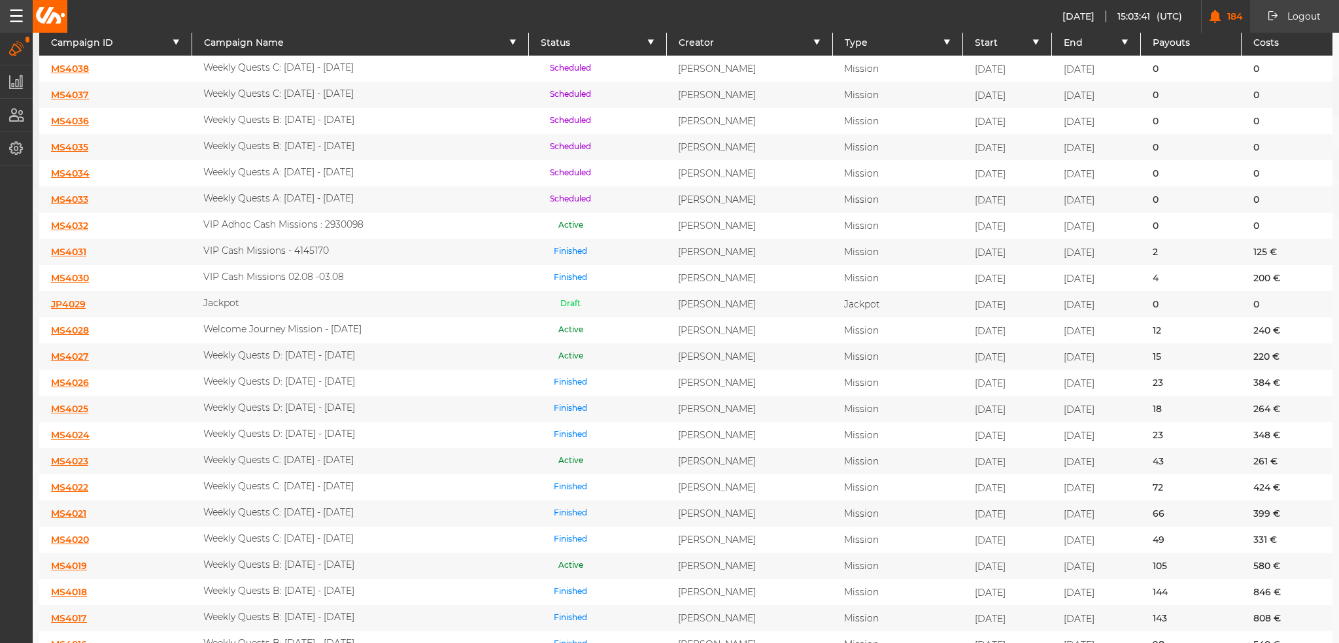
click at [73, 350] on link "MS4027" at bounding box center [70, 356] width 38 height 12
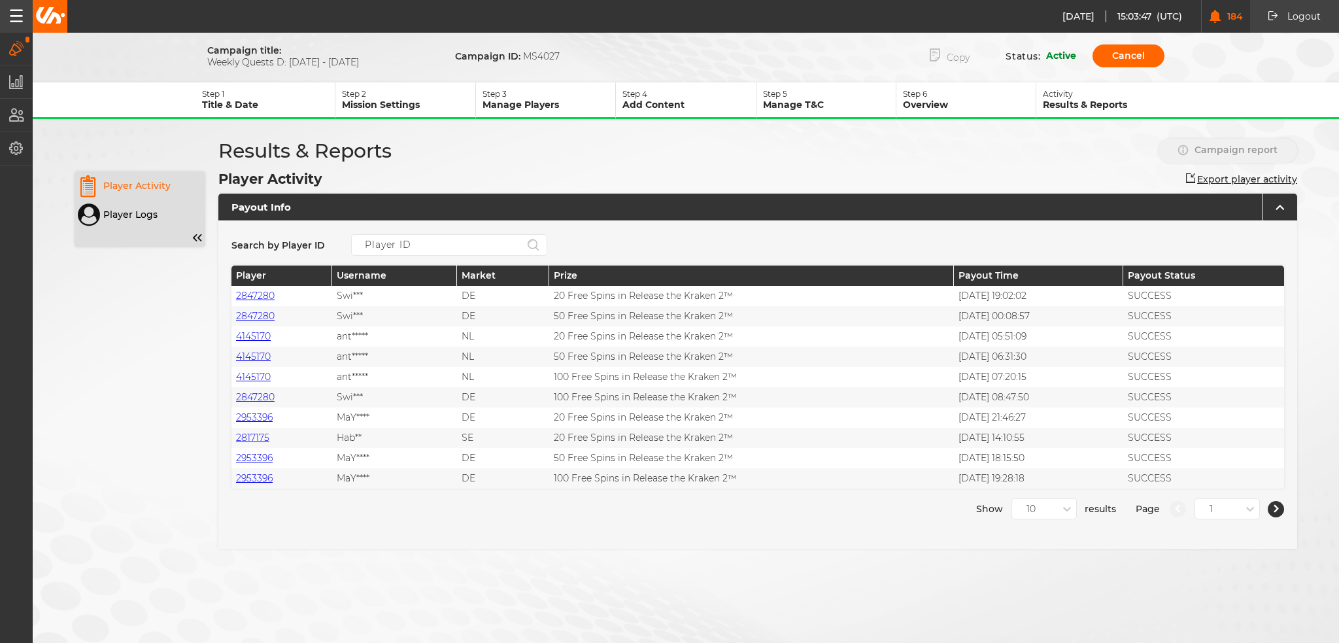
click at [950, 62] on button "Copy" at bounding box center [949, 55] width 79 height 27
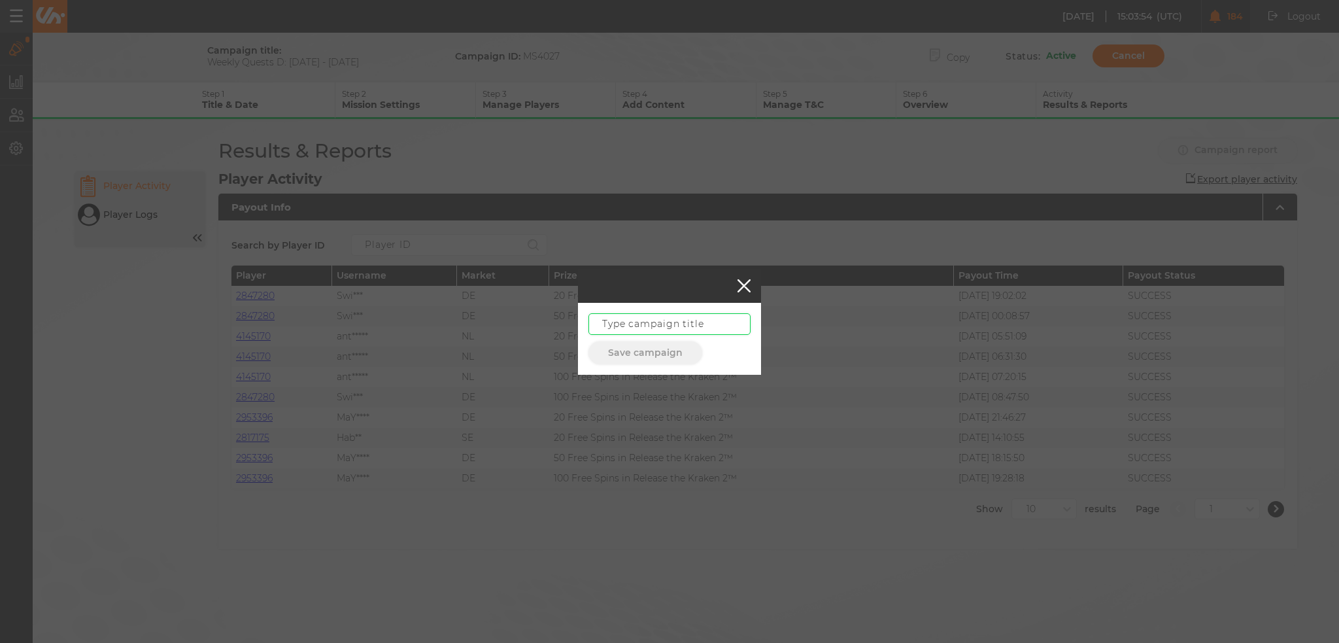
click at [624, 318] on input "text" at bounding box center [669, 324] width 162 height 22
paste input "Weekly Quests C: 14.08 - 20.08.25"
click at [652, 324] on input "Weekly Quests C: 14.08 - 20.08.25" at bounding box center [669, 324] width 162 height 22
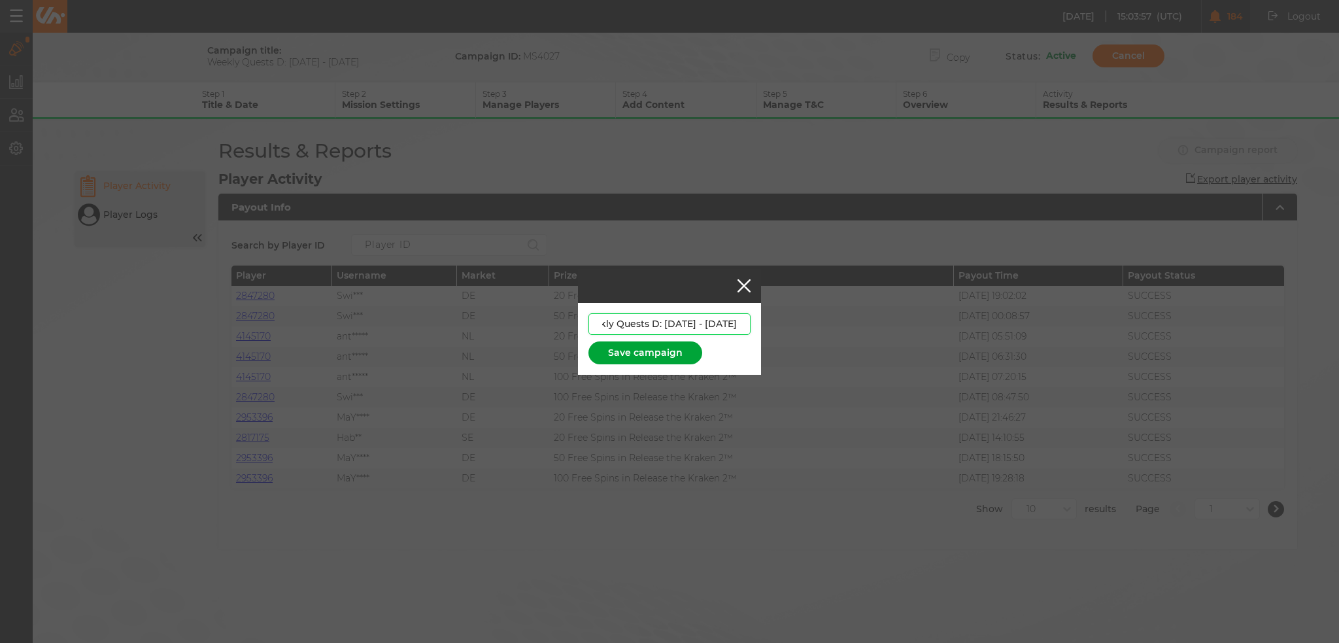
type input "Weekly Quests D: 14.08 - 20.08.25"
click at [640, 347] on button "Save campaign" at bounding box center [645, 352] width 114 height 23
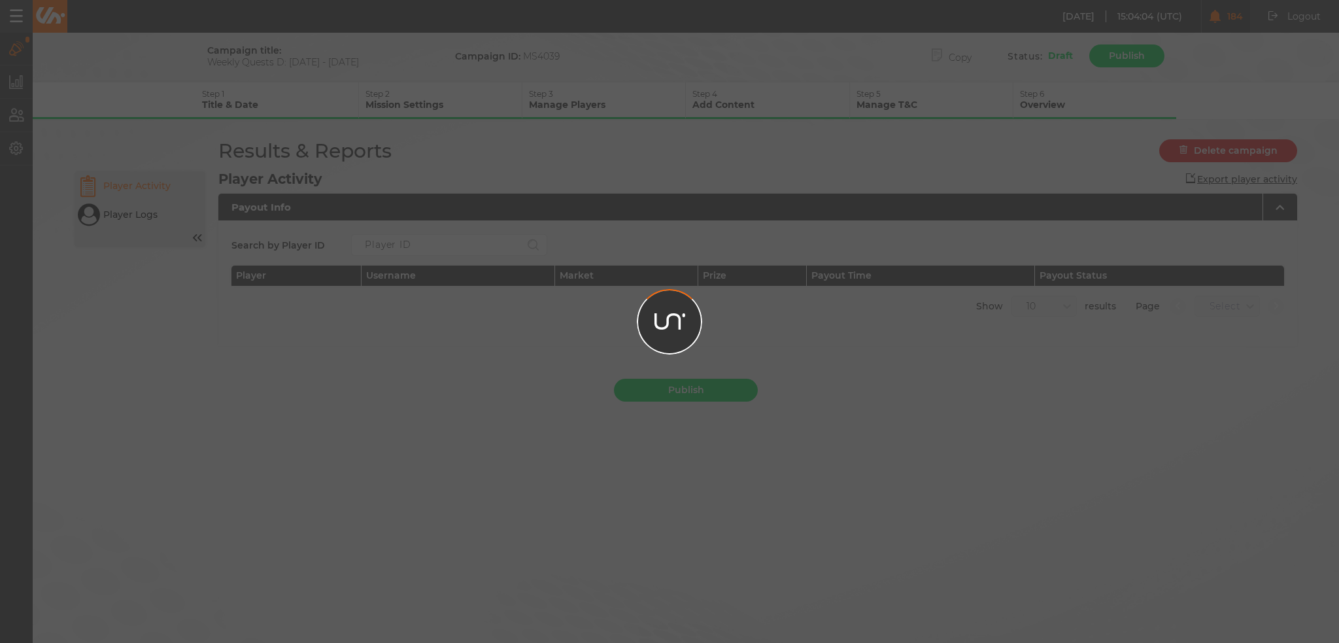
scroll to position [0, 0]
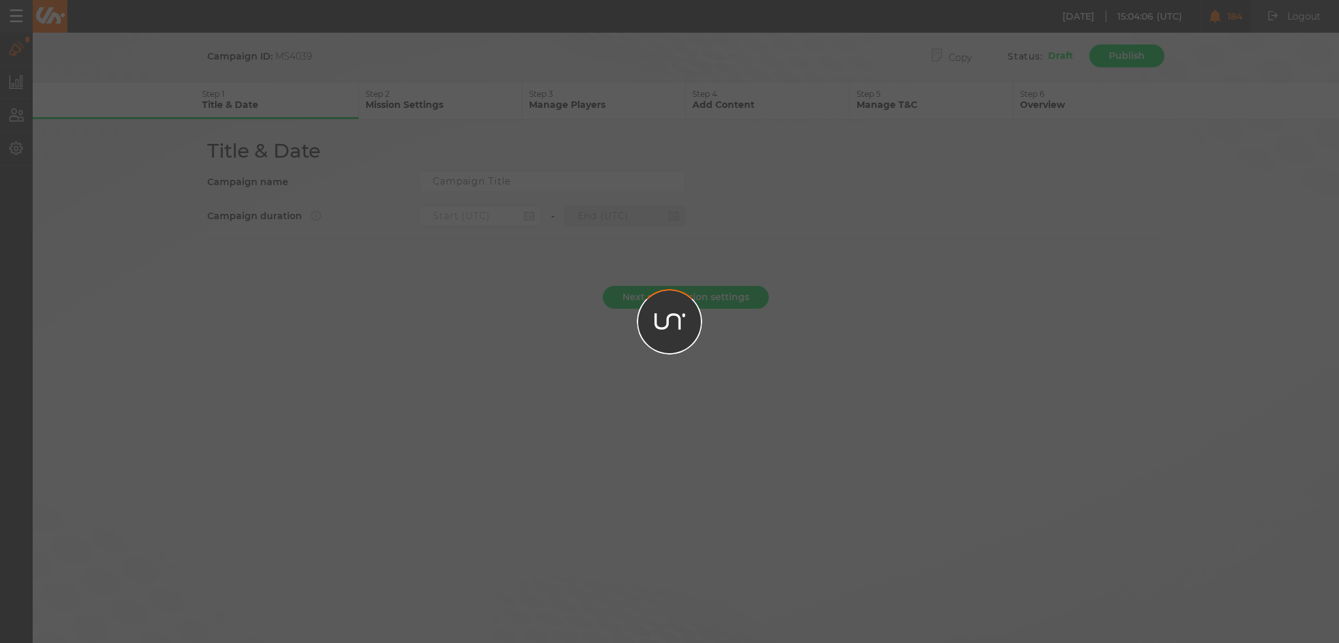
type input "Weekly Quests D: 14.08 - 20.08.25"
type input "[DATE] 22:00"
type input "[DATE] 21:59"
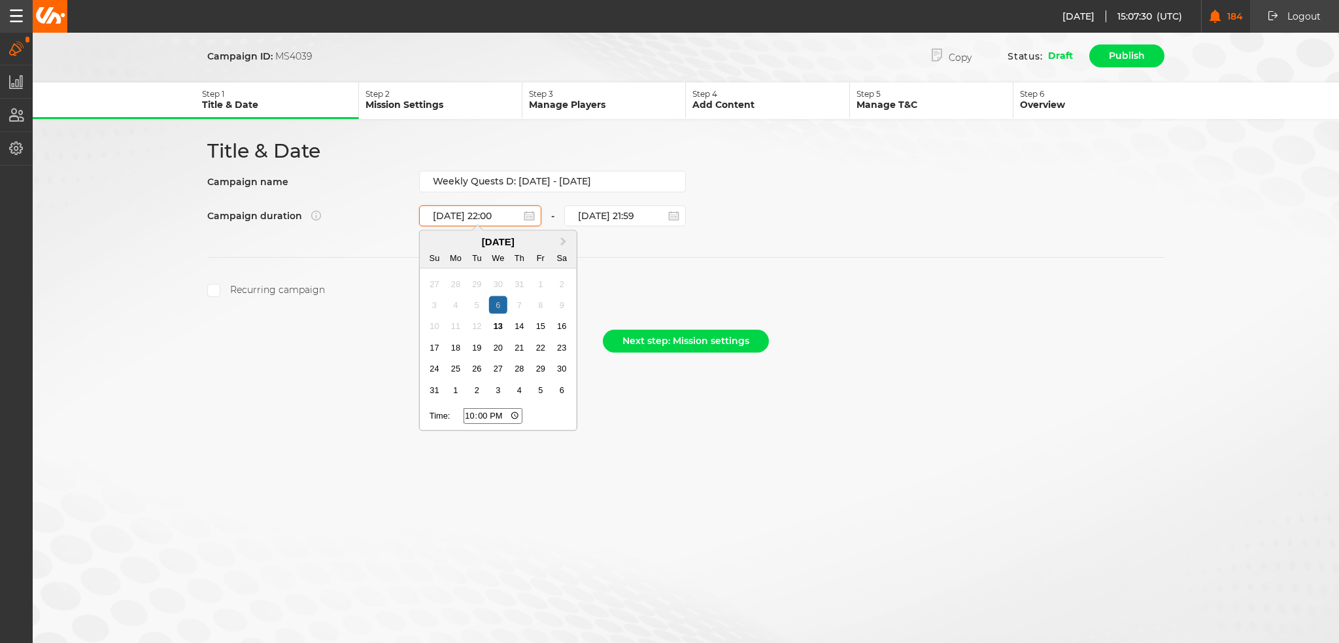
click at [484, 212] on input "[DATE] 22:00" at bounding box center [480, 215] width 122 height 21
click at [506, 321] on div "13" at bounding box center [498, 326] width 18 height 18
type input "[DATE] 22:00"
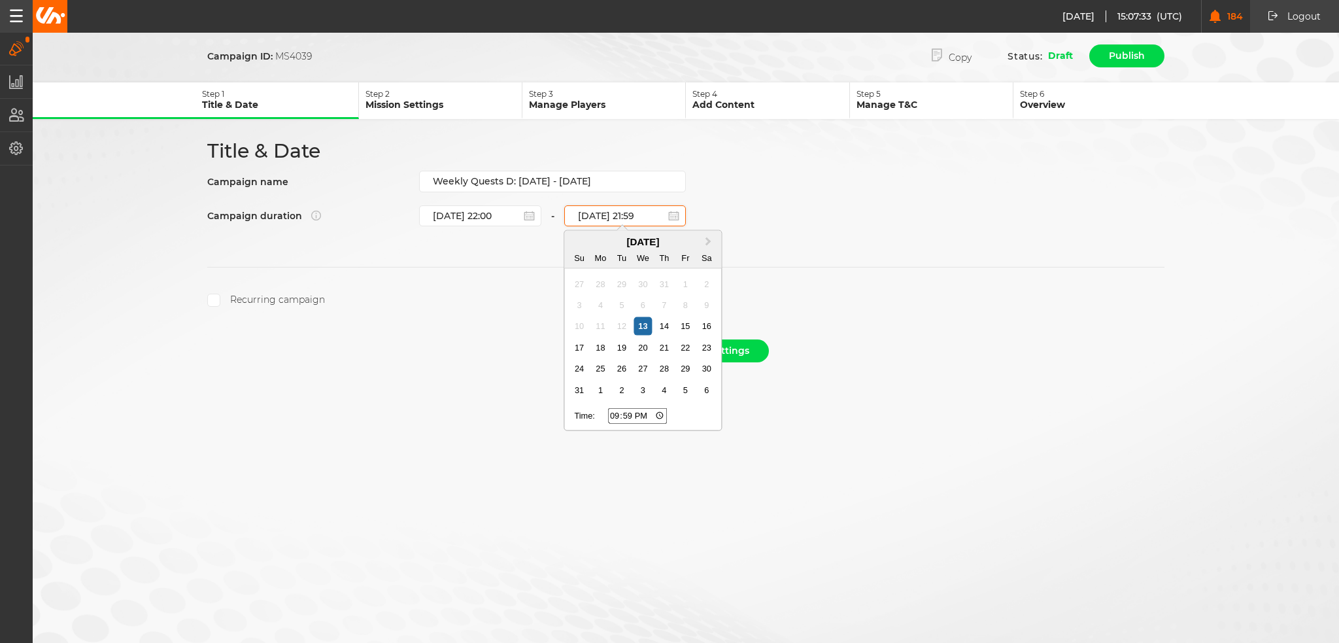
click at [614, 210] on input "[DATE] 21:59" at bounding box center [625, 215] width 122 height 21
click at [640, 344] on div "20" at bounding box center [643, 348] width 18 height 18
type input "[DATE] 21:59"
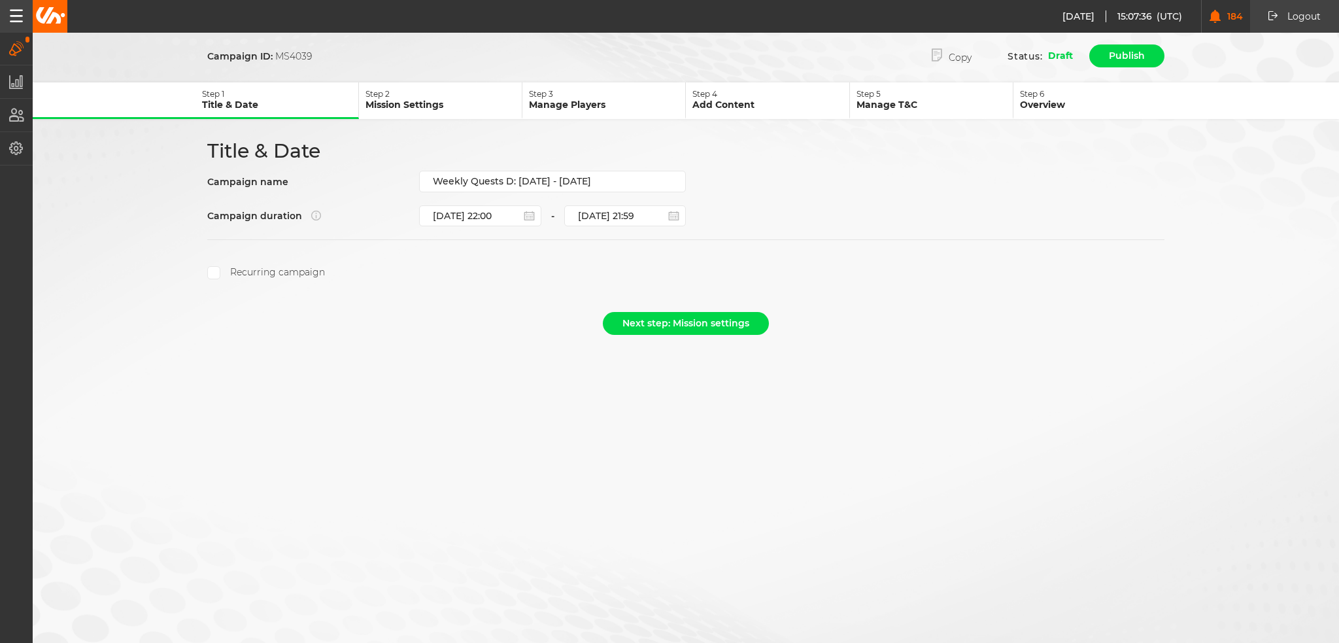
click at [243, 269] on label "Recurring campaign" at bounding box center [266, 272] width 118 height 13
click at [220, 269] on input "Recurring campaign" at bounding box center [213, 272] width 13 height 13
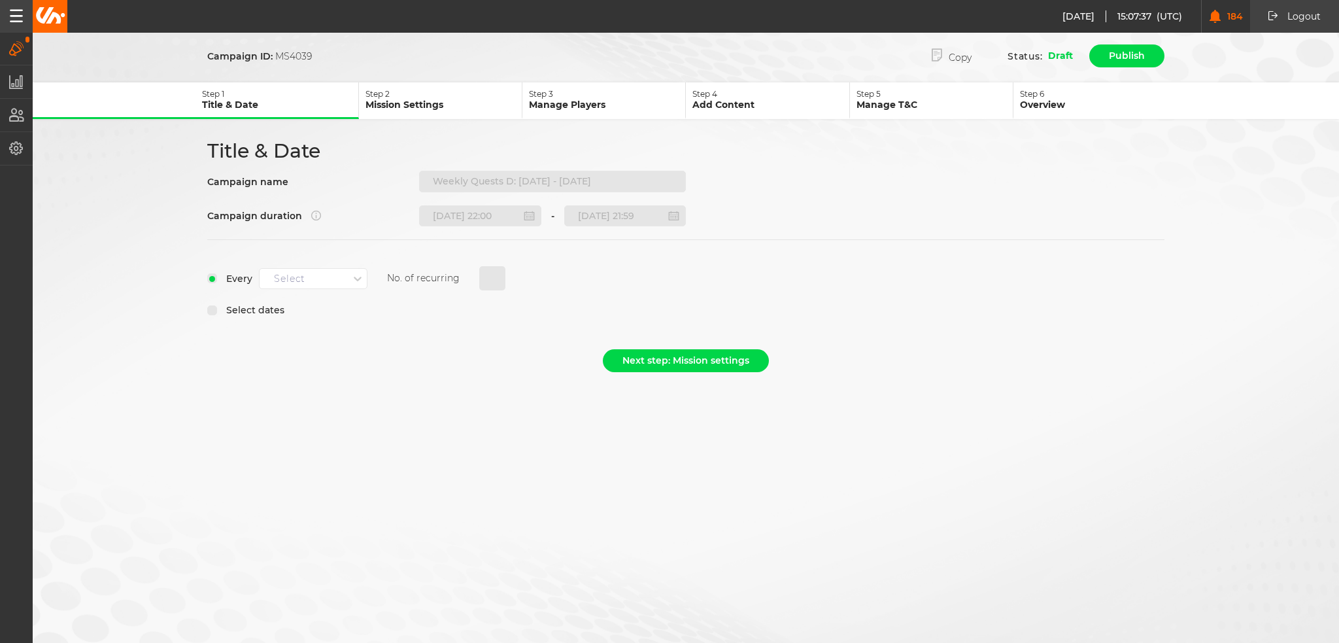
click at [297, 275] on div "Select" at bounding box center [289, 278] width 31 height 11
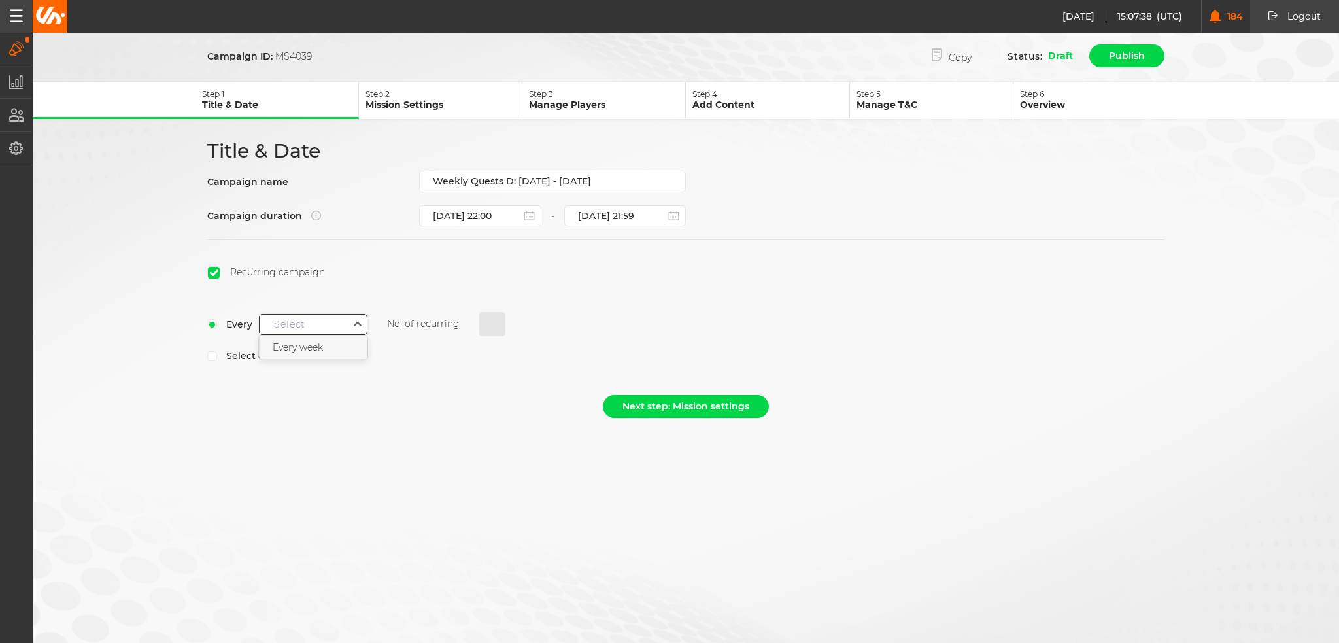
drag, startPoint x: 308, startPoint y: 343, endPoint x: 320, endPoint y: 352, distance: 15.8
click at [308, 352] on div "Every week" at bounding box center [312, 347] width 107 height 24
click at [467, 331] on div "Every option Every week, selected. 0 results available. Select is focused ,type…" at bounding box center [410, 337] width 407 height 50
click at [488, 316] on input "0" at bounding box center [492, 324] width 26 height 25
type input "1"
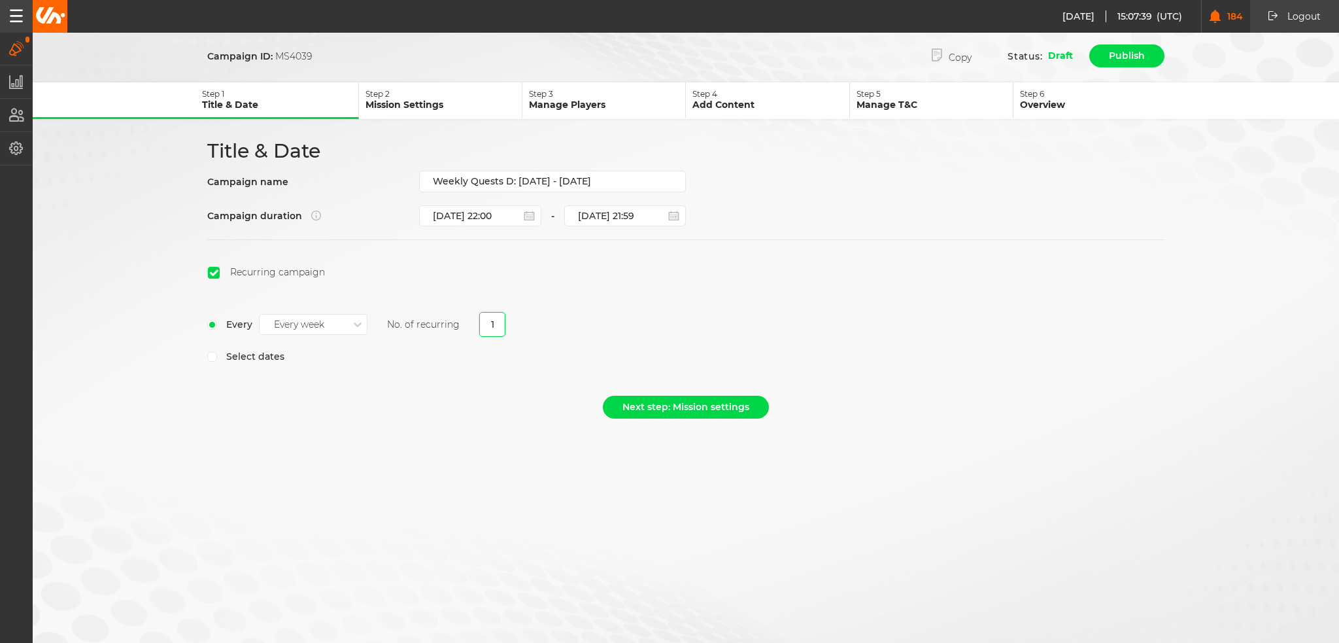
select select "7"
select select "2025"
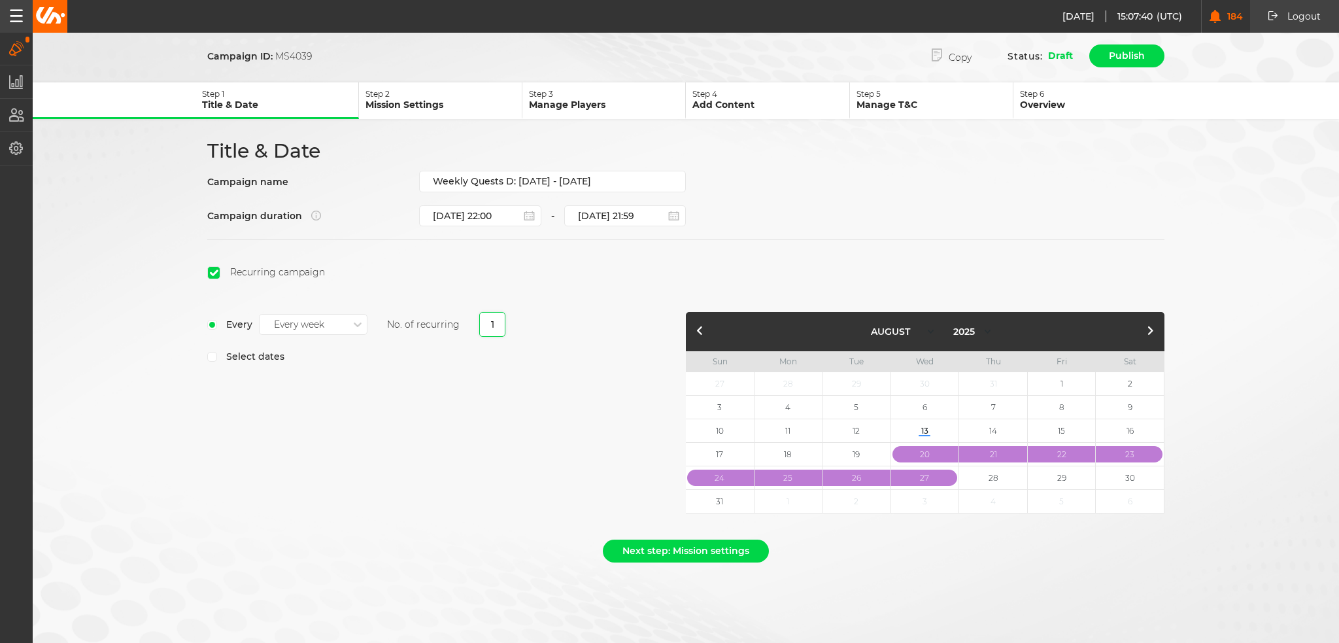
type input "1"
click at [403, 475] on div "Every Every week No. of recurring 1 Select dates" at bounding box center [446, 416] width 478 height 208
click at [523, 258] on section "Recurring campaign Every Every week No. of recurring 1 Select dates January Feb…" at bounding box center [685, 379] width 957 height 280
click at [722, 551] on button "Next step: Mission settings" at bounding box center [686, 550] width 166 height 23
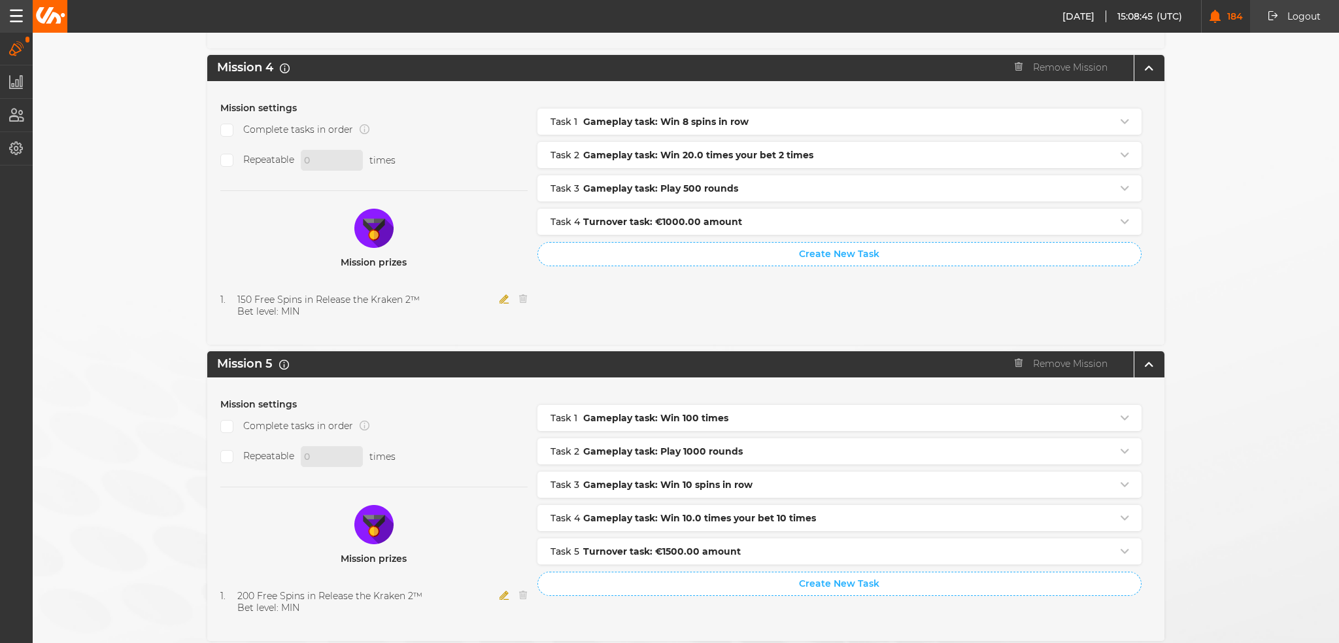
scroll to position [1299, 0]
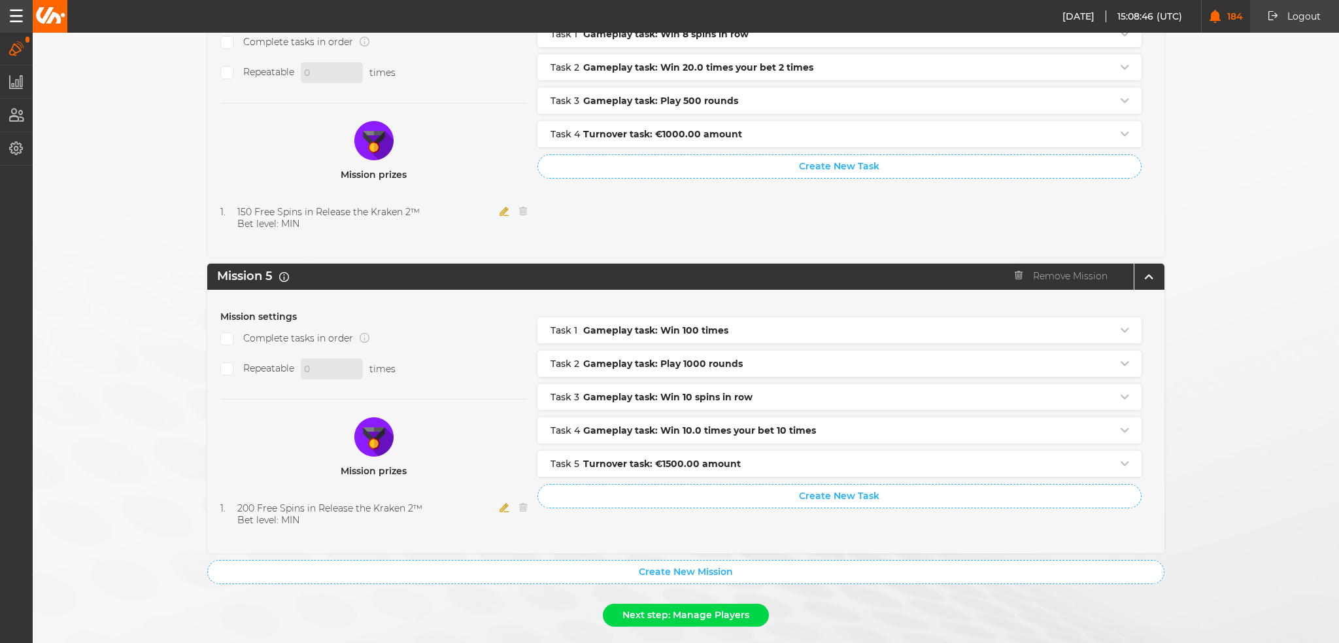
drag, startPoint x: 752, startPoint y: 578, endPoint x: 743, endPoint y: 573, distance: 10.2
click at [744, 603] on button "Next step: Manage Players" at bounding box center [686, 614] width 166 height 23
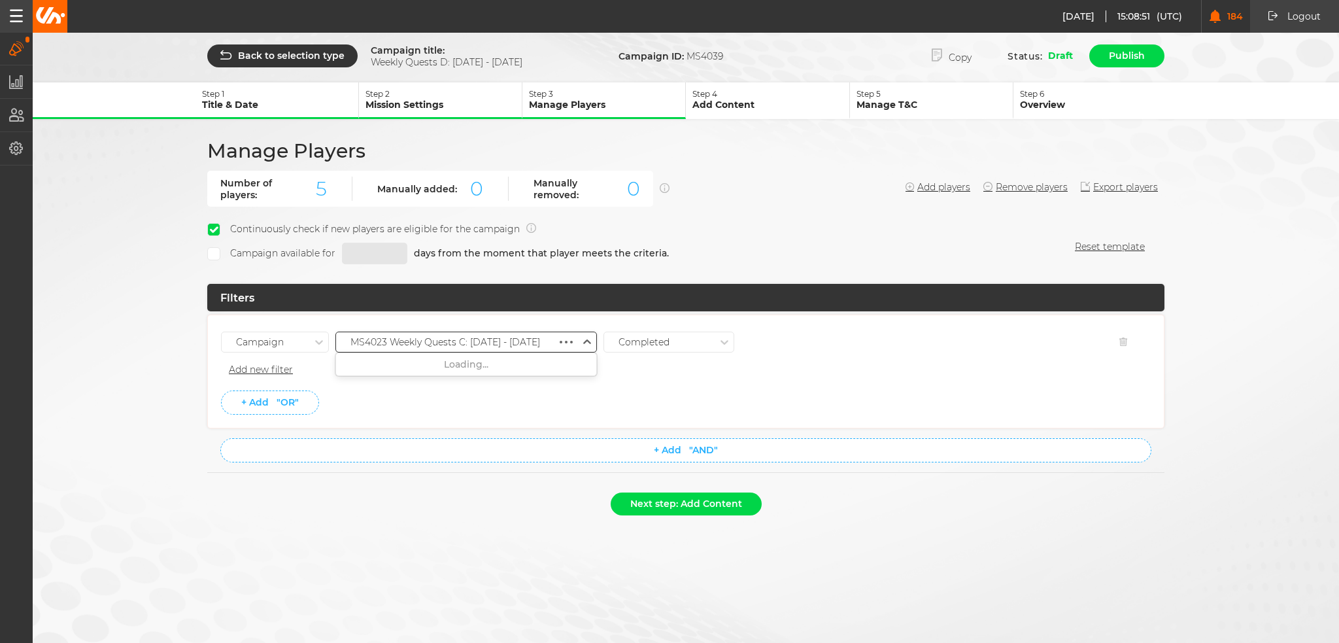
click at [490, 343] on div "MS4023 Weekly Quests C: 07.08 - 13.08.25" at bounding box center [445, 342] width 190 height 11
click at [493, 409] on div "MS4037 Weekly Quests C: 14.08 - 20.08.25" at bounding box center [466, 412] width 260 height 24
click at [484, 399] on li "+ Add "OR"" at bounding box center [685, 402] width 929 height 24
click at [691, 507] on button "Next step: Add Content" at bounding box center [686, 503] width 151 height 23
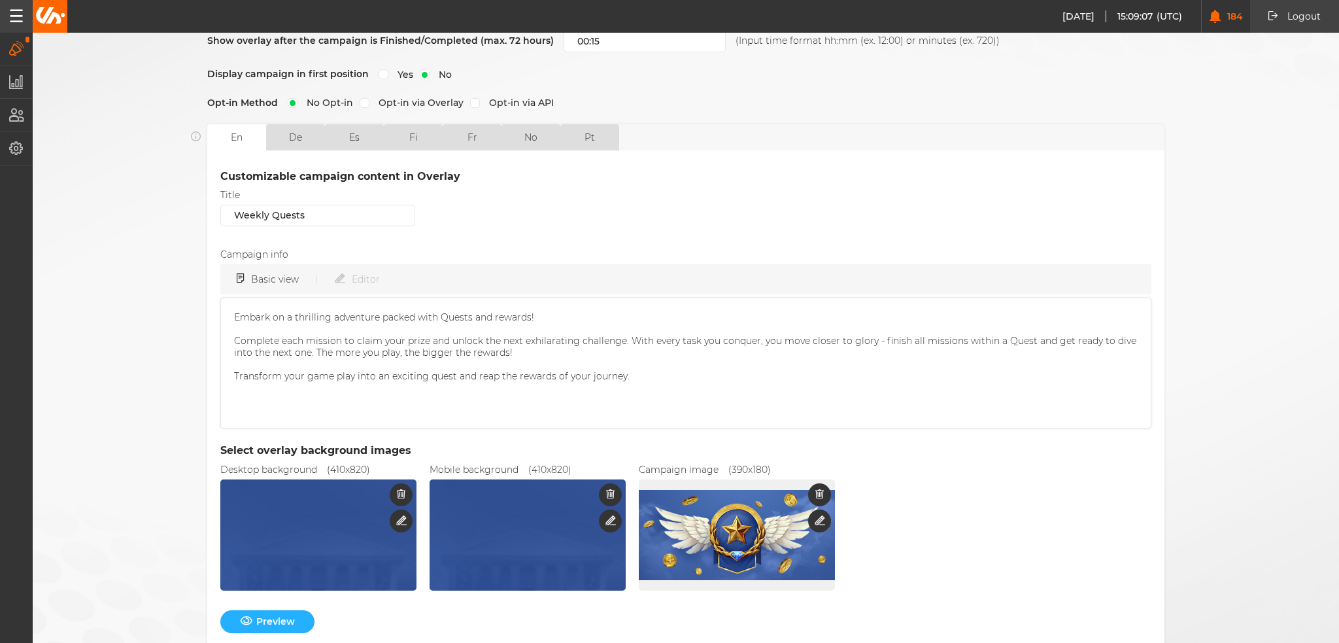
scroll to position [316, 0]
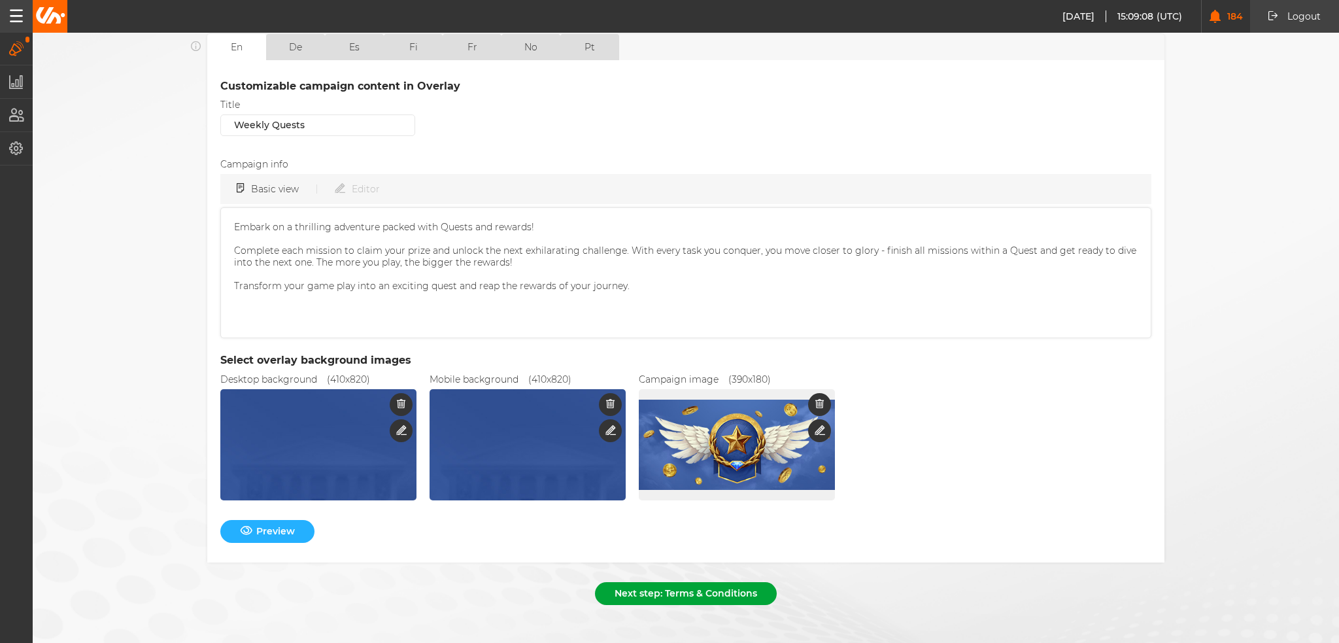
click at [635, 584] on button "Next step: Terms & Conditions" at bounding box center [686, 593] width 182 height 23
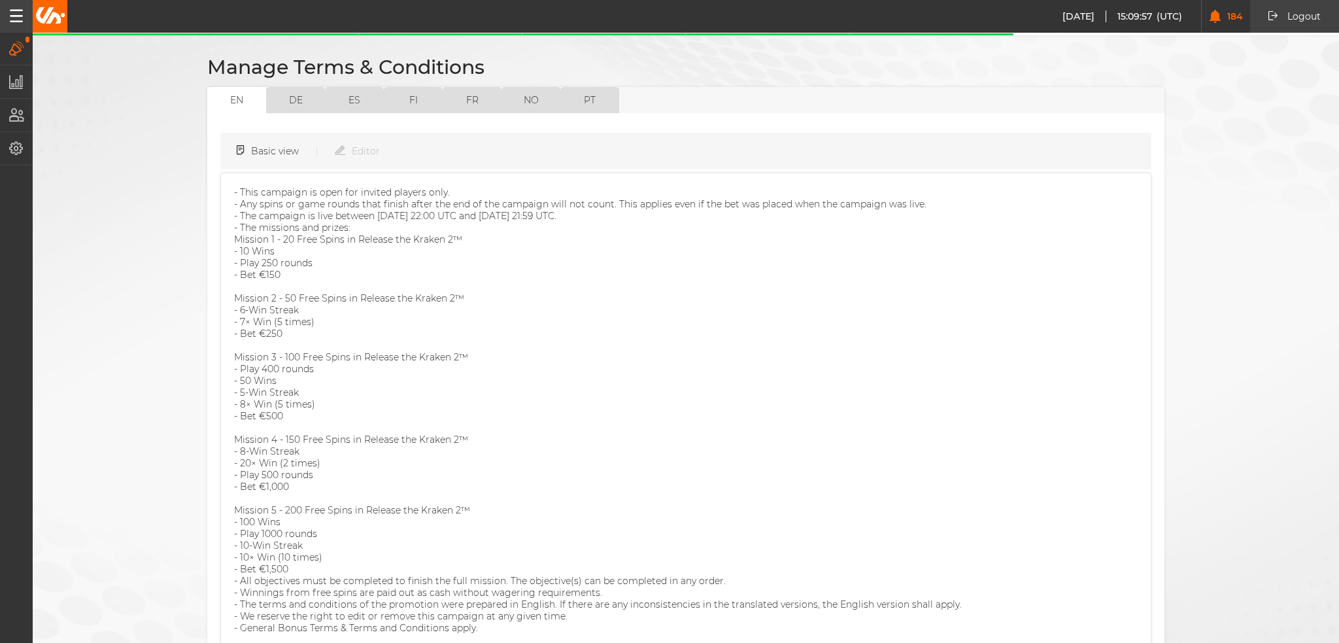
scroll to position [161, 0]
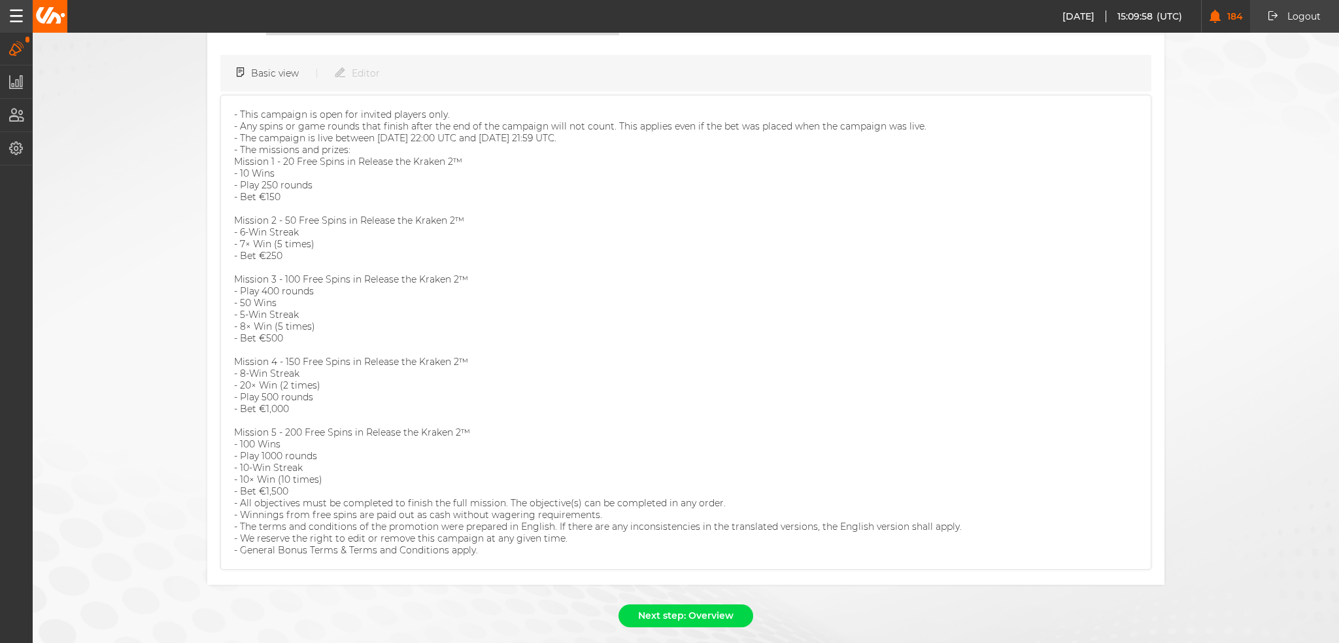
drag, startPoint x: 723, startPoint y: 607, endPoint x: 720, endPoint y: 595, distance: 12.1
click at [722, 605] on div "Campaign title: Weekly Quests D: 14.08 - 20.08.25 Campaign ID: MS4039 Copy Stat…" at bounding box center [669, 253] width 1339 height 828
click at [727, 604] on button "Next step: Overview" at bounding box center [685, 615] width 135 height 23
select select "7"
select select "2025"
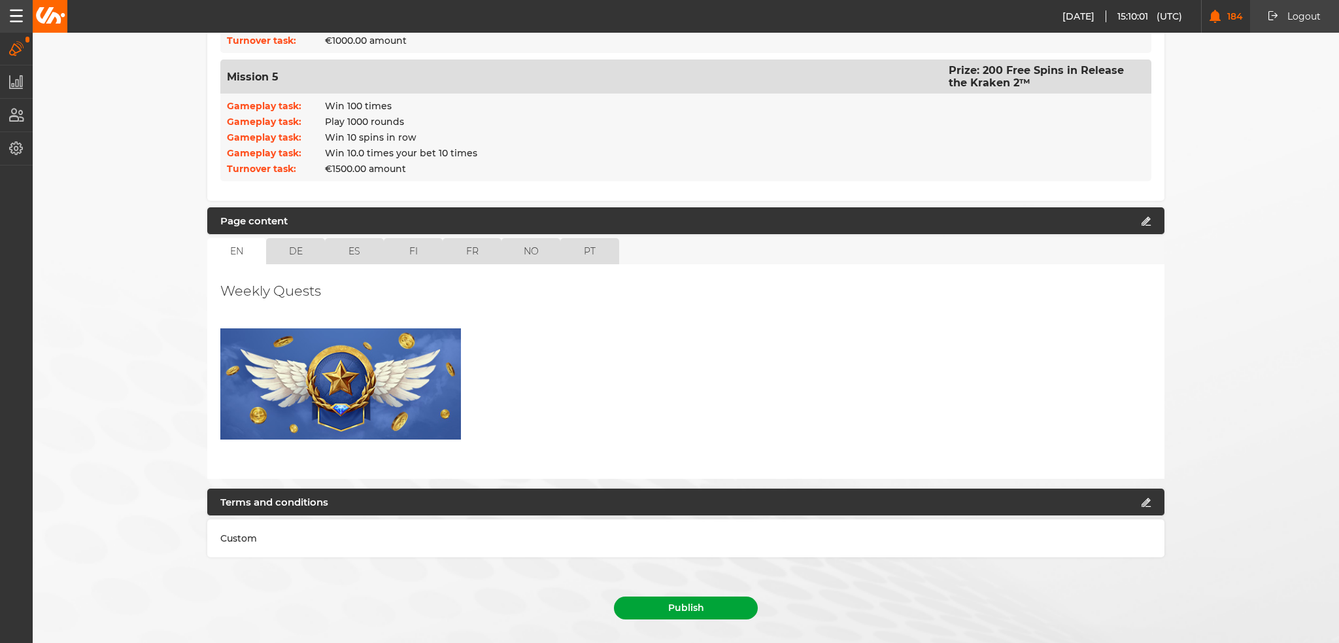
scroll to position [0, 0]
click at [703, 596] on button "Publish" at bounding box center [686, 607] width 144 height 23
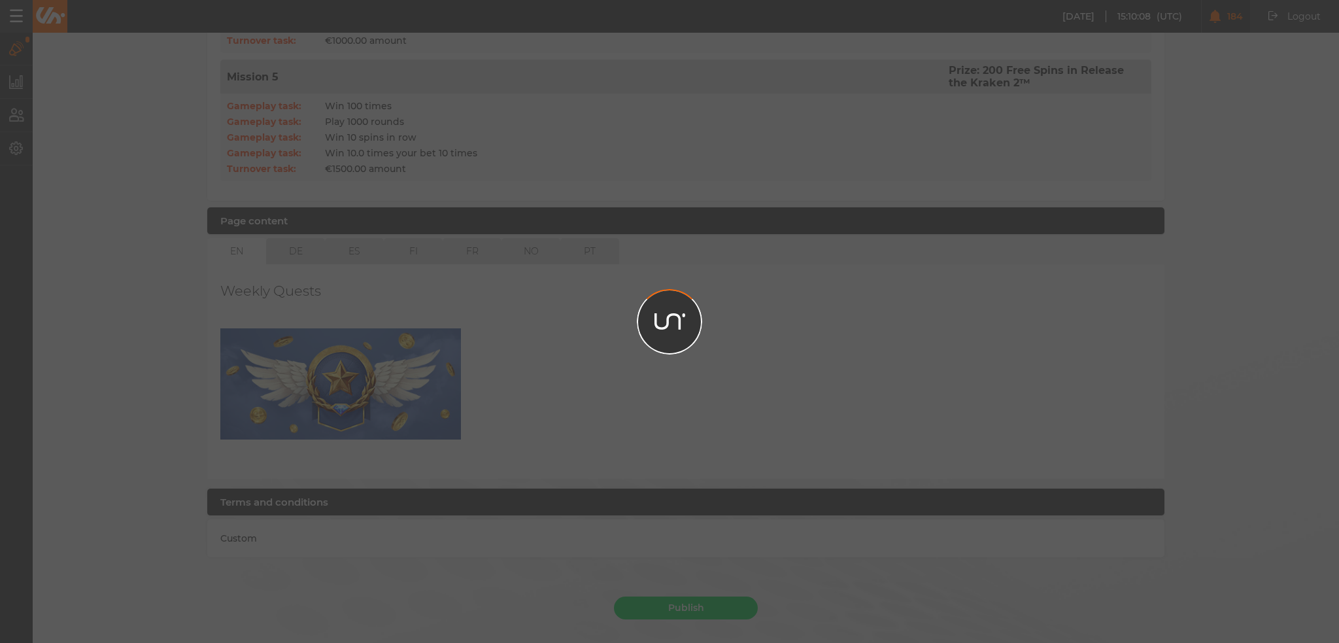
scroll to position [1032, 0]
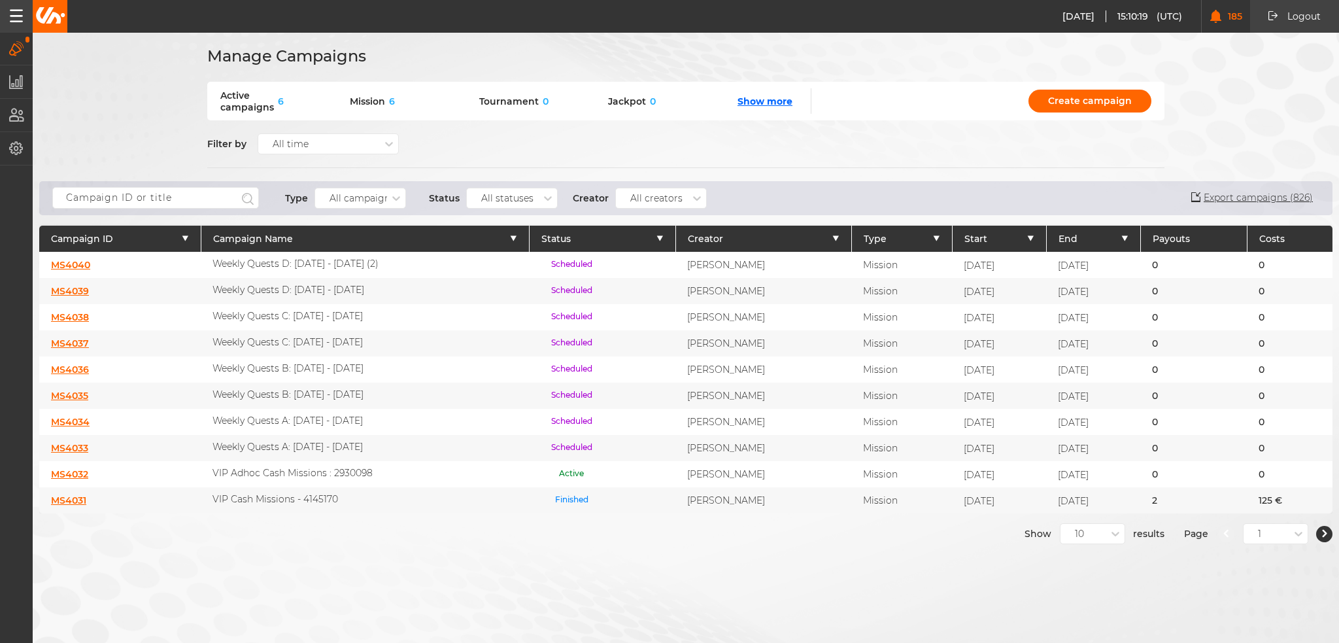
click at [76, 263] on link "MS4040" at bounding box center [70, 265] width 39 height 12
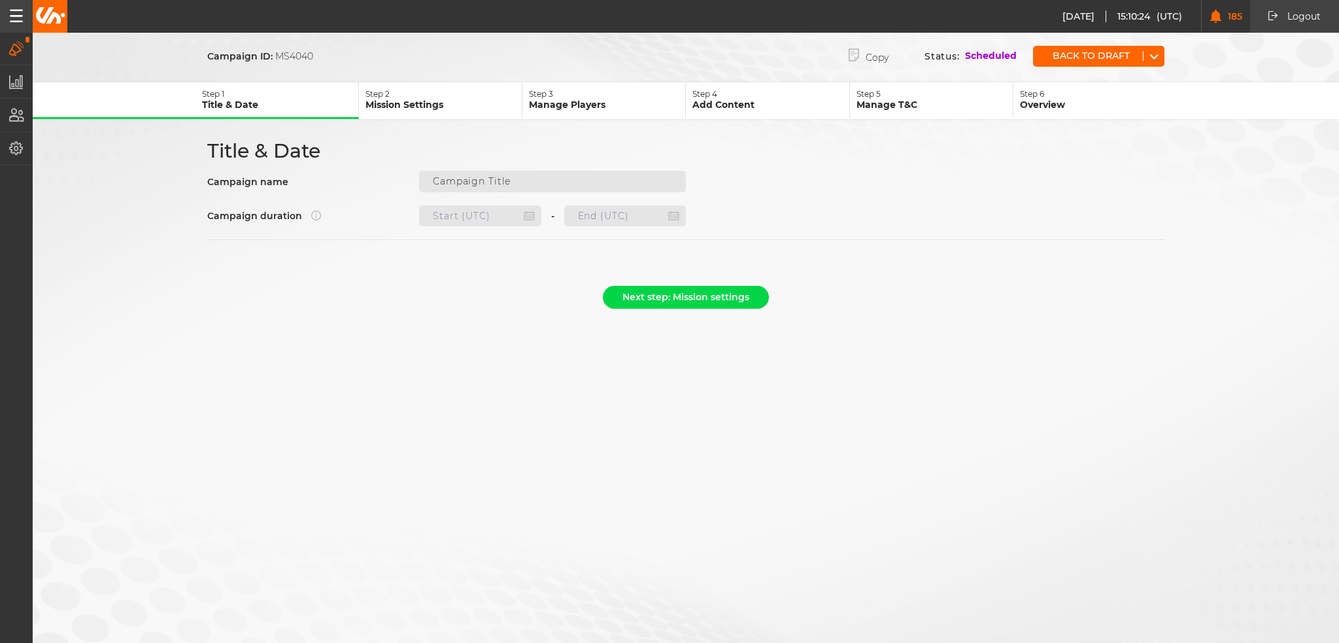
type input "Weekly Quests D: 14.08 - 20.08.25 (2)"
type input "[DATE] 22:00"
type input "[DATE] 21:59"
click at [1097, 51] on button "Back to draft" at bounding box center [1088, 56] width 110 height 10
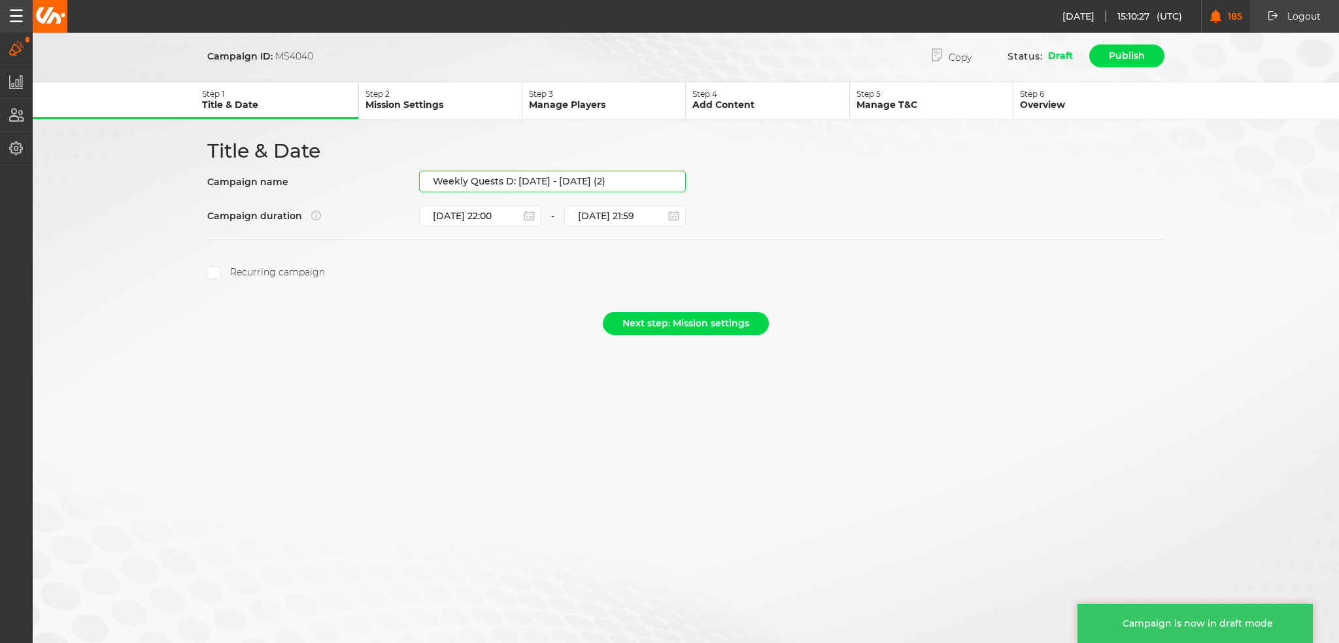
click at [615, 177] on input "Weekly Quests D: 14.08 - 20.08.25 (2)" at bounding box center [552, 182] width 267 height 22
paste input "21.08 - 27.08.25"
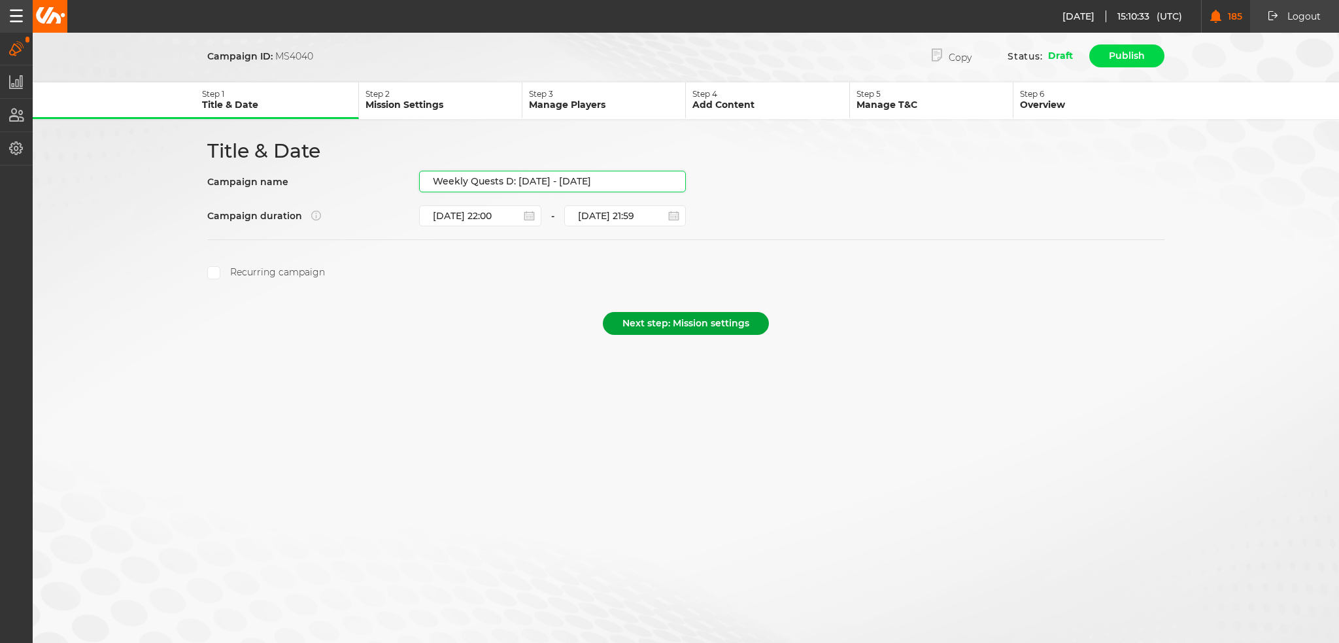
type input "Weekly Quests D: 21.08 - 27.08.25"
click at [654, 313] on button "Next step: Mission settings" at bounding box center [686, 323] width 166 height 23
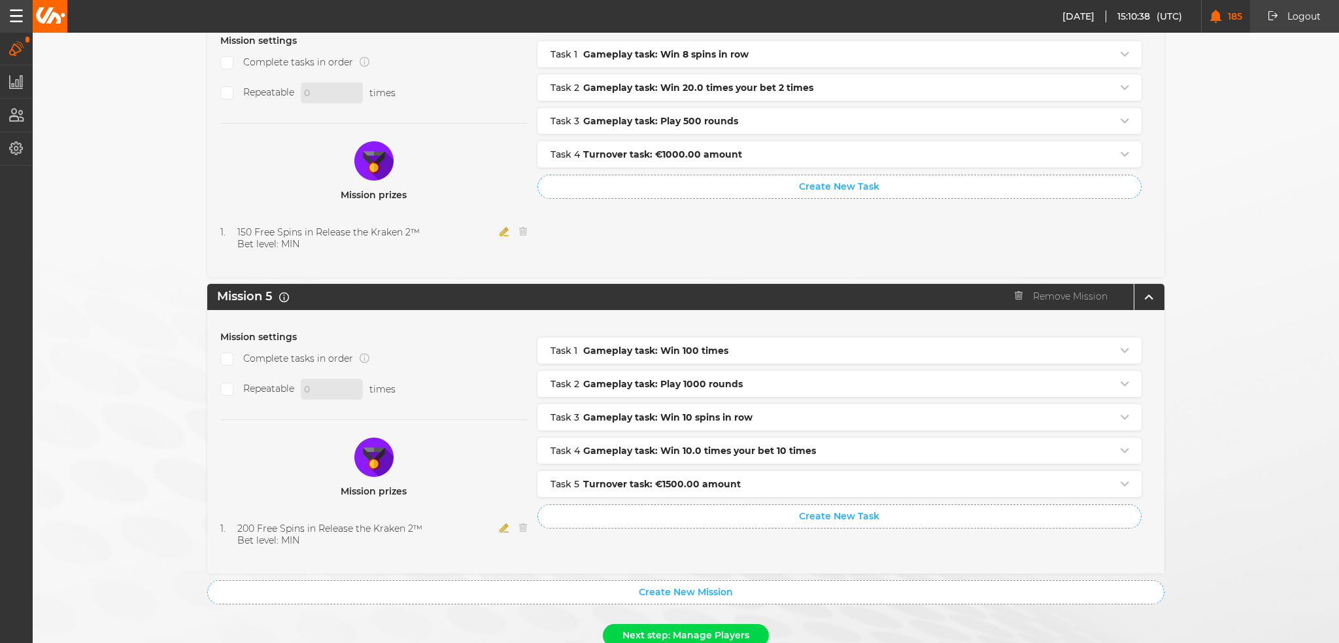
scroll to position [1299, 0]
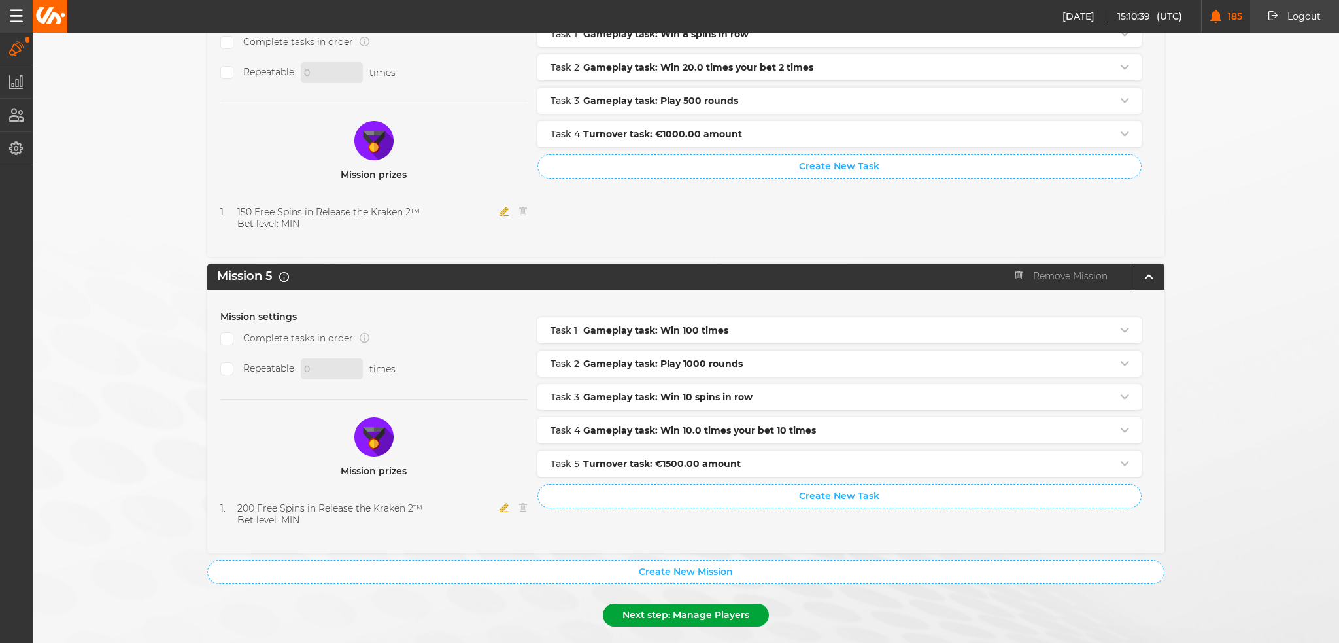
click at [639, 603] on button "Next step: Manage Players" at bounding box center [686, 614] width 166 height 23
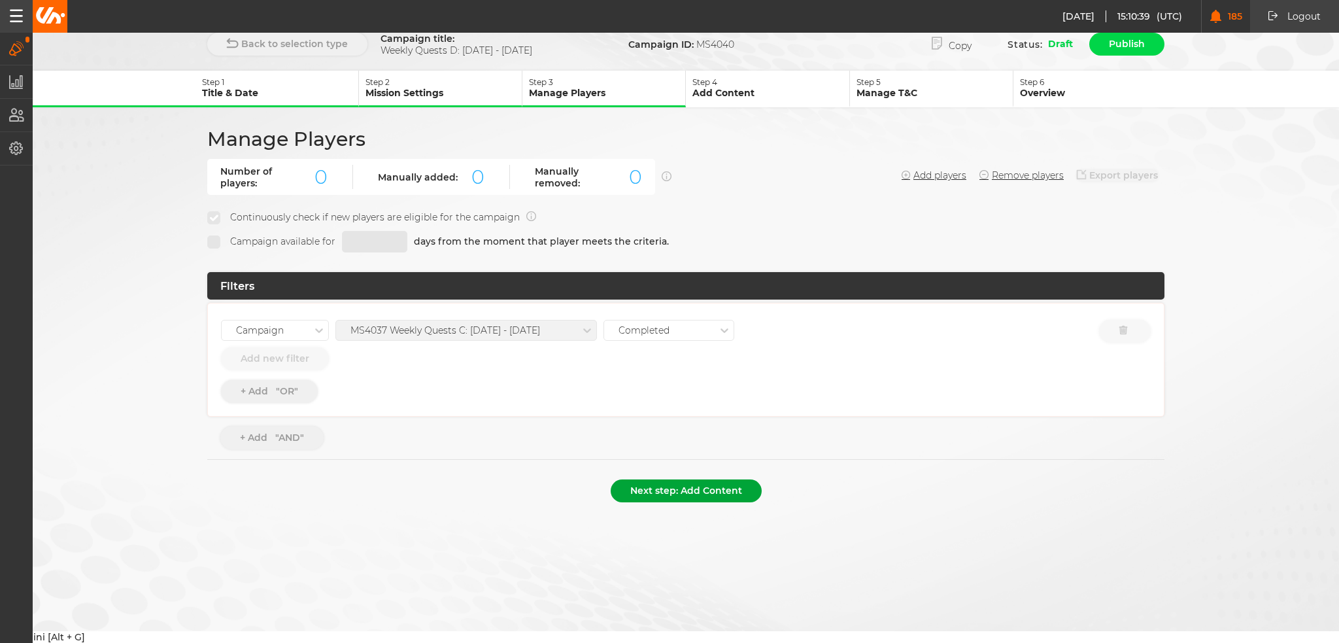
scroll to position [0, 0]
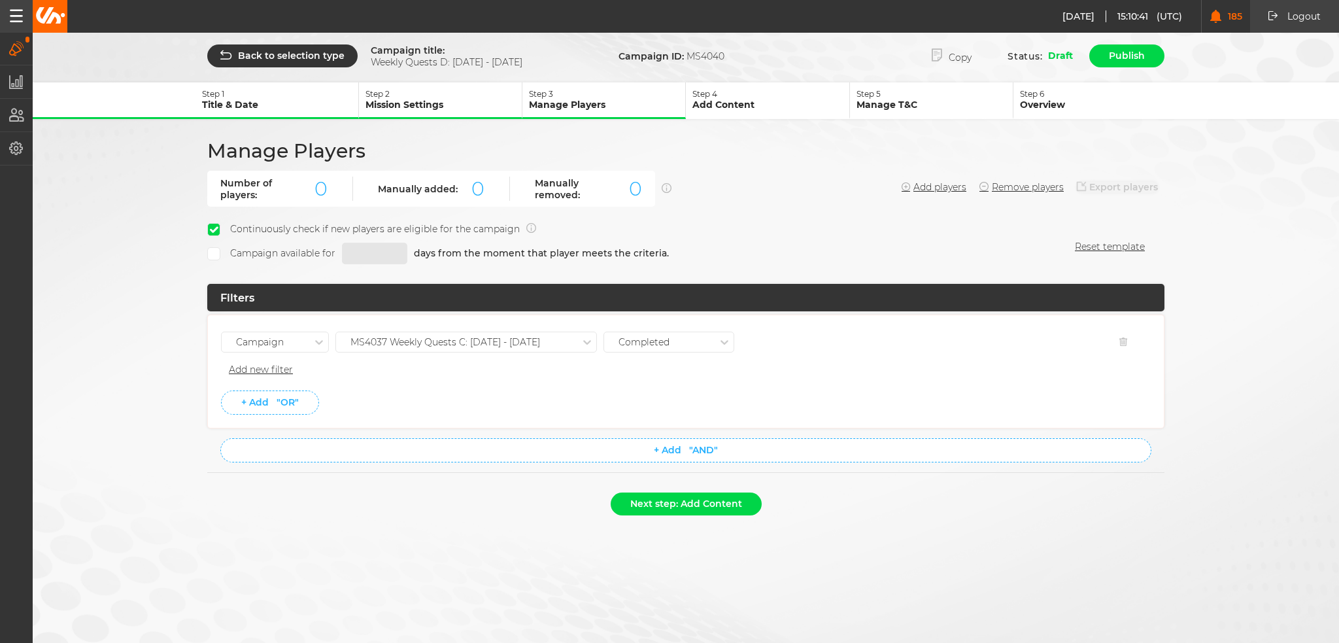
click at [503, 337] on div "MS4037 Weekly Quests C: 14.08 - 20.08.25" at bounding box center [445, 342] width 190 height 11
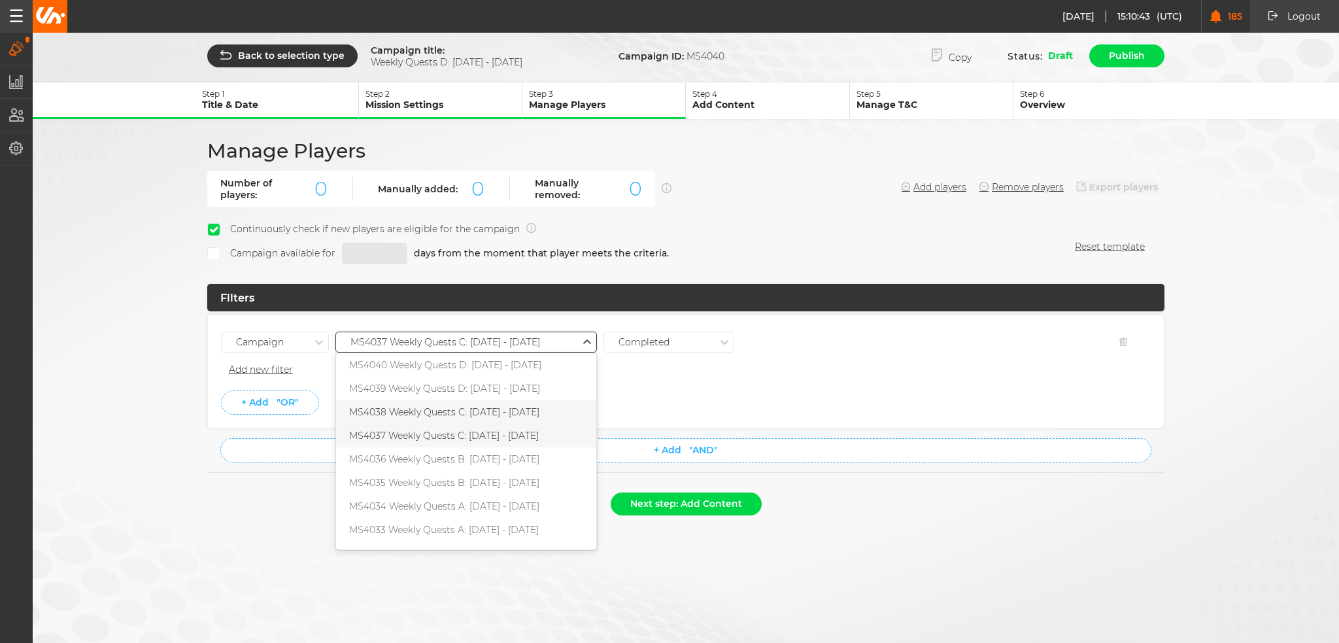
click at [488, 400] on div "MS4038 Weekly Quests C: 21.08 - 27.08.25" at bounding box center [466, 412] width 260 height 24
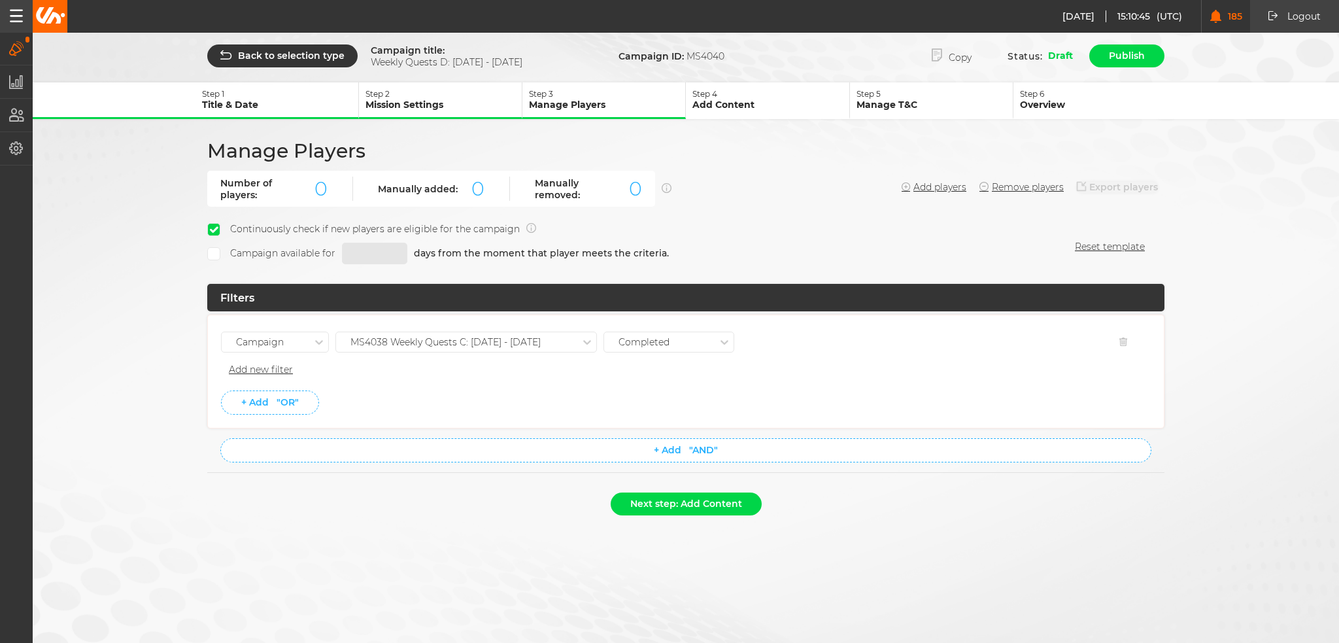
click at [435, 394] on li "+ Add "OR"" at bounding box center [685, 402] width 929 height 24
click at [693, 507] on button "Next step: Add Content" at bounding box center [686, 503] width 151 height 23
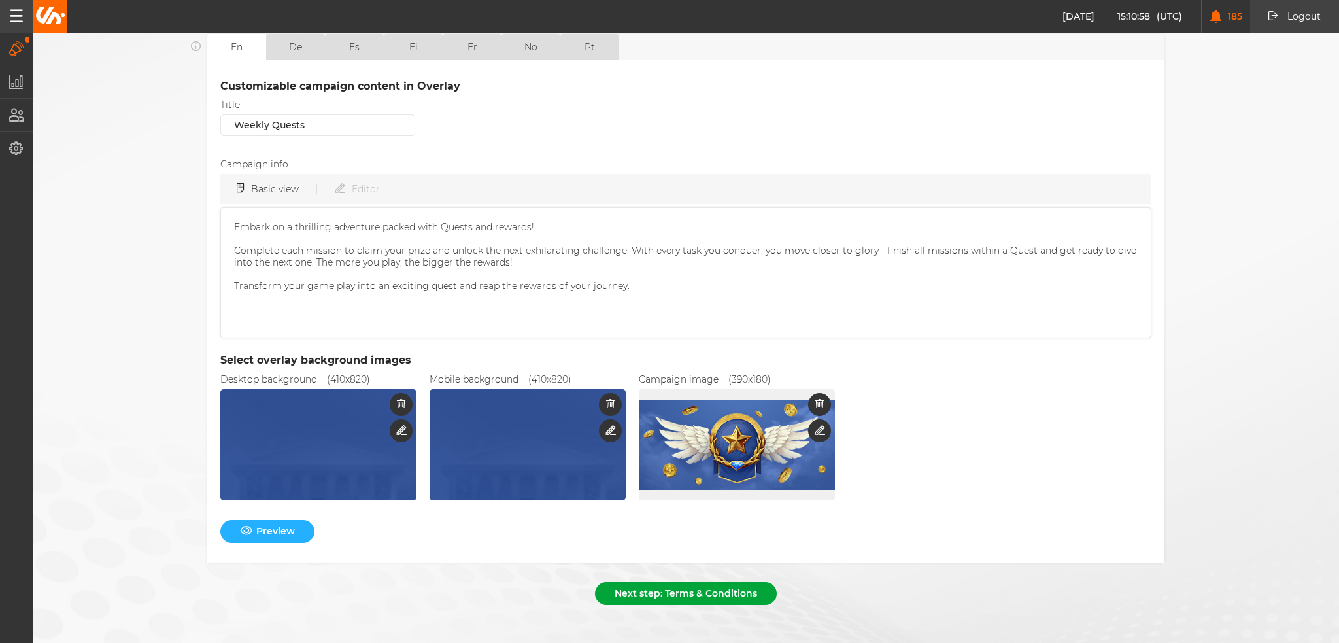
click at [614, 582] on button "Next step: Terms & Conditions" at bounding box center [686, 593] width 182 height 23
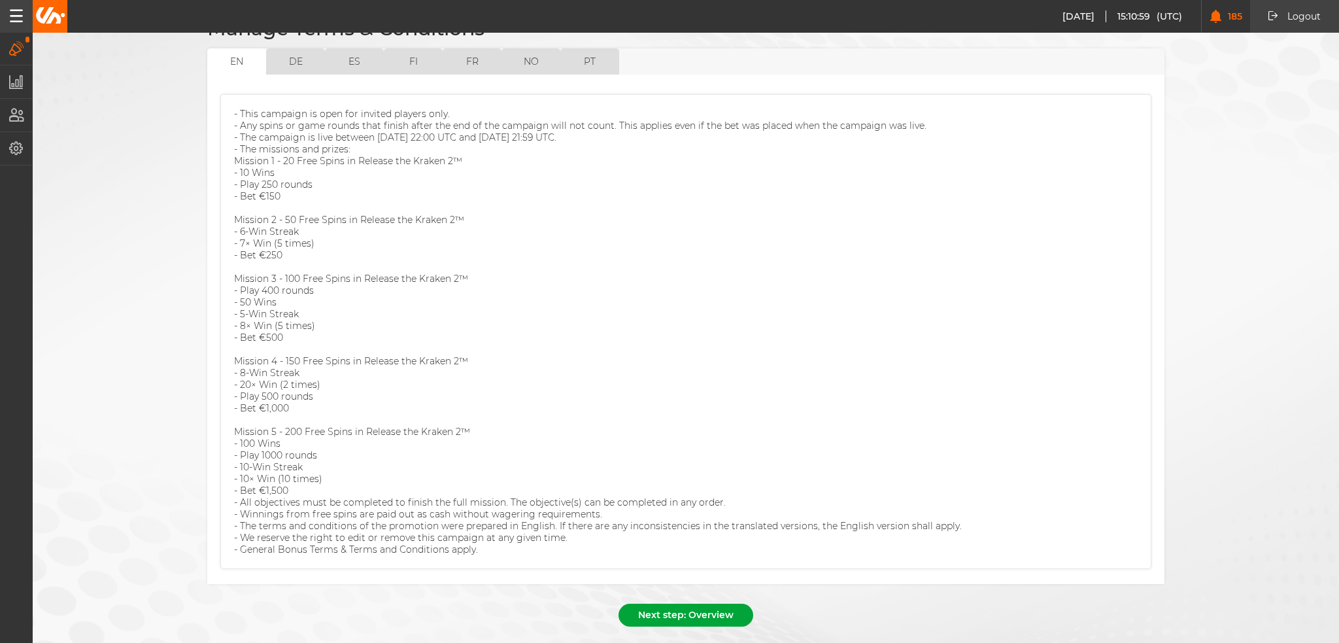
click at [689, 603] on button "Next step: Overview" at bounding box center [685, 614] width 135 height 23
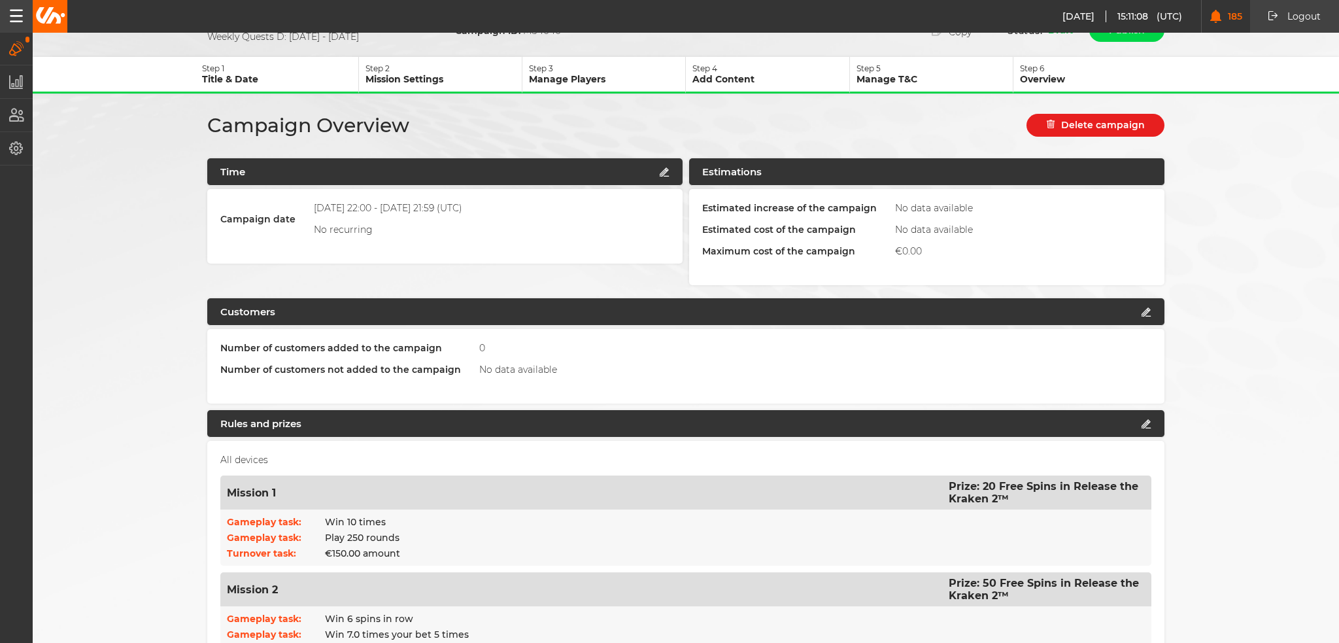
scroll to position [0, 0]
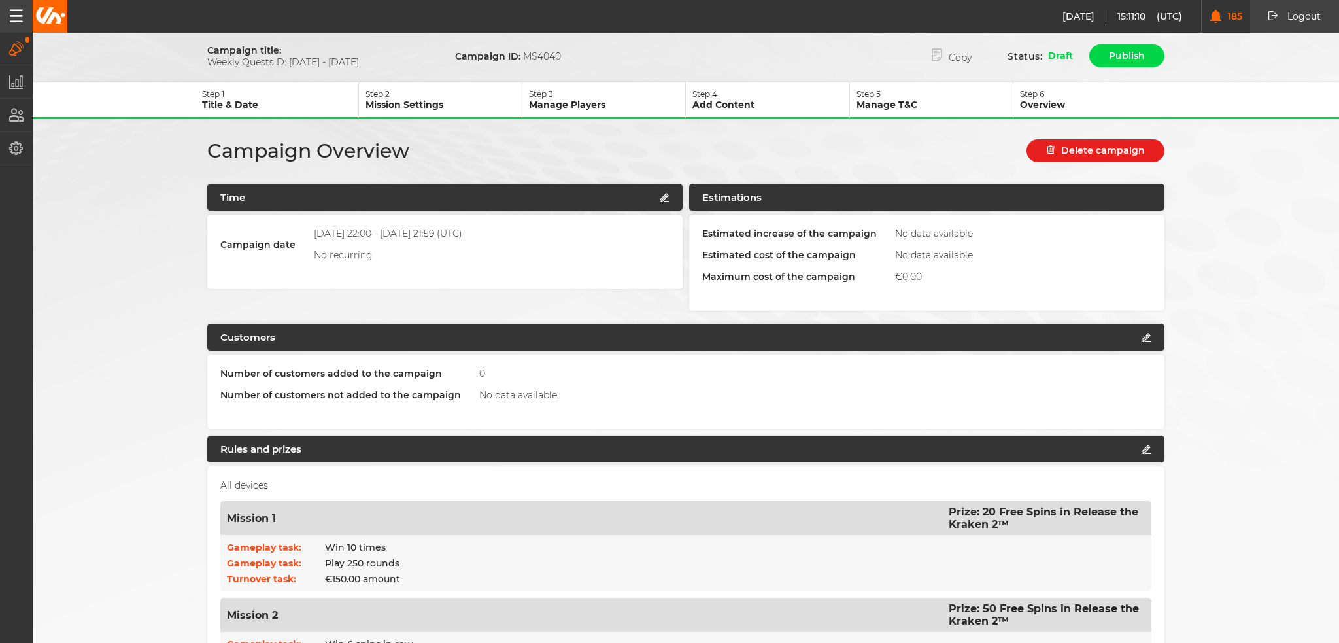
click at [610, 110] on button "Step 3 Manage Players" at bounding box center [603, 100] width 163 height 37
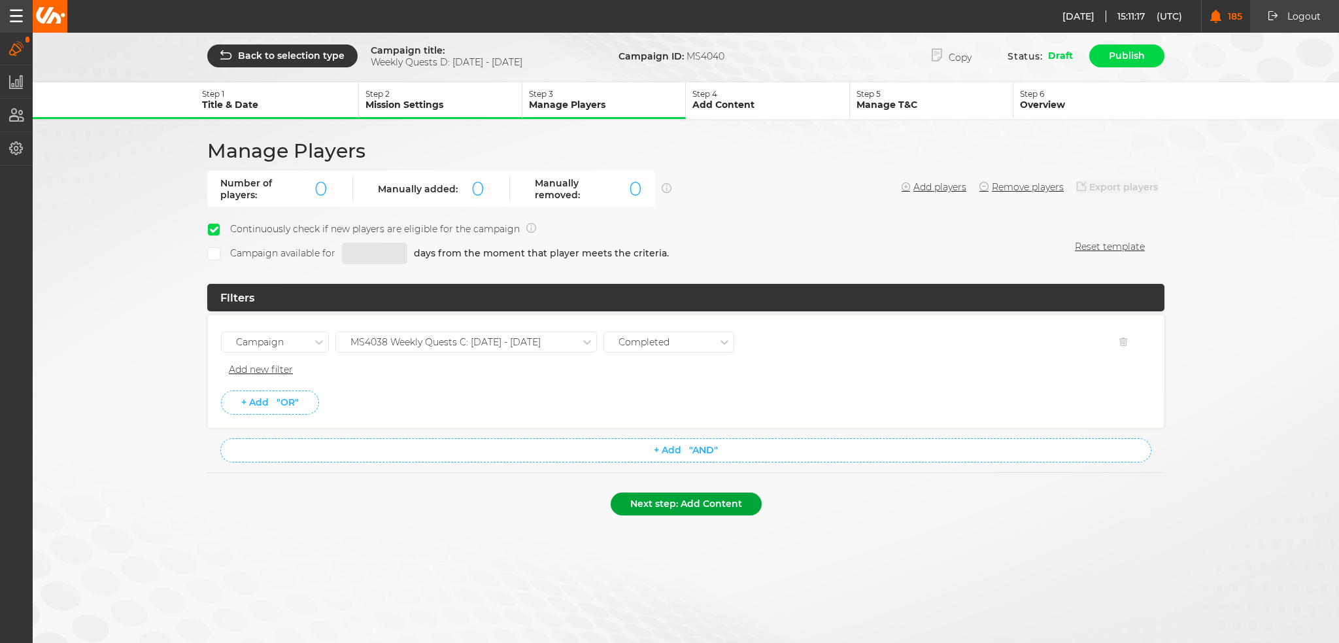
click at [708, 496] on button "Next step: Add Content" at bounding box center [686, 503] width 151 height 23
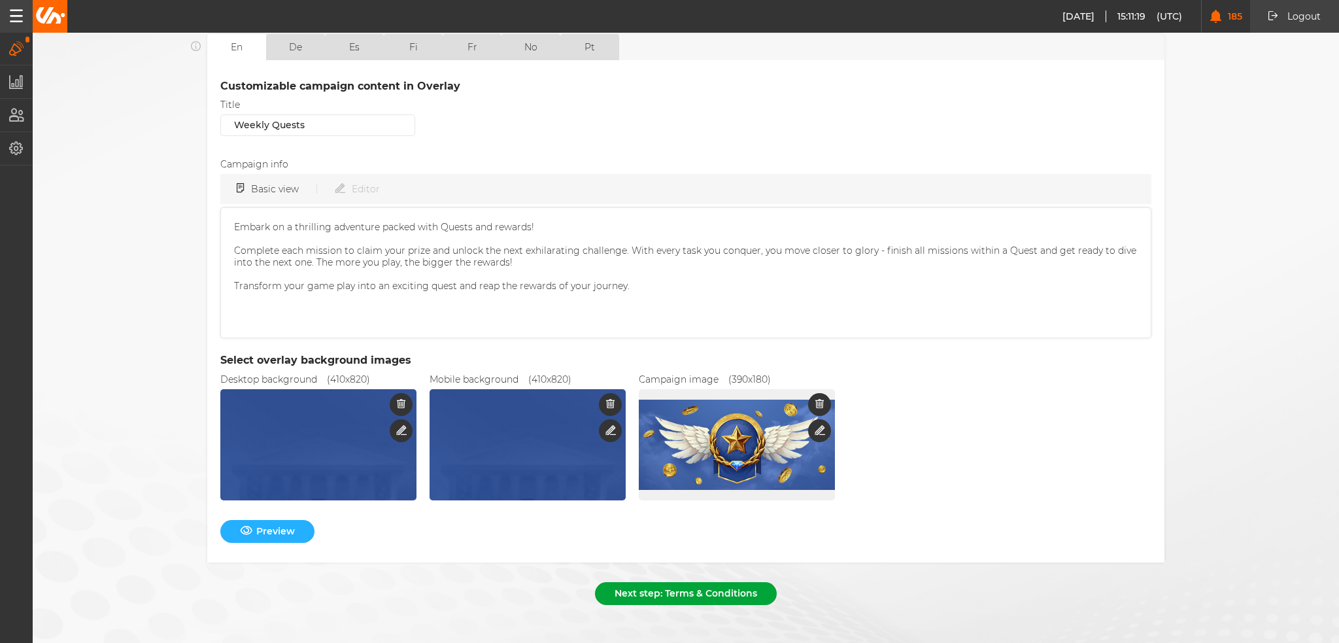
click at [706, 582] on button "Next step: Terms & Conditions" at bounding box center [686, 593] width 182 height 23
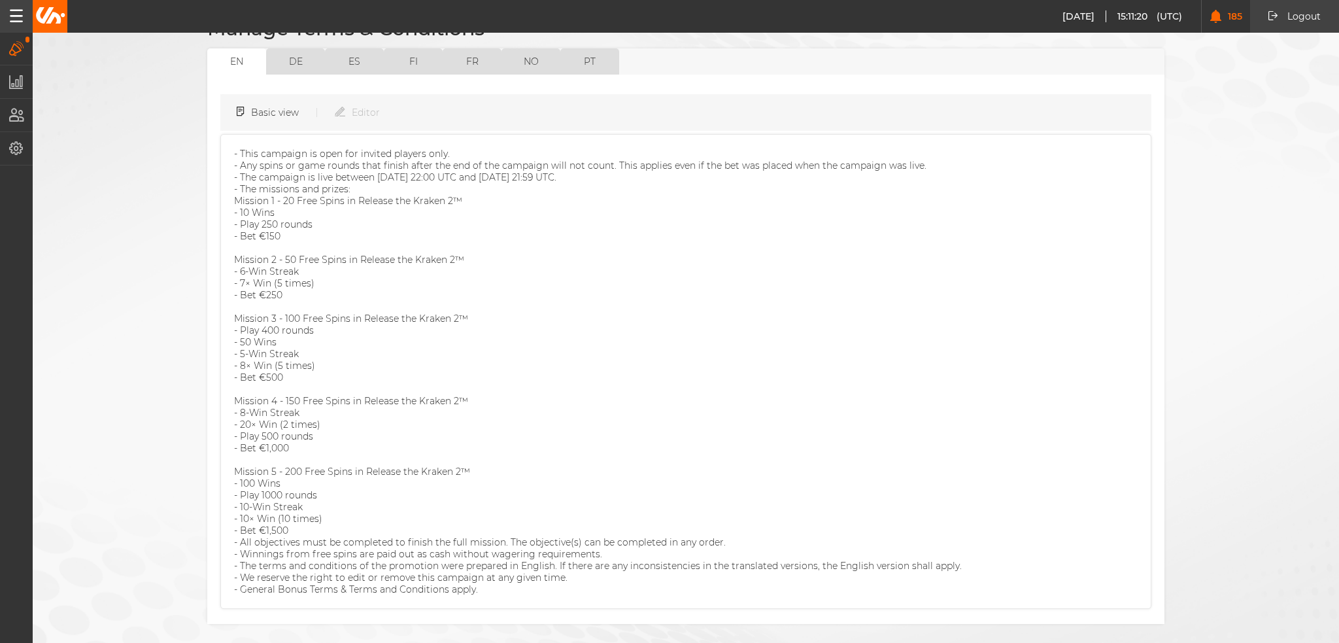
scroll to position [161, 0]
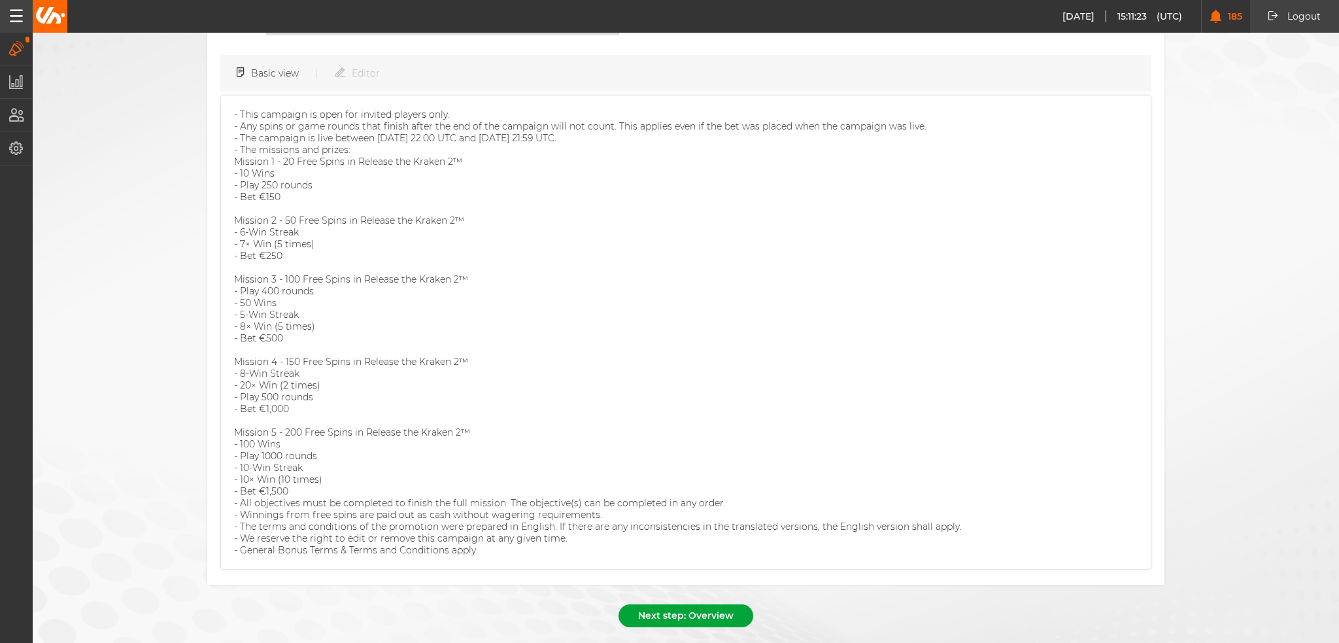
click at [701, 604] on button "Next step: Overview" at bounding box center [685, 615] width 135 height 23
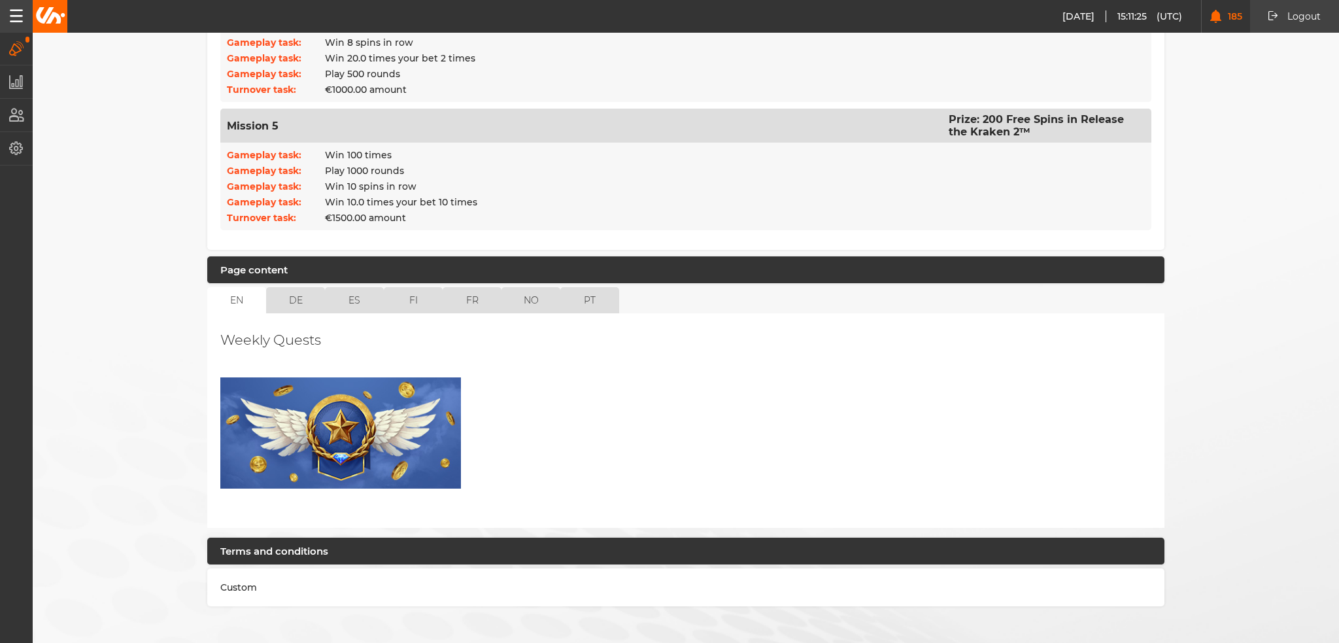
scroll to position [875, 0]
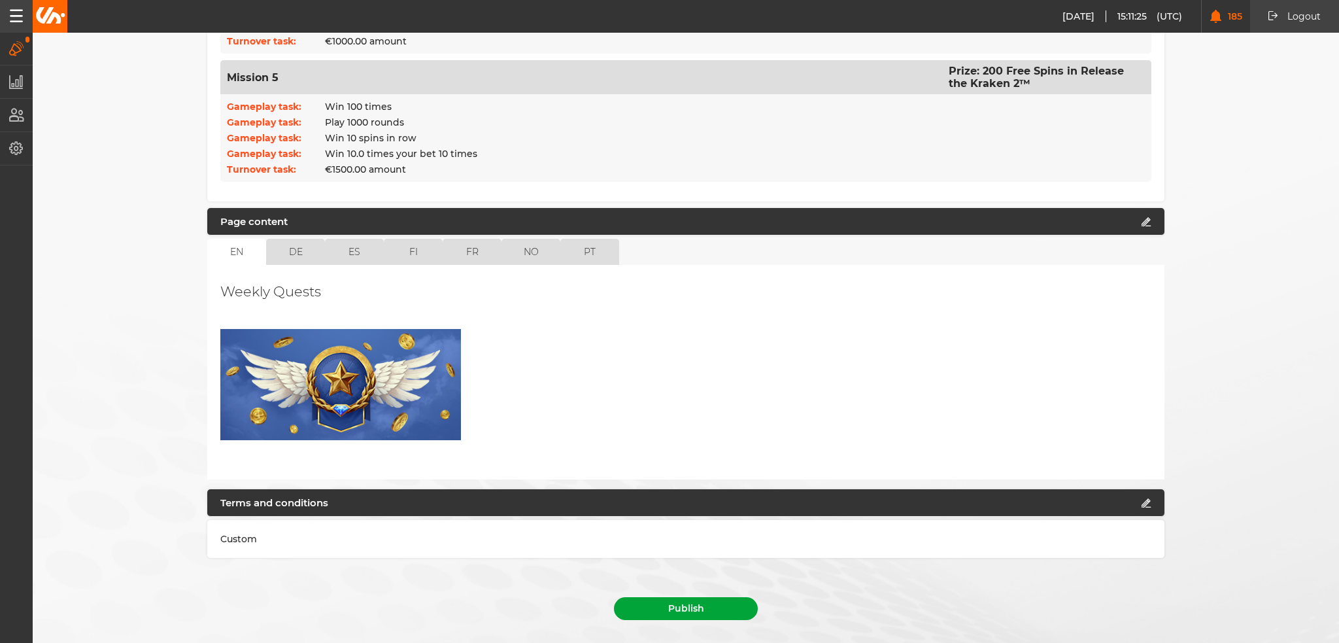
click at [729, 597] on button "Publish" at bounding box center [686, 608] width 144 height 23
